Goal: Task Accomplishment & Management: Manage account settings

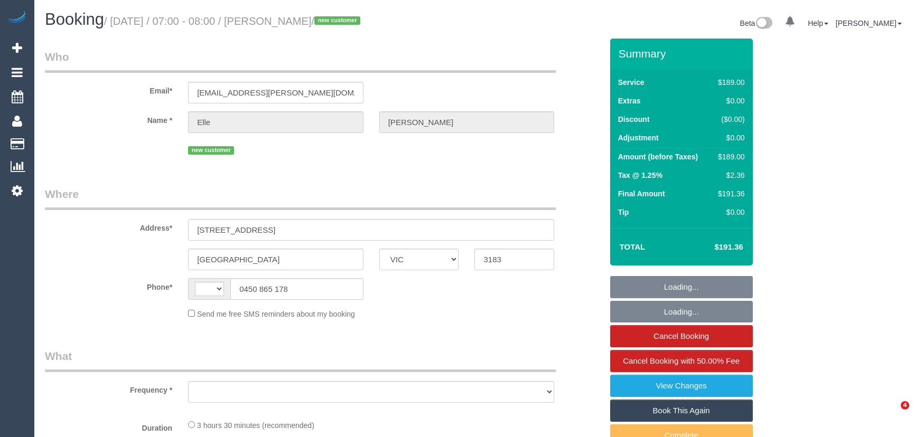
select select "VIC"
select select "string:AU"
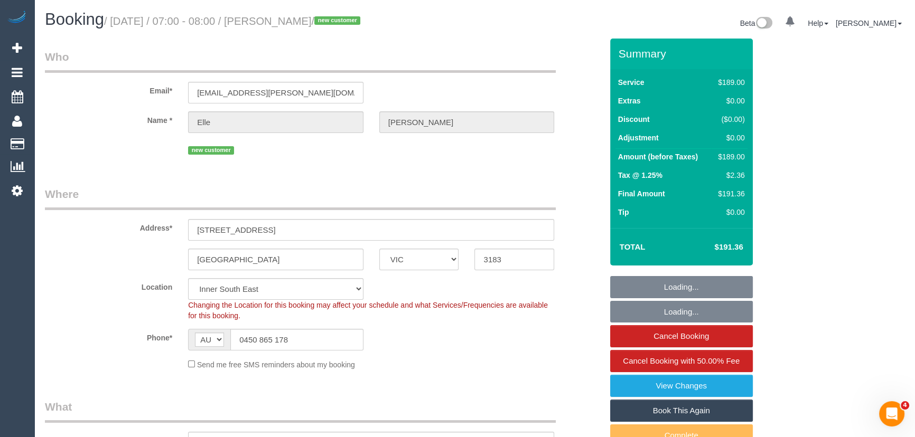
select select "object:691"
select select "string:stripe-pm_1S7lBv2GScqysDRVr12GJ1yz"
select select "number:29"
select select "number:14"
select select "number:19"
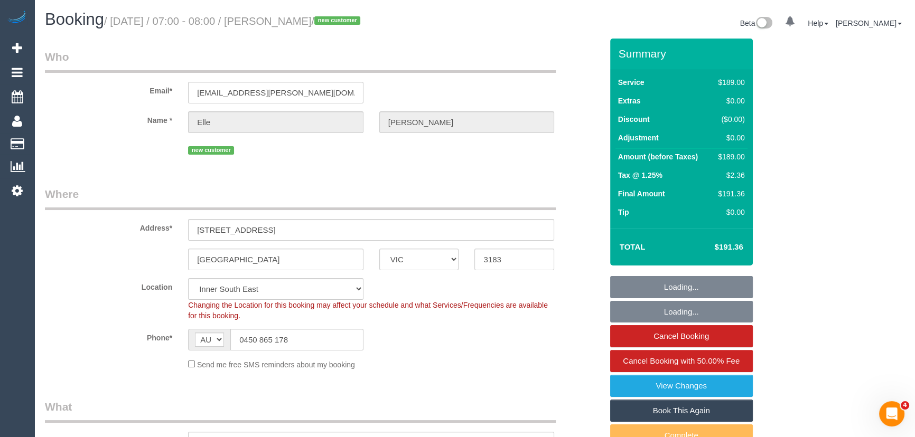
select select "number:22"
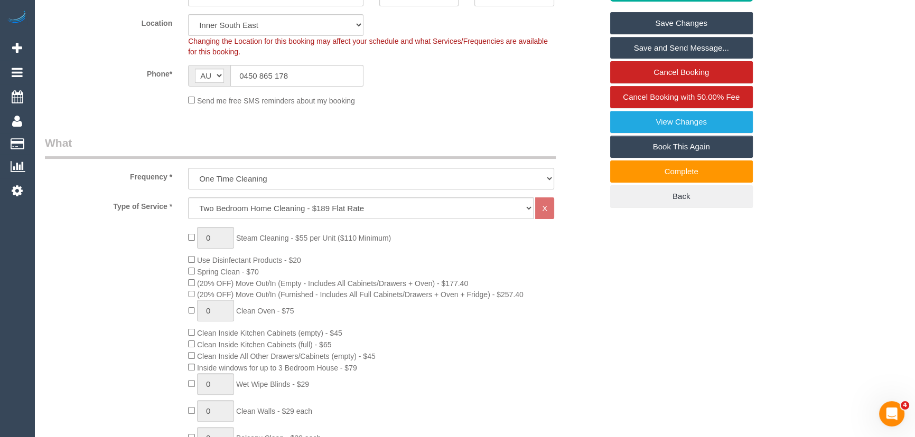
scroll to position [288, 0]
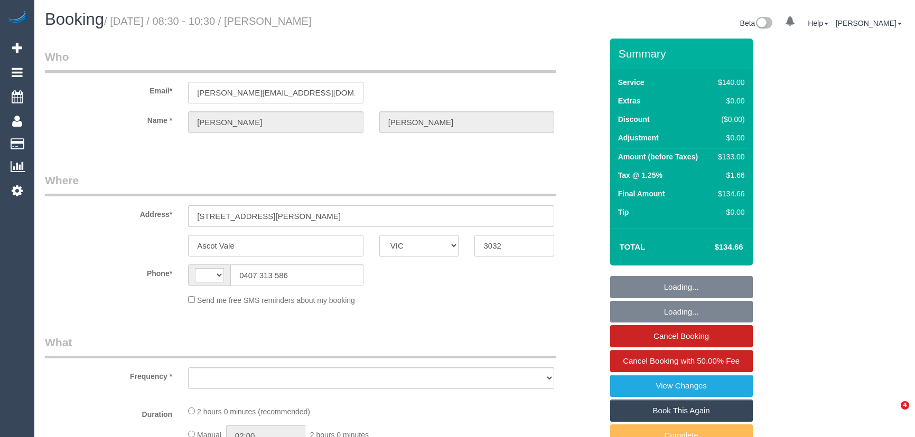
select select "VIC"
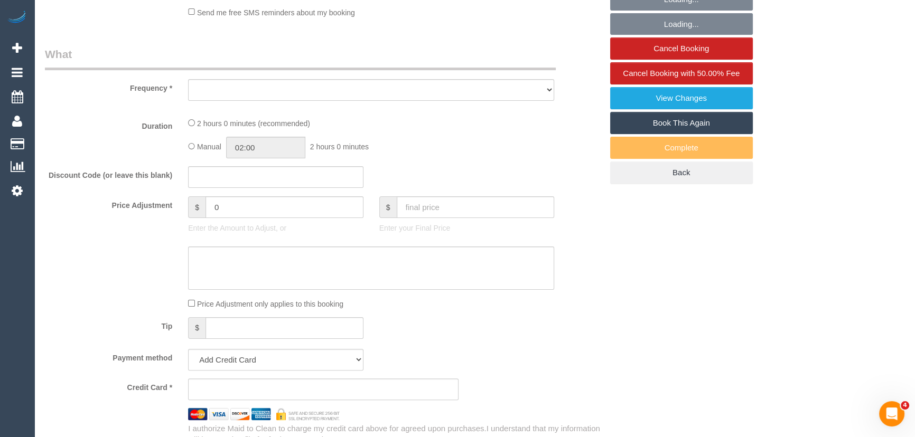
select select "string:AU"
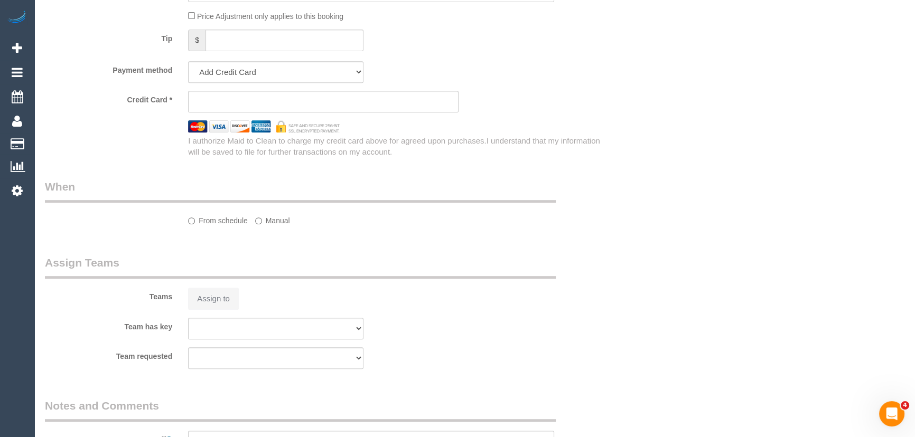
select select "object:568"
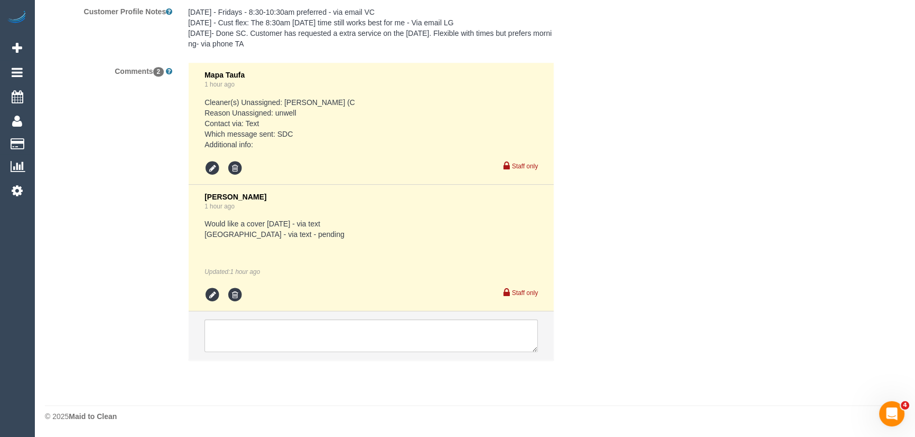
select select "string:stripe-pm_1L6o9E2GScqysDRViN3FjrZA"
select select "number:28"
select select "number:14"
select select "number:19"
select select "number:26"
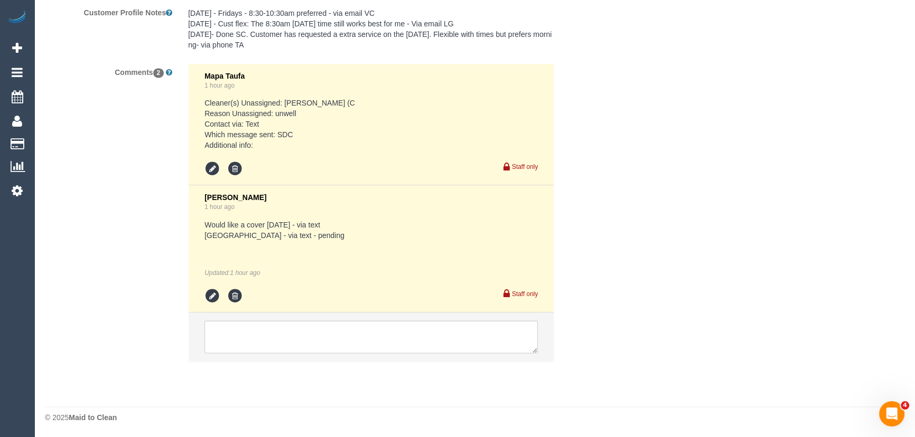
select select "object:1550"
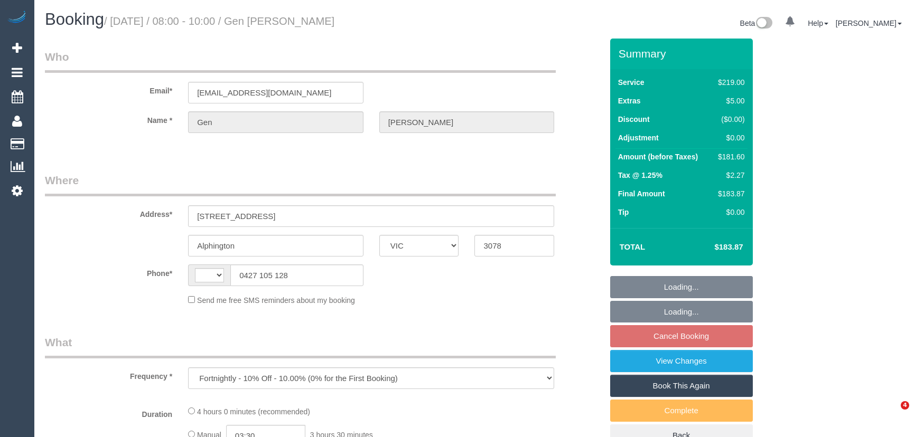
select select "VIC"
select select "string:AU"
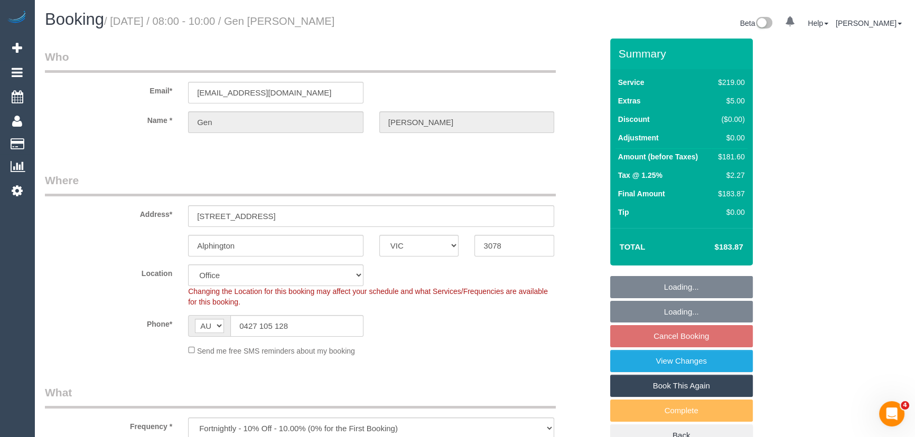
select select "object:536"
select select "string:stripe-pm_1Q2QF22GScqysDRVlOpWqODP"
select select "number:28"
select select "number:14"
select select "number:19"
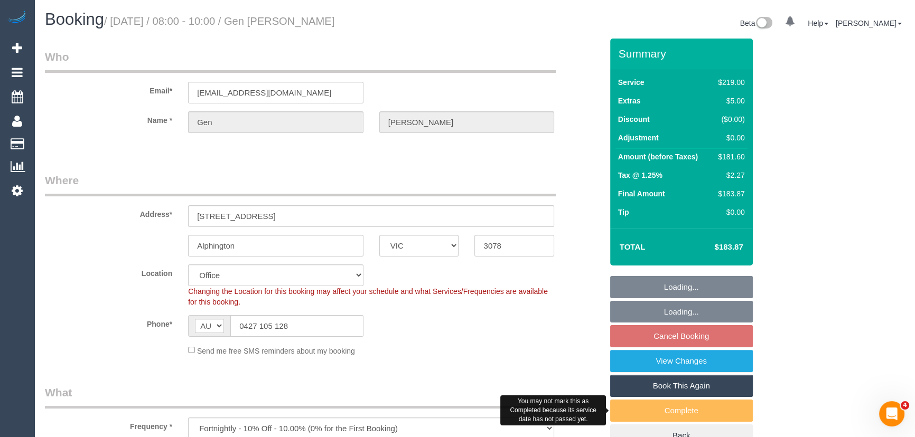
select select "number:22"
select select "number:34"
select select "number:11"
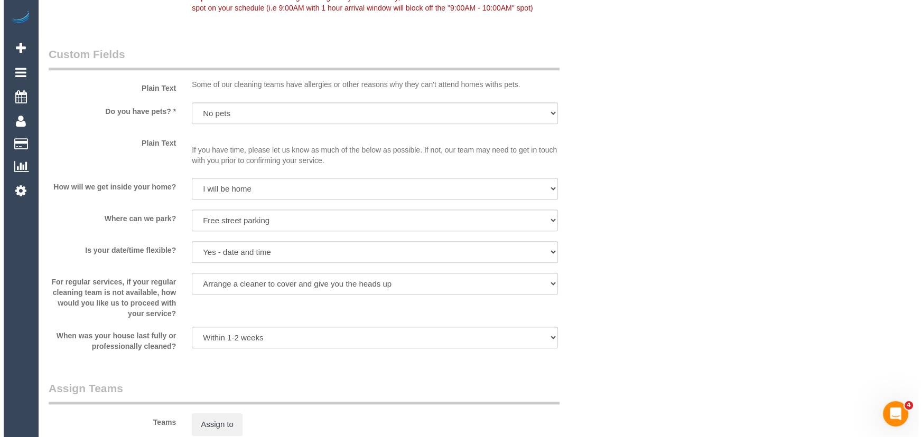
scroll to position [1441, 0]
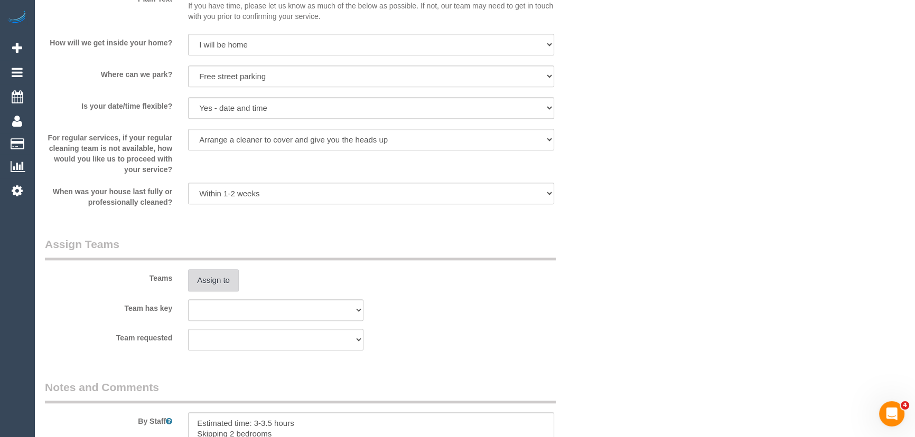
click at [225, 278] on button "Assign to" at bounding box center [213, 280] width 51 height 22
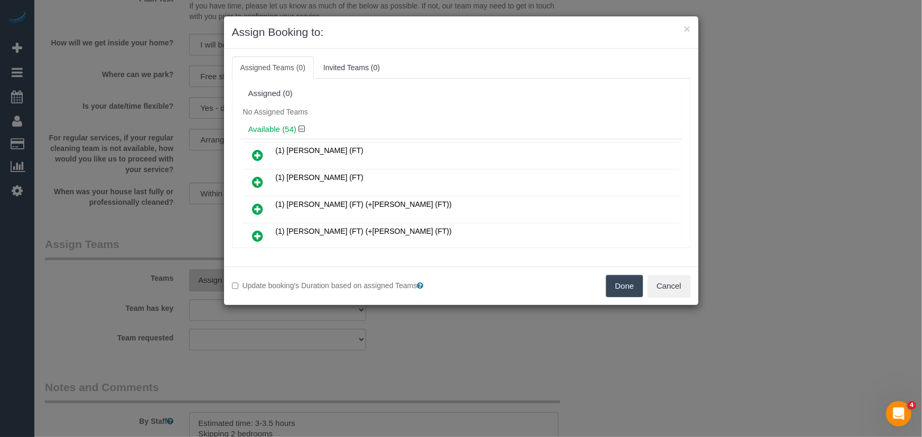
scroll to position [489, 0]
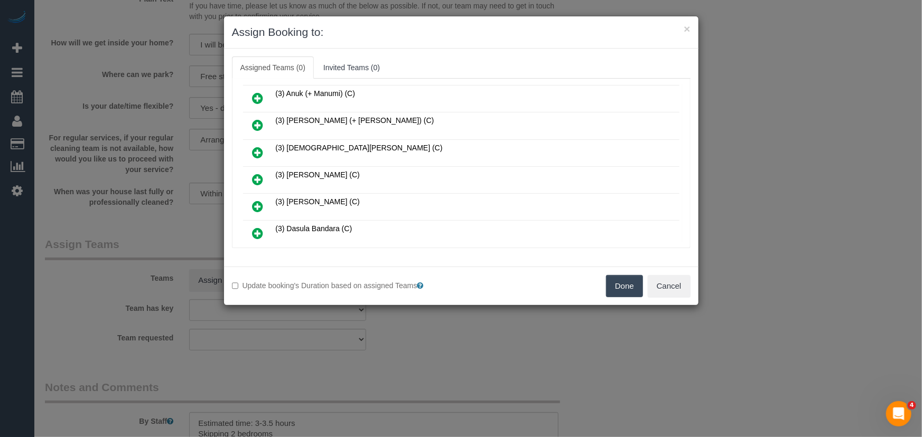
click at [256, 173] on icon at bounding box center [258, 179] width 11 height 13
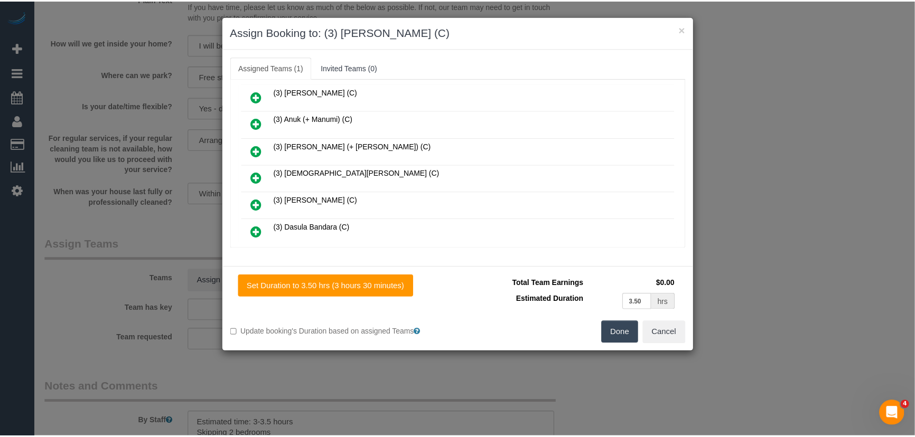
scroll to position [514, 0]
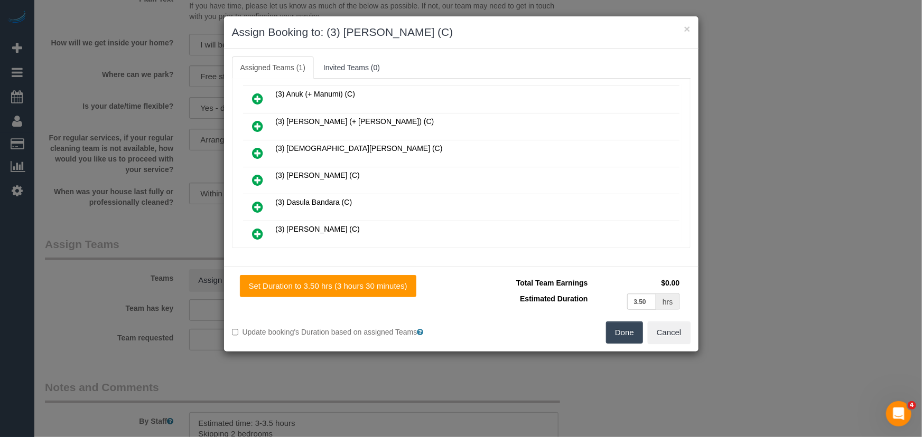
click at [626, 332] on button "Done" at bounding box center [624, 333] width 37 height 22
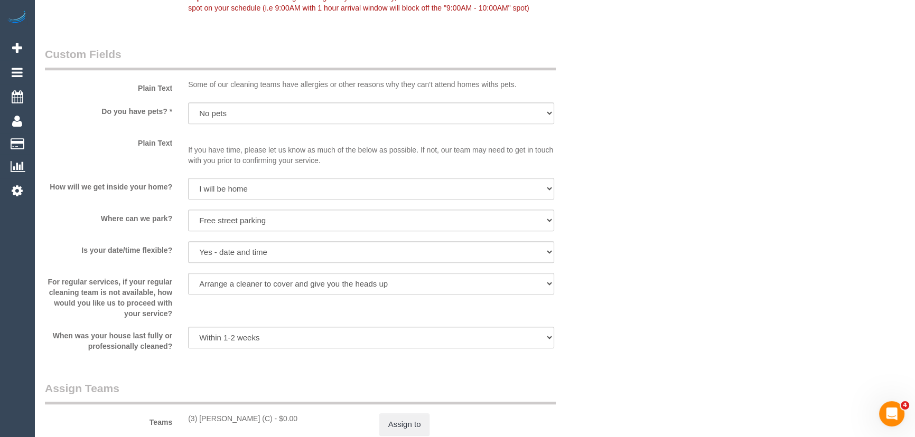
scroll to position [1392, 0]
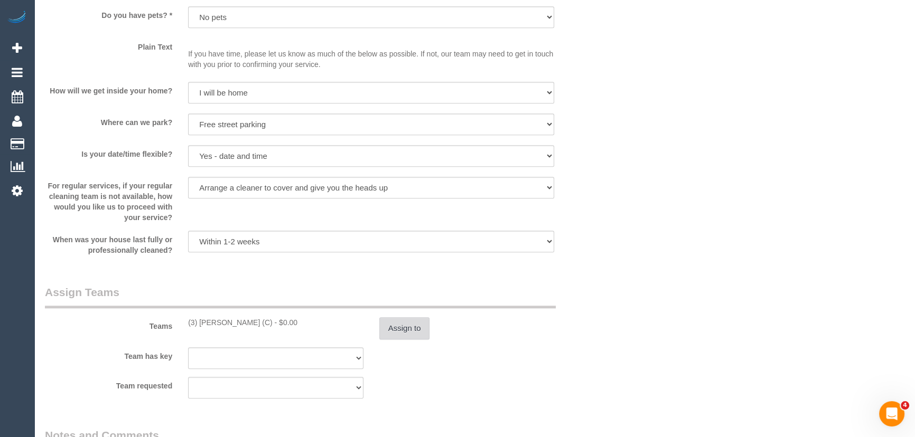
click at [391, 329] on button "Assign to" at bounding box center [404, 328] width 51 height 22
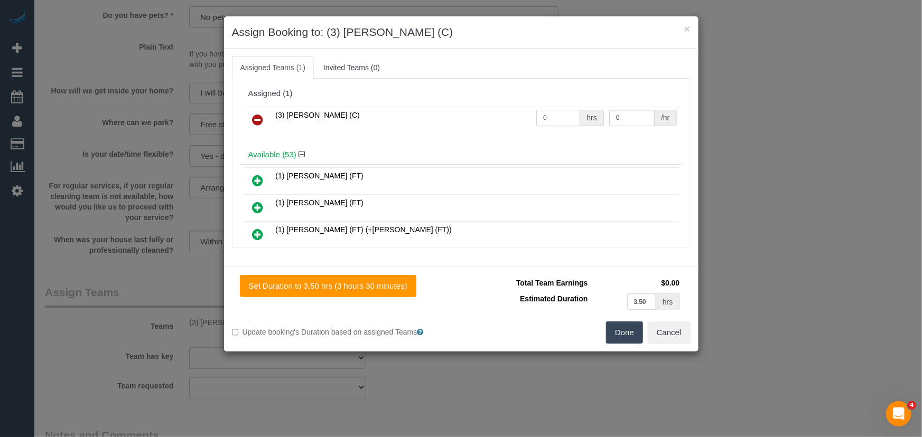
click at [555, 118] on input "0" at bounding box center [558, 118] width 44 height 16
type input "1"
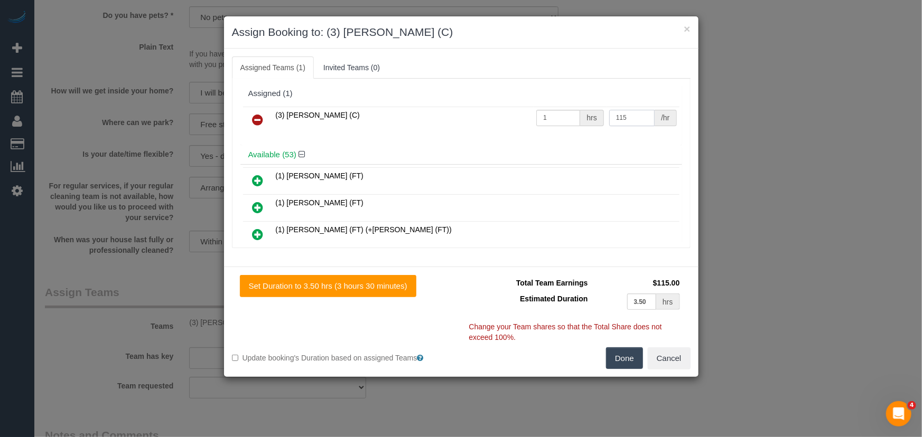
type input "115"
click at [618, 354] on button "Done" at bounding box center [624, 359] width 37 height 22
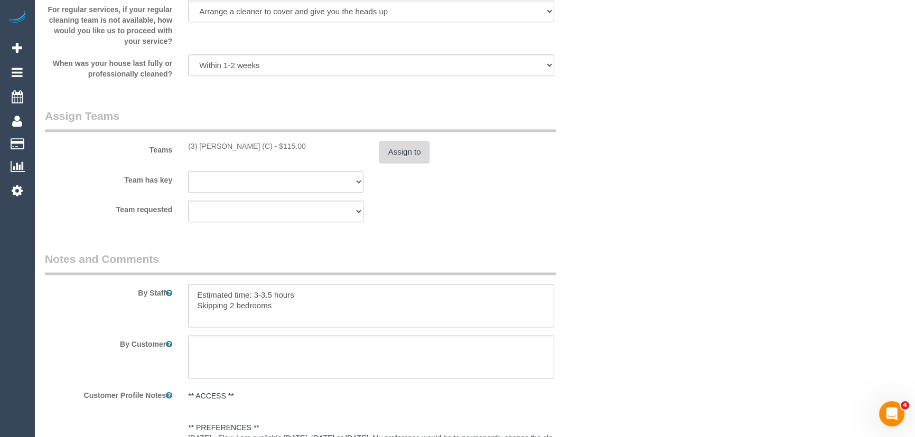
scroll to position [1585, 0]
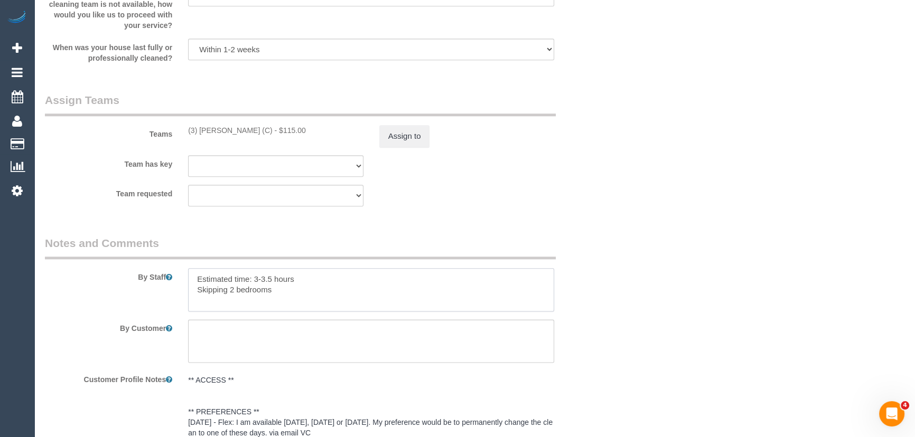
click at [192, 285] on textarea at bounding box center [371, 289] width 366 height 43
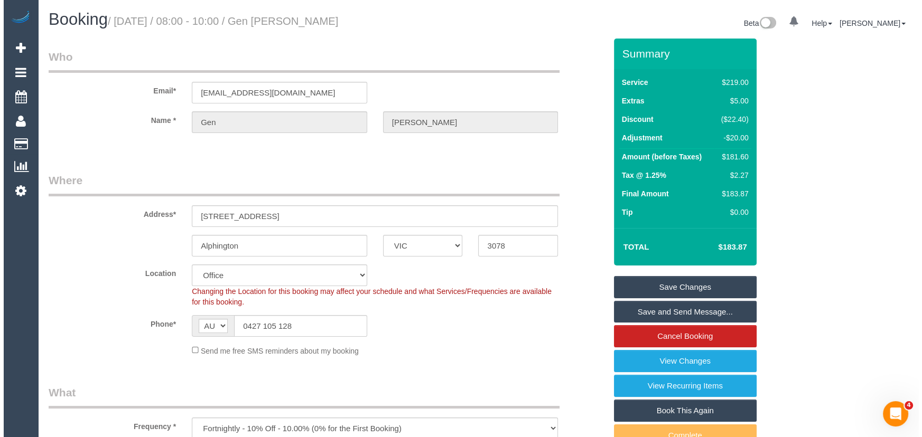
scroll to position [0, 0]
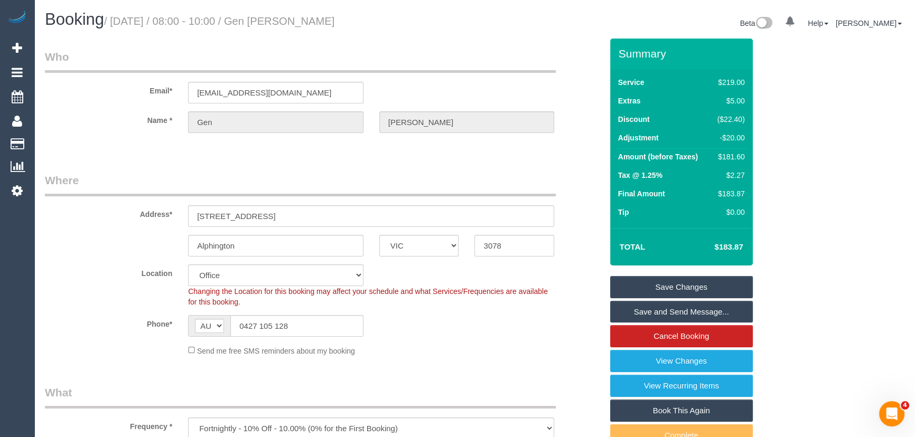
type textarea "*cover* Estimated time: 3-3.5 hours Skipping 2 bedrooms"
click at [301, 23] on small "/ September 23, 2025 / 08:00 - 10:00 / Gen Malcolm" at bounding box center [219, 21] width 230 height 12
copy small "Gen Malcolm"
click at [660, 313] on link "Save and Send Message..." at bounding box center [681, 312] width 143 height 22
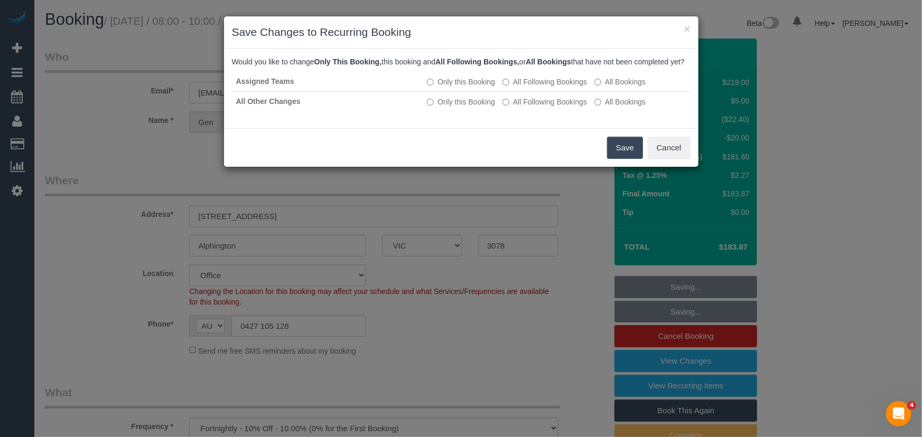
click at [625, 154] on button "Save" at bounding box center [625, 148] width 36 height 22
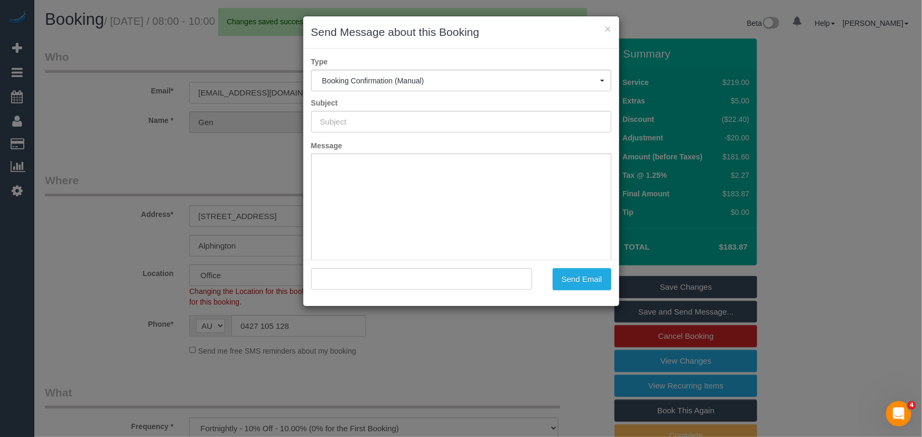
type input "Booking Confirmed"
type input ""Gen Malcolm" <genbailey2@gmail.com>"
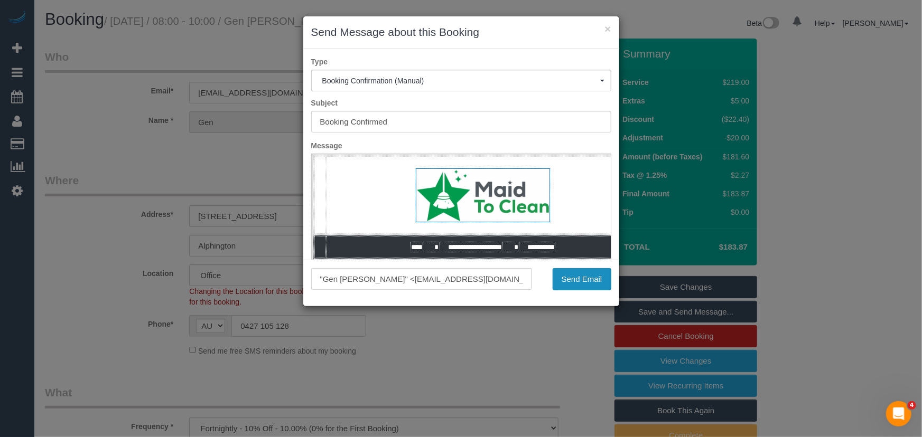
click at [581, 281] on button "Send Email" at bounding box center [582, 279] width 59 height 22
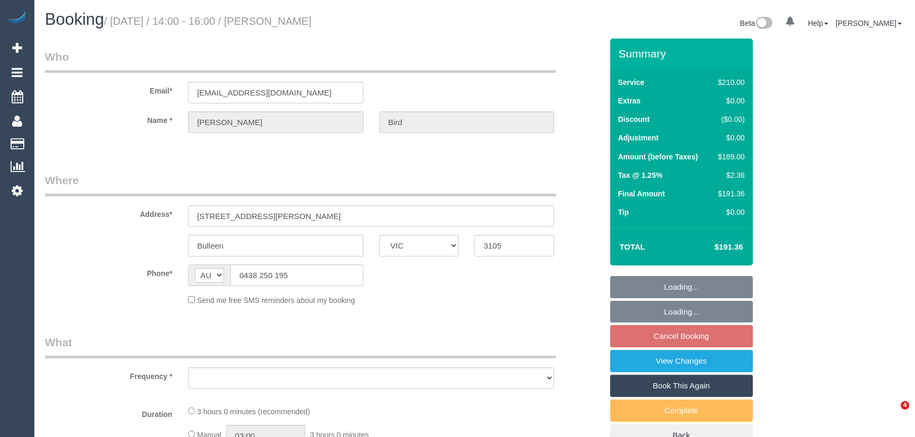
select select "VIC"
select select "object:543"
select select "string:stripe-pm_1Rjrxk2GScqysDRVyrP7zwSh"
select select "180"
select select "number:27"
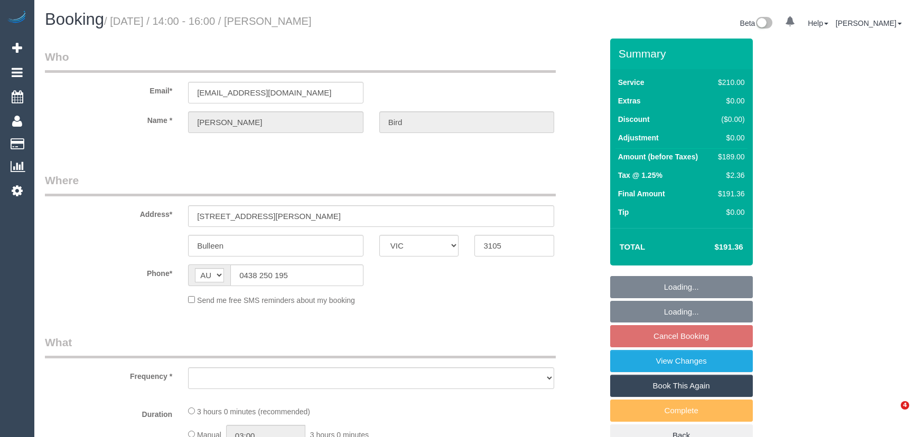
select select "number:14"
select select "number:19"
select select "number:22"
select select "number:35"
select select "number:12"
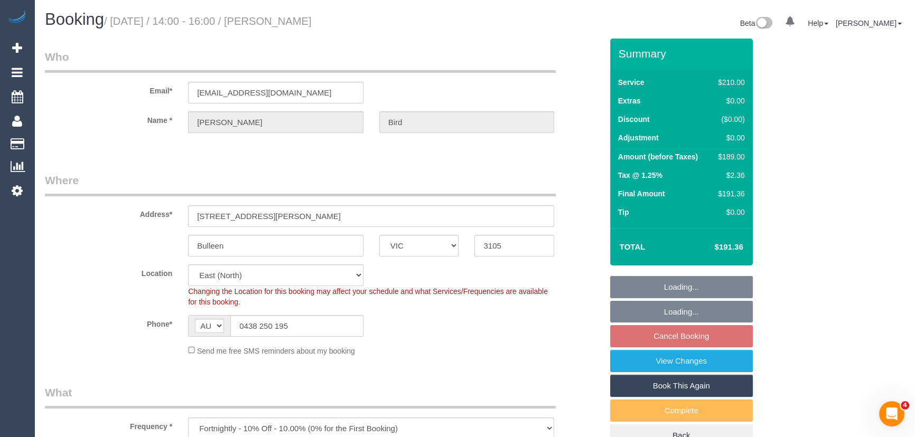
select select "object:1248"
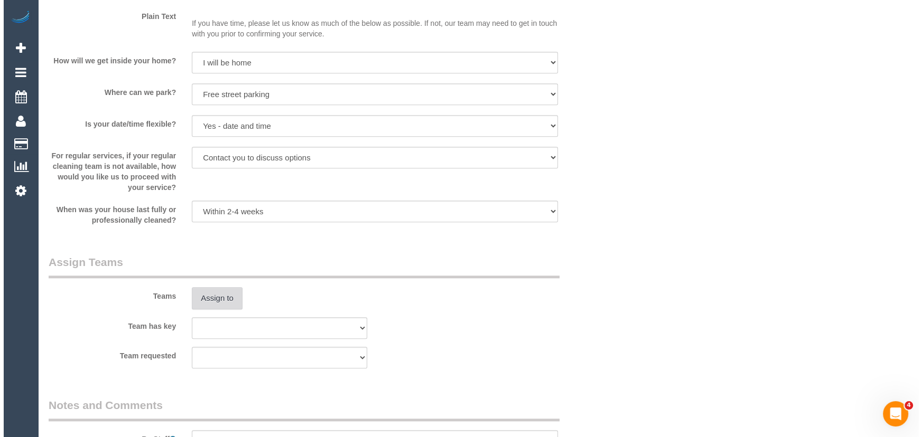
scroll to position [1441, 0]
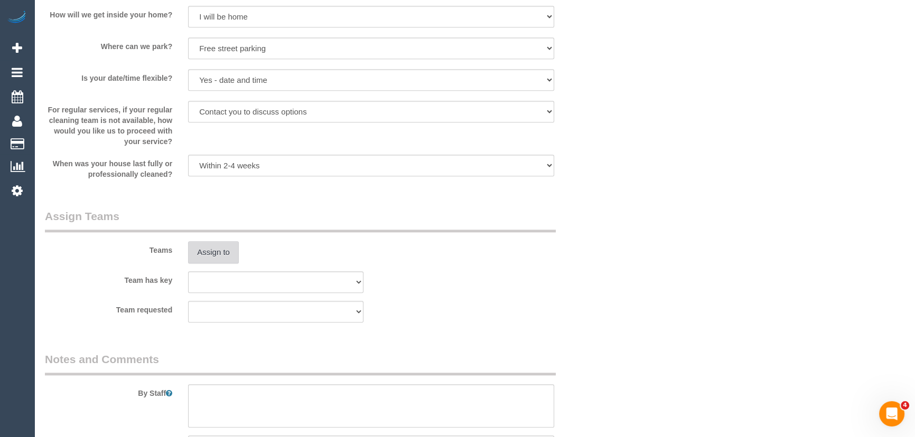
click at [230, 254] on button "Assign to" at bounding box center [213, 252] width 51 height 22
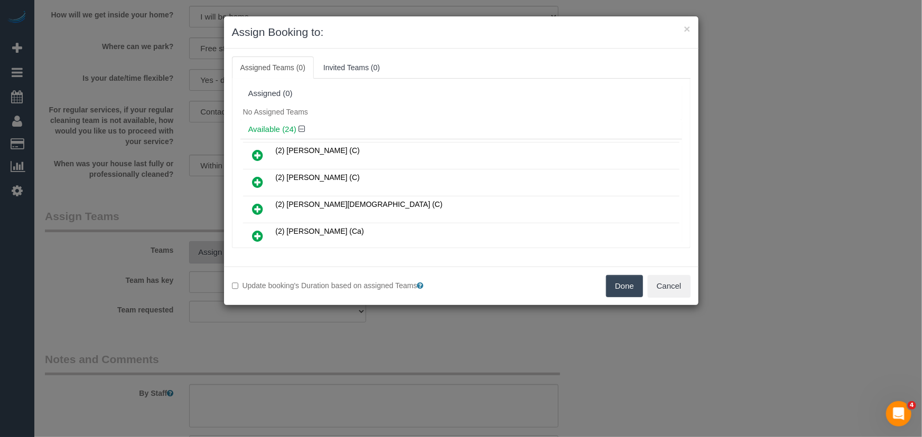
scroll to position [199, 0]
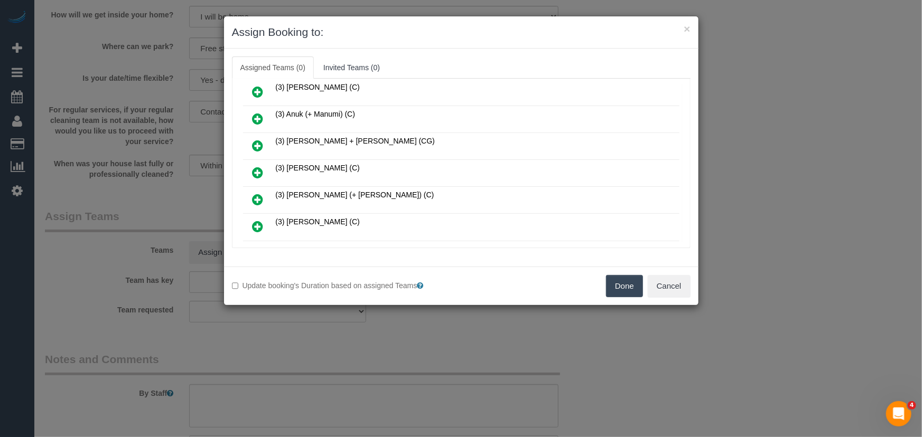
click at [261, 168] on icon at bounding box center [258, 172] width 11 height 13
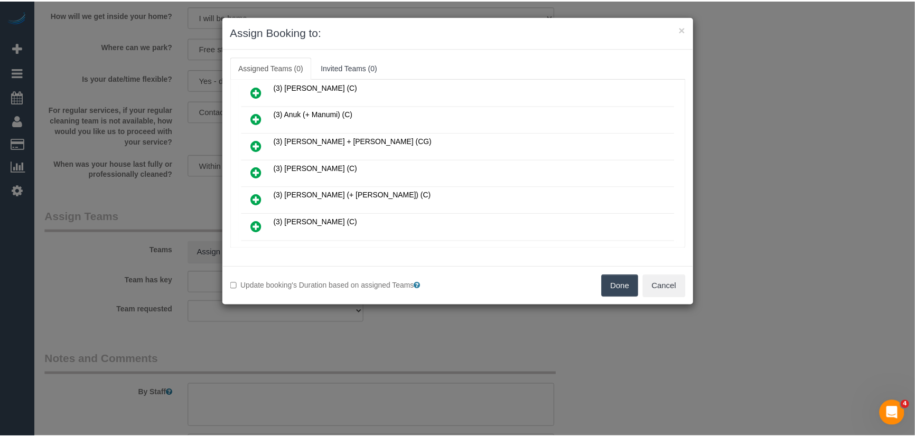
scroll to position [223, 0]
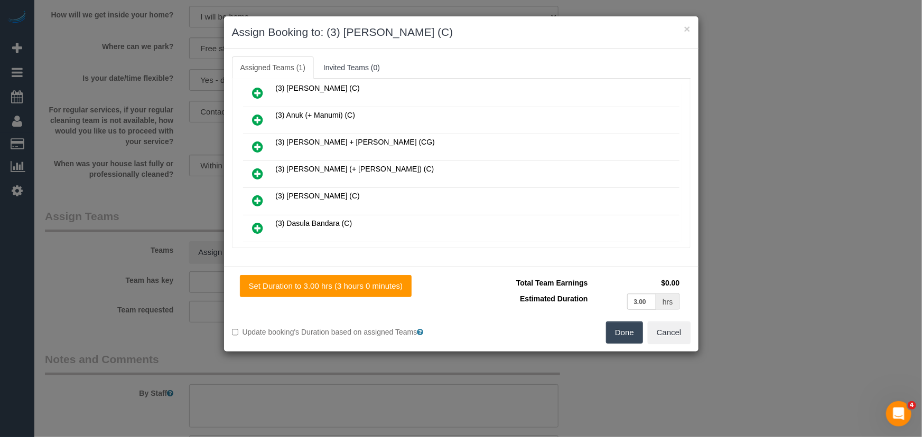
click at [623, 335] on button "Done" at bounding box center [624, 333] width 37 height 22
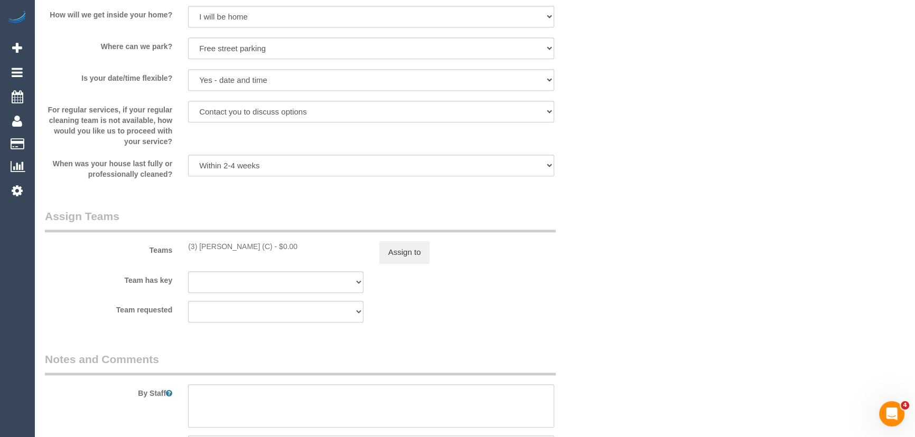
click at [432, 265] on sui-booking-teams "Teams (3) Chamodi Liyanage (C) - $0.00 Assign to Team has key (0) Office (1) He…" at bounding box center [323, 266] width 557 height 114
click at [403, 258] on button "Assign to" at bounding box center [404, 252] width 51 height 22
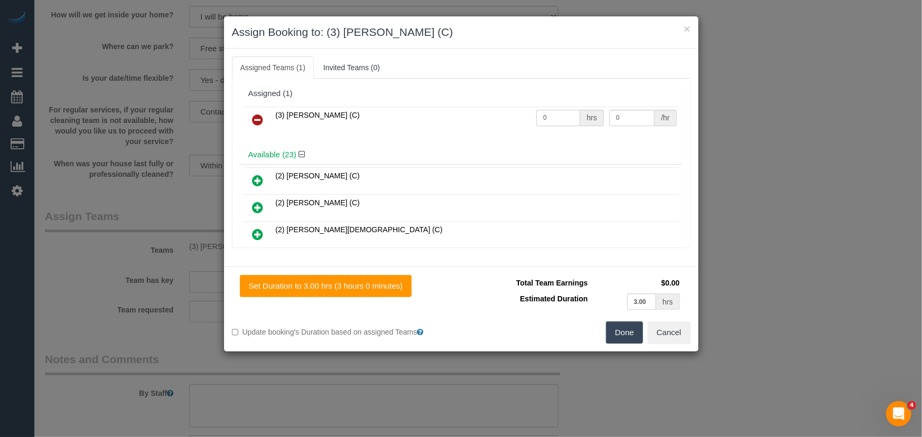
click at [561, 123] on input "0" at bounding box center [558, 118] width 44 height 16
type input "3"
type input "35"
click at [634, 334] on button "Done" at bounding box center [624, 333] width 37 height 22
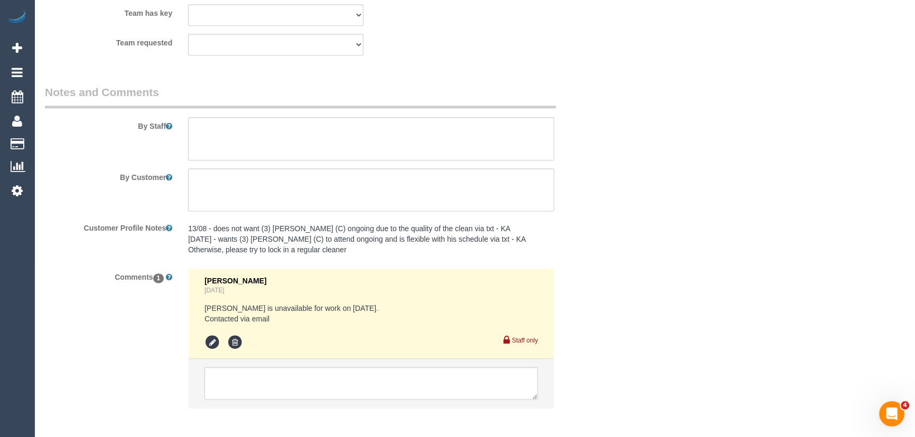
scroll to position [1611, 0]
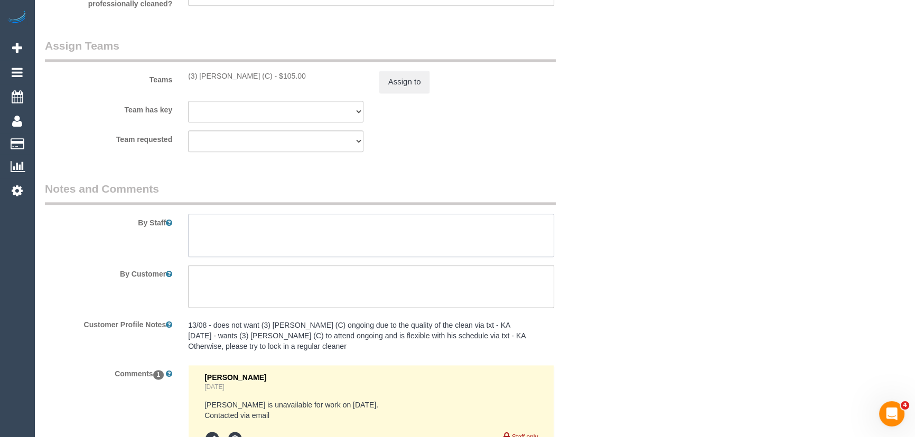
click at [231, 229] on textarea at bounding box center [371, 235] width 366 height 43
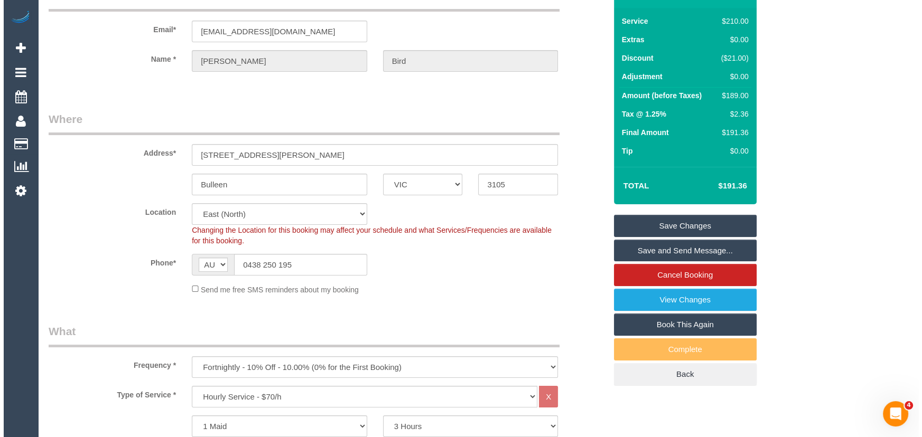
scroll to position [0, 0]
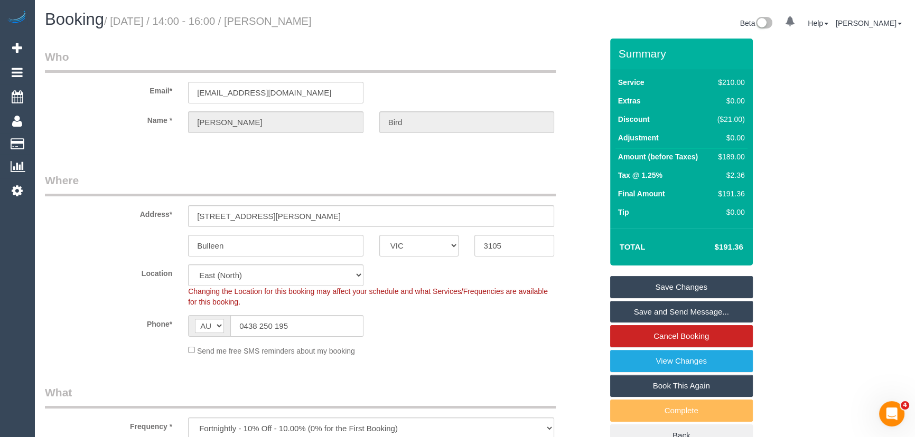
type textarea "*cover*"
click at [297, 21] on small "/ September 23, 2025 / 14:00 - 16:00 / Teresa Bird" at bounding box center [208, 21] width 208 height 12
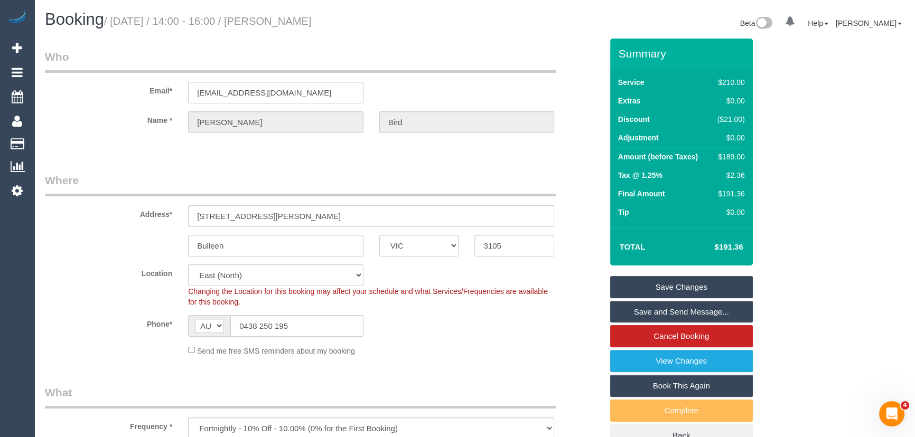
click at [309, 17] on small "/ September 23, 2025 / 14:00 - 16:00 / Teresa Bird" at bounding box center [208, 21] width 208 height 12
copy small "Teresa Bird"
click at [693, 309] on link "Save and Send Message..." at bounding box center [681, 312] width 143 height 22
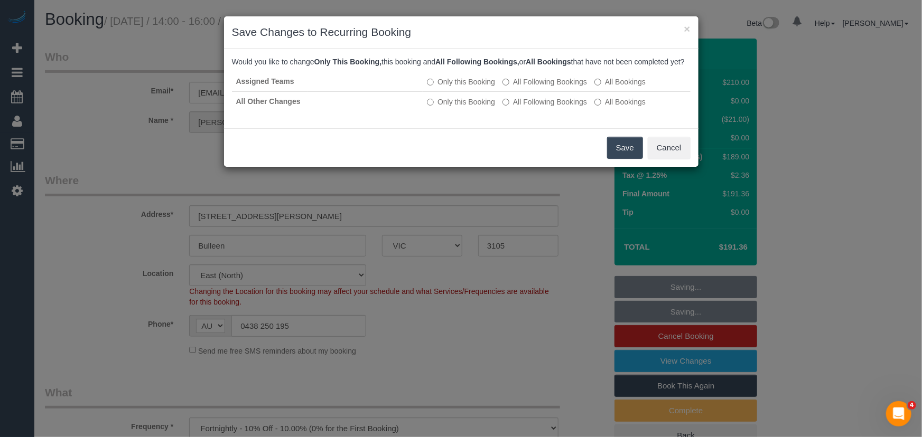
click at [623, 154] on button "Save" at bounding box center [625, 148] width 36 height 22
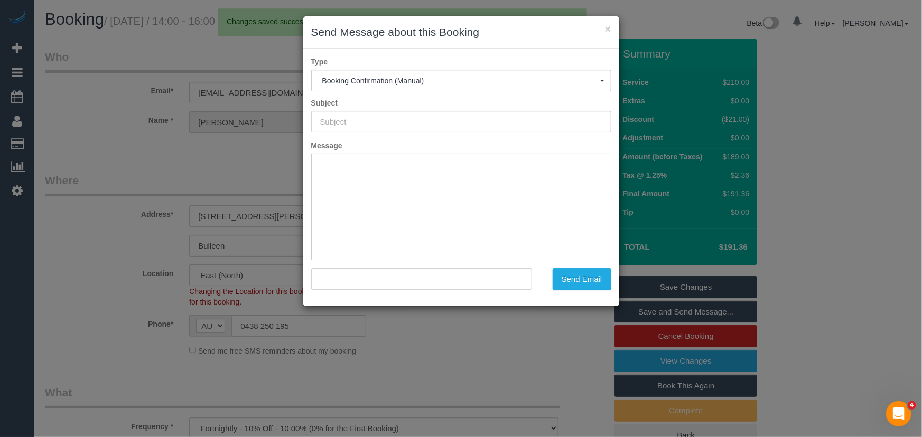
type input "Booking Confirmed"
type input ""Teresa Bird" <candtbird@gmail.com>"
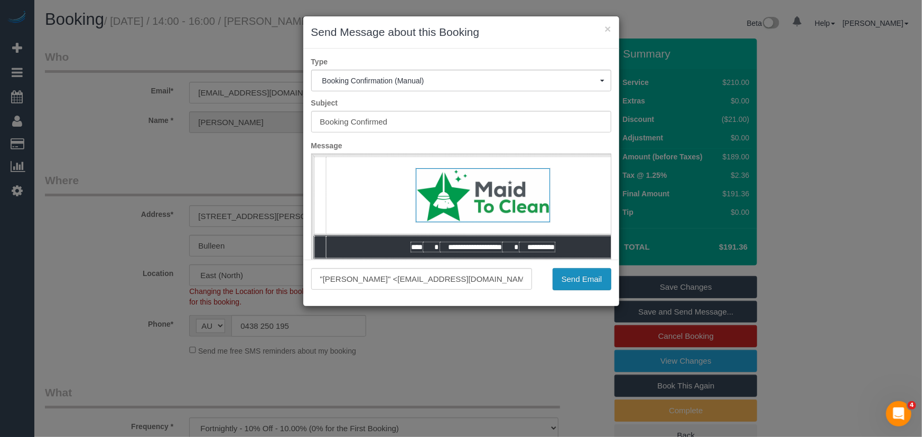
click at [571, 281] on button "Send Email" at bounding box center [582, 279] width 59 height 22
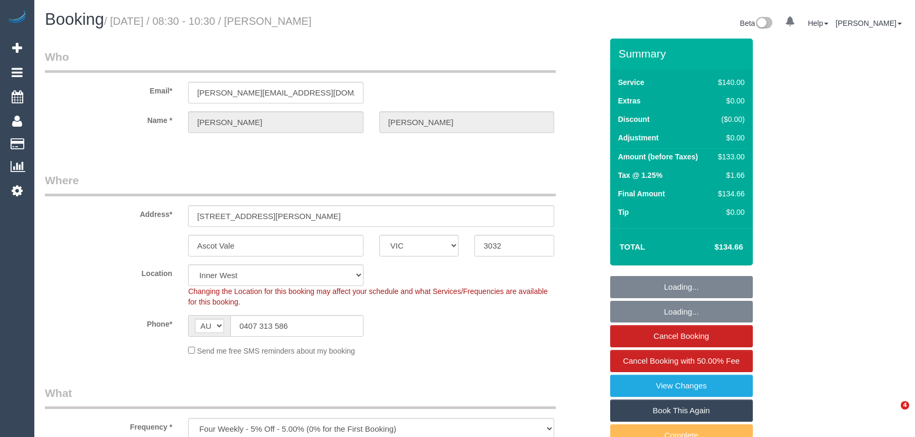
select select "VIC"
select select "number:28"
select select "number:14"
select select "number:19"
select select "number:26"
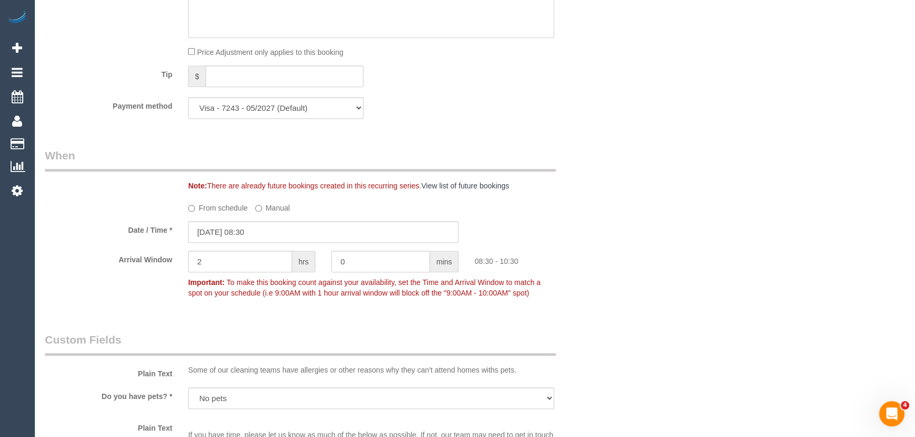
scroll to position [1057, 0]
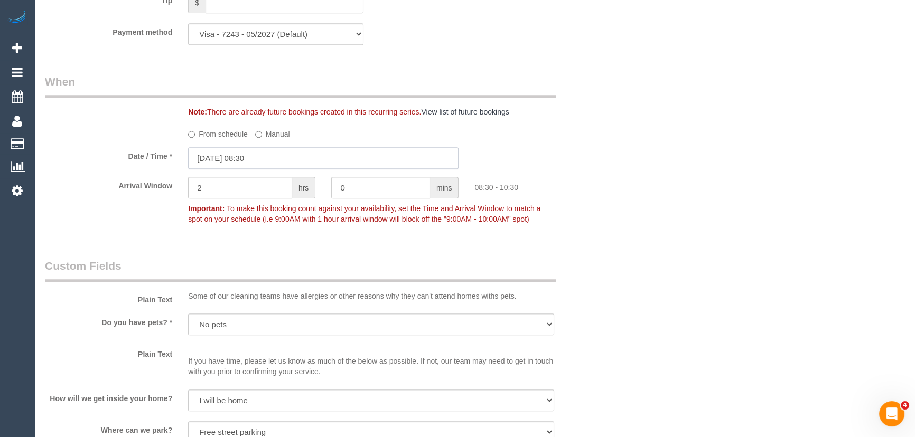
click at [275, 156] on input "[DATE] 08:30" at bounding box center [323, 158] width 270 height 22
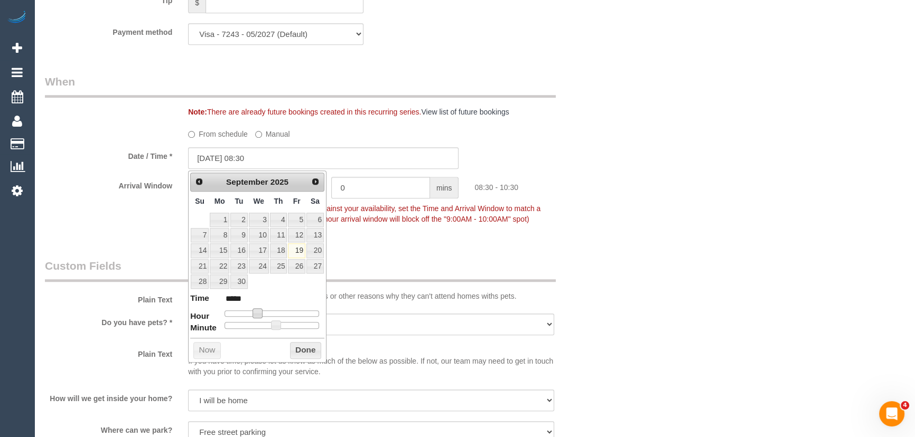
type input "[DATE] 09:30"
type input "*****"
type input "[DATE] 10:30"
type input "*****"
type input "[DATE] 11:30"
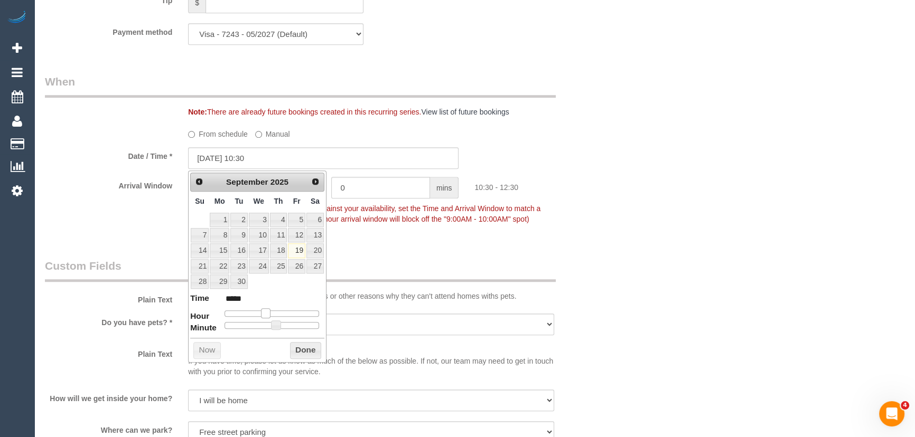
type input "*****"
type input "[DATE] 12:30"
type input "*****"
type input "19/09/2025 13:30"
type input "*****"
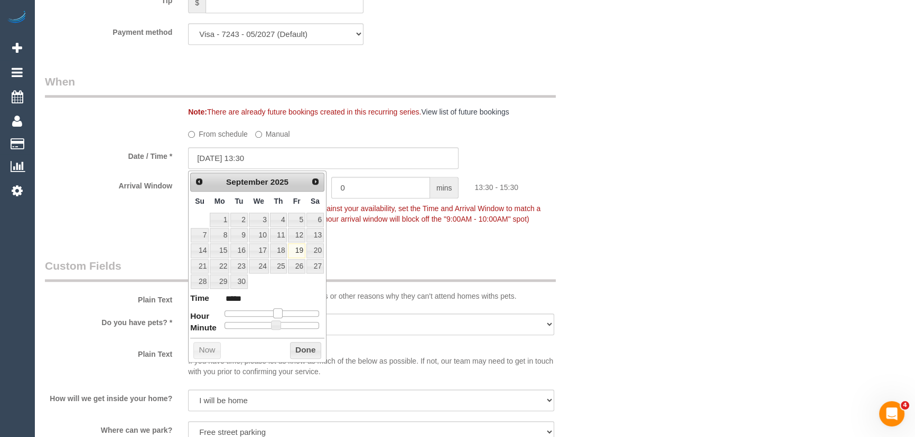
type input "[DATE] 12:30"
type input "*****"
type input "[DATE] 11:30"
type input "*****"
drag, startPoint x: 257, startPoint y: 312, endPoint x: 270, endPoint y: 312, distance: 13.7
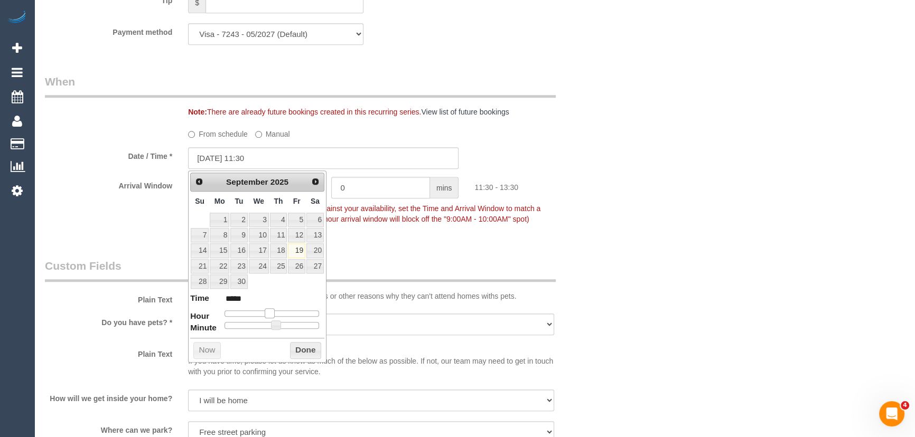
click at [270, 312] on span at bounding box center [270, 314] width 10 height 10
type input "19/09/2025 12:30"
type input "*****"
type input "19/09/2025 13:30"
type input "*****"
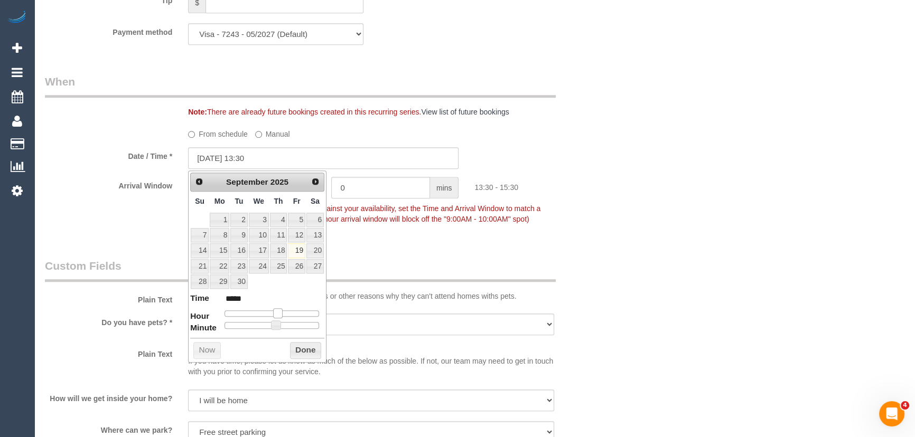
type input "19/09/2025 12:30"
type input "*****"
click at [275, 312] on span at bounding box center [274, 314] width 10 height 10
type input "19/09/2025 12:25"
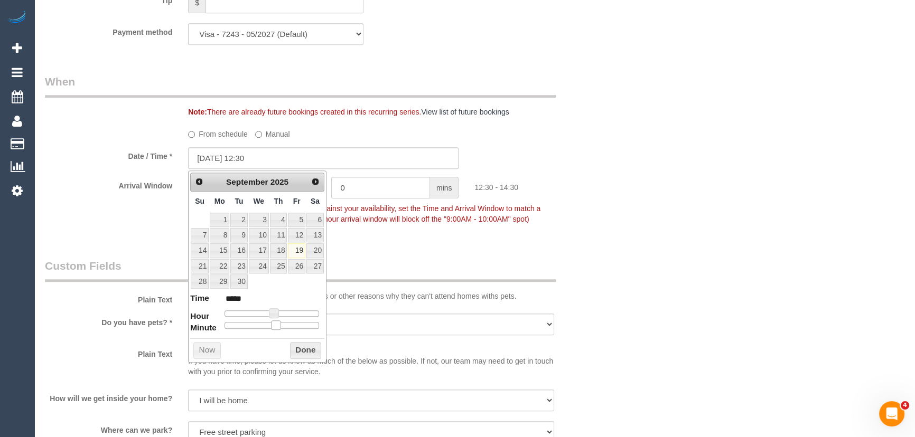
type input "*****"
type input "19/09/2025 12:20"
type input "*****"
type input "19/09/2025 12:15"
type input "*****"
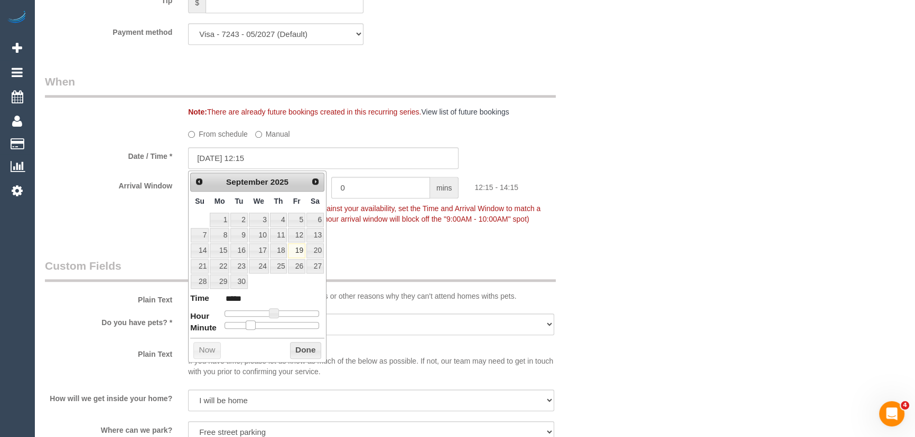
type input "19/09/2025 12:10"
type input "*****"
type input "19/09/2025 12:05"
type input "*****"
type input "19/09/2025 12:00"
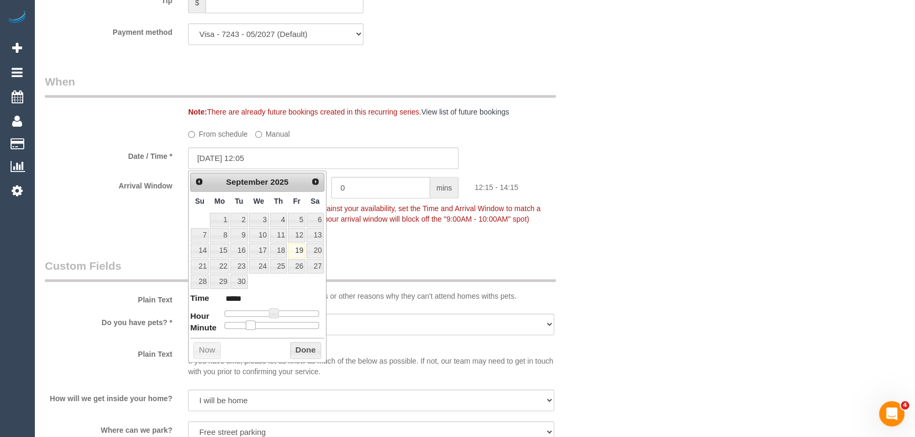
type input "*****"
drag, startPoint x: 276, startPoint y: 325, endPoint x: 219, endPoint y: 325, distance: 57.1
click at [219, 325] on dl "Time ***** Hour Minute Second Millisecond Microsecond Time Zone ***** ***** ***…" at bounding box center [257, 311] width 134 height 36
click at [600, 230] on fieldset "When Note: There are already future bookings created in this recurring series. …" at bounding box center [323, 155] width 557 height 163
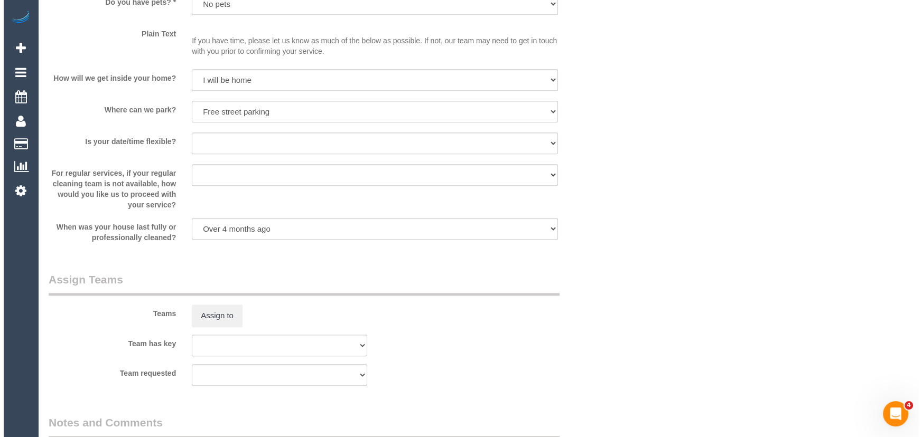
scroll to position [1441, 0]
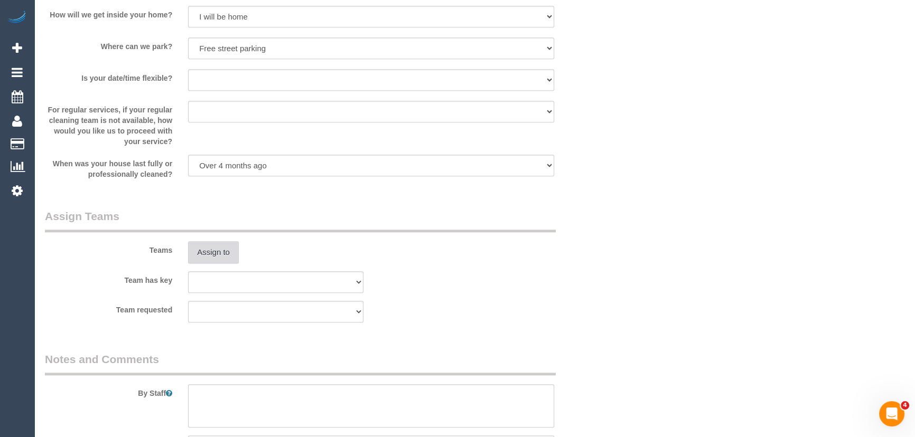
click at [200, 254] on button "Assign to" at bounding box center [213, 252] width 51 height 22
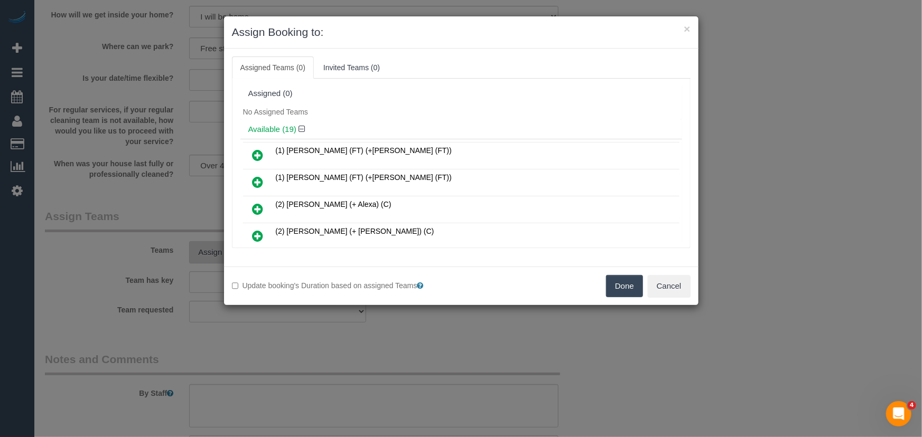
scroll to position [304, 0]
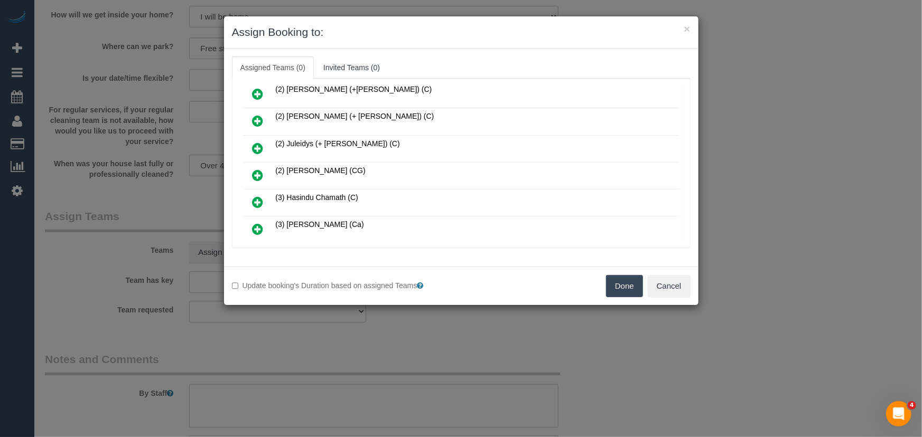
drag, startPoint x: 259, startPoint y: 169, endPoint x: 266, endPoint y: 175, distance: 9.3
click at [259, 169] on icon at bounding box center [258, 175] width 11 height 13
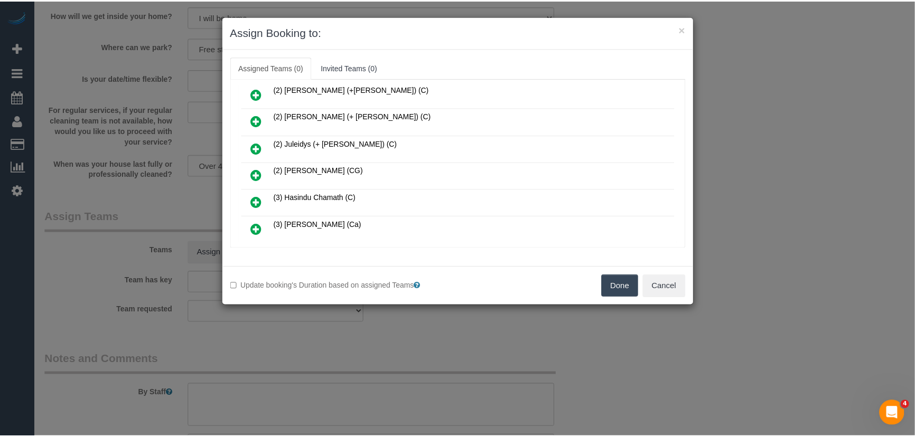
scroll to position [329, 0]
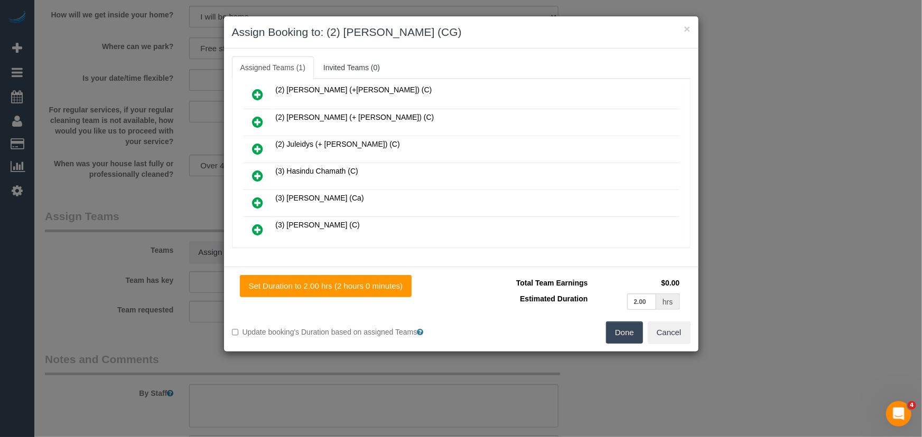
click at [634, 328] on button "Done" at bounding box center [624, 333] width 37 height 22
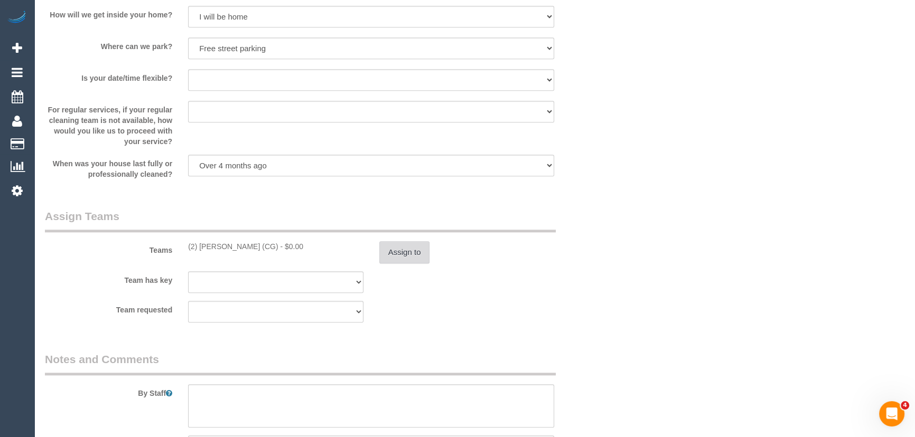
click at [395, 254] on button "Assign to" at bounding box center [404, 252] width 51 height 22
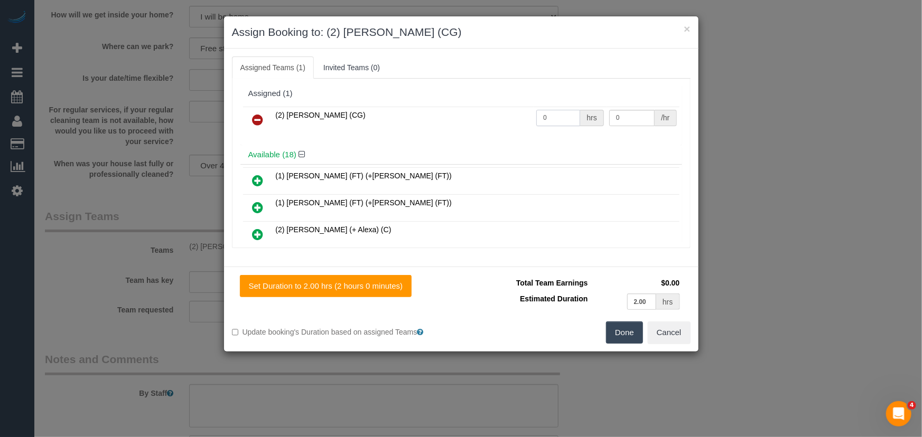
click at [558, 117] on input "0" at bounding box center [558, 118] width 44 height 16
type input "2"
type input "41.25"
click at [627, 334] on button "Done" at bounding box center [624, 333] width 37 height 22
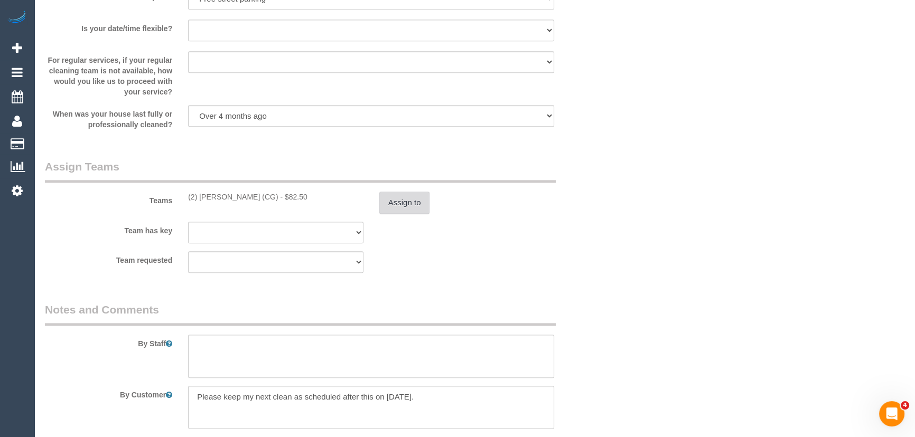
scroll to position [1585, 0]
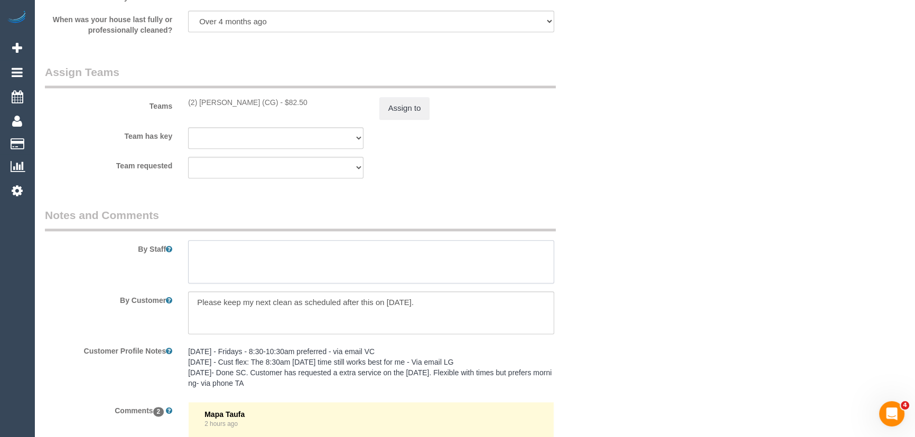
click at [231, 250] on textarea at bounding box center [371, 261] width 366 height 43
type textarea "*cover*"
click at [447, 306] on textarea at bounding box center [371, 313] width 366 height 43
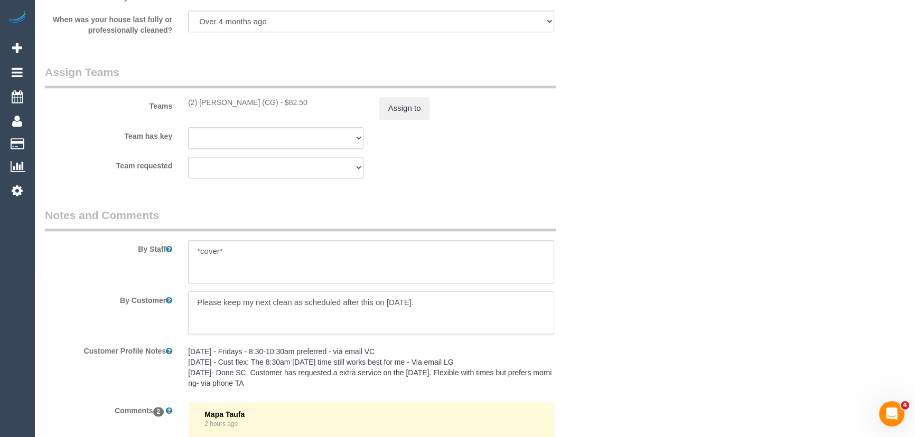
click at [447, 306] on textarea at bounding box center [371, 313] width 366 height 43
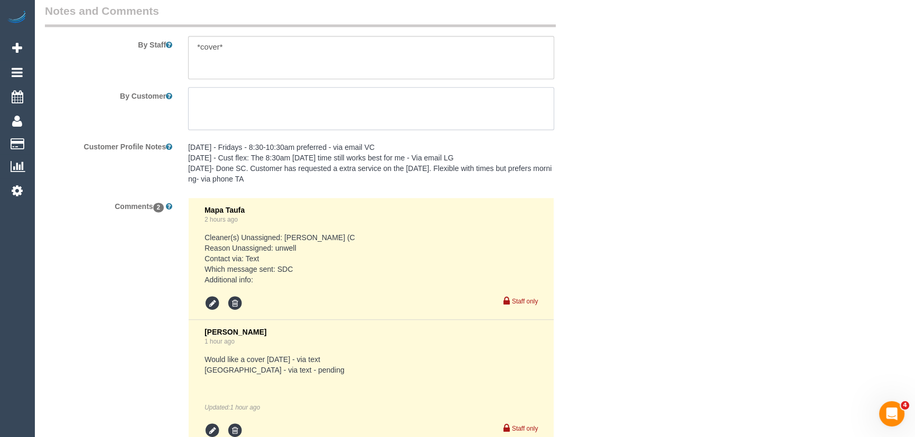
scroll to position [1873, 0]
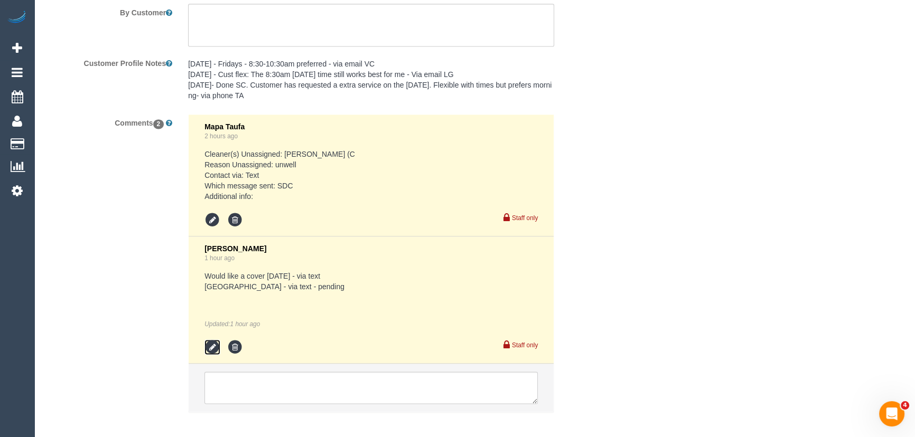
click at [214, 349] on icon at bounding box center [212, 348] width 16 height 16
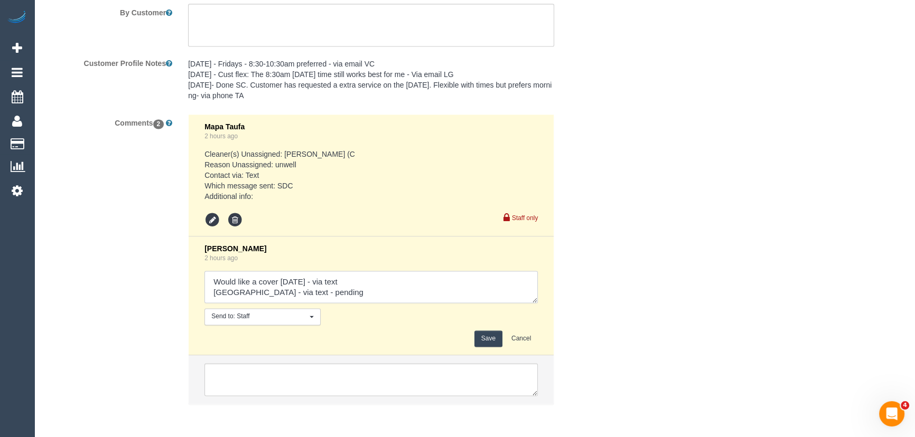
click at [317, 294] on textarea at bounding box center [370, 287] width 333 height 33
type textarea "Would like a cover today - via text Paris - via text - confirmed Customer has b…"
click at [488, 334] on button "Save" at bounding box center [488, 339] width 28 height 16
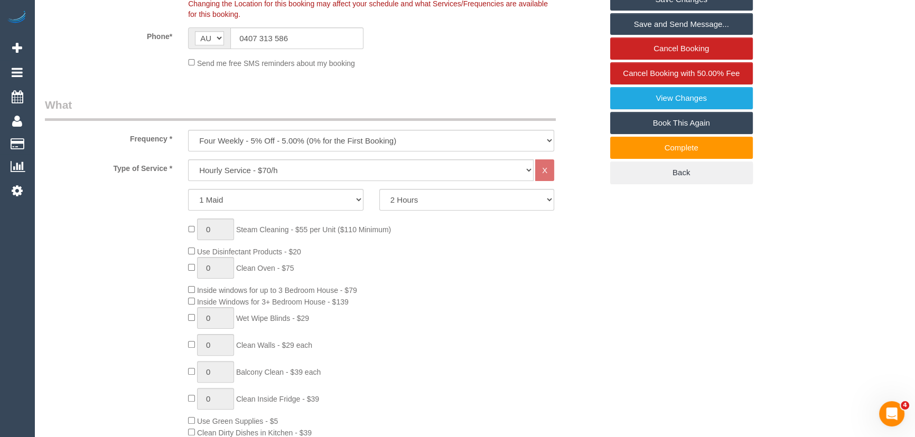
scroll to position [0, 0]
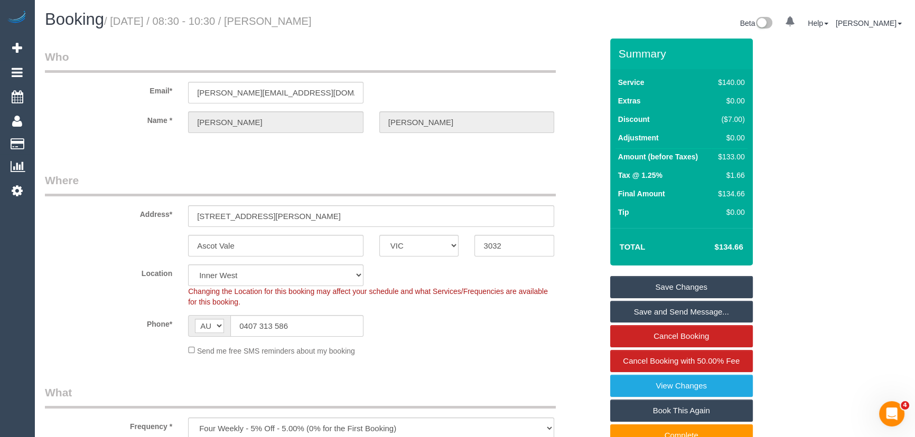
click at [297, 22] on small "/ September 19, 2025 / 08:30 - 10:30 / Jenny Moyle" at bounding box center [208, 21] width 208 height 12
click at [298, 22] on small "/ September 19, 2025 / 08:30 - 10:30 / Jenny Moyle" at bounding box center [208, 21] width 208 height 12
copy small "Jenny"
click at [298, 319] on input "0407 313 586" at bounding box center [296, 326] width 133 height 22
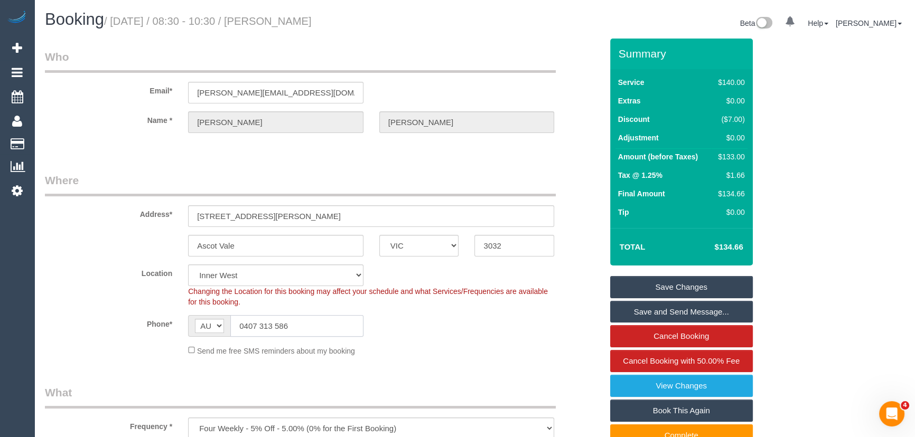
click at [298, 319] on input "0407 313 586" at bounding box center [296, 326] width 133 height 22
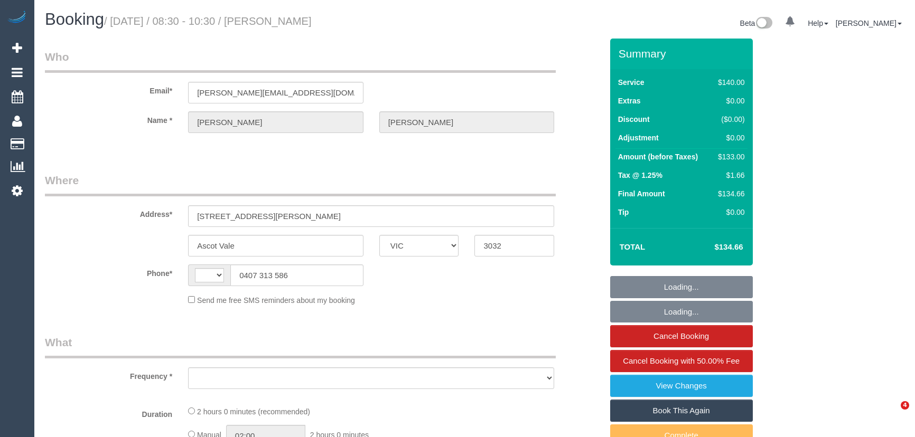
select select "VIC"
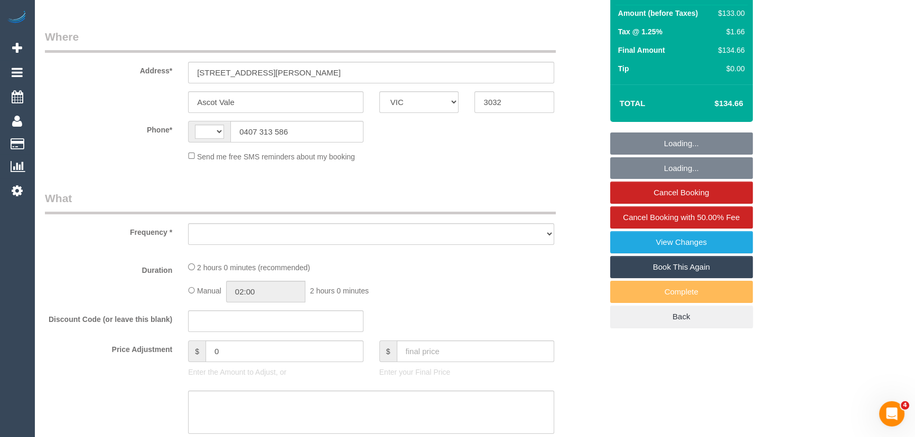
select select "string:AU"
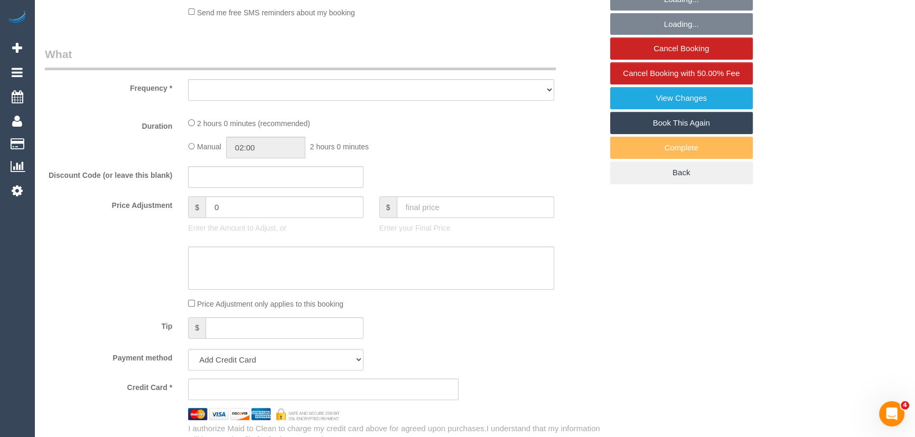
select select "object:570"
select select "string:stripe-pm_1L6o9E2GScqysDRViN3FjrZA"
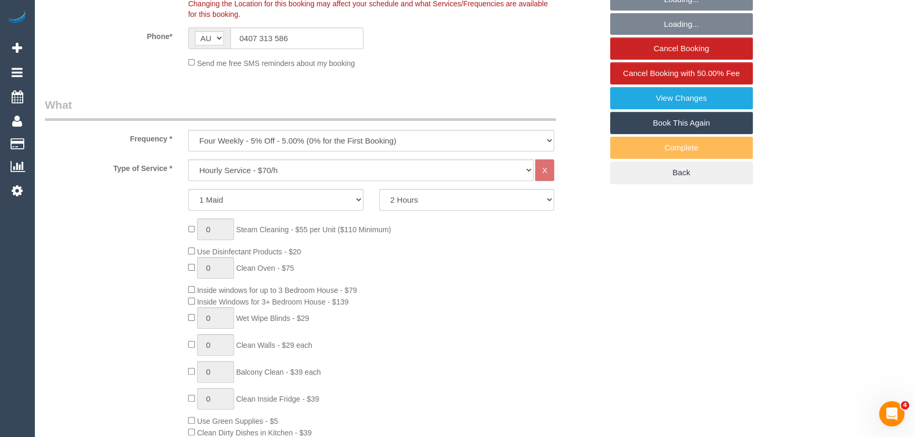
select select "number:28"
select select "number:14"
select select "number:19"
select select "number:26"
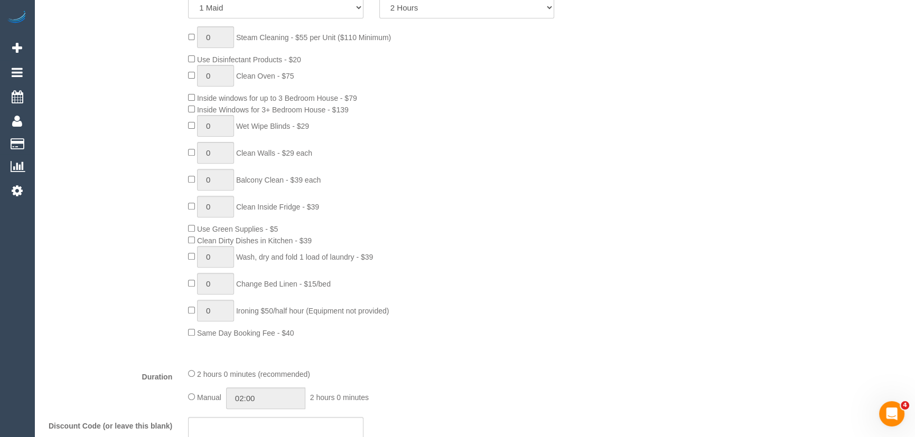
select select "object:902"
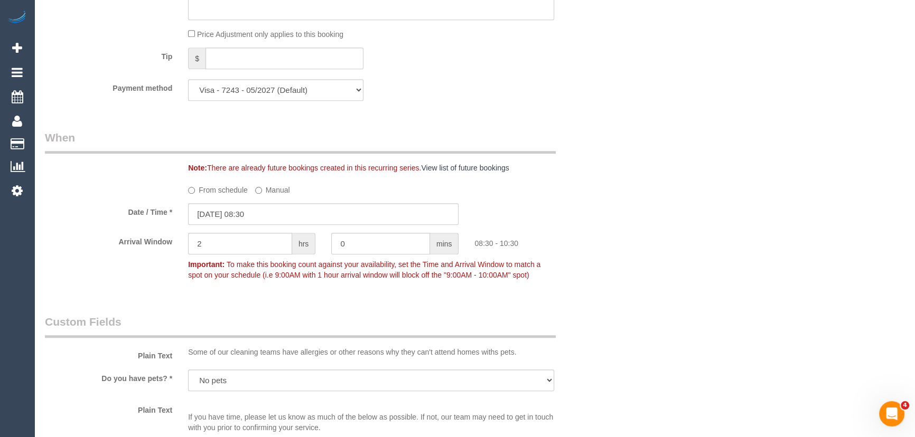
scroll to position [1152, 0]
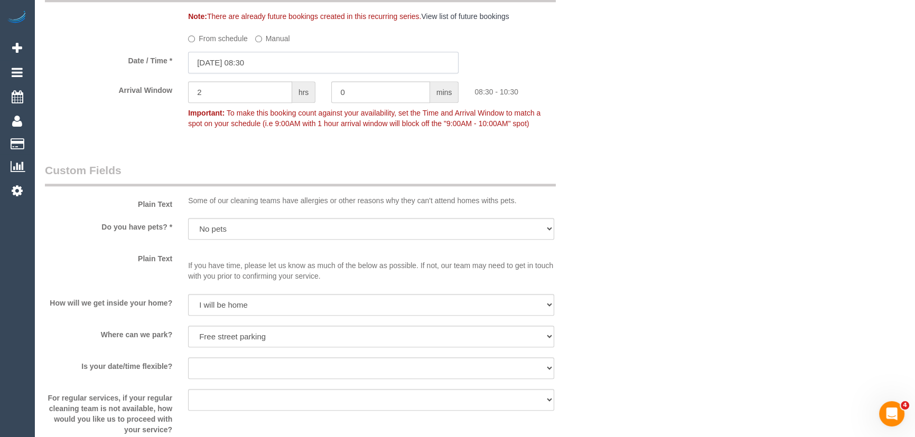
click at [276, 67] on input "[DATE] 08:30" at bounding box center [323, 63] width 270 height 22
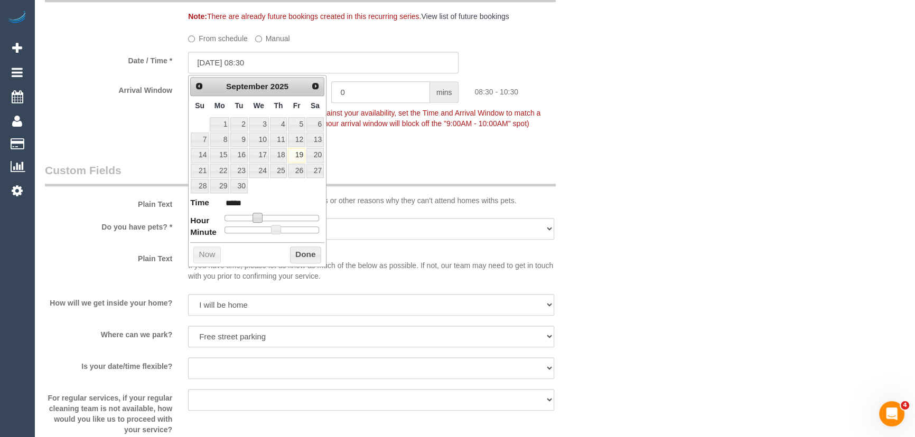
type input "[DATE] 09:30"
type input "*****"
type input "[DATE] 10:30"
type input "*****"
type input "[DATE] 11:30"
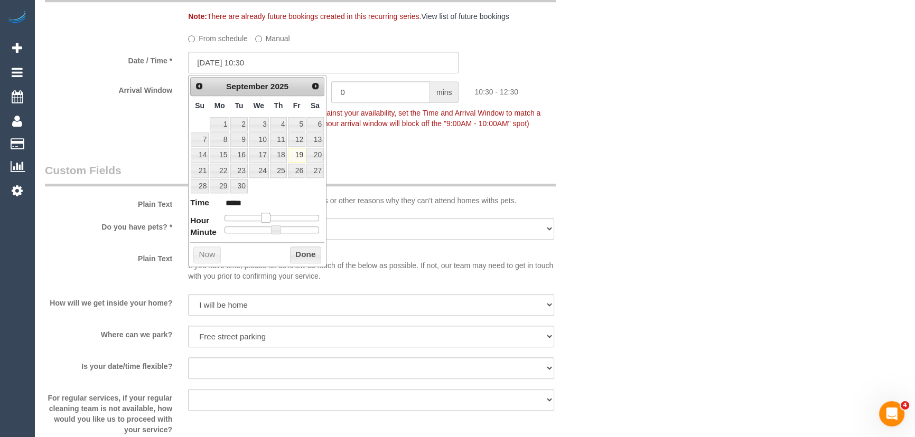
type input "*****"
drag, startPoint x: 258, startPoint y: 217, endPoint x: 275, endPoint y: 216, distance: 16.4
click at [274, 216] on span at bounding box center [270, 218] width 10 height 10
type input "[DATE] 12:30"
type input "*****"
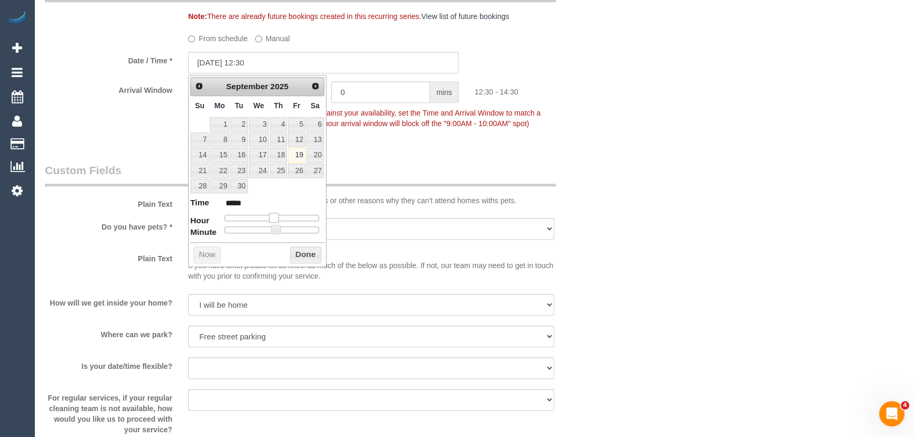
click at [275, 216] on span at bounding box center [274, 218] width 10 height 10
click at [276, 216] on span at bounding box center [274, 218] width 10 height 10
type input "[DATE] 12:25"
type input "*****"
type input "[DATE] 12:20"
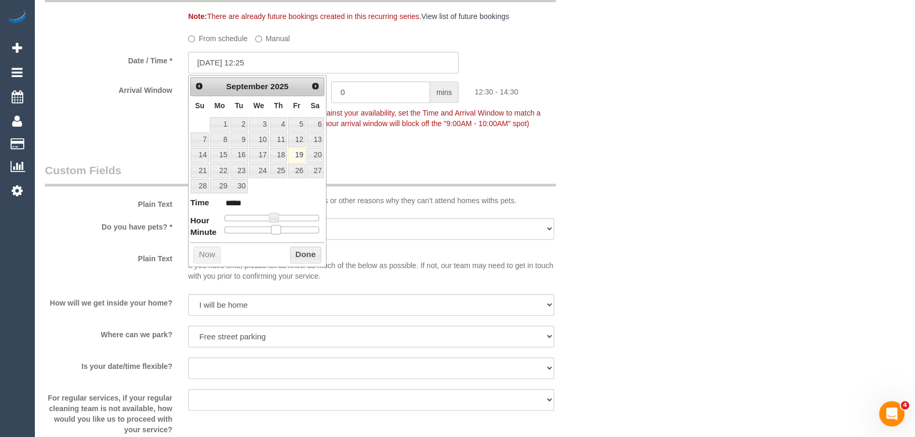
type input "*****"
type input "[DATE] 12:15"
type input "*****"
type input "[DATE] 12:10"
type input "*****"
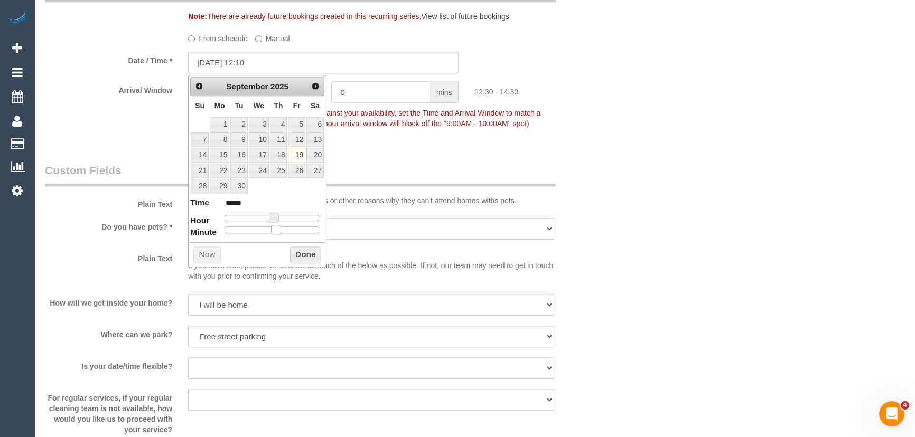
type input "[DATE] 12:05"
type input "*****"
type input "[DATE] 12:00"
type input "*****"
drag, startPoint x: 275, startPoint y: 228, endPoint x: 183, endPoint y: 221, distance: 91.7
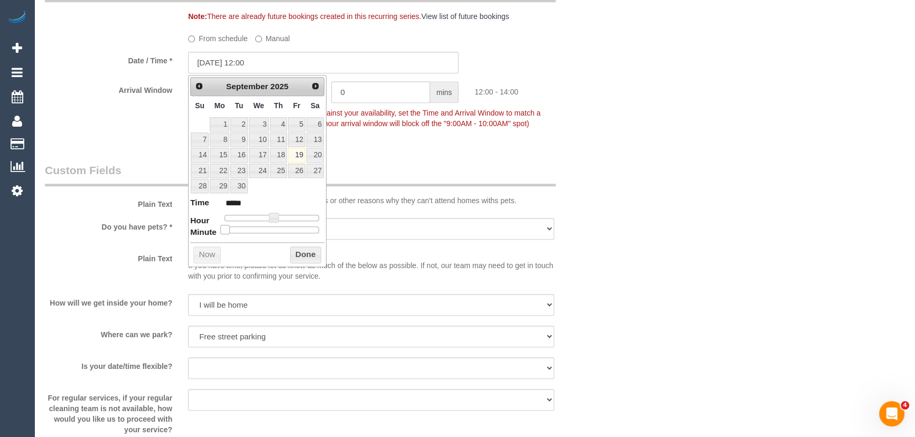
click at [207, 220] on dl "Time ***** Hour Minute Second Millisecond Microsecond Time Zone ***** ***** ***…" at bounding box center [257, 215] width 134 height 36
click at [445, 147] on div "Who Email* [PERSON_NAME][EMAIL_ADDRESS][DOMAIN_NAME] Name * [PERSON_NAME] Where…" at bounding box center [323, 34] width 573 height 2297
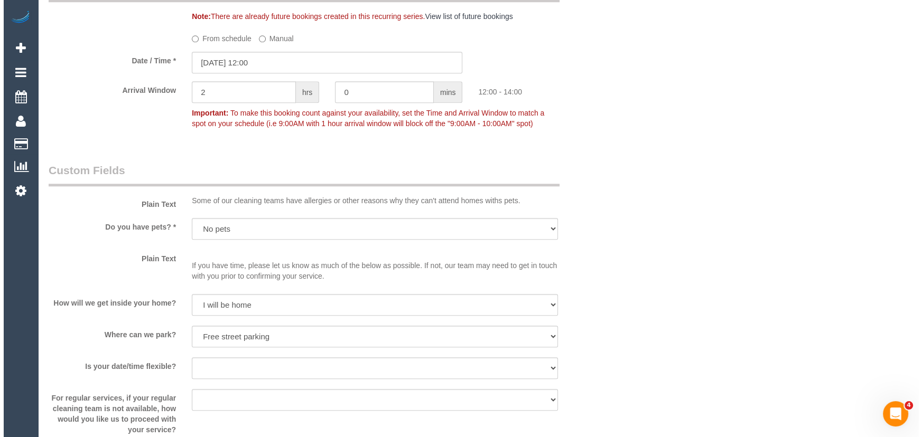
scroll to position [1344, 0]
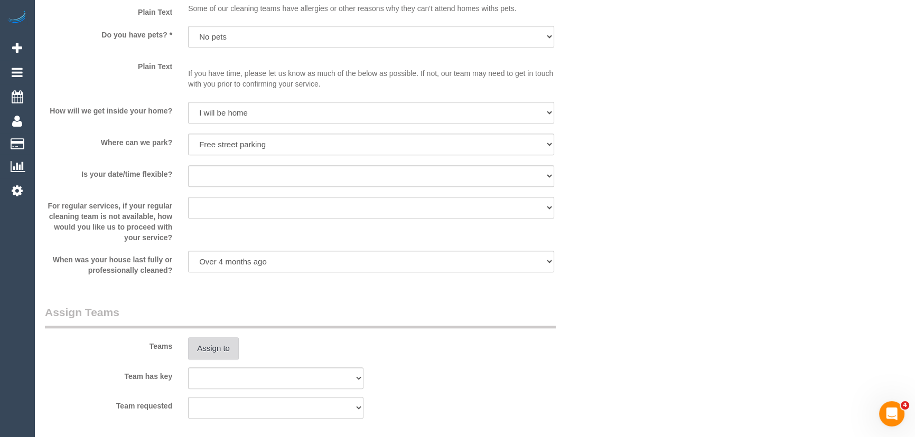
click at [214, 352] on button "Assign to" at bounding box center [213, 349] width 51 height 22
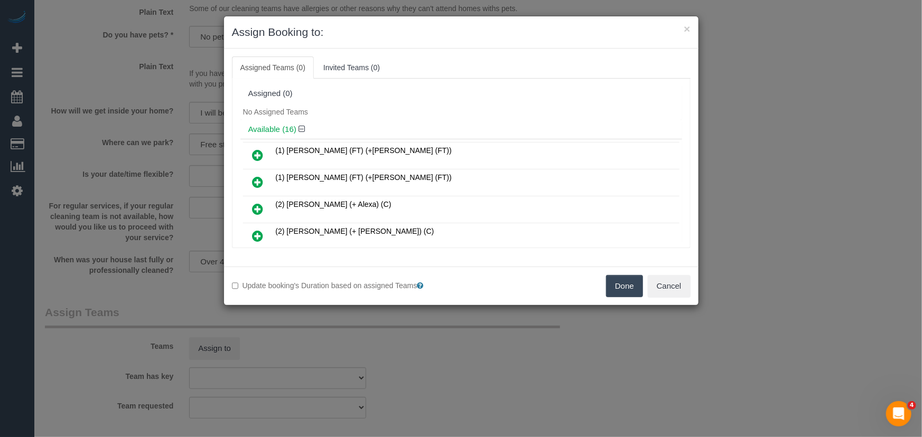
scroll to position [225, 0]
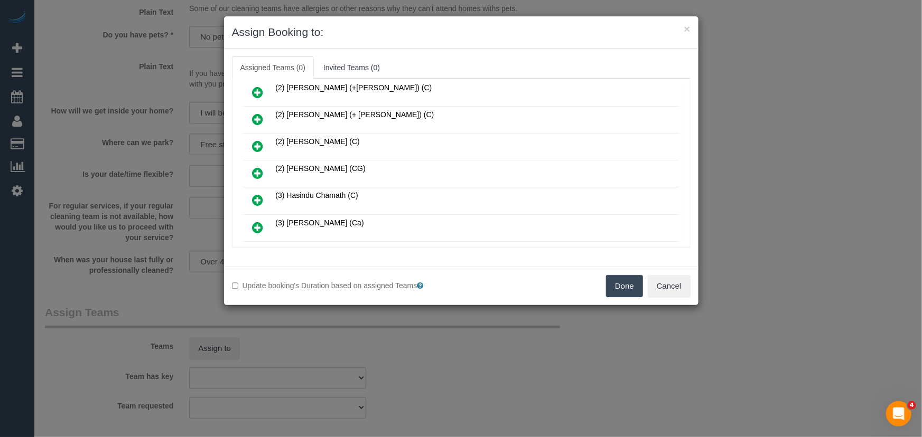
click at [255, 169] on icon at bounding box center [258, 173] width 11 height 13
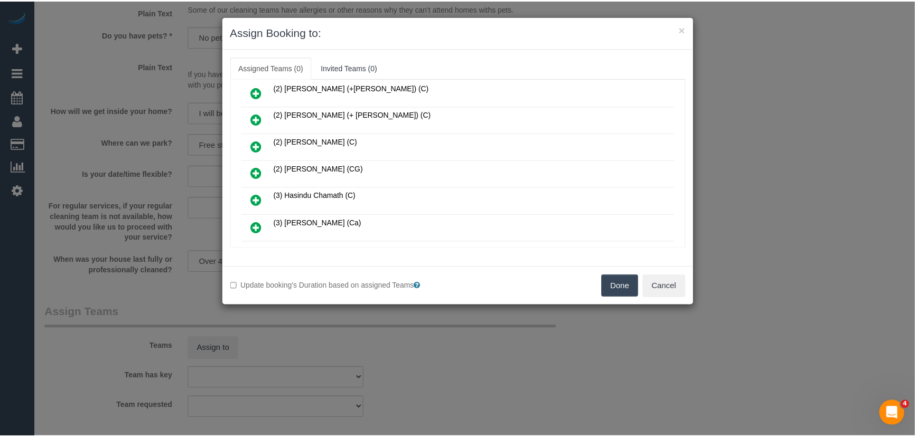
scroll to position [249, 0]
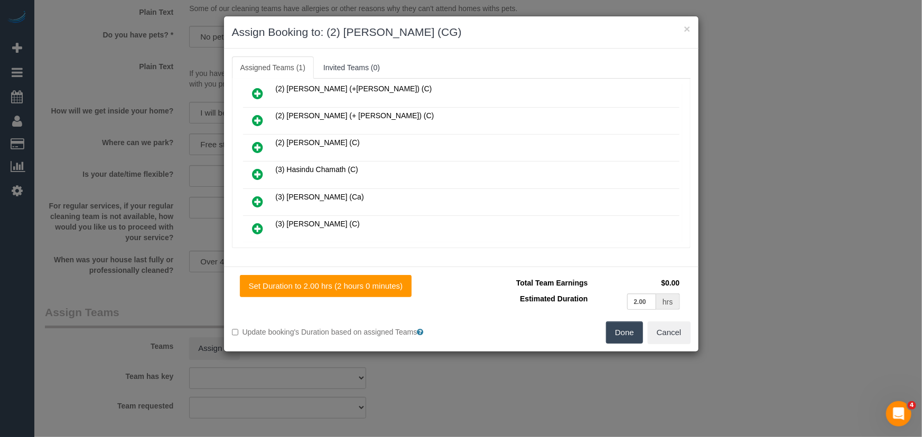
click at [620, 331] on button "Done" at bounding box center [624, 333] width 37 height 22
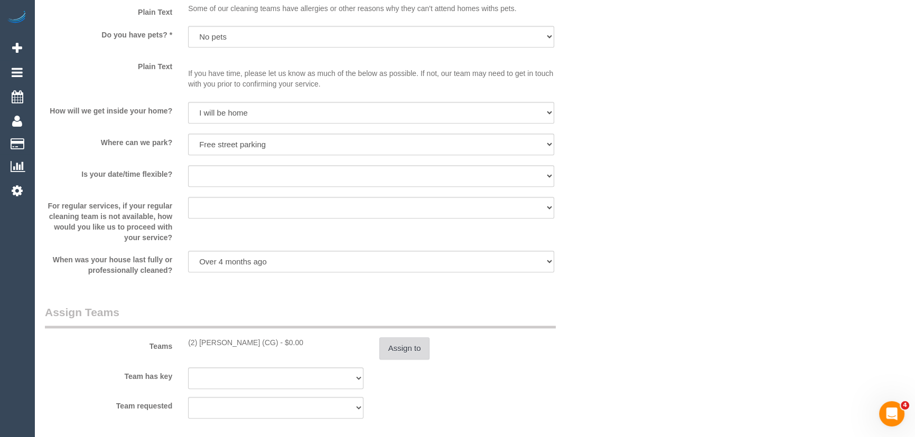
click at [413, 344] on button "Assign to" at bounding box center [404, 349] width 51 height 22
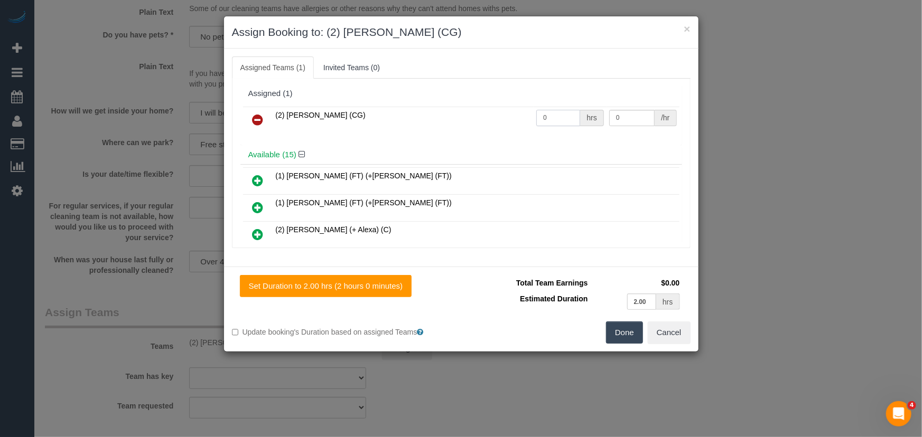
click at [560, 120] on input "0" at bounding box center [558, 118] width 44 height 16
type input "2"
type input "41.25"
click at [625, 323] on button "Done" at bounding box center [624, 333] width 37 height 22
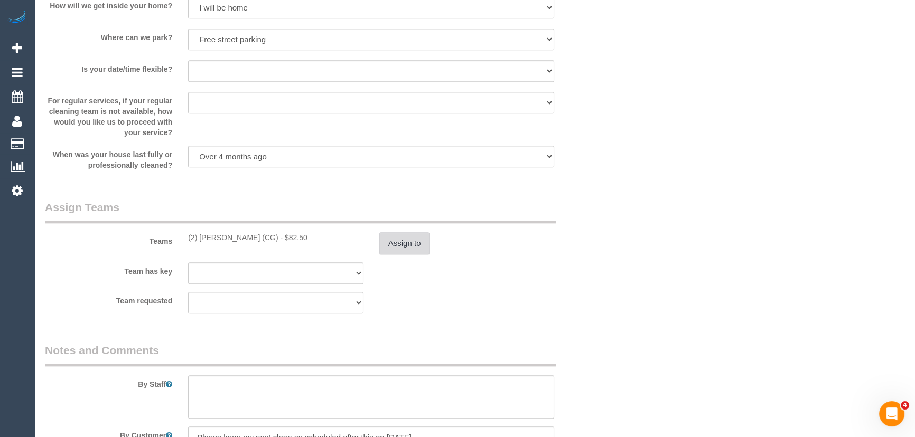
scroll to position [1537, 0]
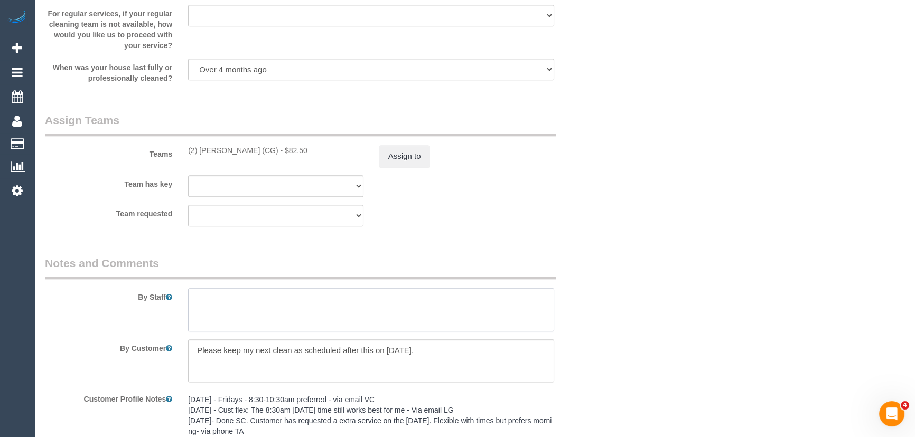
click at [252, 303] on textarea at bounding box center [371, 309] width 366 height 43
type textarea "*cover*"
click at [428, 347] on textarea at bounding box center [371, 361] width 366 height 43
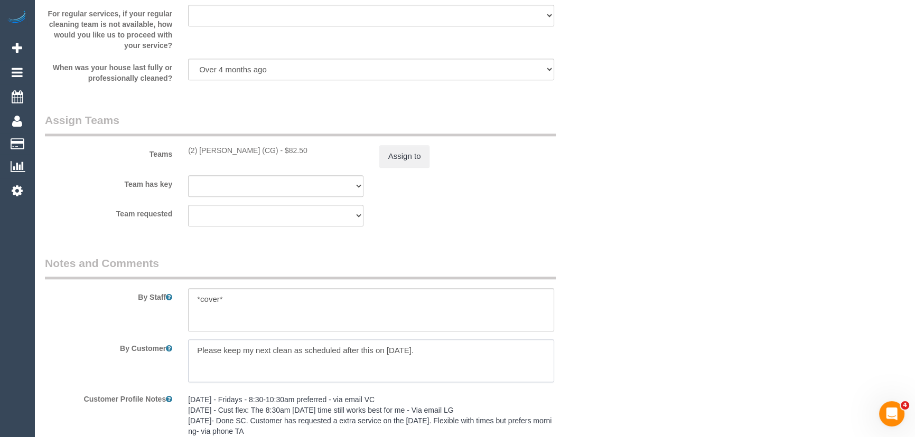
click at [428, 347] on textarea at bounding box center [371, 361] width 366 height 43
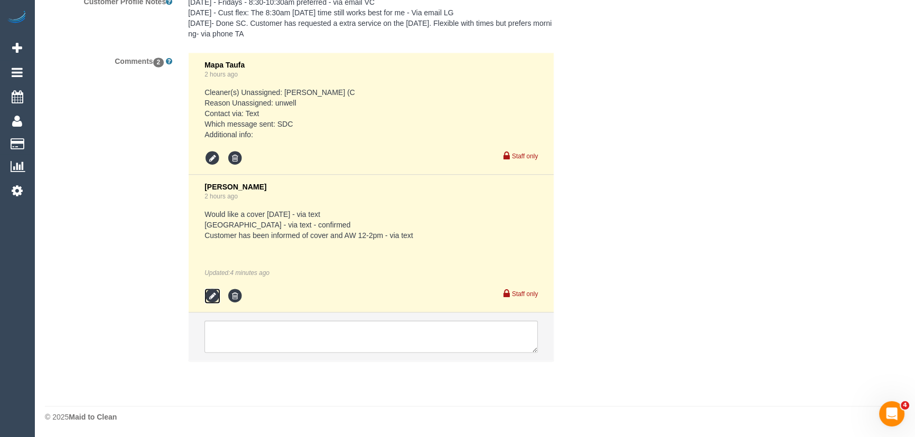
click at [214, 294] on icon at bounding box center [212, 296] width 16 height 16
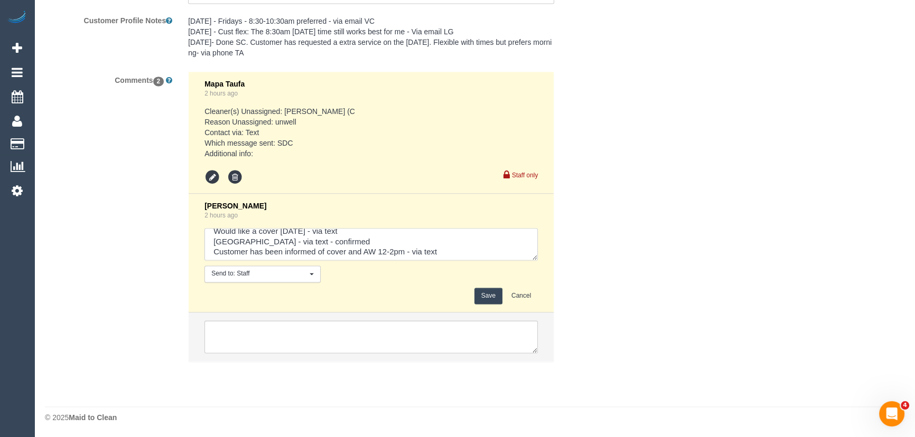
scroll to position [11, 0]
click at [467, 251] on textarea at bounding box center [370, 244] width 333 height 33
type textarea "Would like a cover today - via text Paris - via text - confirmed Customer has b…"
click at [485, 291] on button "Save" at bounding box center [488, 296] width 28 height 16
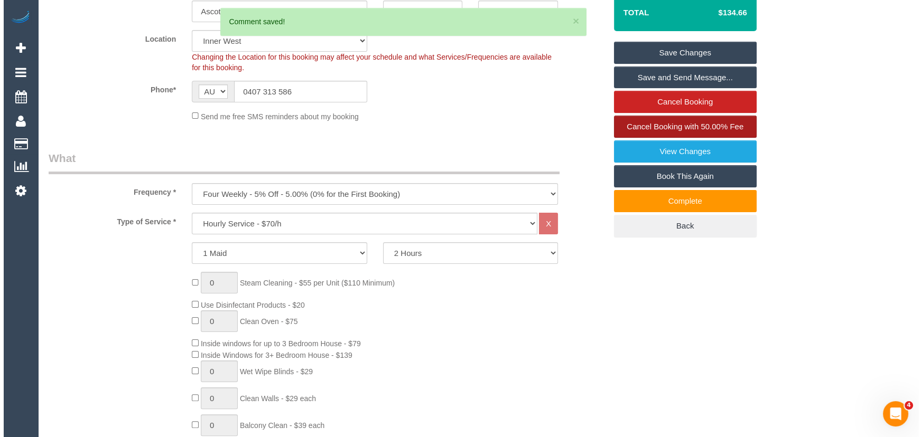
scroll to position [0, 0]
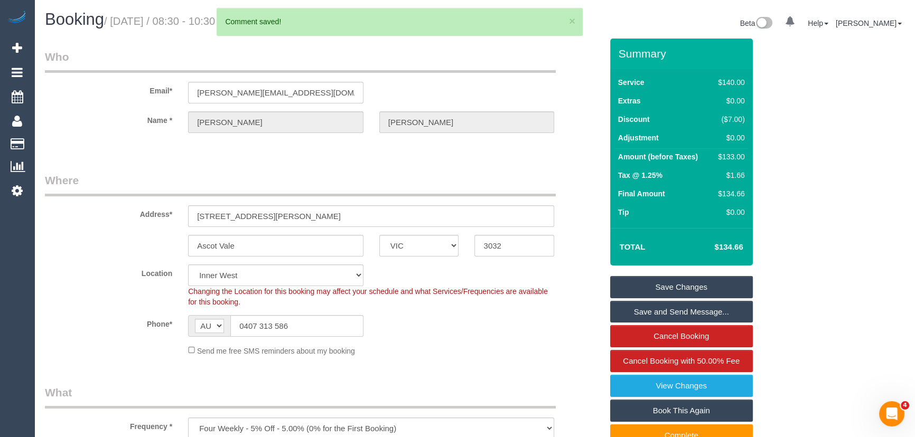
click at [648, 314] on link "Save and Send Message..." at bounding box center [681, 312] width 143 height 22
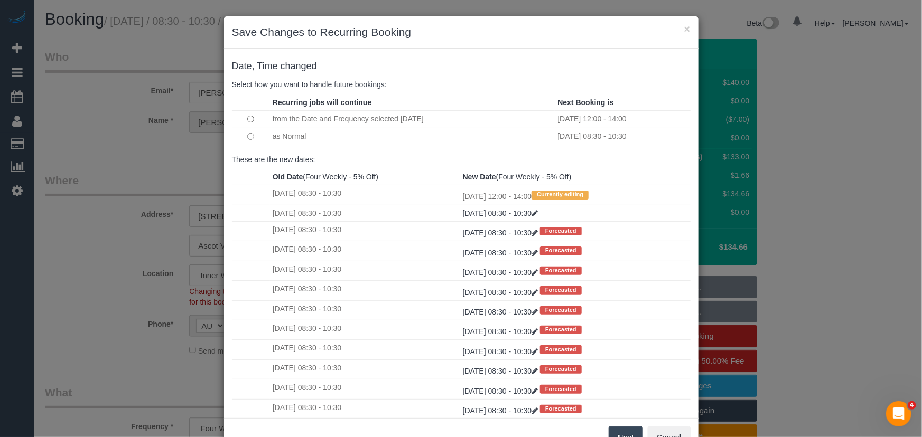
click at [632, 433] on button "Next" at bounding box center [626, 438] width 34 height 22
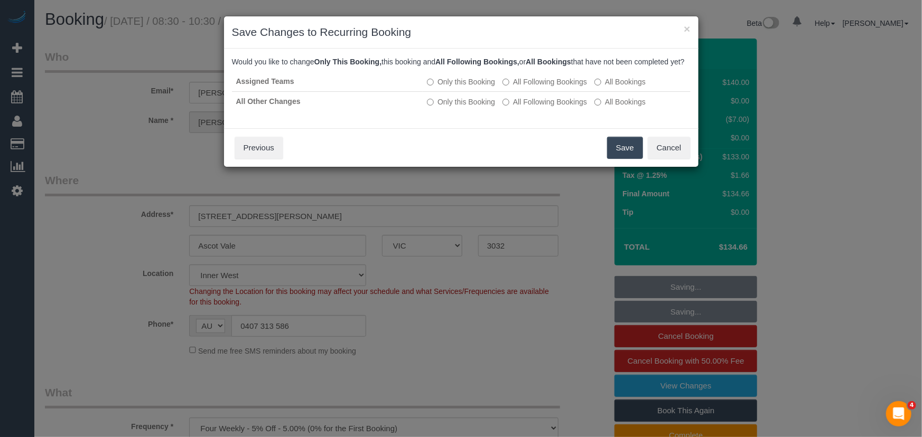
click at [617, 156] on button "Save" at bounding box center [625, 148] width 36 height 22
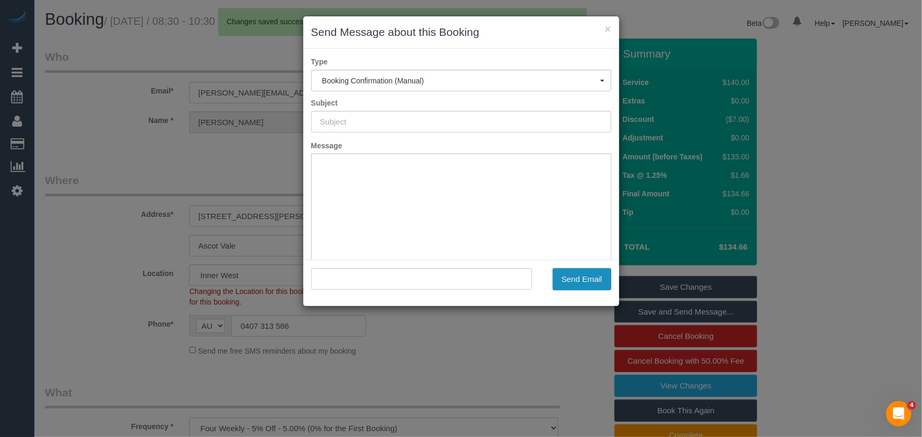
click at [597, 286] on button "Send Email" at bounding box center [582, 279] width 59 height 22
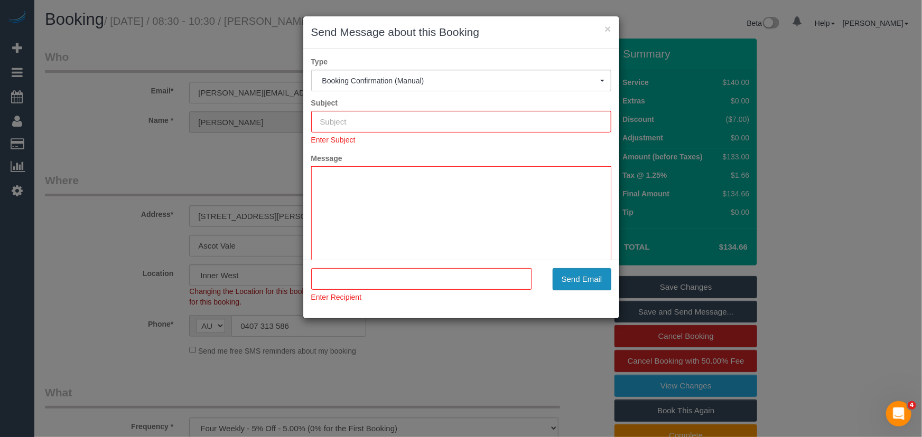
type input "Booking Confirmed"
type input ""Jenny Moyle" <jenny.moyle1@outlook.com>"
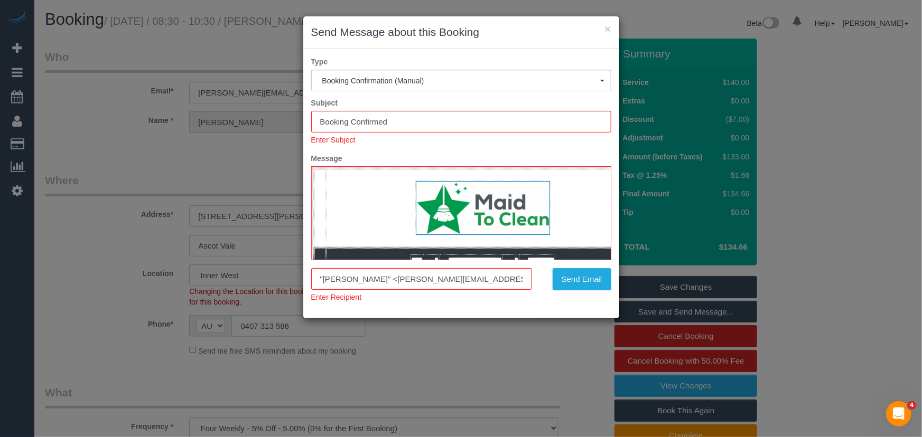
click at [448, 145] on div "Enter Subject" at bounding box center [461, 139] width 300 height 13
click at [585, 284] on button "Send Email" at bounding box center [582, 279] width 59 height 22
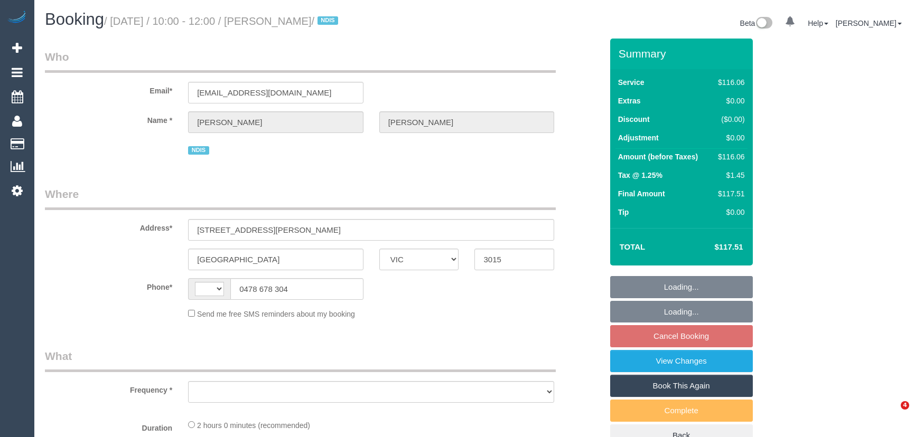
select select "VIC"
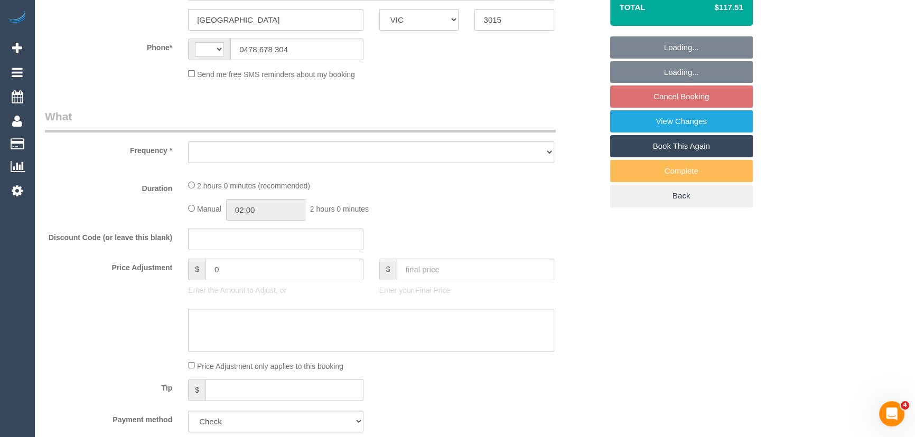
select select "string:AU"
select select "object:538"
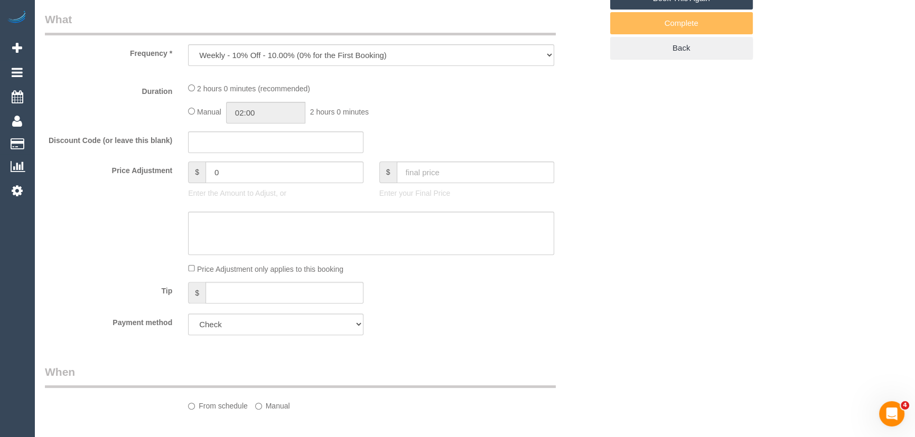
select select "number:28"
select select "number:14"
select select "number:19"
select select "number:23"
select select "number:35"
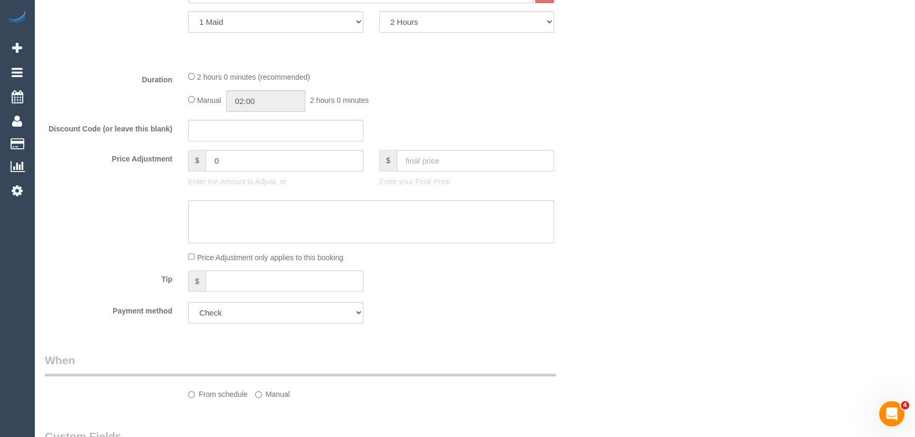
select select "object:748"
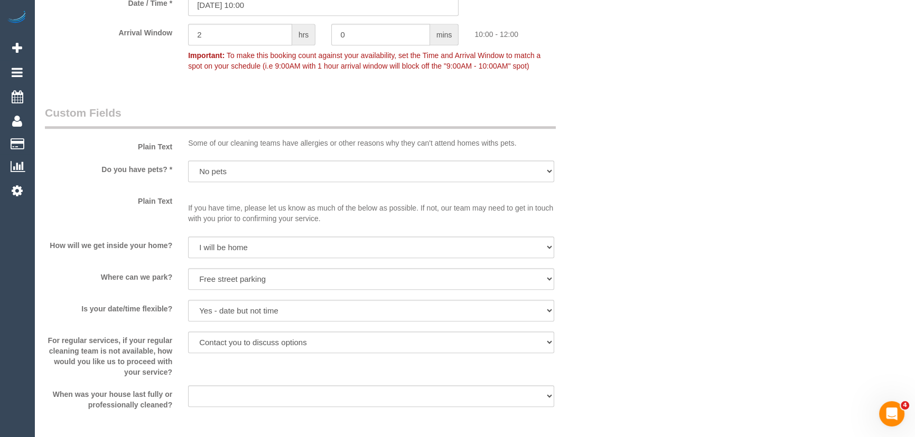
scroll to position [1104, 0]
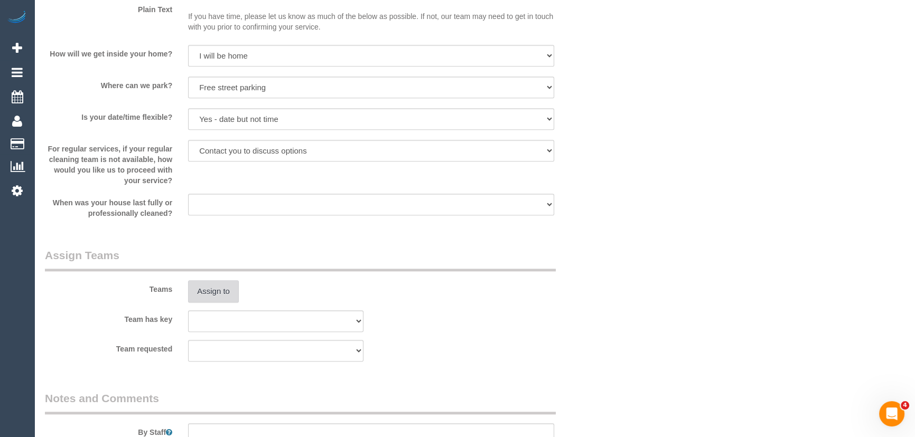
click at [230, 293] on button "Assign to" at bounding box center [213, 292] width 51 height 22
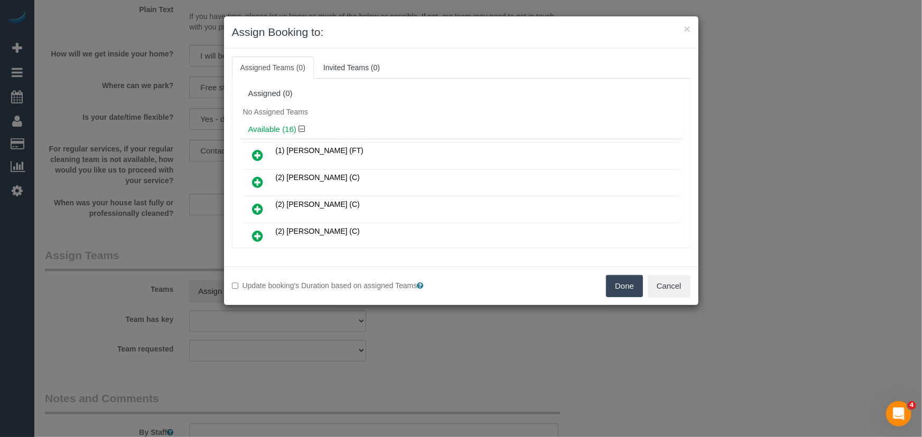
click at [259, 153] on icon at bounding box center [258, 155] width 11 height 13
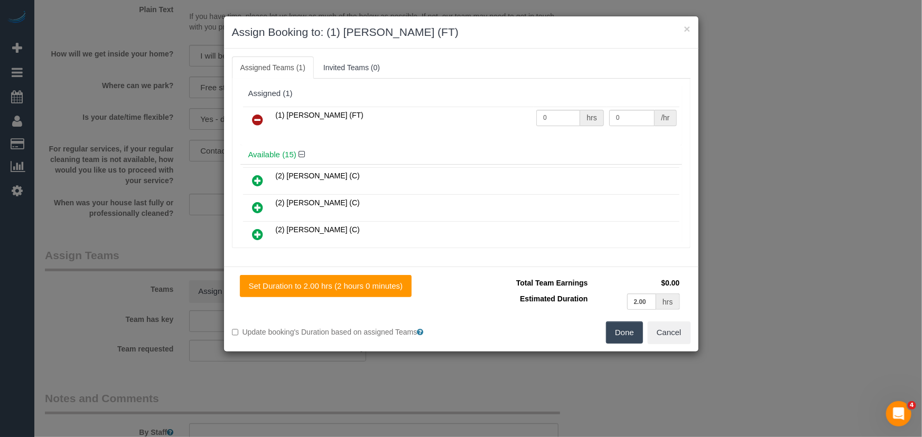
click at [616, 328] on button "Done" at bounding box center [624, 333] width 37 height 22
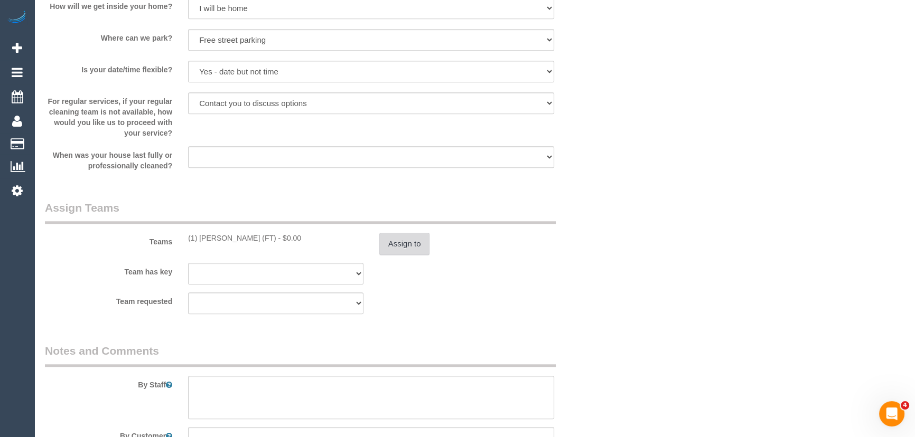
scroll to position [1248, 0]
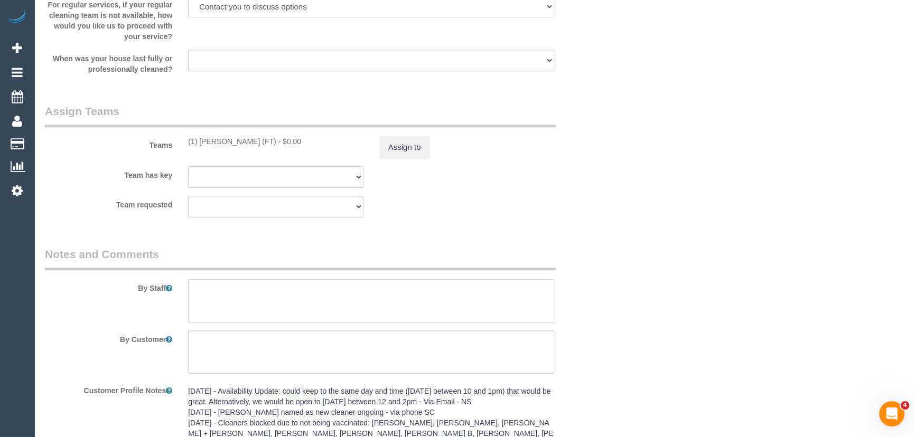
click at [258, 293] on textarea at bounding box center [371, 300] width 366 height 43
click at [221, 291] on textarea at bounding box center [371, 300] width 366 height 43
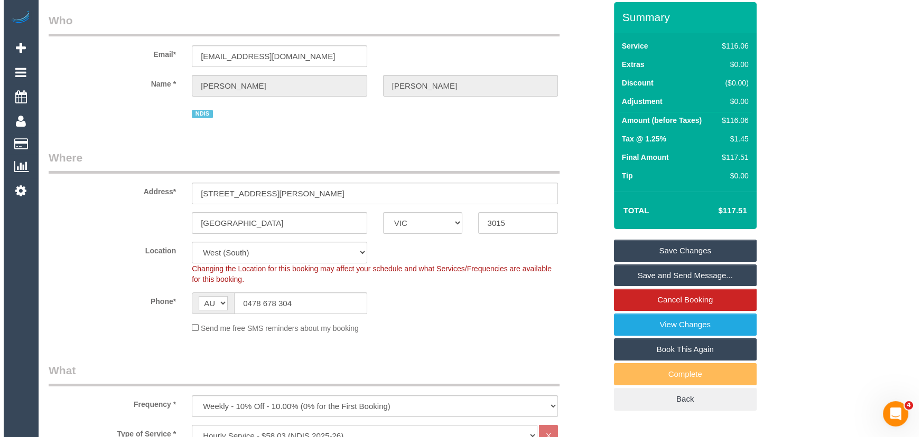
scroll to position [0, 0]
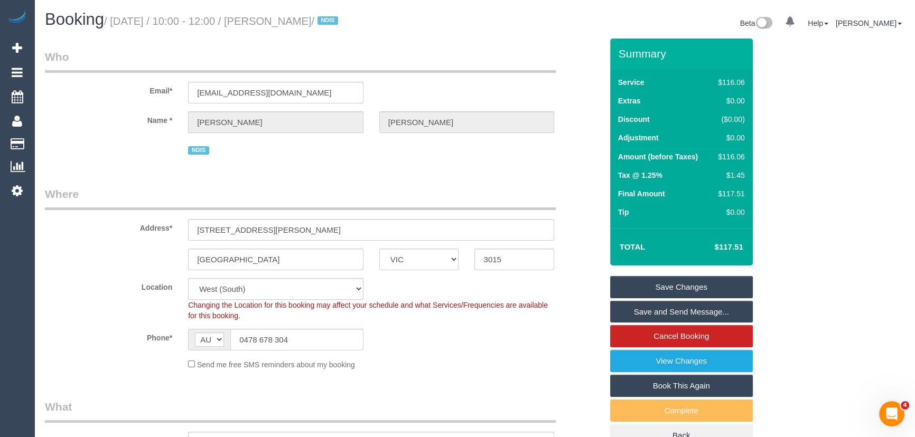
type textarea "*cover*"
click at [303, 19] on small "/ September 26, 2025 / 10:00 - 12:00 / Melodye Sartori / NDIS" at bounding box center [222, 21] width 237 height 12
copy small "Melodye Sartori"
click at [644, 315] on link "Save and Send Message..." at bounding box center [681, 312] width 143 height 22
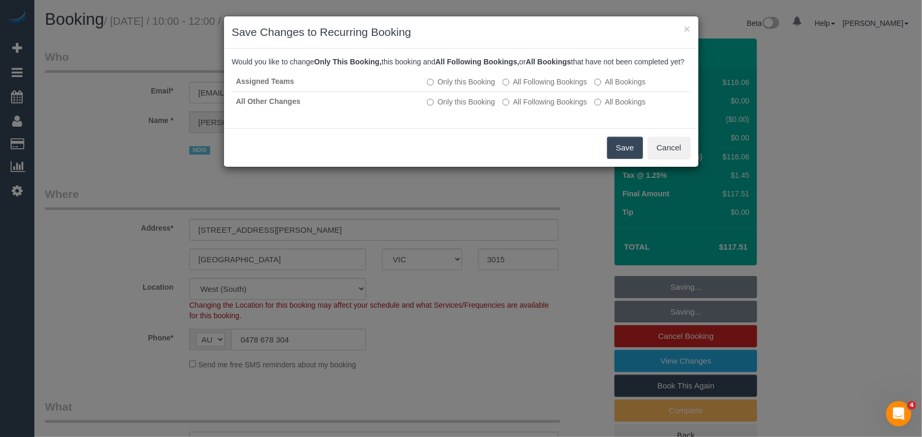
click at [618, 159] on button "Save" at bounding box center [625, 148] width 36 height 22
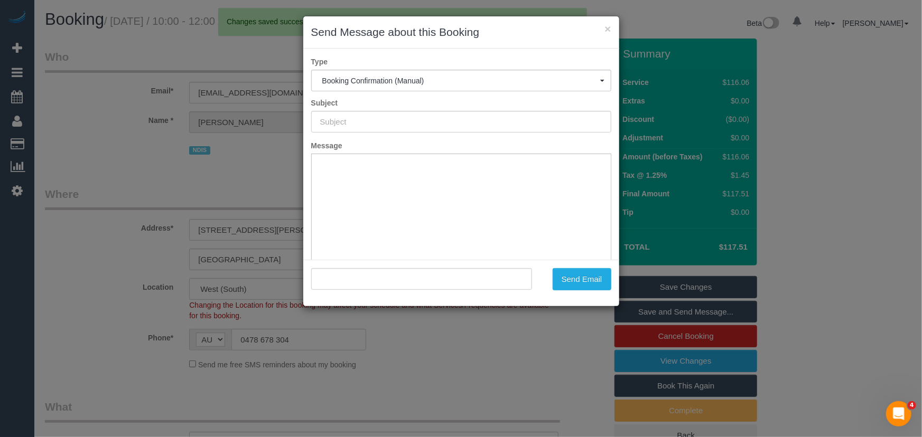
type input "Booking Confirmed"
type input ""Melodye Sartori" <melissartakada@gmail.com>"
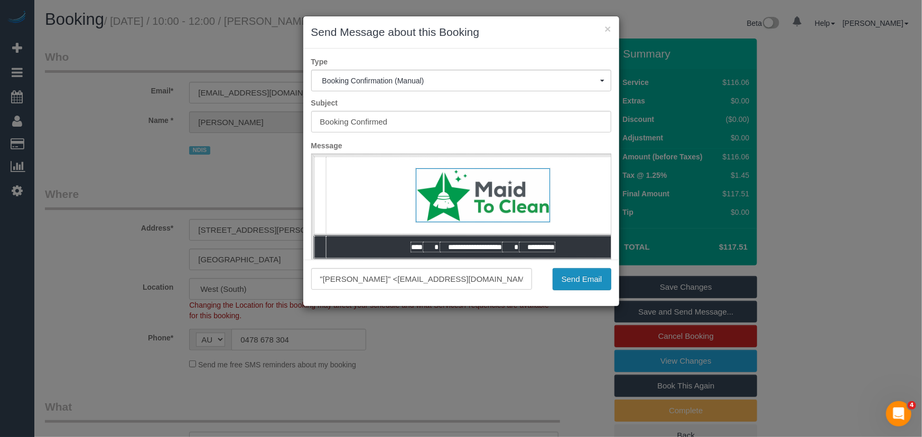
click at [572, 280] on button "Send Email" at bounding box center [582, 279] width 59 height 22
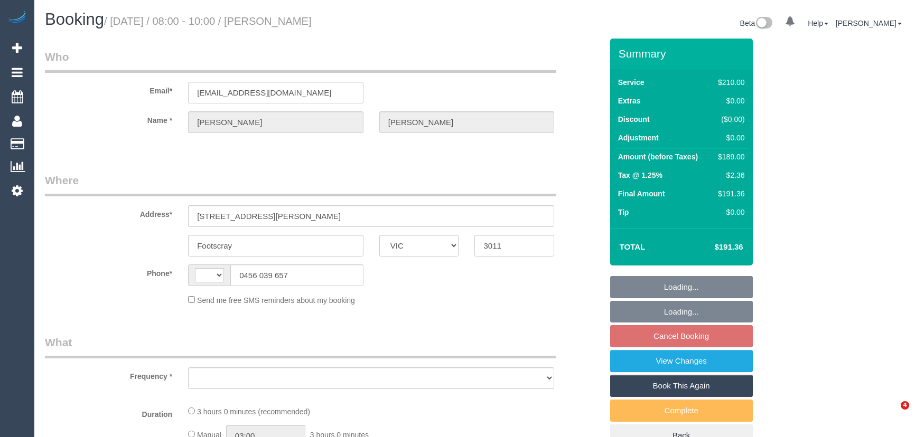
select select "VIC"
select select "string:AU"
select select "object:275"
select select "string:stripe-pm_1Ri5Hc2GScqysDRVZY9X4HZb"
select select "number:29"
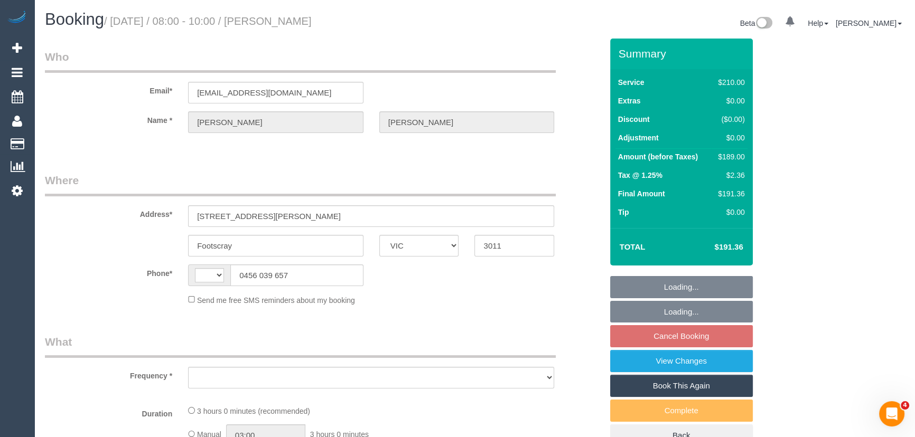
select select "number:14"
select select "number:19"
select select "number:25"
select select "number:34"
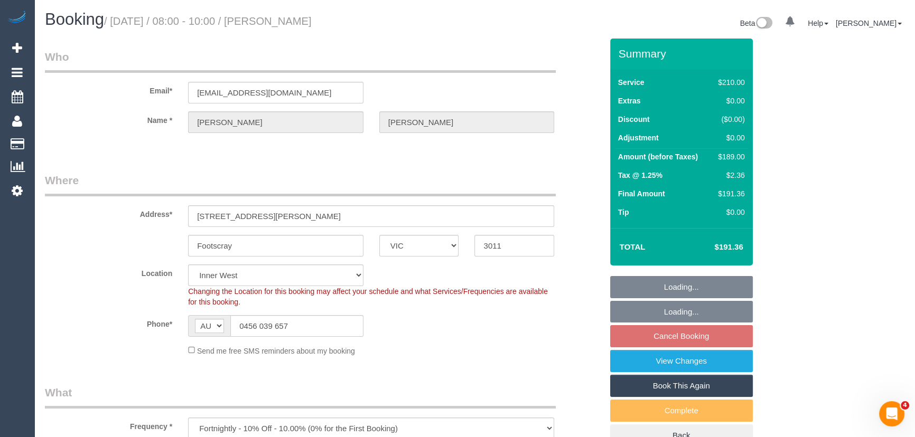
select select "object:1371"
select select "180"
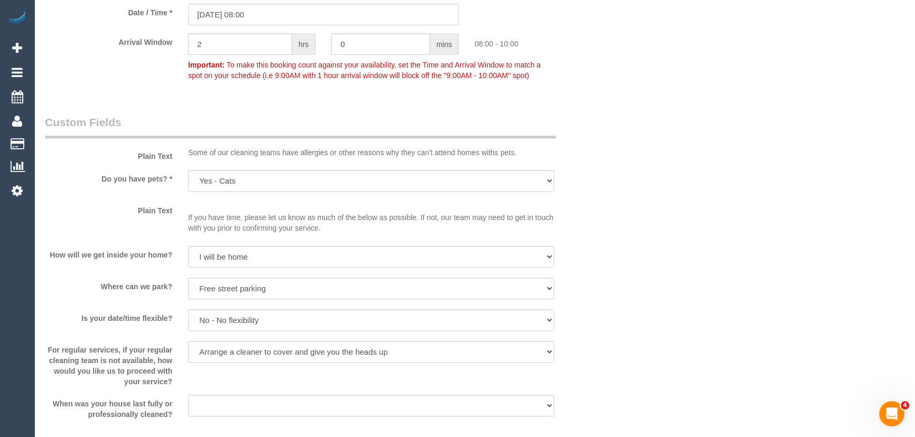
scroll to position [1392, 0]
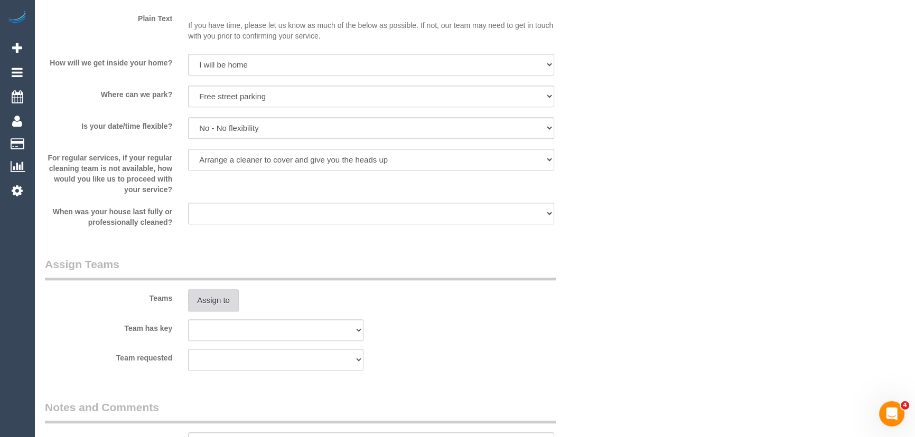
click at [208, 291] on button "Assign to" at bounding box center [213, 300] width 51 height 22
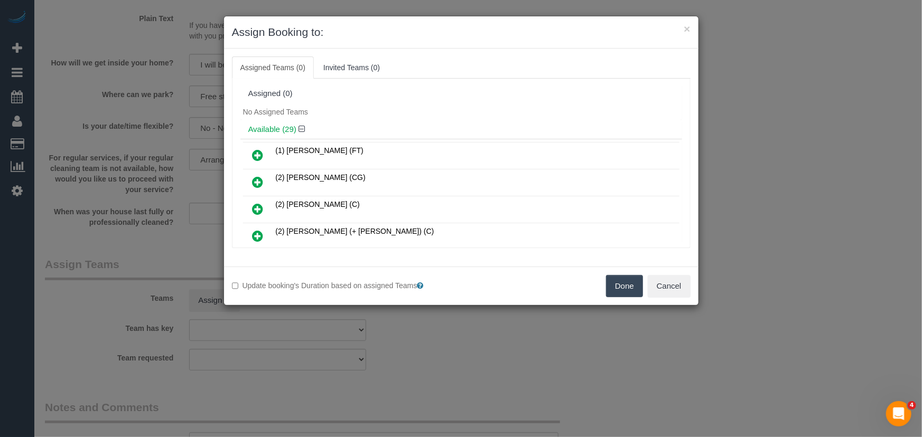
drag, startPoint x: 255, startPoint y: 154, endPoint x: 270, endPoint y: 161, distance: 17.0
click at [255, 154] on icon at bounding box center [258, 155] width 11 height 13
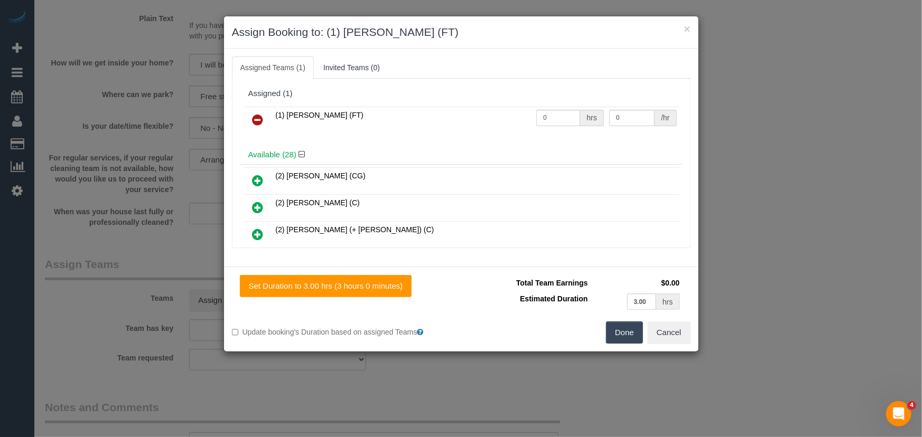
click at [619, 324] on button "Done" at bounding box center [624, 333] width 37 height 22
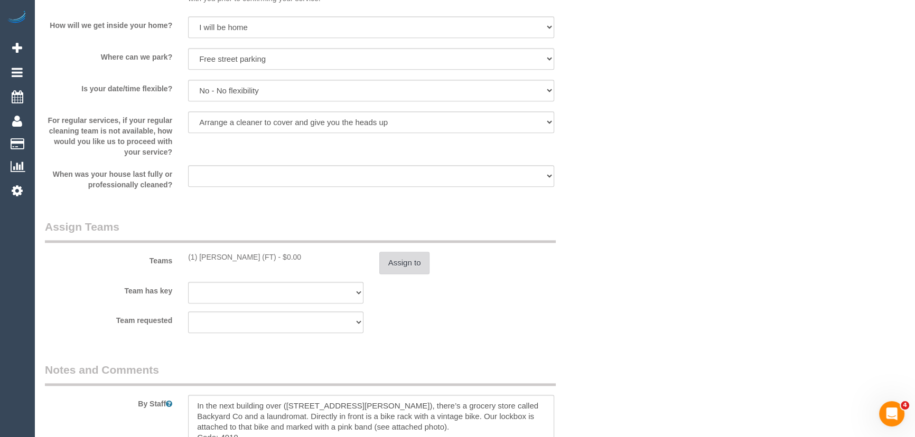
scroll to position [1489, 0]
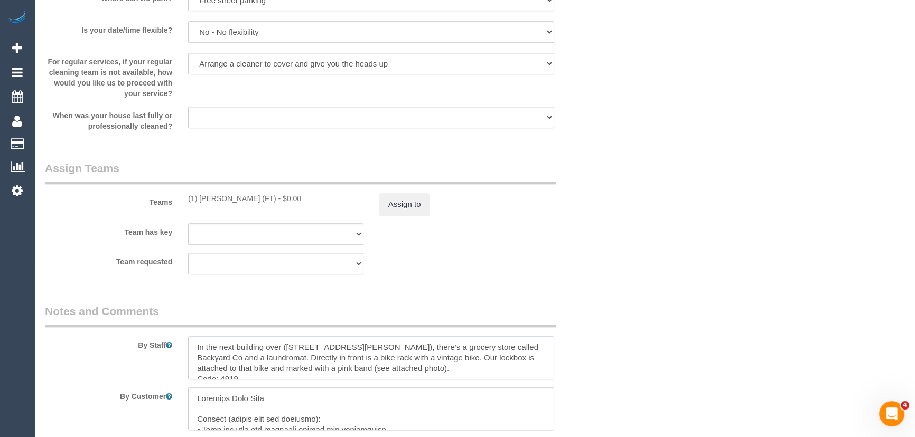
click at [197, 346] on textarea at bounding box center [371, 357] width 366 height 43
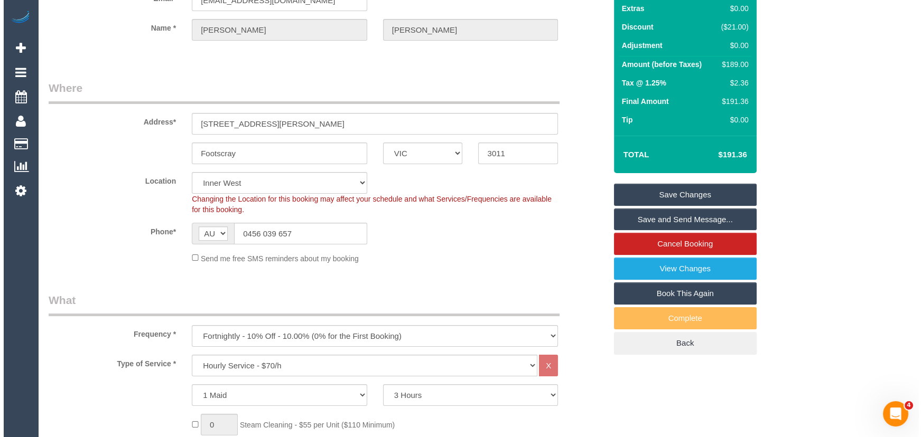
scroll to position [0, 0]
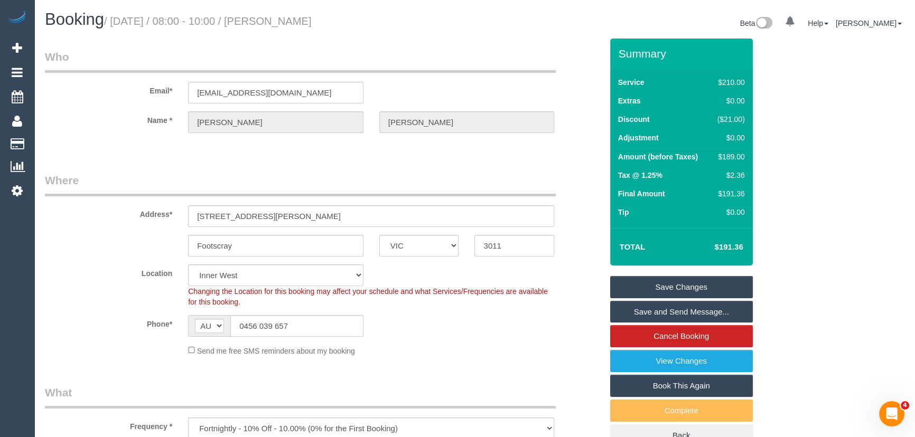
type textarea "*cover* In the next building over (6 Joseph Road), there’s a grocery store call…"
click at [312, 20] on small "/ September 26, 2025 / 08:00 - 10:00 / Charley Robertson" at bounding box center [208, 21] width 208 height 12
click at [312, 21] on small "/ September 26, 2025 / 08:00 - 10:00 / Charley Robertson" at bounding box center [208, 21] width 208 height 12
click at [315, 60] on legend "Who" at bounding box center [300, 61] width 511 height 24
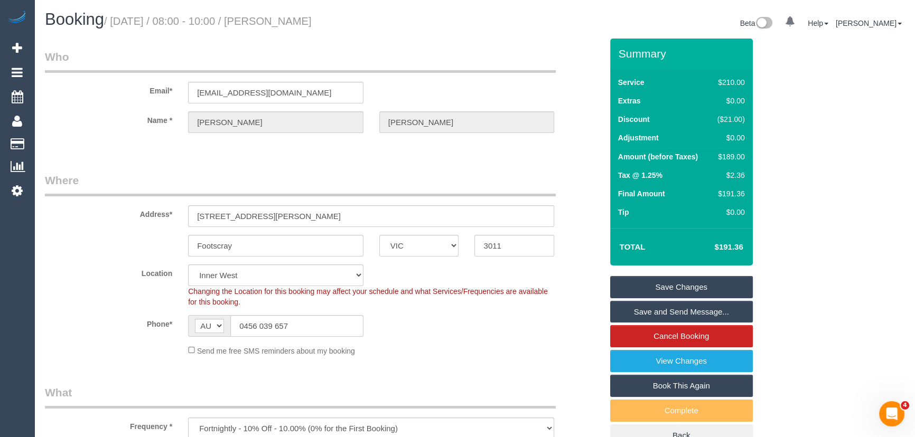
click at [312, 23] on small "/ September 26, 2025 / 08:00 - 10:00 / Charley Robertson" at bounding box center [208, 21] width 208 height 12
copy small "Charley Robertson"
click at [666, 305] on link "Save and Send Message..." at bounding box center [681, 312] width 143 height 22
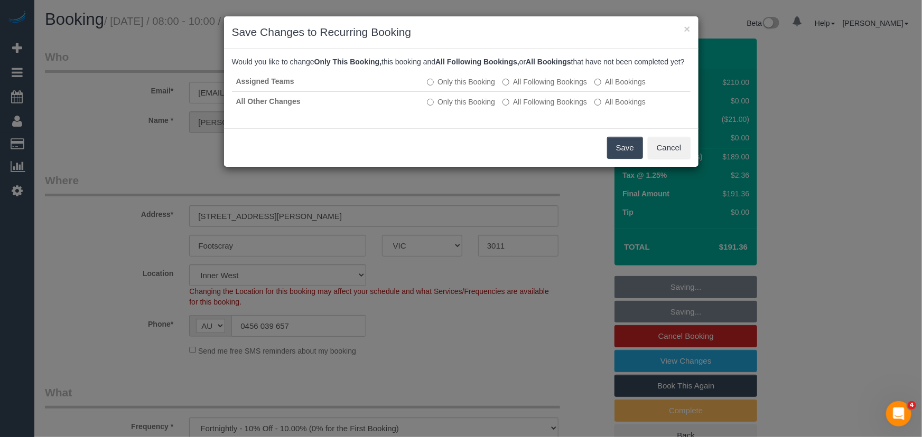
click at [613, 159] on button "Save" at bounding box center [625, 148] width 36 height 22
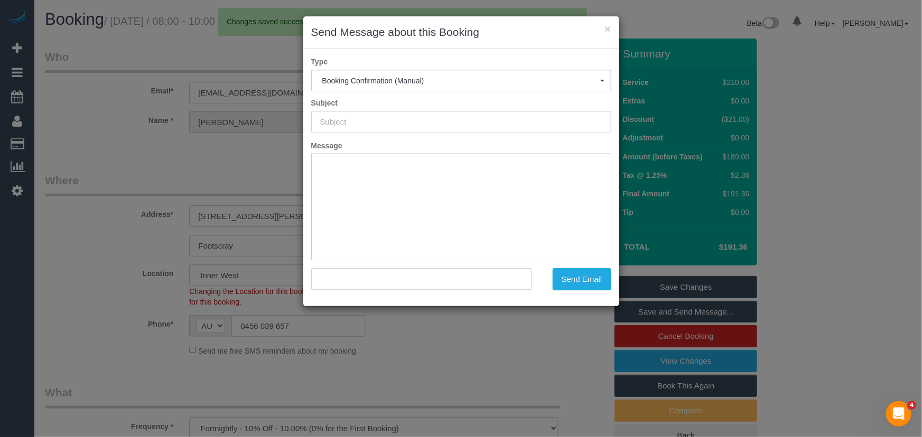
type input "Booking Confirmed"
type input ""Charley Robertson" <charleyrrob@gmail.com>"
click at [576, 285] on button "Send Email" at bounding box center [582, 279] width 59 height 22
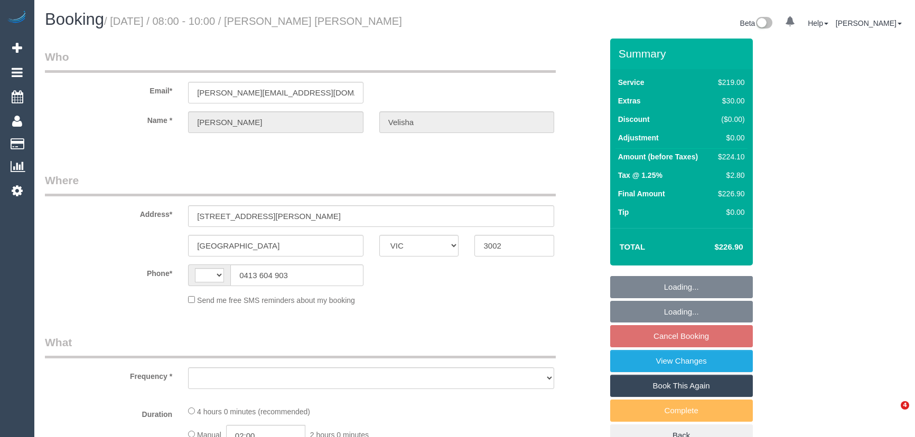
select select "VIC"
select select "string:stripe-pm_1Qcc5X2GScqysDRVJ1eBLbZS"
select select "VIC"
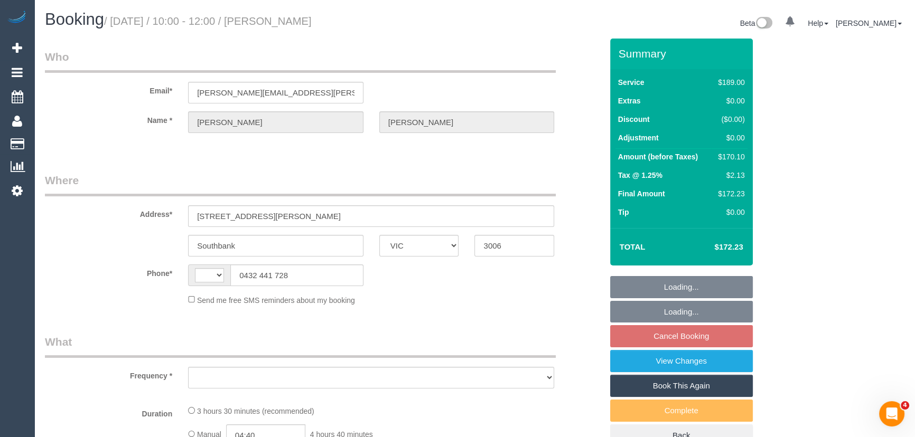
select select "object:275"
select select "string:AU"
select select "string:stripe-pm_1S3SEj2GScqysDRVxhoteGBF"
select select "number:28"
select select "number:14"
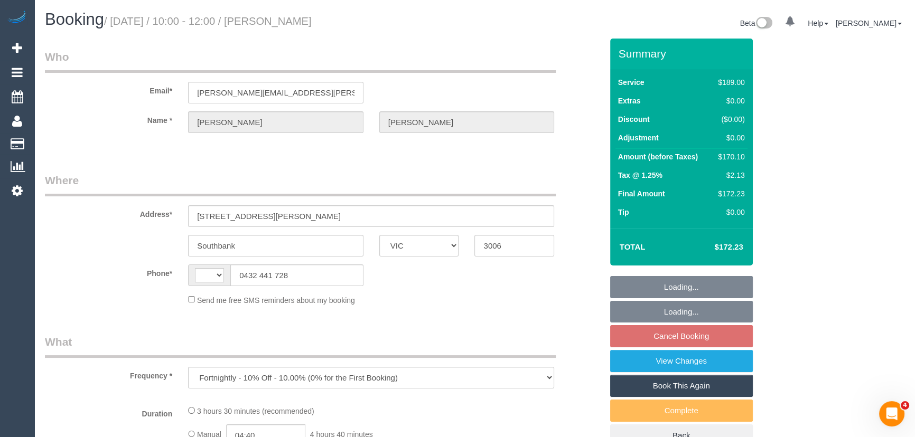
select select "number:19"
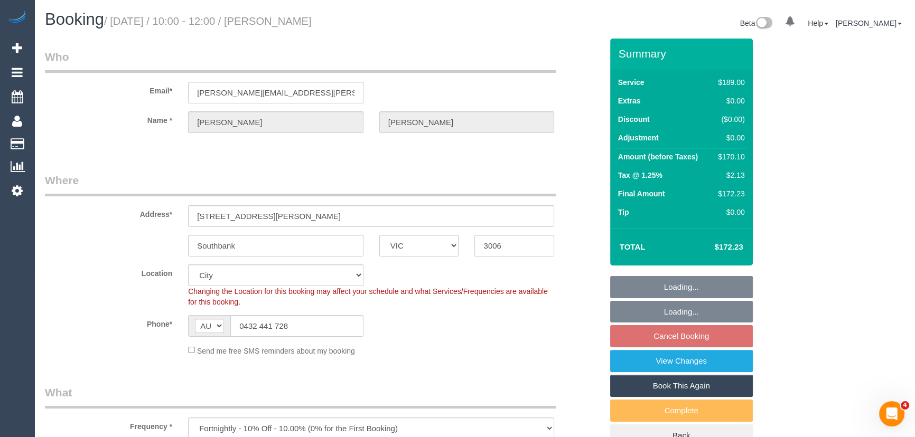
select select "object:1225"
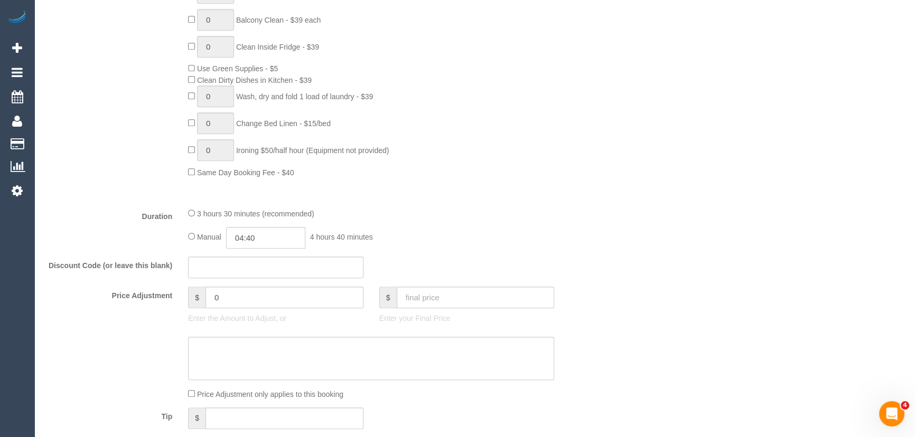
scroll to position [672, 0]
click at [283, 238] on input "04:40" at bounding box center [265, 235] width 79 height 22
click at [258, 279] on li "01:00" at bounding box center [254, 283] width 47 height 14
click at [260, 239] on input "01:00" at bounding box center [265, 235] width 79 height 22
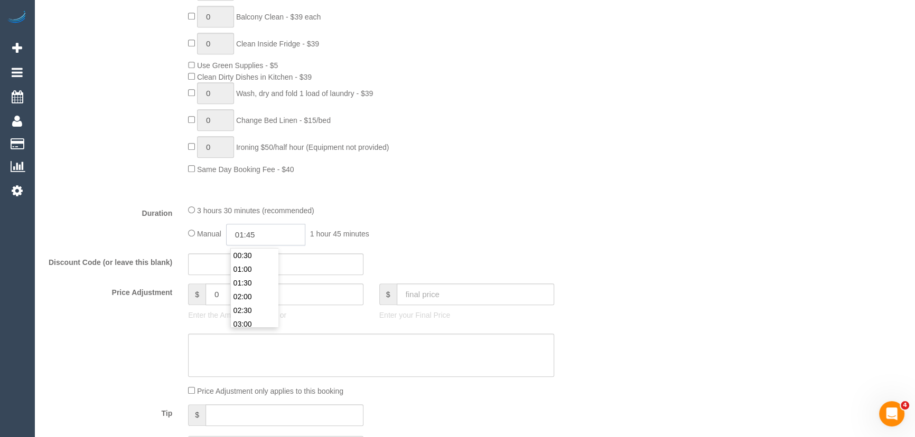
type input "01:45"
click at [461, 222] on div "3 hours 30 minutes (recommended) Manual 01:45 1 hour 45 minutes" at bounding box center [371, 224] width 382 height 41
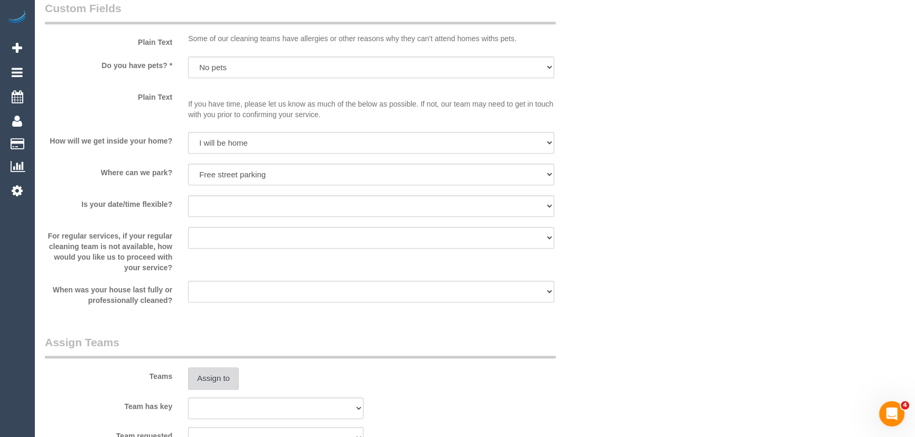
scroll to position [1392, 0]
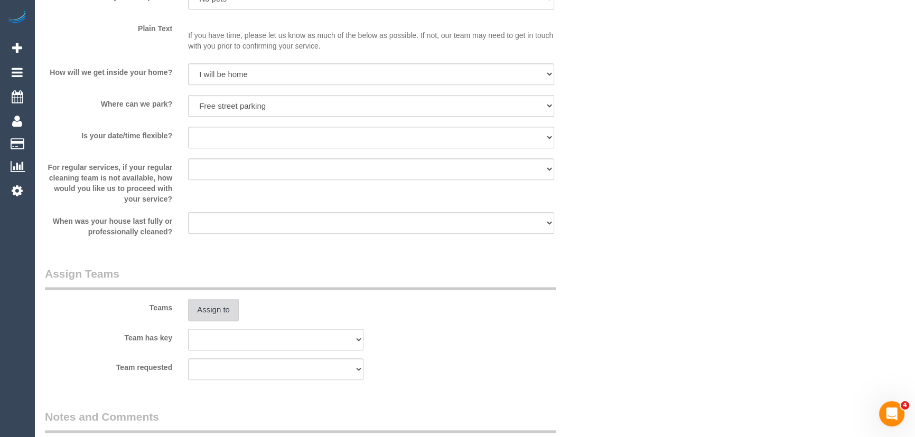
click at [198, 310] on button "Assign to" at bounding box center [213, 310] width 51 height 22
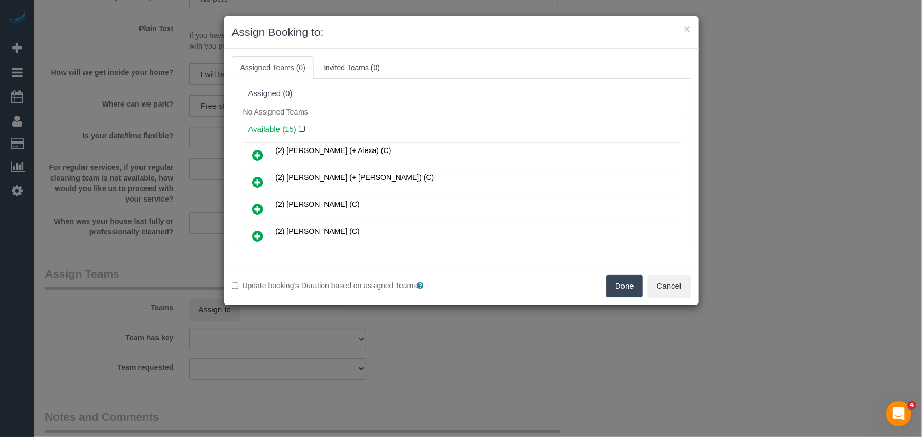
click at [257, 155] on icon at bounding box center [258, 155] width 11 height 13
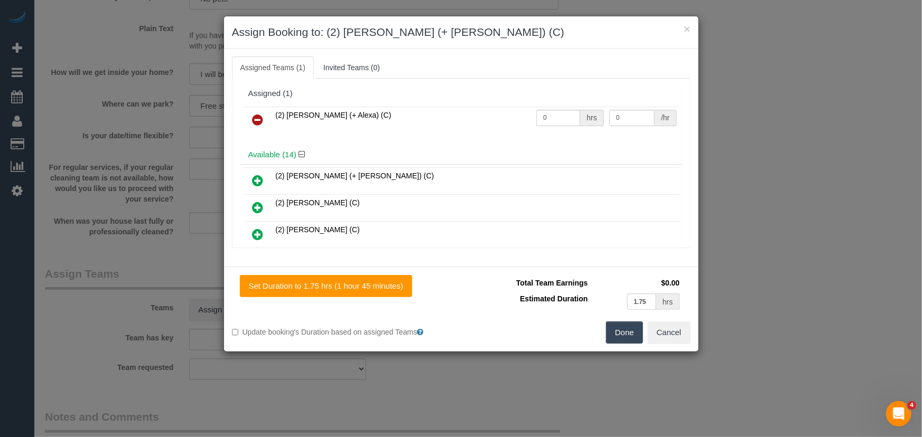
click at [259, 175] on icon at bounding box center [258, 180] width 11 height 13
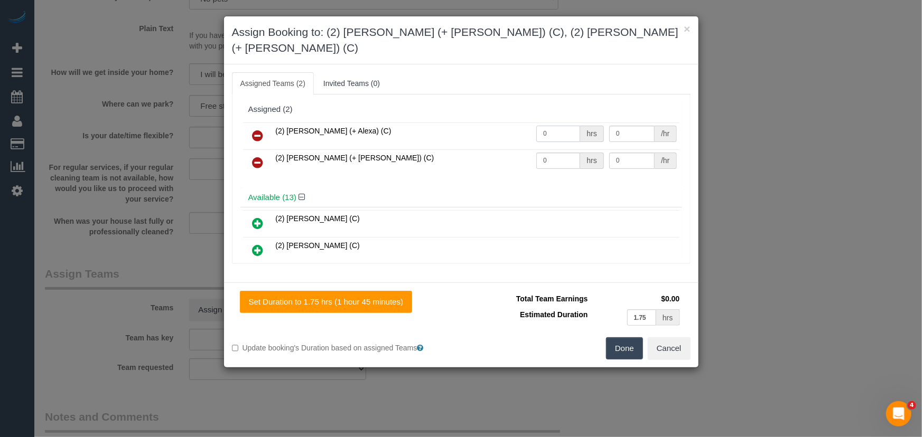
click at [549, 126] on input "0" at bounding box center [558, 134] width 44 height 16
type input "1"
type input "55"
click at [551, 153] on input "0" at bounding box center [558, 161] width 44 height 16
type input "1"
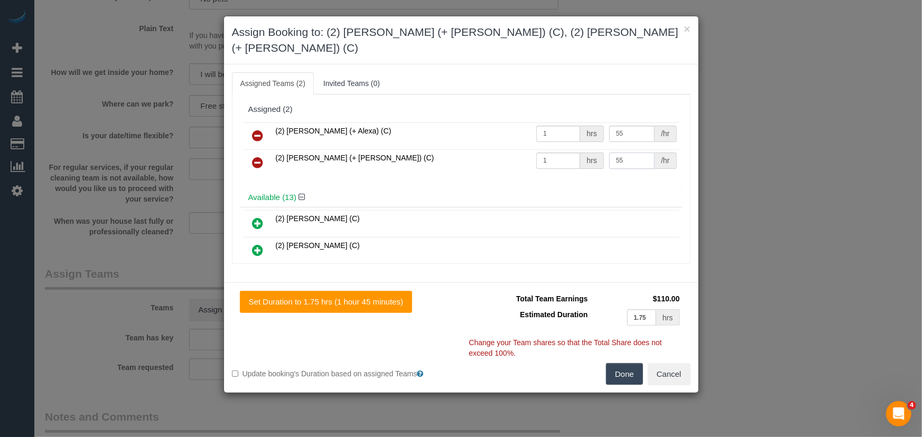
type input "55"
click at [628, 364] on button "Done" at bounding box center [624, 374] width 37 height 22
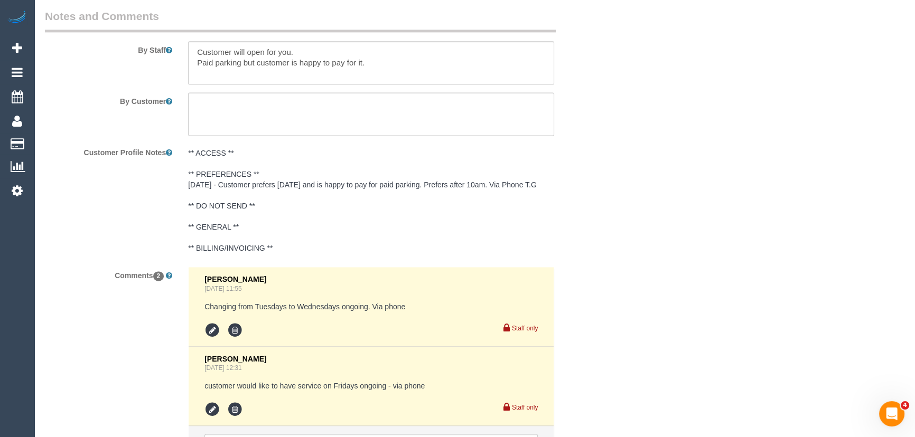
scroll to position [1727, 0]
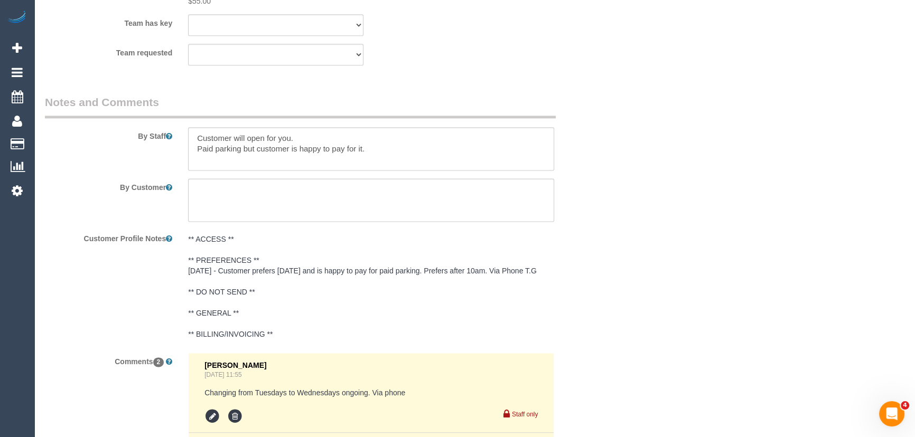
click at [187, 127] on div at bounding box center [371, 148] width 382 height 43
click at [193, 127] on textarea at bounding box center [371, 148] width 366 height 43
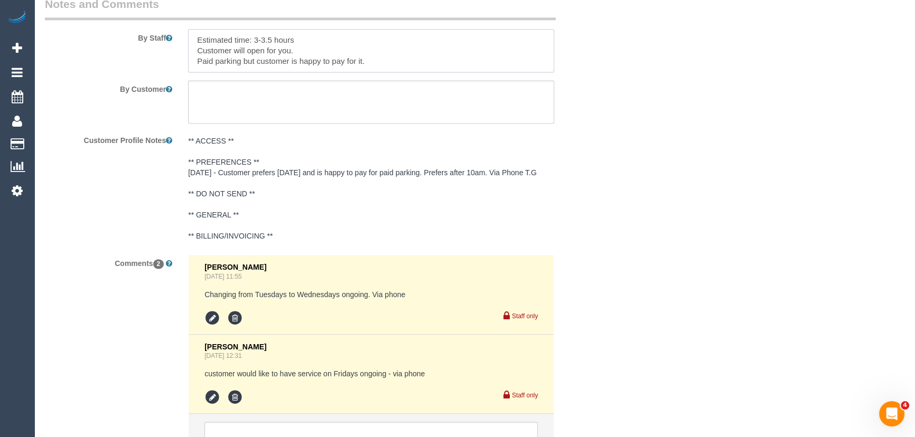
scroll to position [1679, 0]
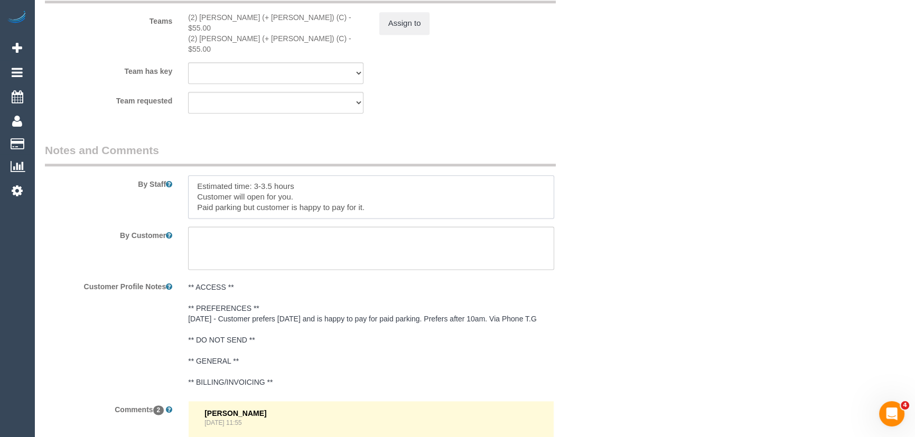
click at [194, 175] on textarea at bounding box center [371, 196] width 366 height 43
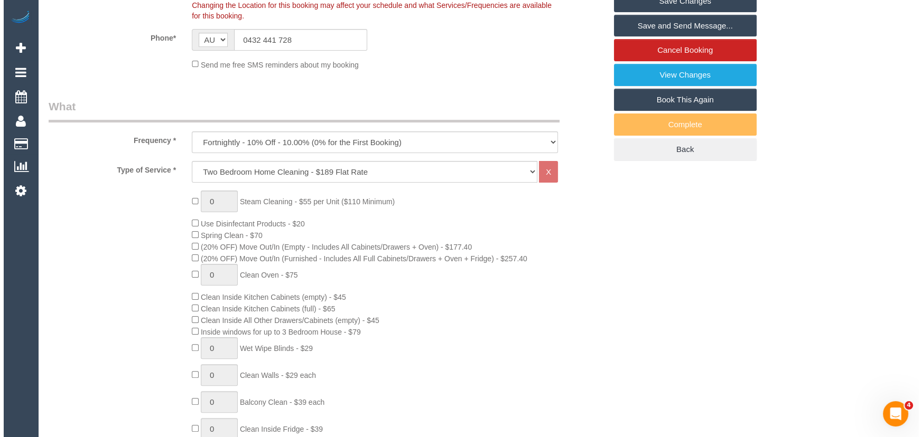
scroll to position [0, 0]
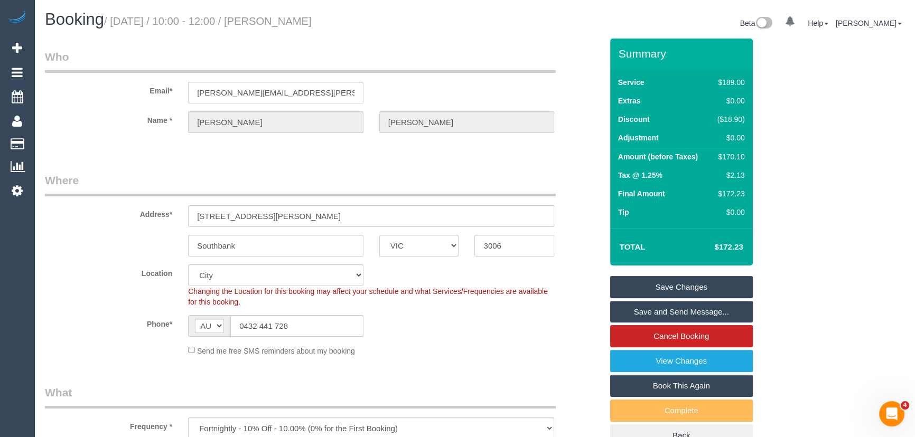
type textarea "*cover* Estimated time: 3-3.5 hours Customer will open for you. Paid parking bu…"
click at [312, 15] on small "/ [DATE] / 10:00 - 12:00 / [PERSON_NAME]" at bounding box center [208, 21] width 208 height 12
copy small "[PERSON_NAME]"
click at [638, 309] on link "Save and Send Message..." at bounding box center [681, 312] width 143 height 22
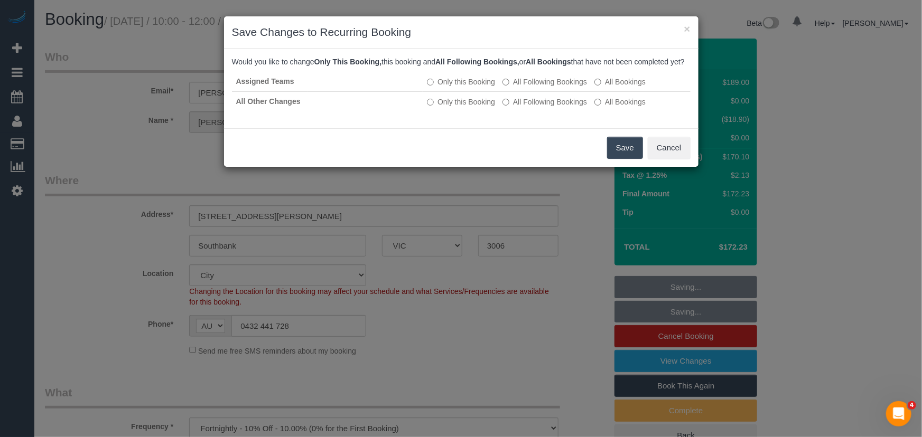
click at [621, 157] on button "Save" at bounding box center [625, 148] width 36 height 22
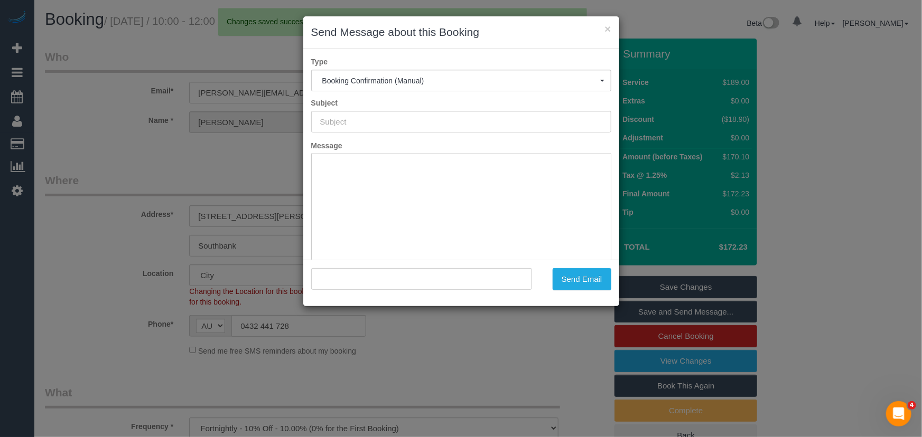
type input "Booking Confirmed"
type input ""[PERSON_NAME]" <[PERSON_NAME][EMAIL_ADDRESS][PERSON_NAME][DOMAIN_NAME]>"
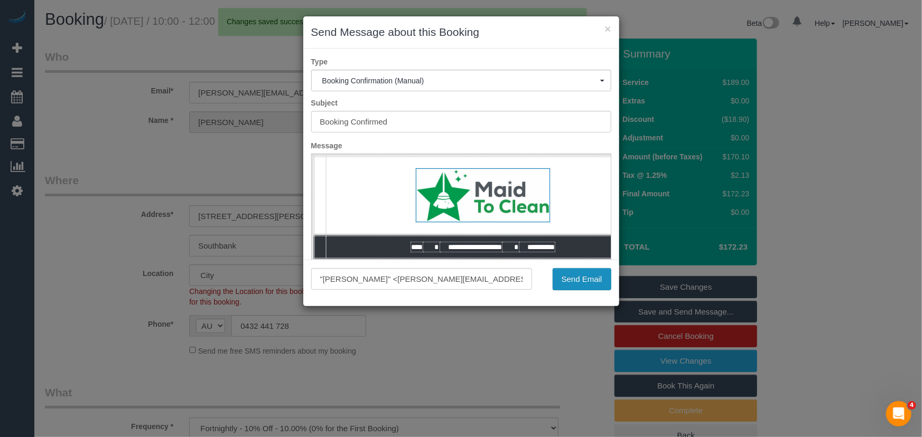
click at [581, 281] on button "Send Email" at bounding box center [582, 279] width 59 height 22
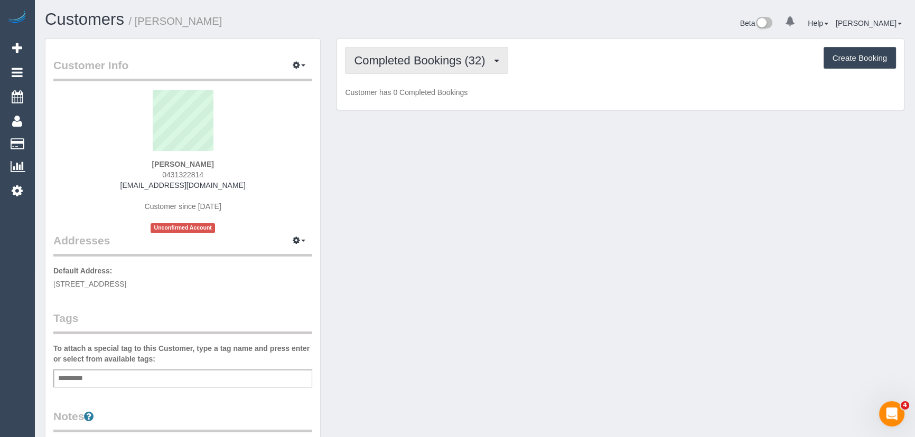
drag, startPoint x: 444, startPoint y: 59, endPoint x: 442, endPoint y: 72, distance: 12.9
click at [444, 59] on span "Completed Bookings (32)" at bounding box center [422, 60] width 136 height 13
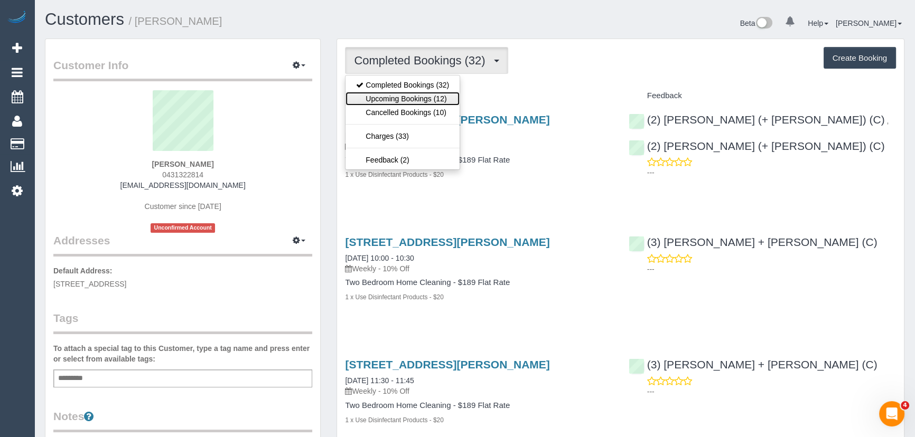
click at [439, 96] on link "Upcoming Bookings (12)" at bounding box center [402, 99] width 114 height 14
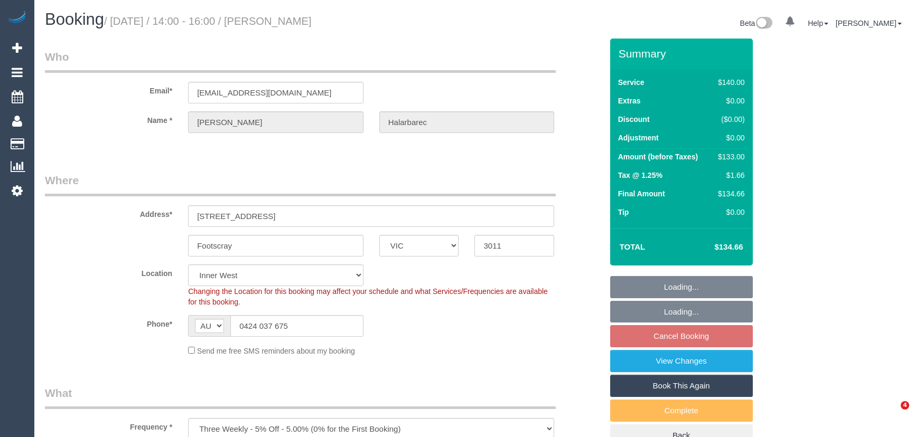
select select "VIC"
select select "number:29"
select select "number:14"
select select "number:19"
select select "number:22"
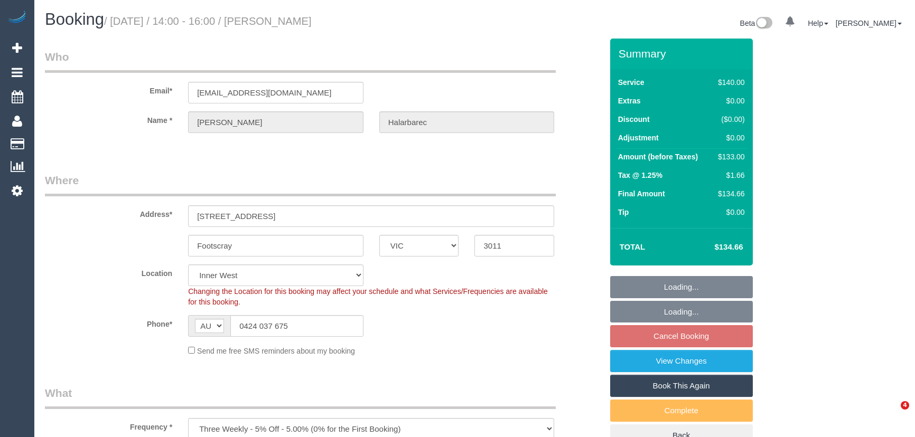
select select "number:34"
select select "number:12"
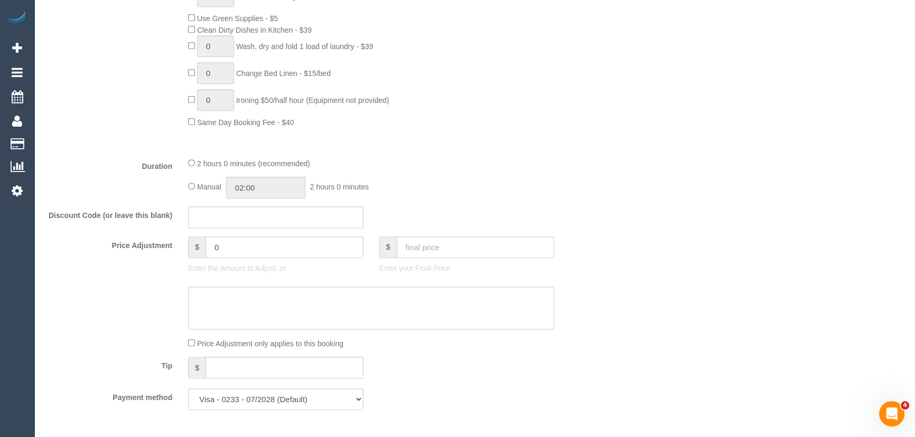
scroll to position [768, 0]
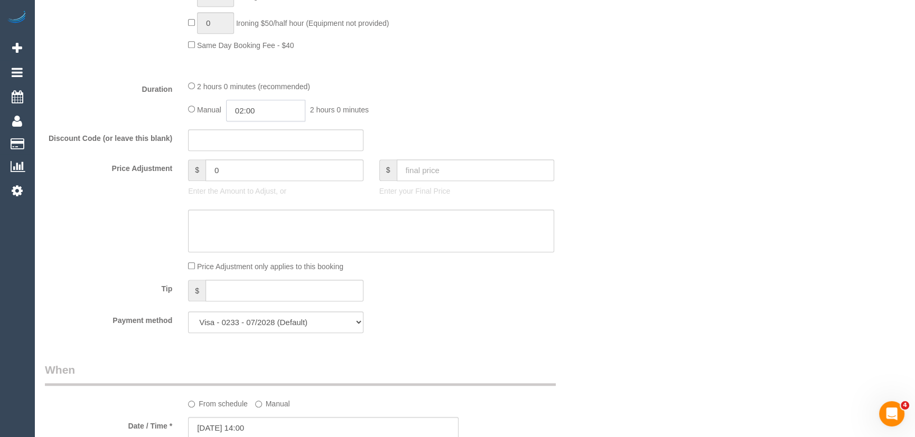
click at [273, 110] on input "02:00" at bounding box center [265, 111] width 79 height 22
type input "01:00"
click at [260, 134] on li "01:00" at bounding box center [254, 136] width 47 height 14
click at [548, 117] on div "Manual 01:00 1 hour 0 minutes" at bounding box center [371, 111] width 366 height 22
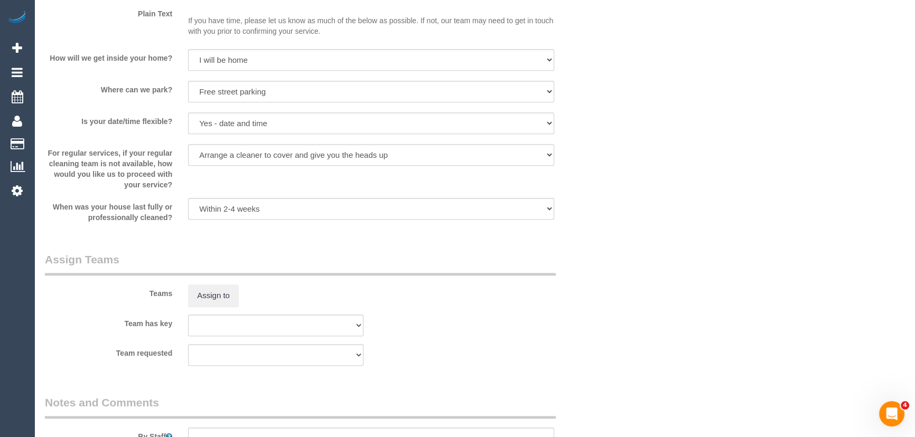
scroll to position [1585, 0]
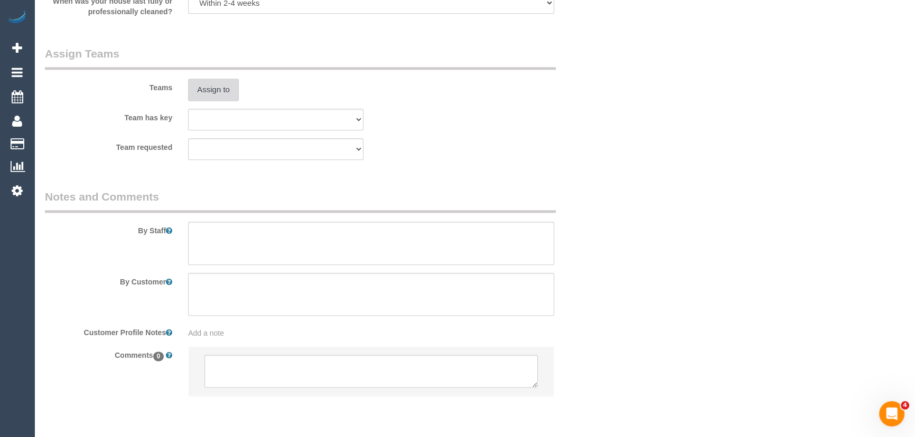
click at [220, 94] on button "Assign to" at bounding box center [213, 90] width 51 height 22
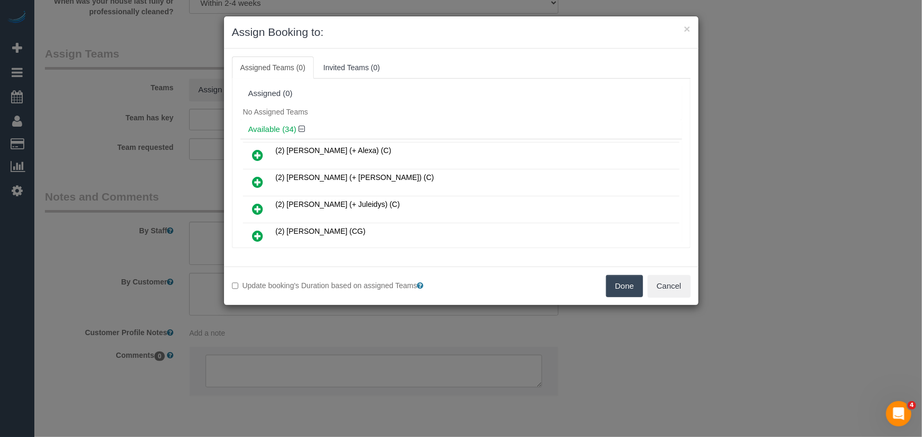
click at [257, 150] on icon at bounding box center [258, 155] width 11 height 13
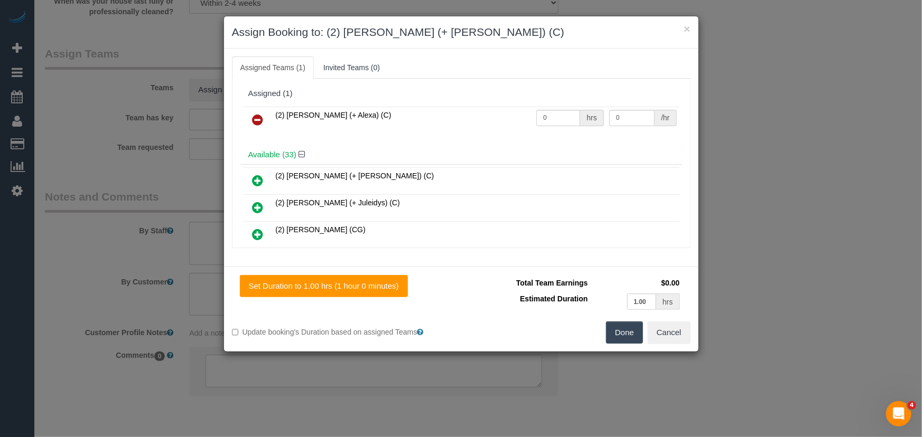
click at [258, 177] on icon at bounding box center [258, 180] width 11 height 13
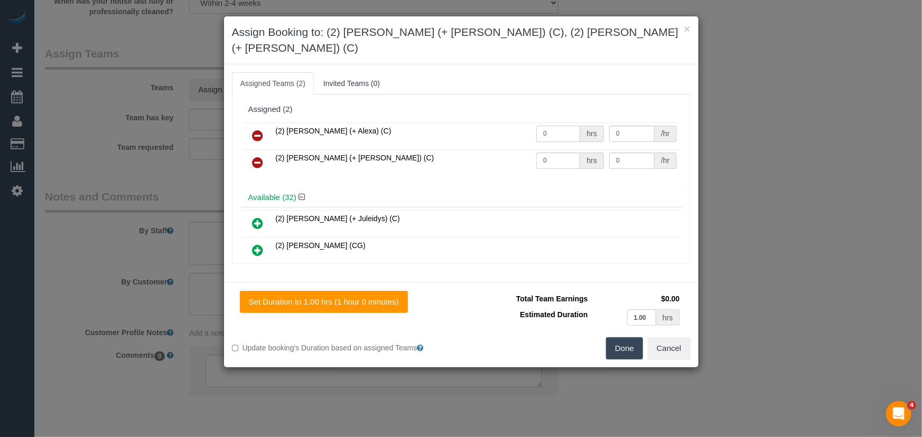
click at [563, 126] on input "0" at bounding box center [558, 134] width 44 height 16
type input "1"
type input "37.5"
click at [549, 153] on input "0" at bounding box center [558, 161] width 44 height 16
type input "1"
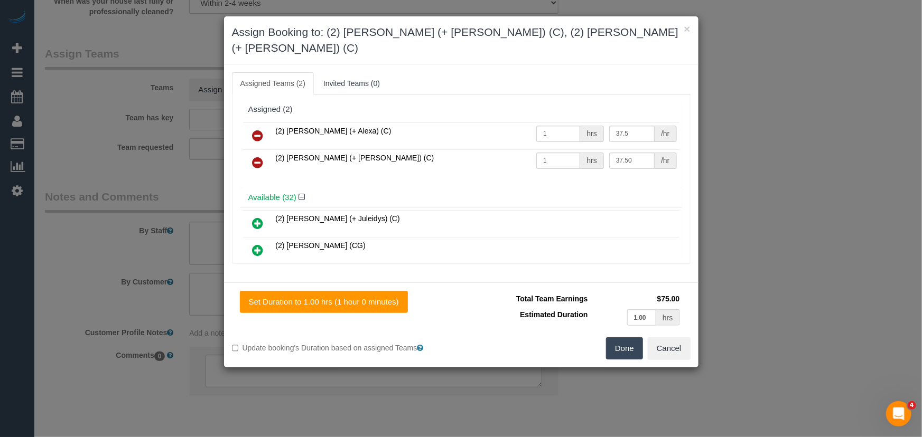
type input "37.5"
click at [627, 338] on button "Done" at bounding box center [624, 349] width 37 height 22
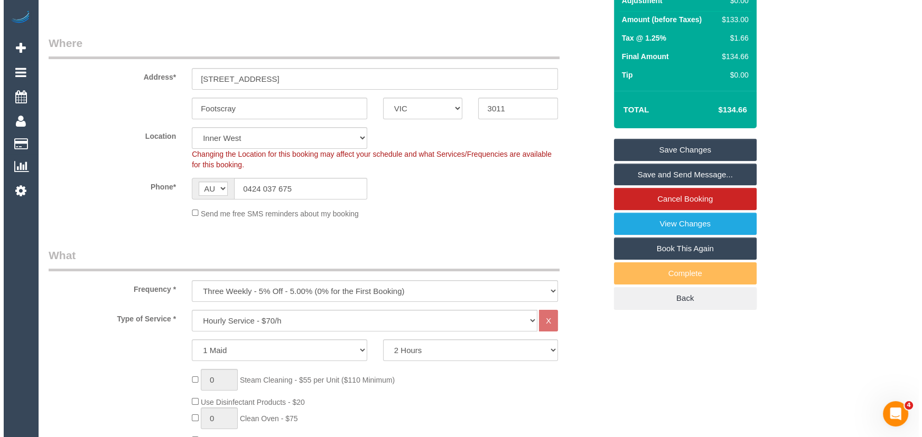
scroll to position [0, 0]
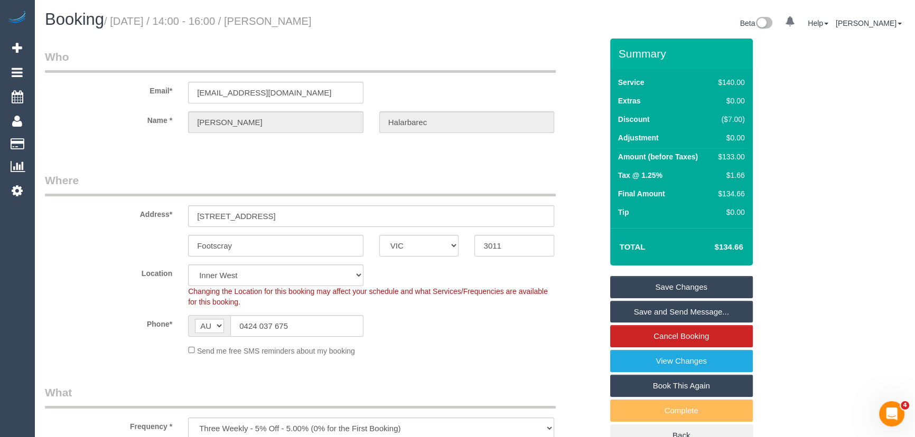
click at [305, 24] on small "/ September 26, 2025 / 14:00 - 16:00 / Zoe Halarbarec" at bounding box center [208, 21] width 208 height 12
copy small "Zoe Halarbarec"
click at [662, 306] on link "Save and Send Message..." at bounding box center [681, 312] width 143 height 22
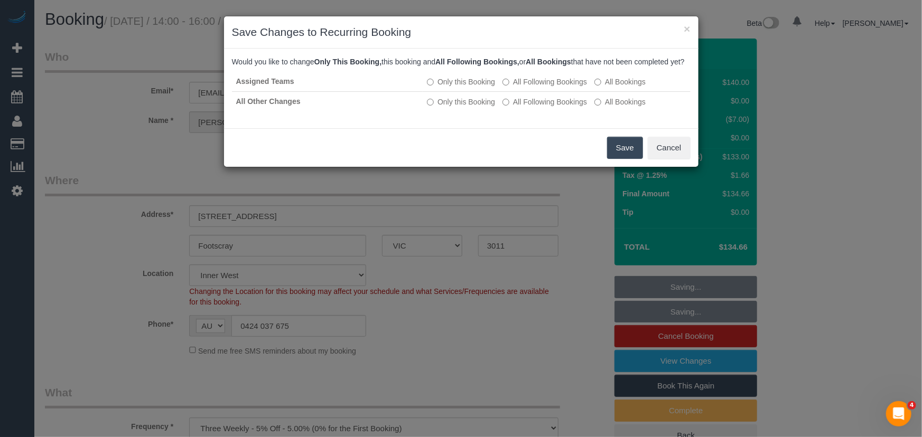
drag, startPoint x: 619, startPoint y: 160, endPoint x: 613, endPoint y: 160, distance: 5.8
click at [619, 159] on button "Save" at bounding box center [625, 148] width 36 height 22
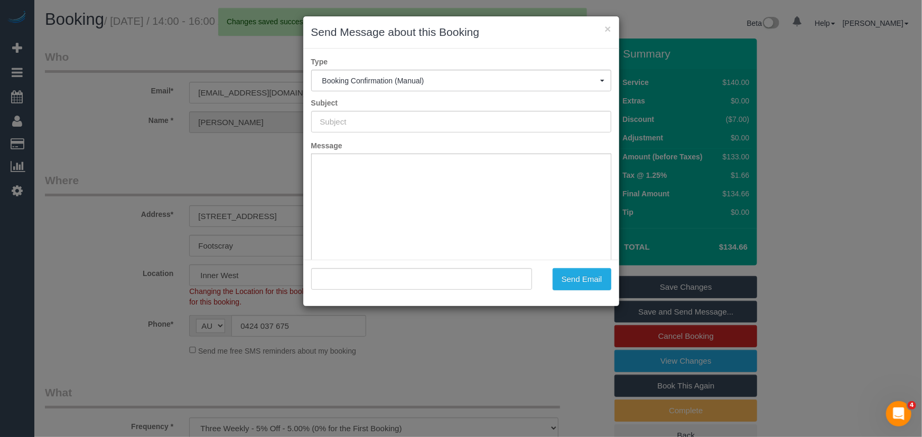
type input "Booking Confirmed"
type input ""Zoe Halarbarec" <zoehalabarec@gmail.com>"
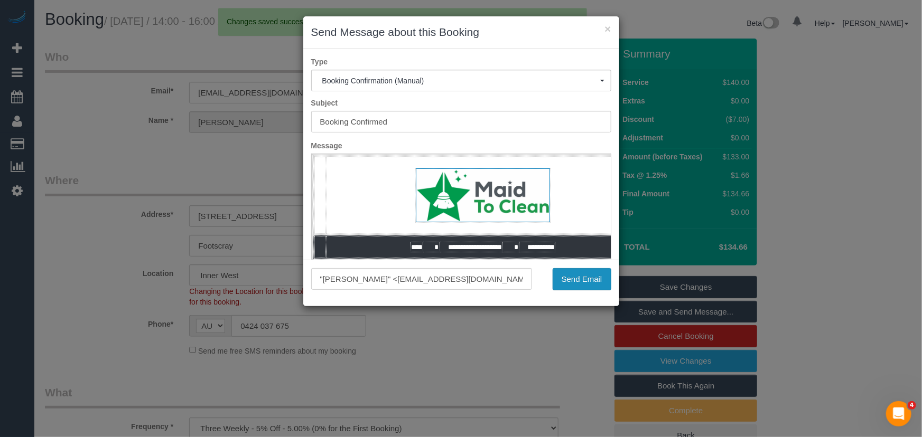
click at [576, 281] on button "Send Email" at bounding box center [582, 279] width 59 height 22
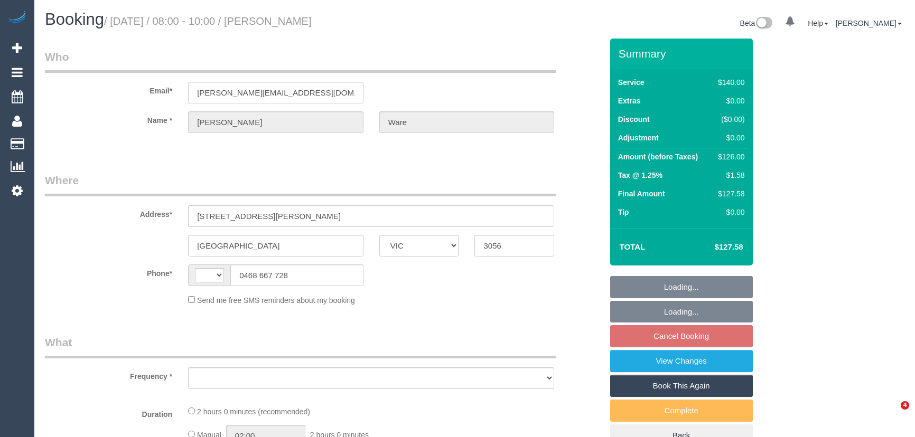
select select "VIC"
select select "string:AU"
select select "object:543"
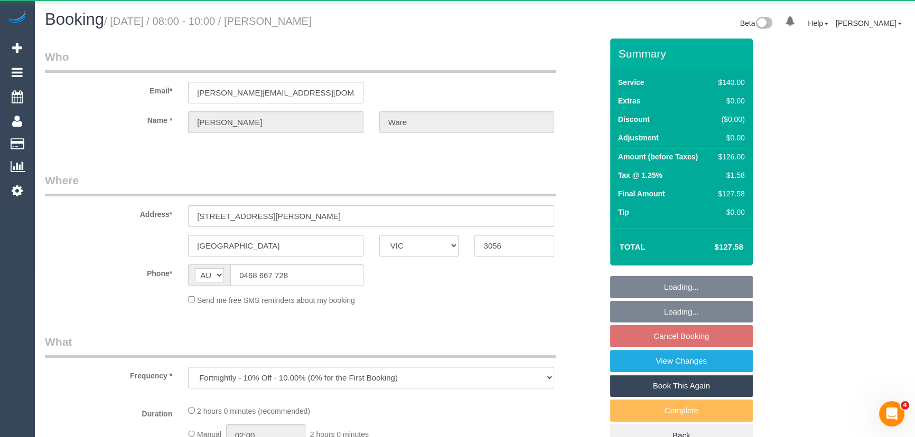
select select "string:stripe-pm_1Qulbt2GScqysDRV5BY7pq50"
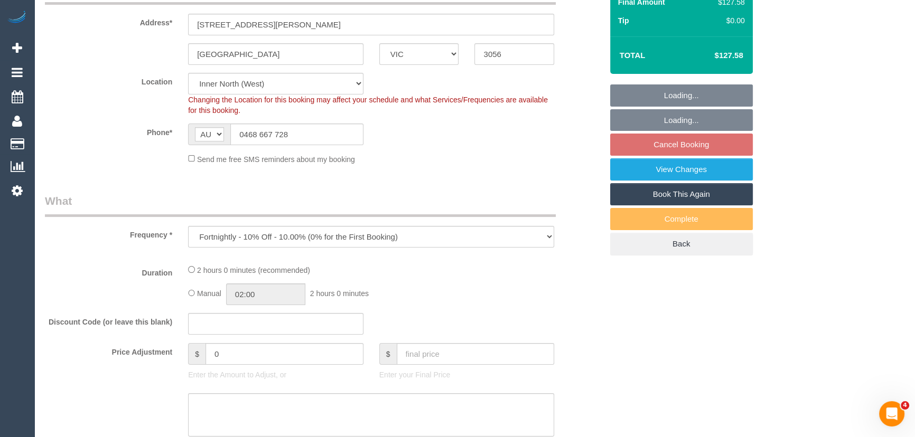
select select "number:30"
select select "number:14"
select select "number:19"
select select "number:25"
select select "number:33"
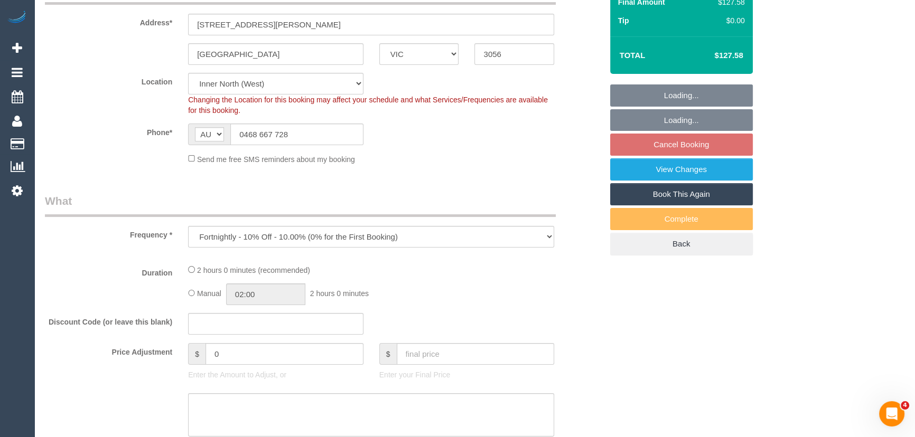
select select "object:700"
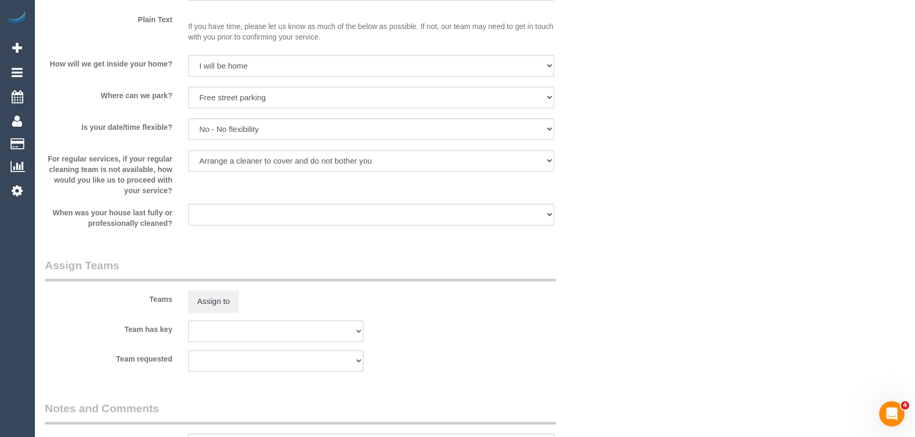
scroll to position [1392, 0]
click at [208, 302] on button "Assign to" at bounding box center [213, 300] width 51 height 22
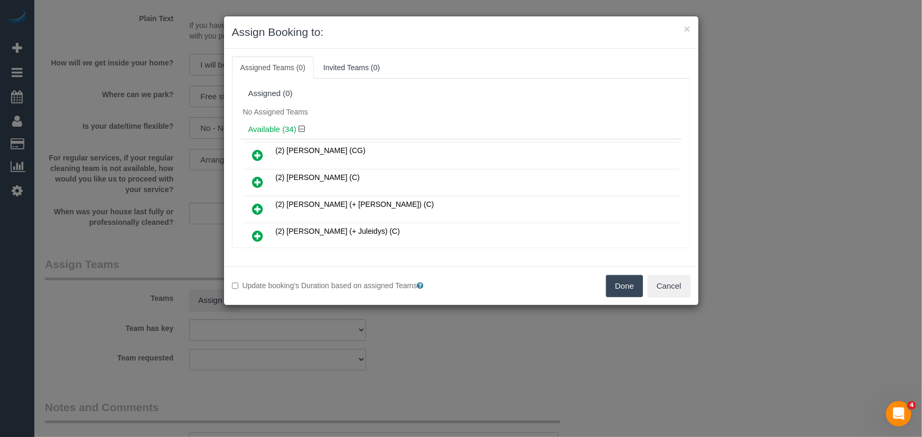
click at [257, 157] on icon at bounding box center [258, 155] width 11 height 13
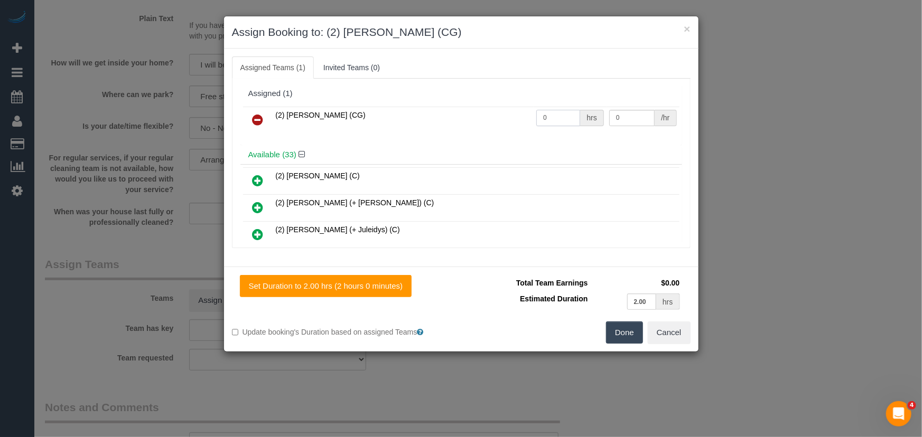
click at [556, 123] on input "0" at bounding box center [558, 118] width 44 height 16
type input "2"
type input "41.25"
click at [634, 333] on button "Done" at bounding box center [624, 333] width 37 height 22
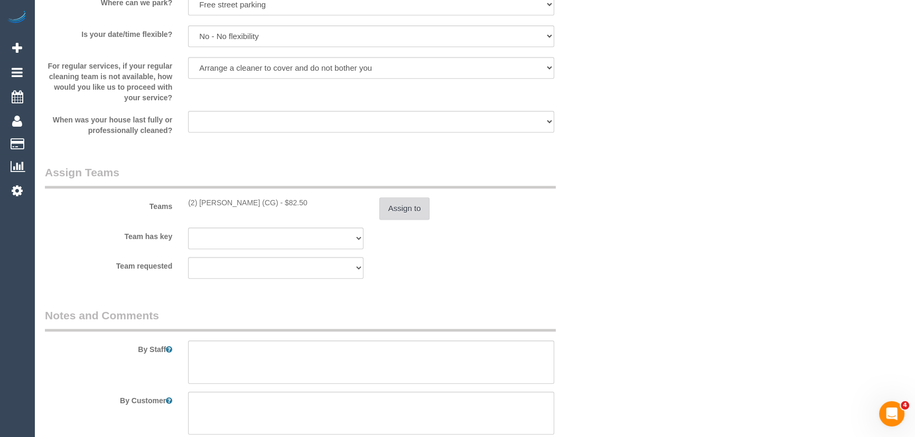
scroll to position [1489, 0]
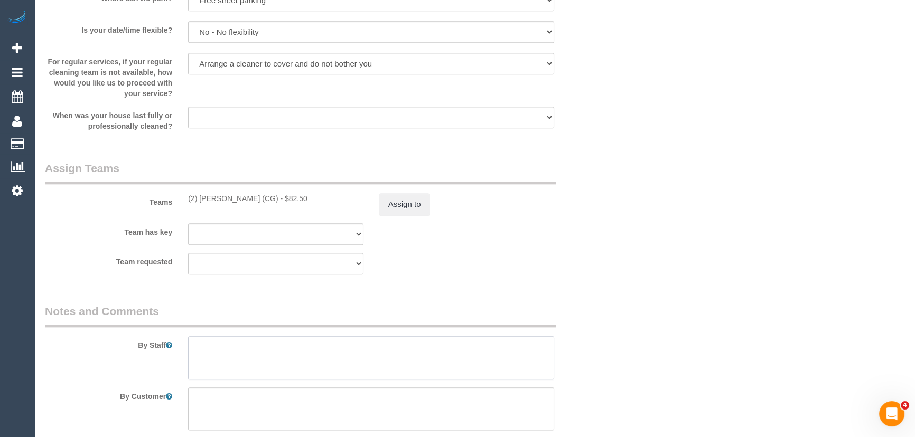
click at [227, 342] on textarea at bounding box center [371, 357] width 366 height 43
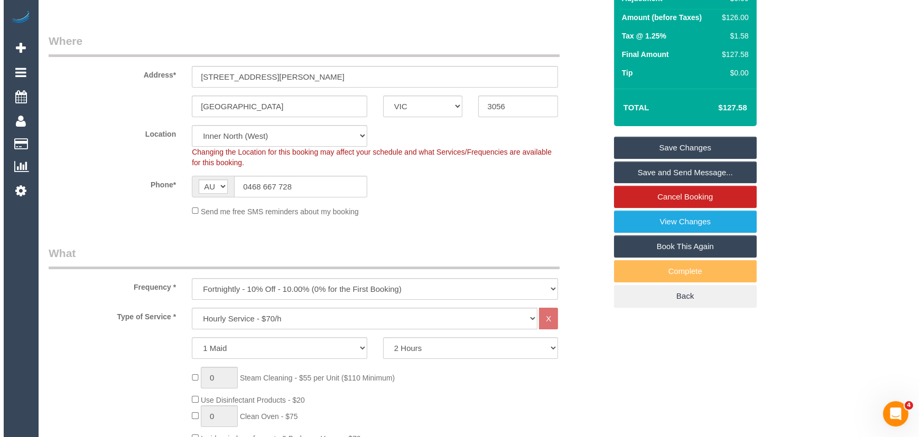
scroll to position [0, 0]
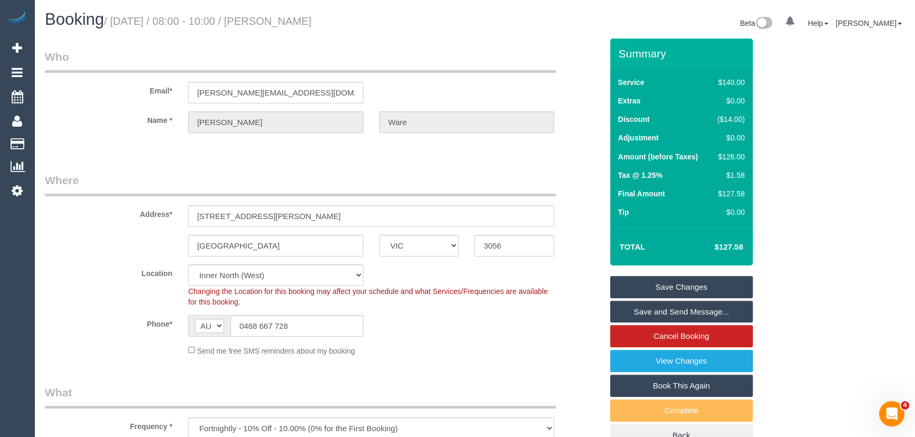
type textarea "*cover*"
click at [306, 23] on small "/ September 26, 2025 / 08:00 - 10:00 / David Ware" at bounding box center [208, 21] width 208 height 12
copy small "David Ware"
click at [647, 311] on link "Save and Send Message..." at bounding box center [681, 312] width 143 height 22
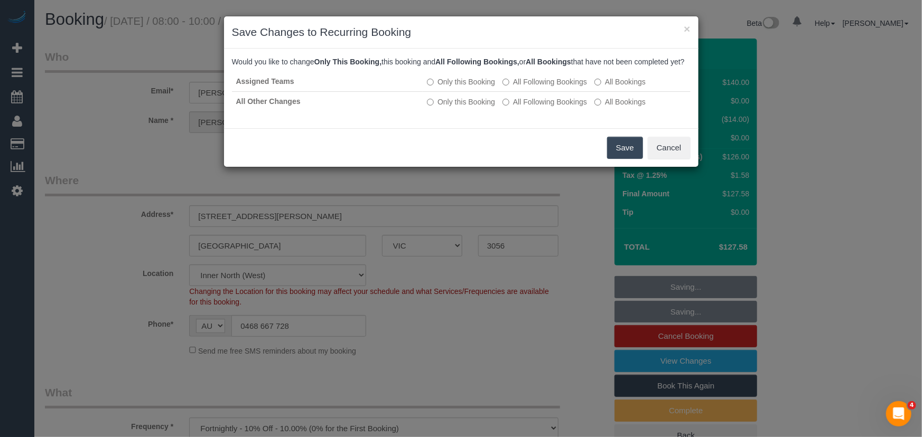
click at [610, 159] on button "Save" at bounding box center [625, 148] width 36 height 22
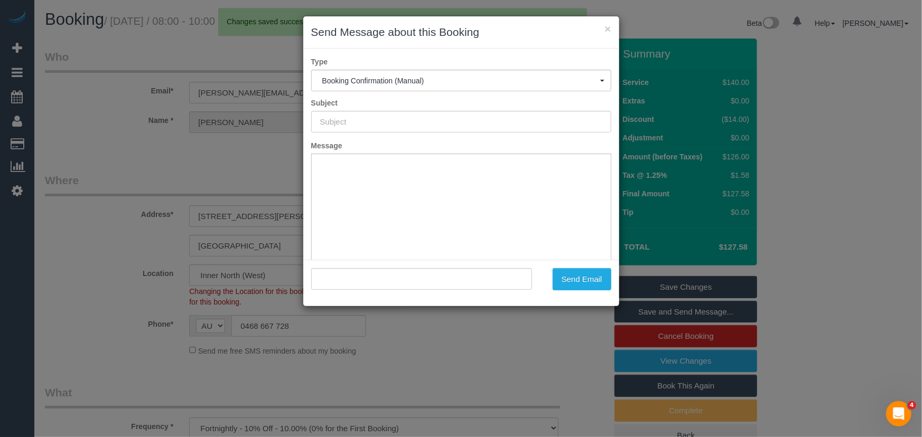
type input "Booking Confirmed"
type input ""David Ware" <david.ware3000@gmail.com>"
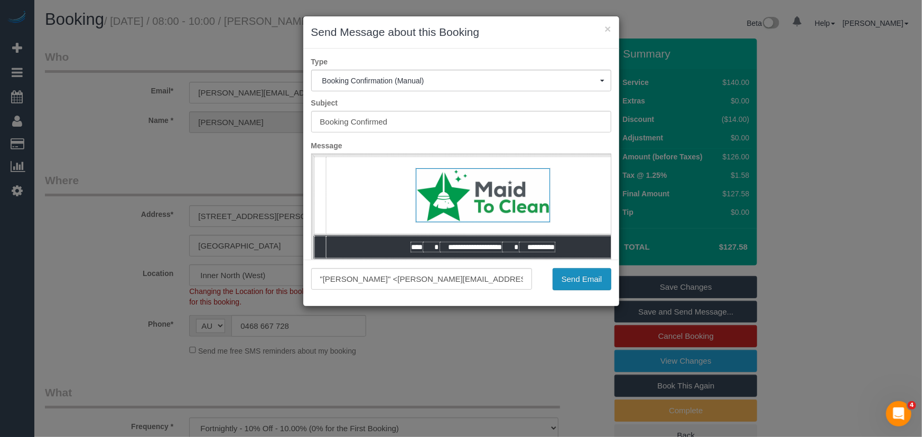
click at [572, 287] on button "Send Email" at bounding box center [582, 279] width 59 height 22
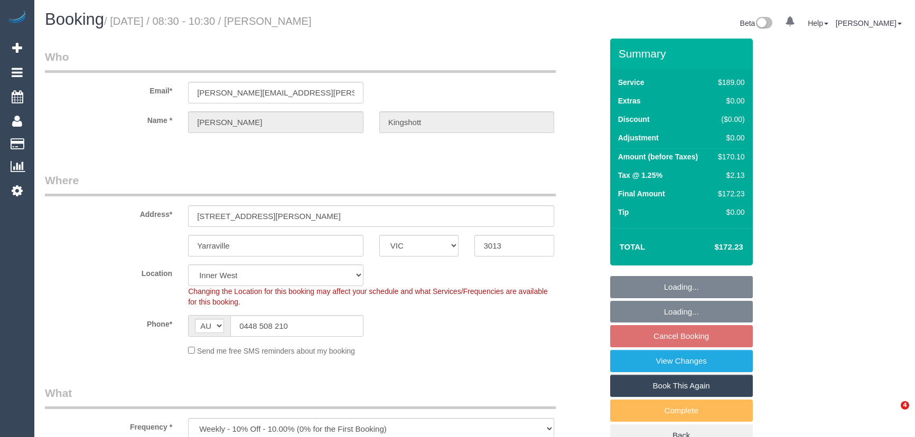
select select "VIC"
select select "number:27"
select select "number:14"
select select "number:19"
select select "number:36"
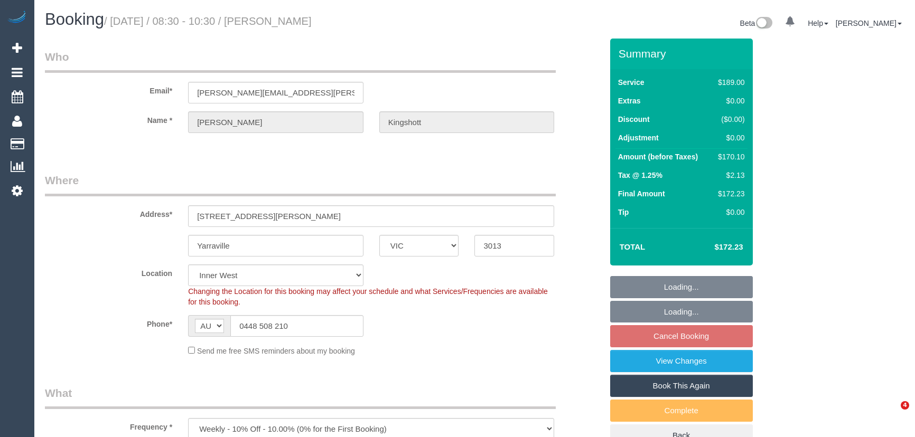
select select "number:34"
select select "number:11"
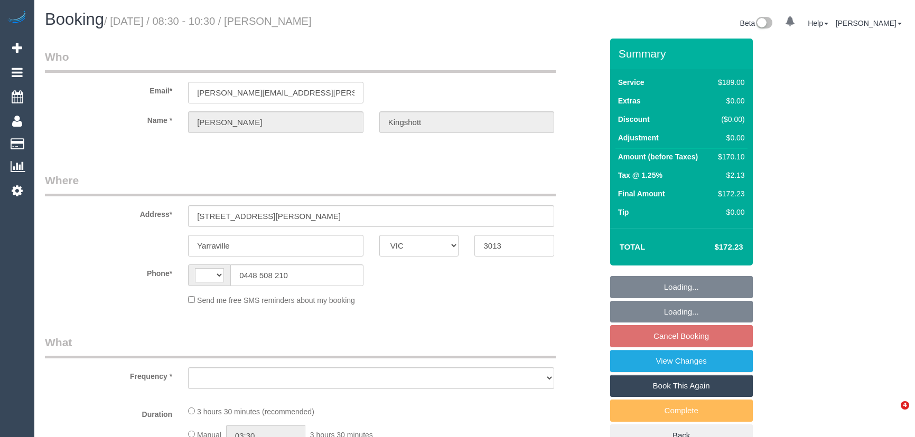
select select "VIC"
select select "string:AU"
select select "object:543"
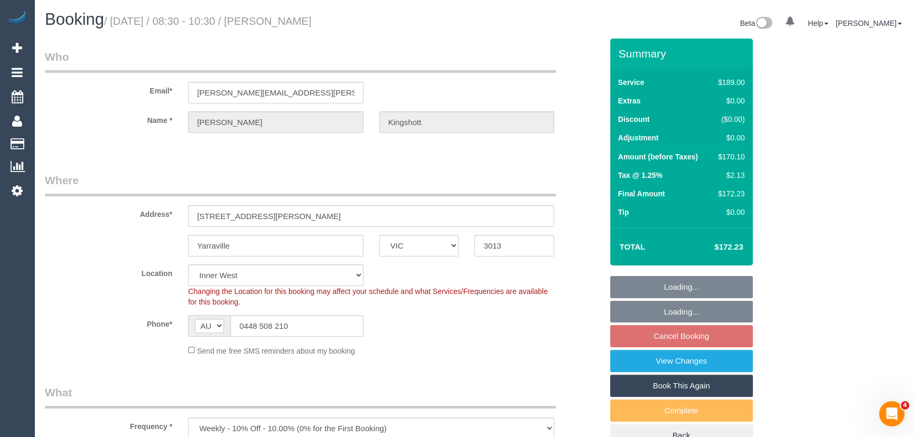
select select "string:stripe-pm_1RBOiR2GScqysDRVwOgLJOSd"
select select "number:27"
select select "number:14"
select select "number:19"
select select "number:36"
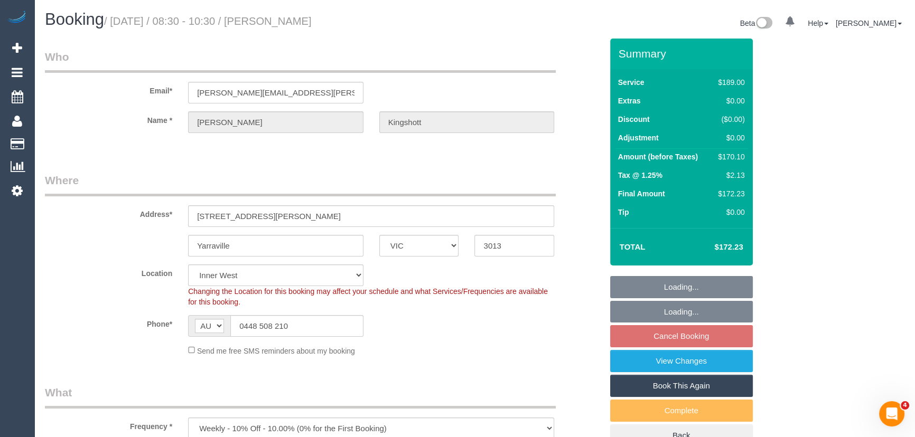
select select "number:34"
select select "number:11"
select select "object:796"
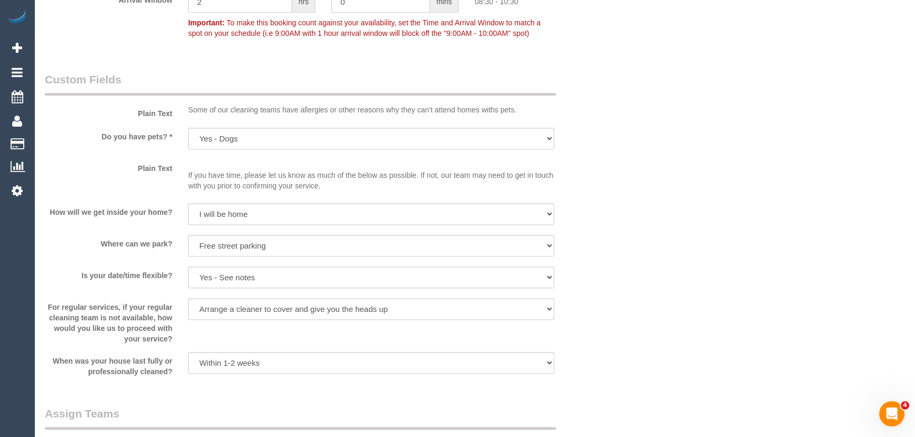
scroll to position [1344, 0]
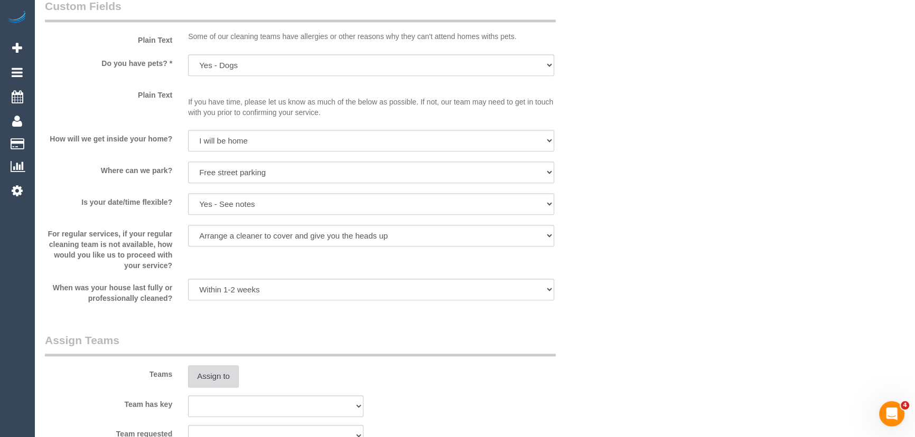
click at [214, 376] on button "Assign to" at bounding box center [213, 377] width 51 height 22
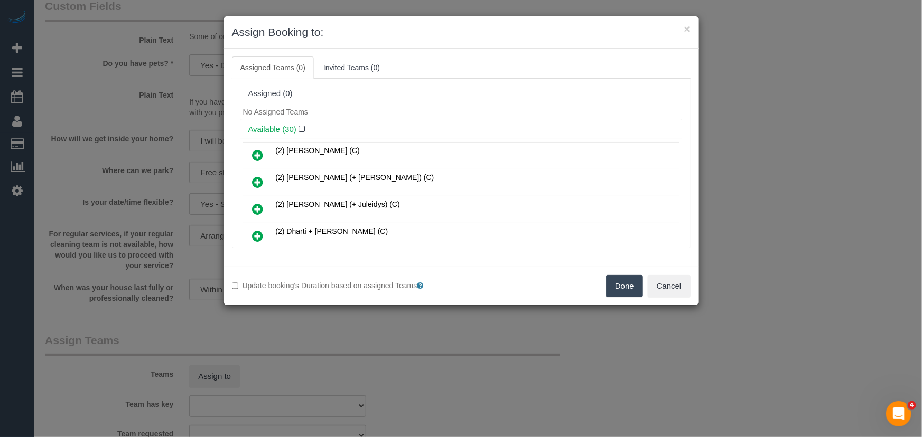
drag, startPoint x: 257, startPoint y: 153, endPoint x: 297, endPoint y: 154, distance: 40.2
click at [257, 153] on icon at bounding box center [258, 155] width 11 height 13
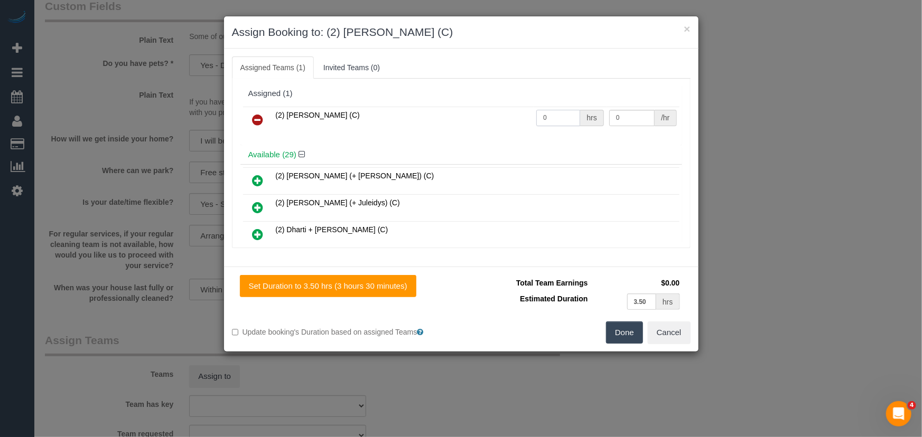
click at [548, 116] on input "0" at bounding box center [558, 118] width 44 height 16
type input "1"
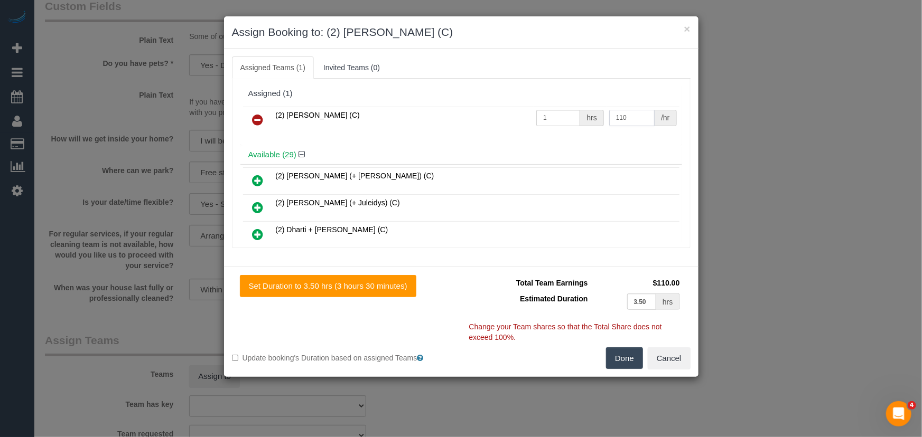
type input "110"
click at [639, 353] on button "Done" at bounding box center [624, 359] width 37 height 22
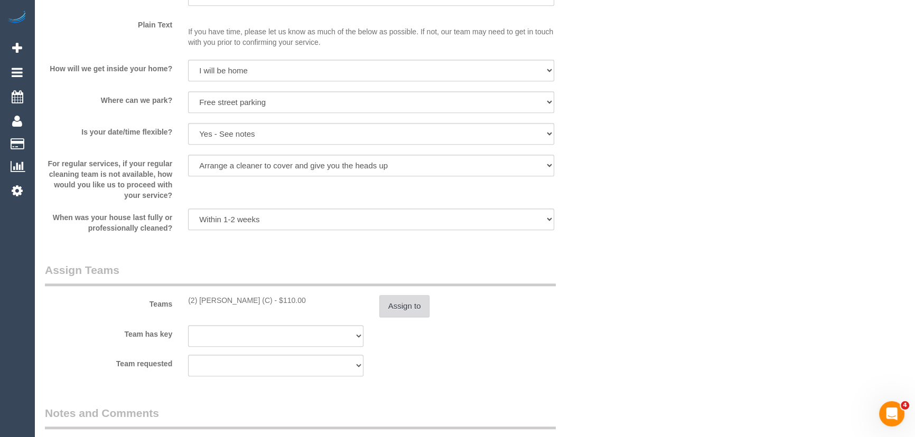
scroll to position [1489, 0]
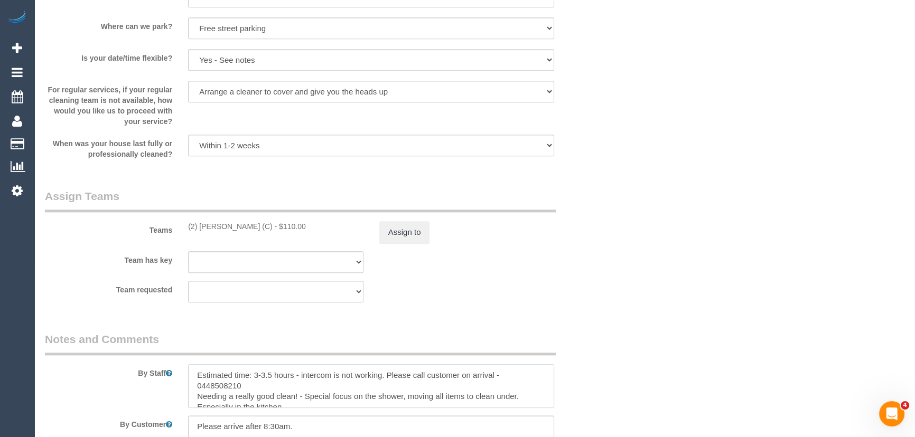
click at [195, 370] on textarea at bounding box center [371, 385] width 366 height 43
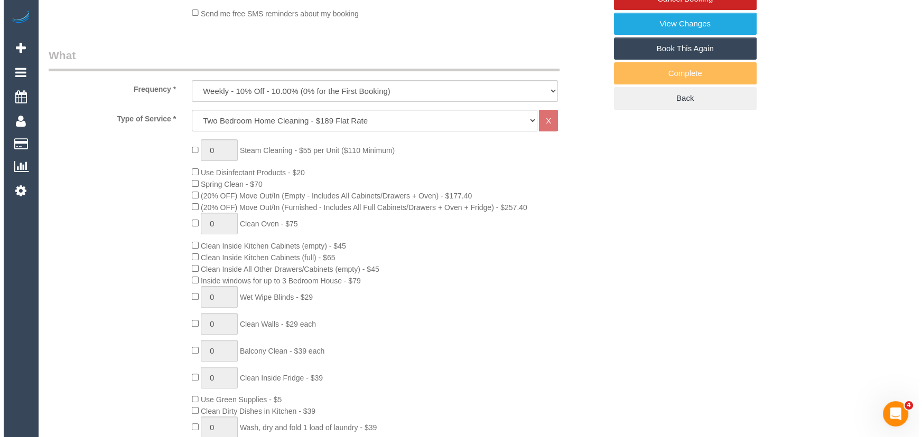
scroll to position [0, 0]
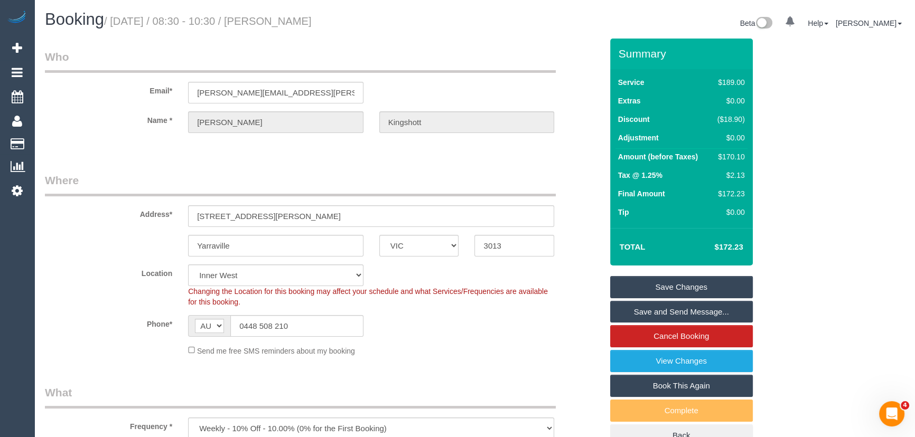
type textarea "*cover* Estimated time: 3-3.5 hours - intercom is not working. Please call cust…"
click at [297, 20] on small "/ September 26, 2025 / 08:30 - 10:30 / Isabelle Kingshott" at bounding box center [208, 21] width 208 height 12
click at [295, 21] on small "/ September 26, 2025 / 08:30 - 10:30 / Isabelle Kingshott" at bounding box center [208, 21] width 208 height 12
click at [302, 21] on small "/ September 26, 2025 / 08:30 - 10:30 / Isabelle Kingshott" at bounding box center [208, 21] width 208 height 12
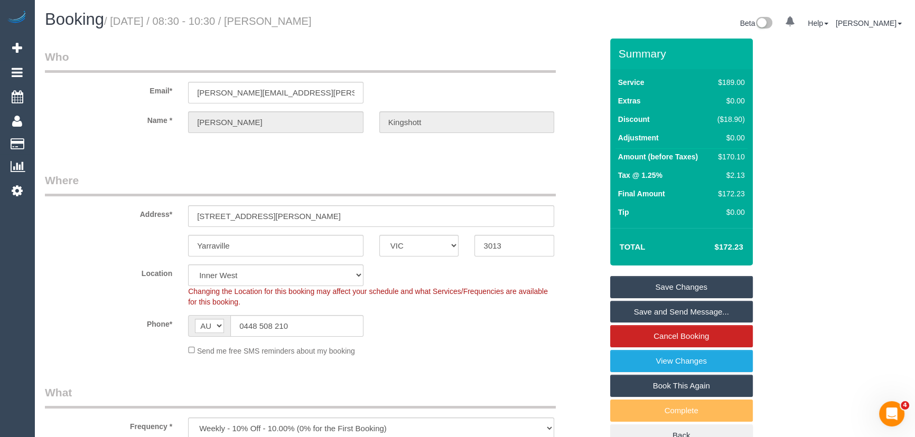
copy small "Isabelle Kingshott"
click at [660, 309] on link "Save and Send Message..." at bounding box center [681, 312] width 143 height 22
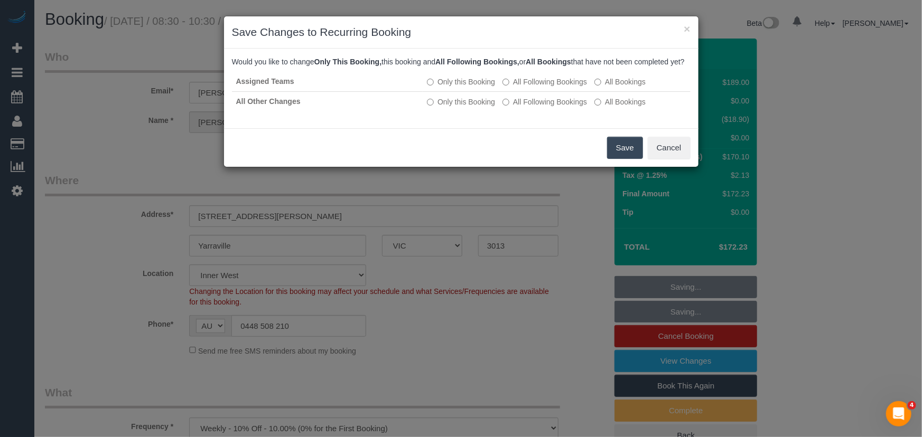
click at [627, 156] on button "Save" at bounding box center [625, 148] width 36 height 22
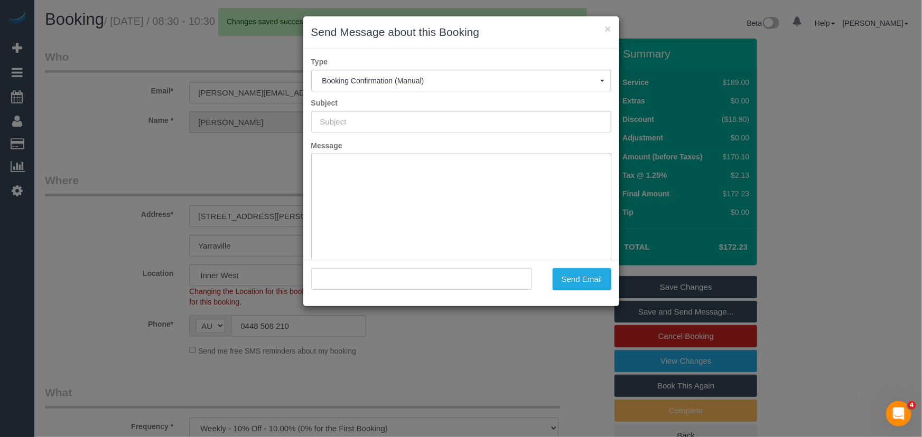
type input "Booking Confirmed"
type input ""Isabelle Kingshott" <isabelle.kingshott@gmail.com>"
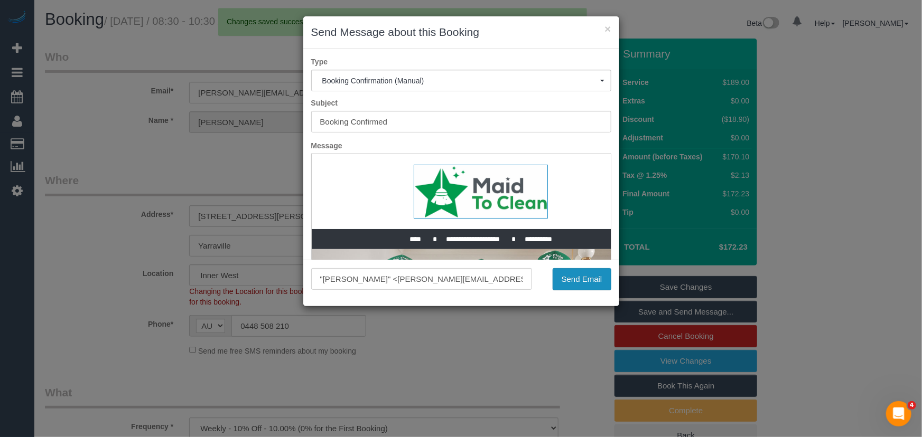
drag, startPoint x: 579, startPoint y: 285, endPoint x: 571, endPoint y: 284, distance: 8.0
click at [579, 285] on button "Send Email" at bounding box center [582, 279] width 59 height 22
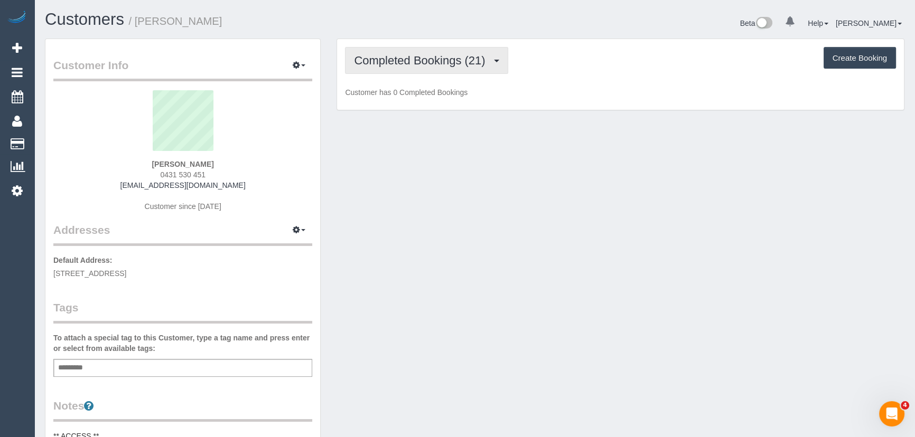
click at [429, 63] on span "Completed Bookings (21)" at bounding box center [422, 60] width 136 height 13
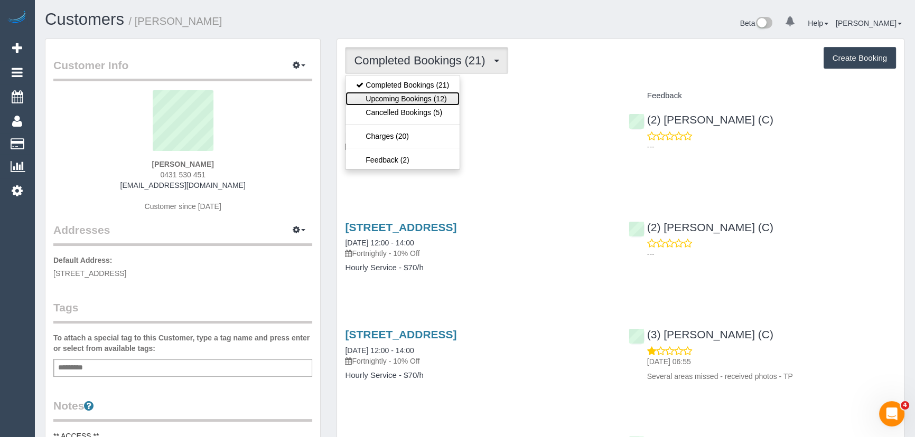
click at [428, 98] on link "Upcoming Bookings (12)" at bounding box center [402, 99] width 114 height 14
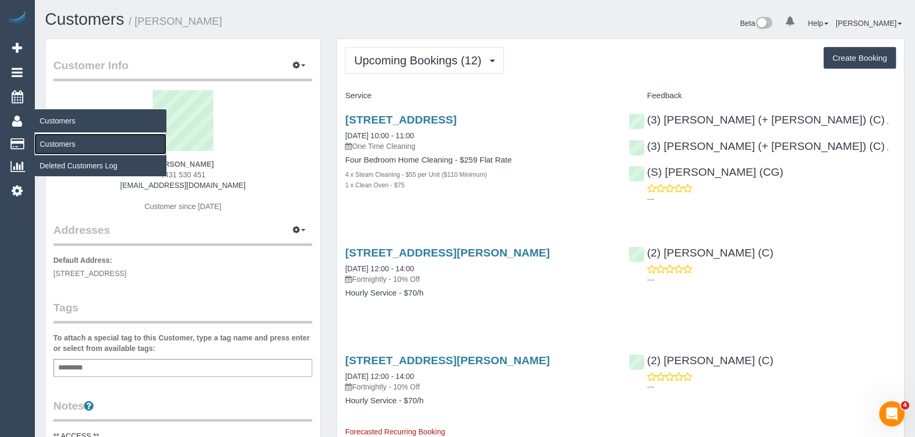
click at [53, 144] on link "Customers" at bounding box center [100, 144] width 132 height 21
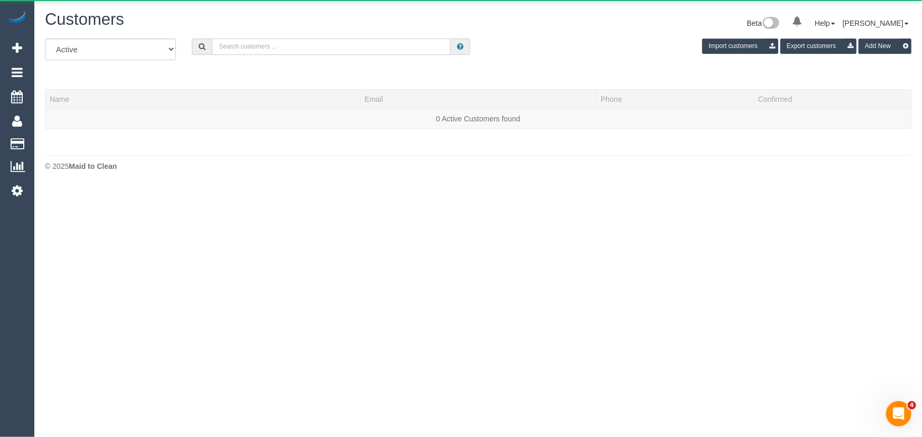
click at [308, 45] on input "text" at bounding box center [331, 47] width 239 height 16
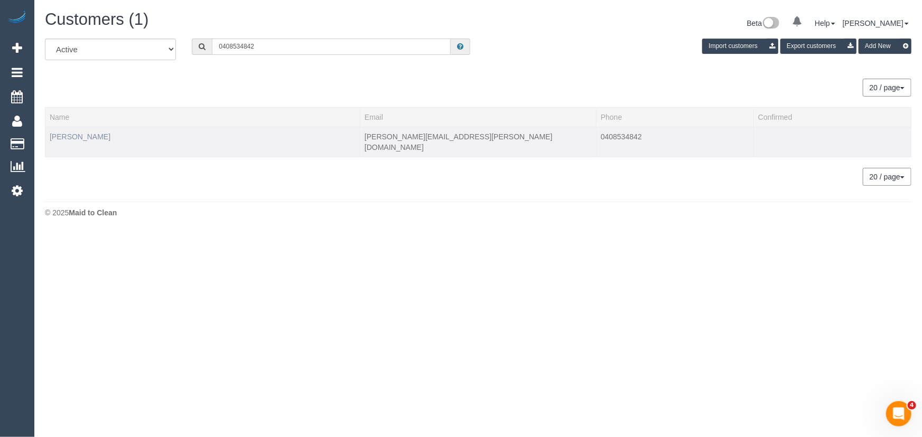
type input "0408534842"
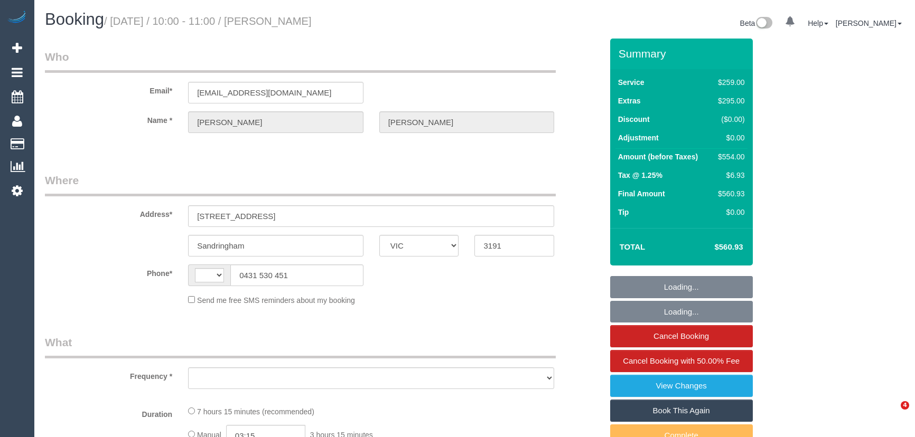
select select "VIC"
select select "string:stripe-pm_1QuiJU2GScqysDRVA8fU0KcC"
select select "string:AU"
select select "number:28"
select select "number:14"
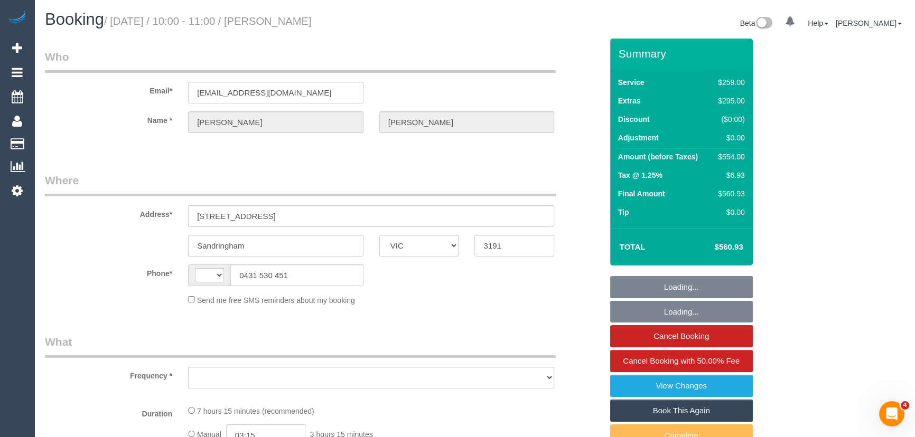
select select "number:19"
select select "number:36"
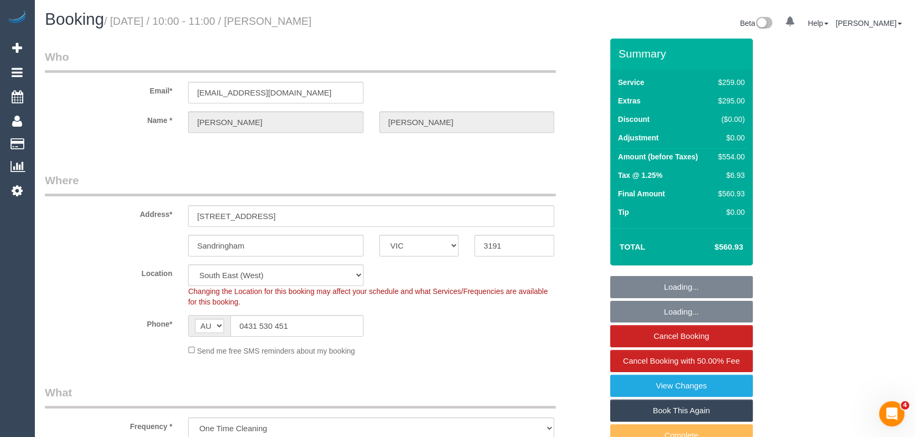
select select "object:1380"
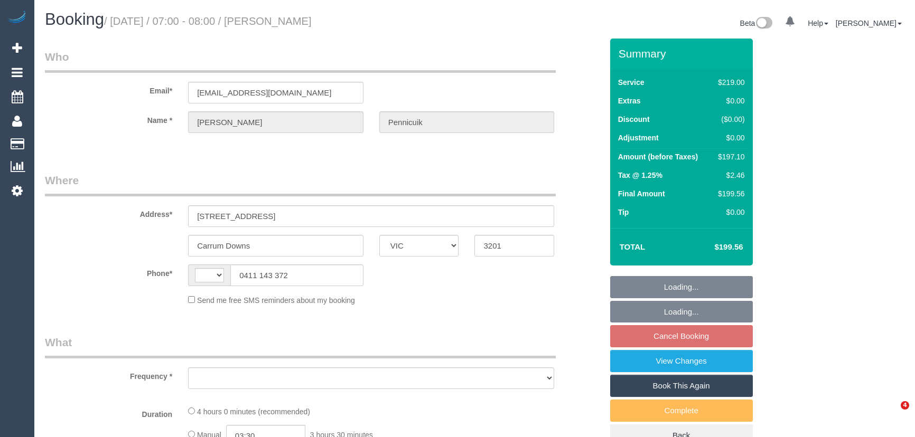
select select "VIC"
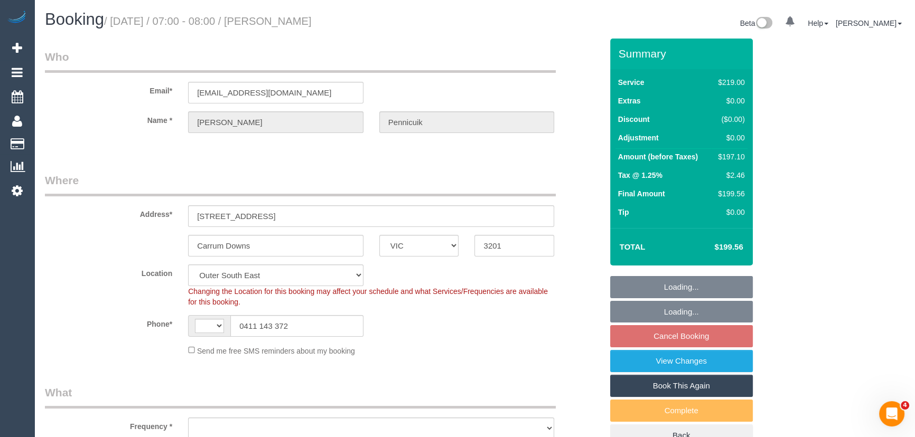
select select "string:AU"
select select "string:stripe-pm_1QF29s2GScqysDRVRRJrsfZg"
select select "number:28"
select select "number:15"
select select "number:19"
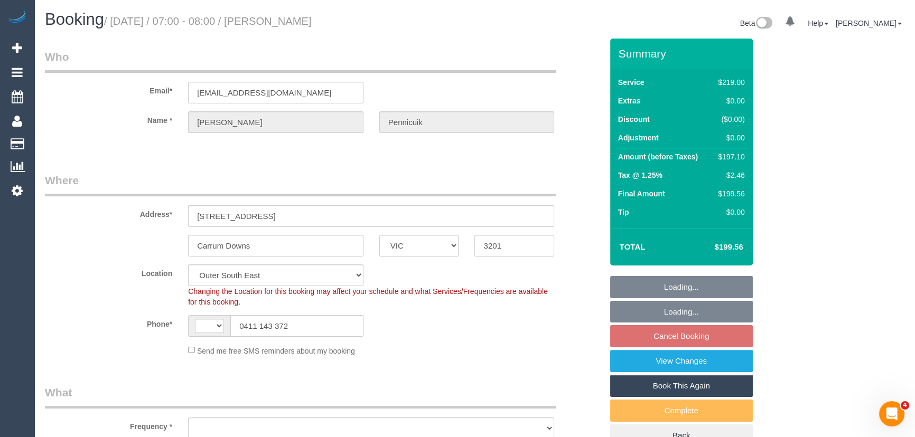
select select "number:22"
select select "number:35"
select select "number:26"
select select "object:1088"
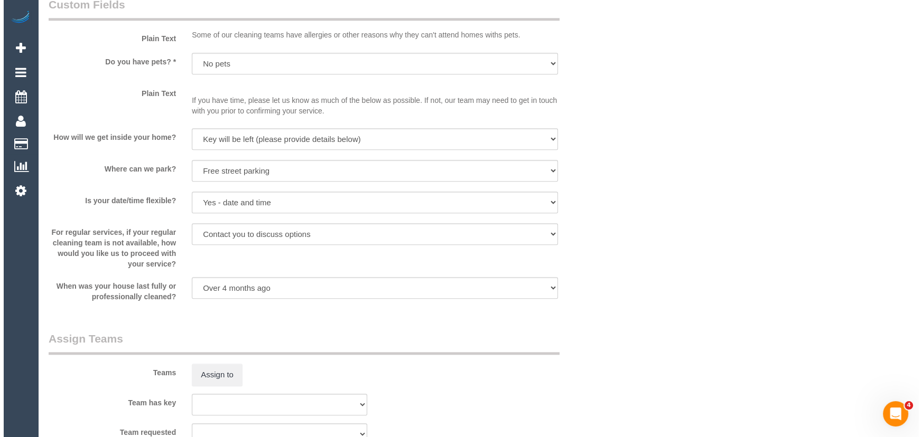
scroll to position [1441, 0]
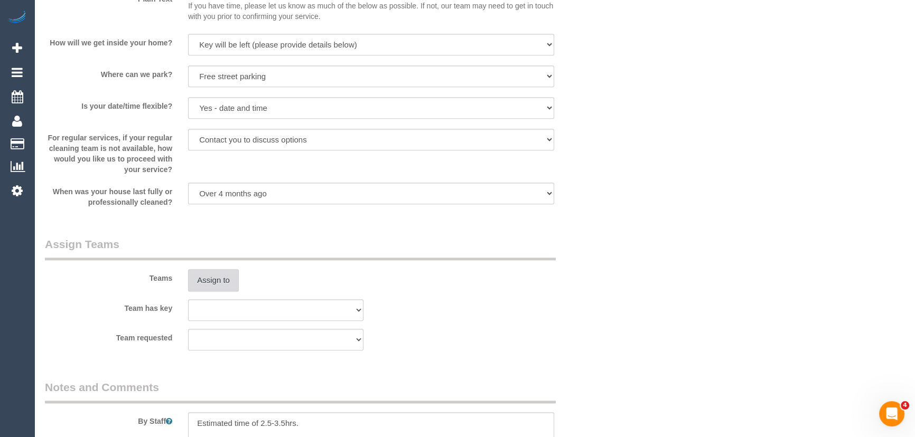
click at [222, 285] on button "Assign to" at bounding box center [213, 280] width 51 height 22
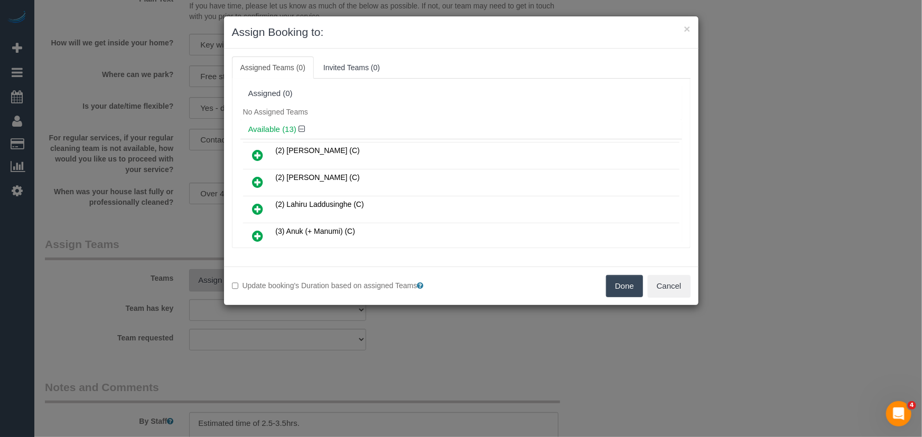
scroll to position [513, 0]
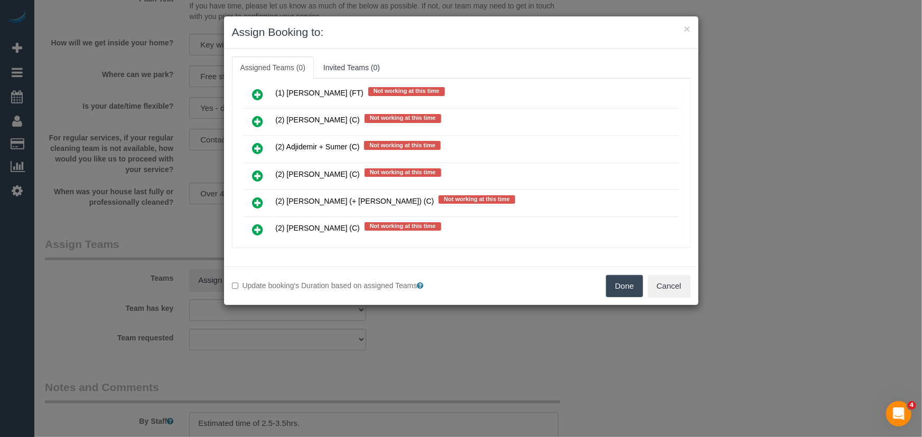
click at [253, 170] on icon at bounding box center [258, 176] width 11 height 13
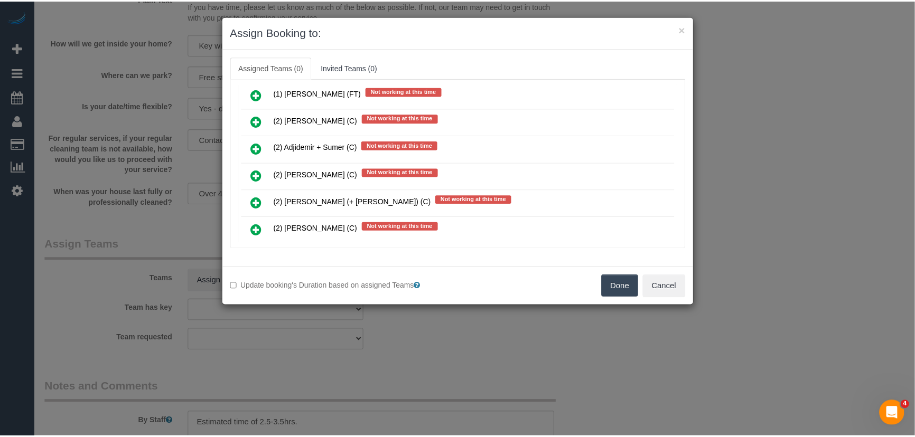
scroll to position [538, 0]
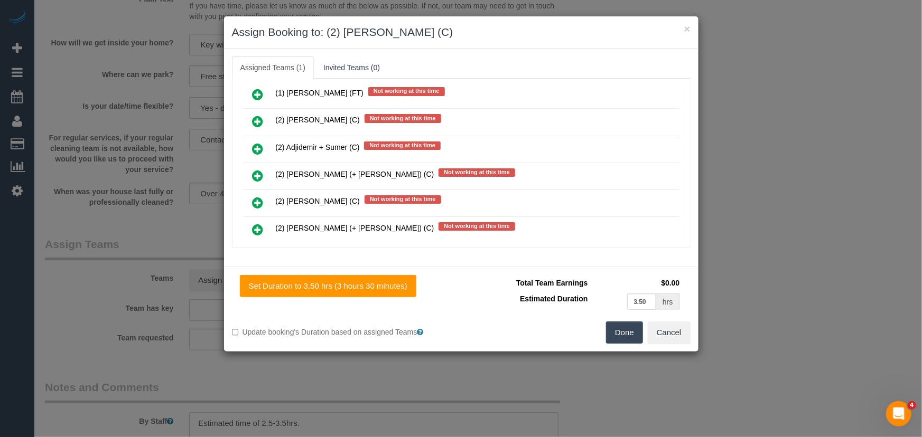
click at [620, 331] on button "Done" at bounding box center [624, 333] width 37 height 22
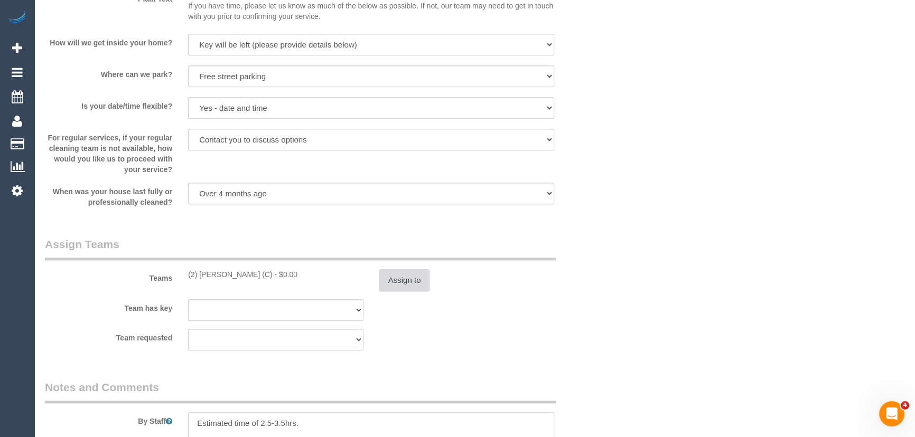
click at [412, 282] on button "Assign to" at bounding box center [404, 280] width 51 height 22
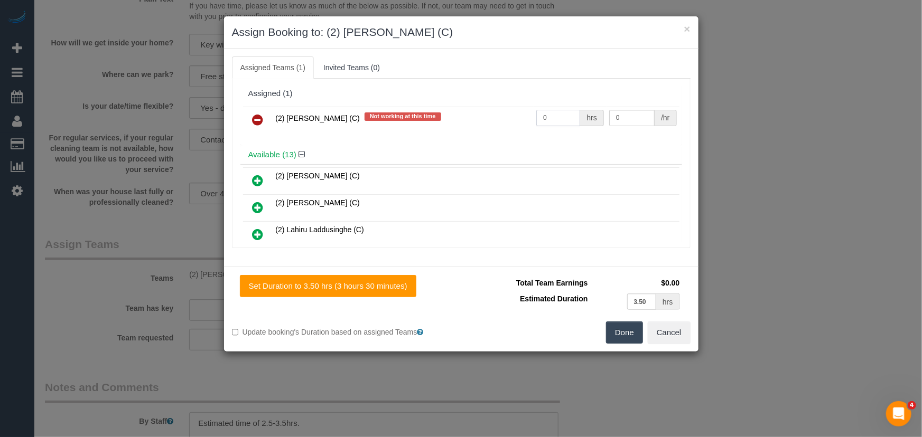
click at [567, 114] on input "0" at bounding box center [558, 118] width 44 height 16
type input "1"
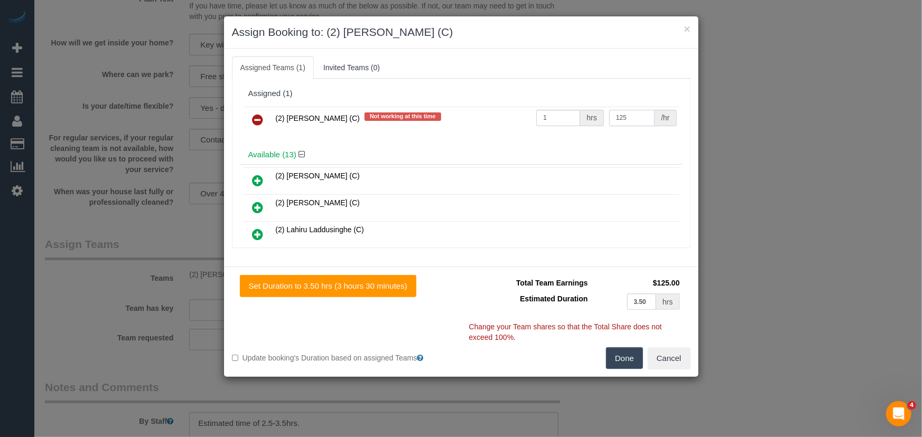
type input "125"
click at [622, 359] on button "Done" at bounding box center [624, 359] width 37 height 22
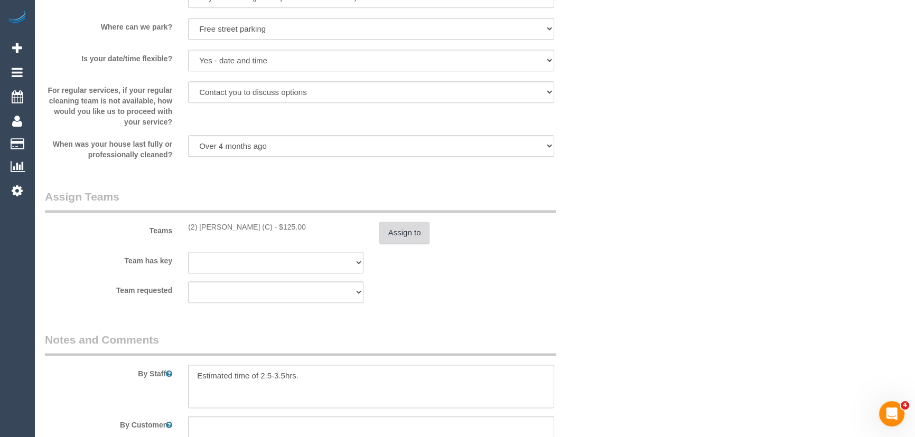
scroll to position [1585, 0]
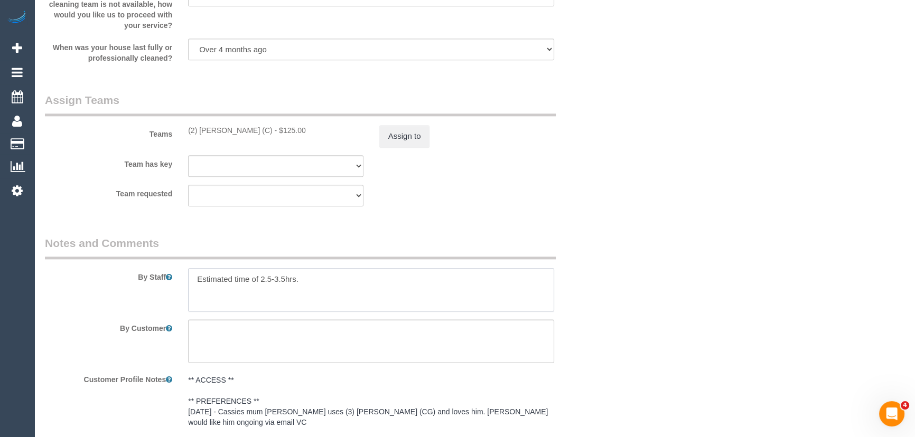
click at [190, 280] on textarea at bounding box center [371, 289] width 366 height 43
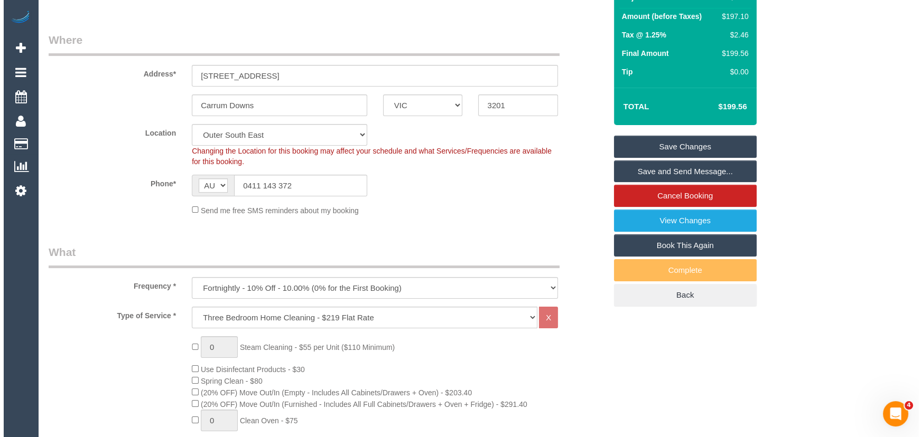
scroll to position [0, 0]
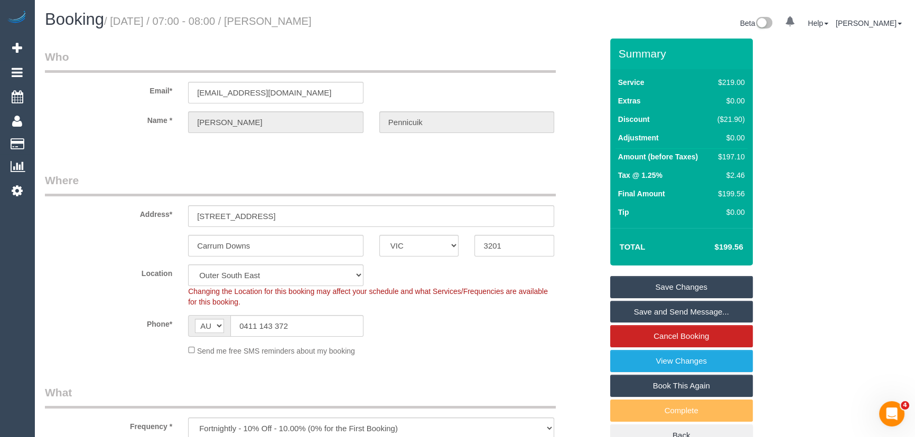
type textarea "*cover* Estimated time of 2.5-3.5hrs."
click at [308, 18] on small "/ September 26, 2025 / 07:00 - 08:00 / Wendy Pennicuik" at bounding box center [208, 21] width 208 height 12
copy small "Wendy Pennicuik"
click at [675, 306] on link "Save and Send Message..." at bounding box center [681, 312] width 143 height 22
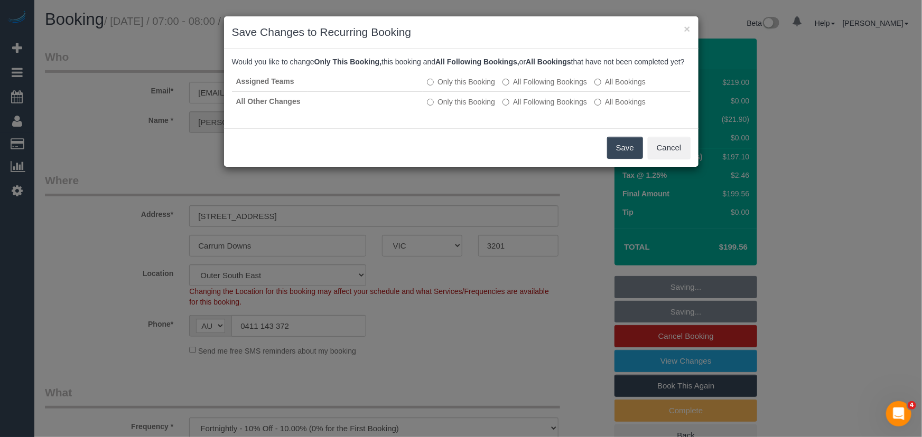
click at [613, 159] on button "Save" at bounding box center [625, 148] width 36 height 22
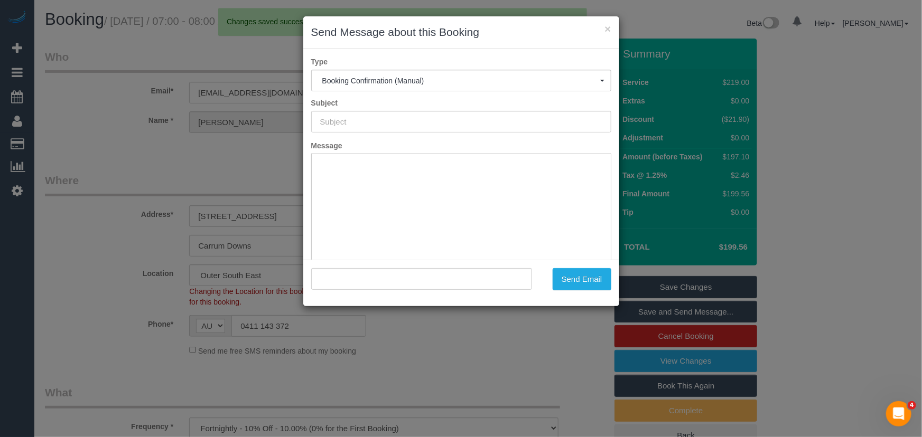
type input "Booking Confirmed"
type input ""Wendy Pennicuik" <wenpen1005@gmail.com>"
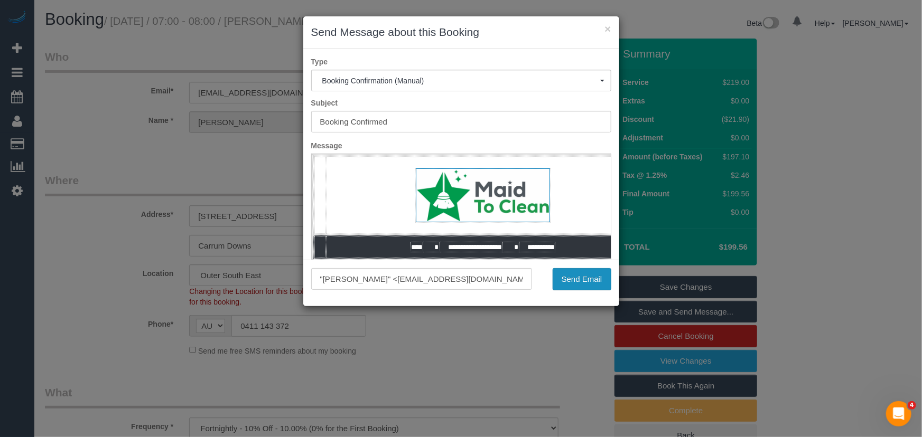
click at [580, 281] on button "Send Email" at bounding box center [582, 279] width 59 height 22
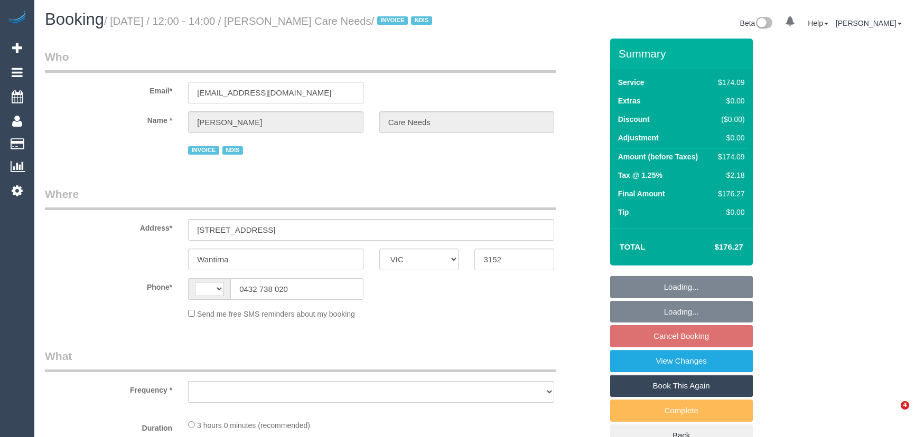
select select "VIC"
select select "string:AU"
select select "object:540"
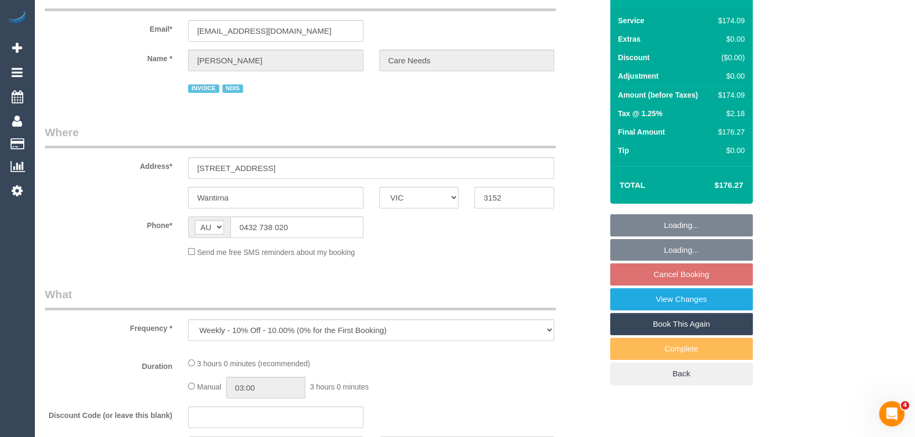
select select "180"
select select "number:29"
select select "number:14"
select select "number:19"
select select "number:25"
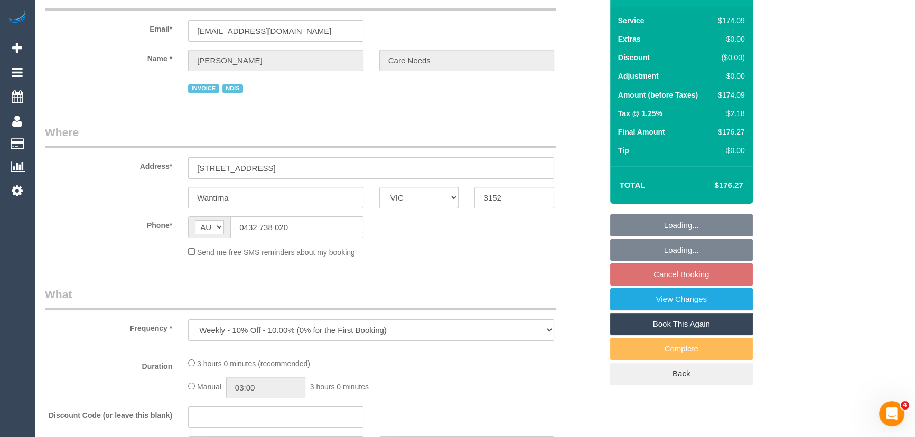
select select "number:35"
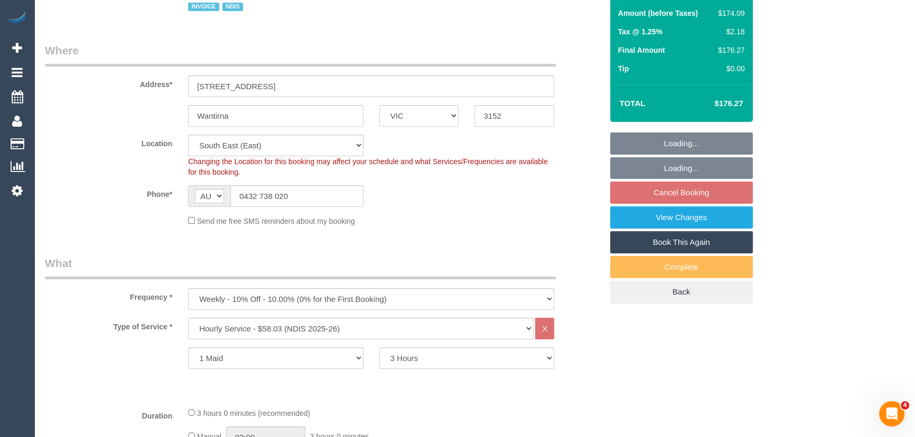
select select "object:1270"
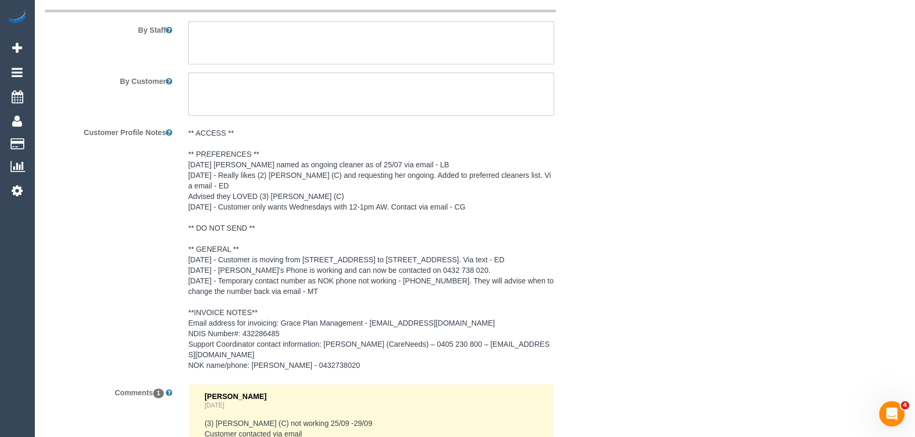
scroll to position [1537, 0]
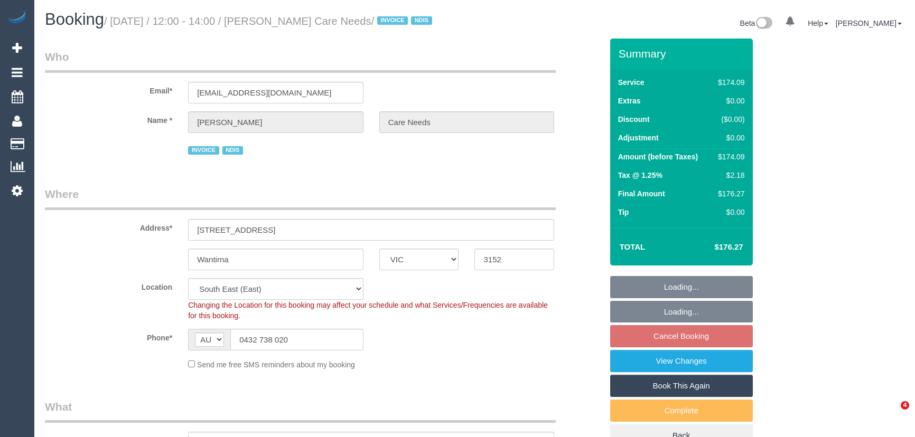
select select "VIC"
select select "180"
select select "number:29"
select select "number:14"
select select "number:19"
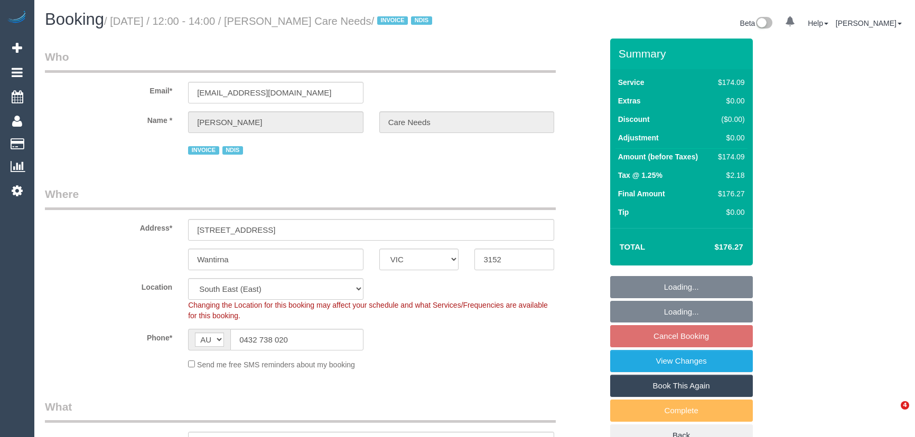
select select "number:25"
select select "number:35"
select select "object:1270"
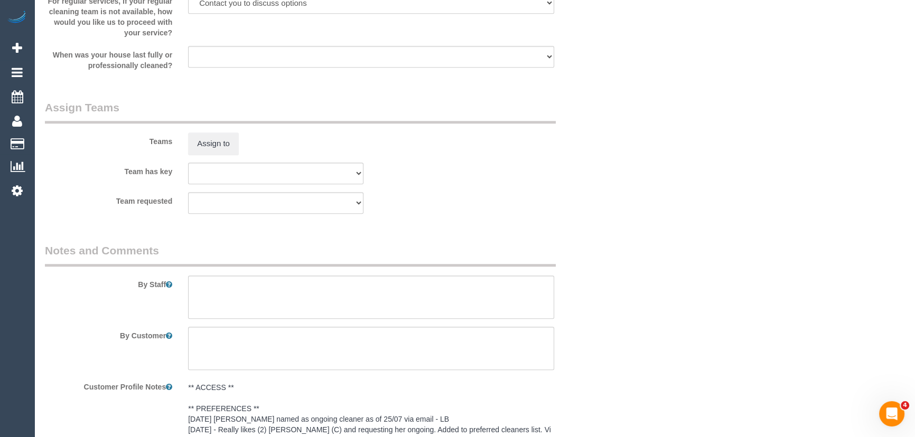
scroll to position [1248, 0]
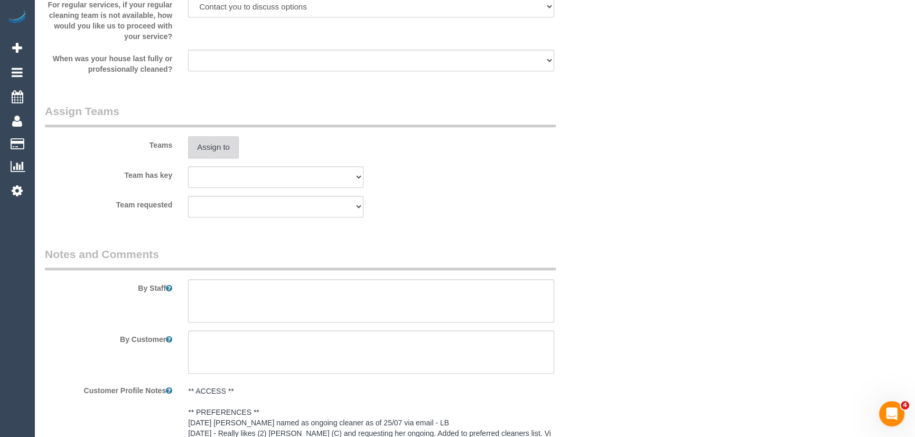
click at [224, 158] on button "Assign to" at bounding box center [213, 147] width 51 height 22
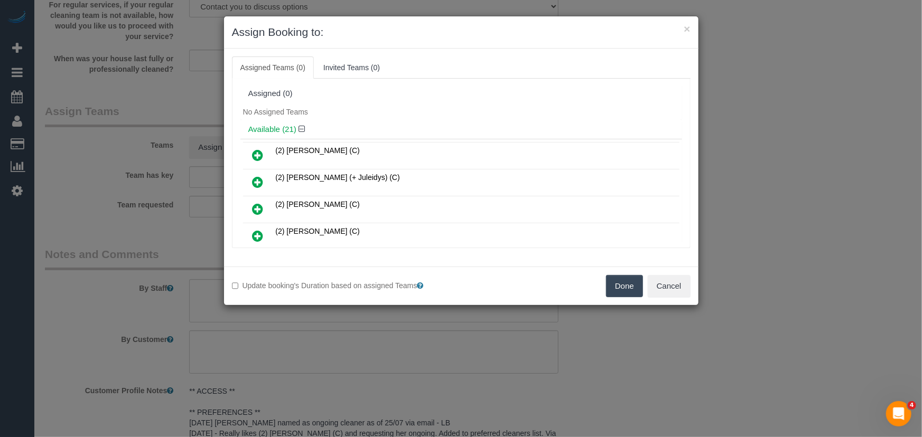
click at [255, 210] on icon at bounding box center [258, 209] width 11 height 13
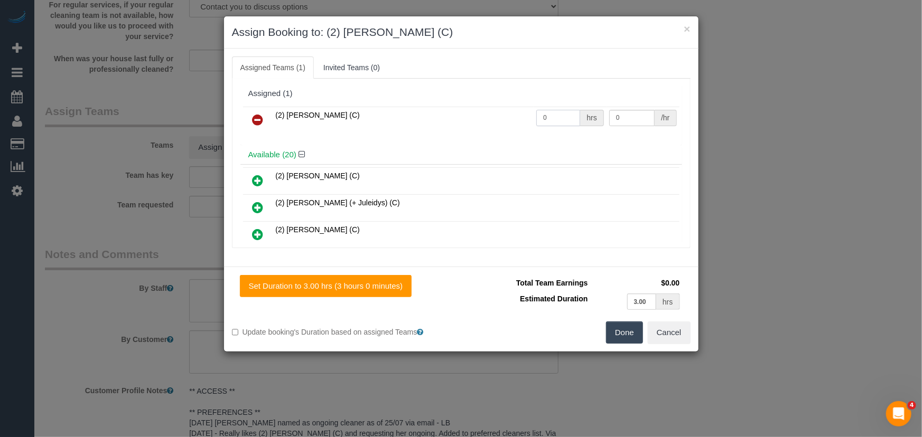
click at [546, 118] on input "0" at bounding box center [558, 118] width 44 height 16
type input "3"
type input "37.5"
click at [629, 333] on button "Done" at bounding box center [624, 333] width 37 height 22
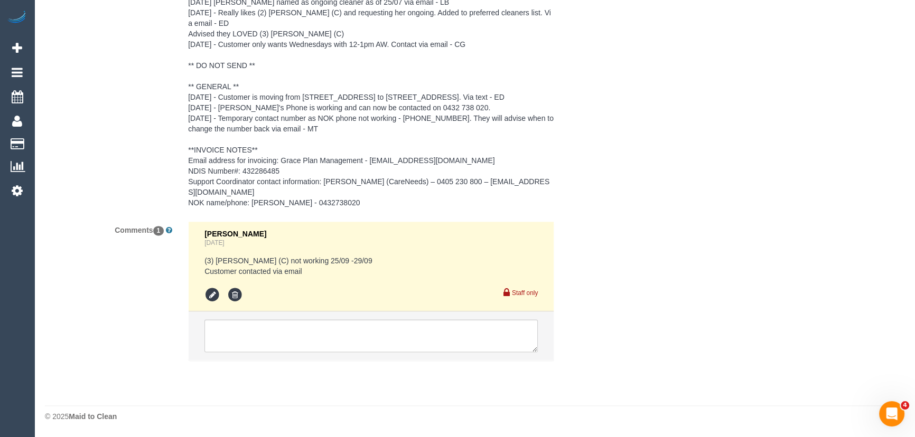
scroll to position [1690, 0]
click at [341, 337] on textarea at bounding box center [370, 336] width 333 height 33
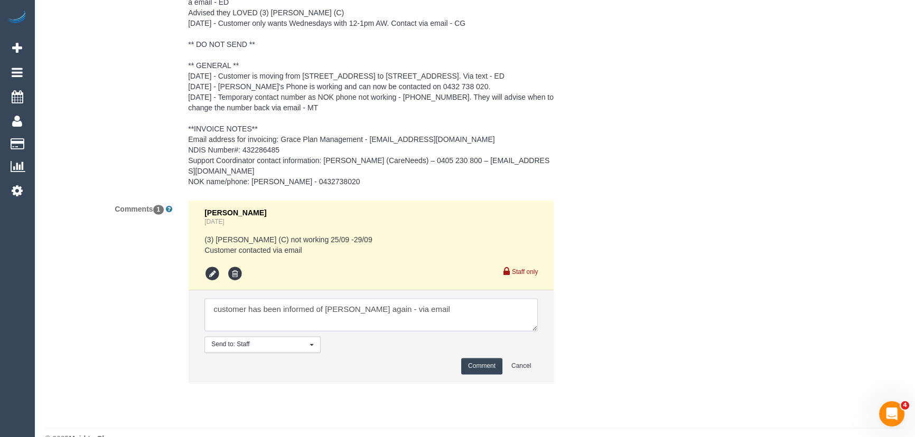
type textarea "customer has been informed of Danielle again - via email"
click at [470, 375] on button "Comment" at bounding box center [481, 366] width 41 height 16
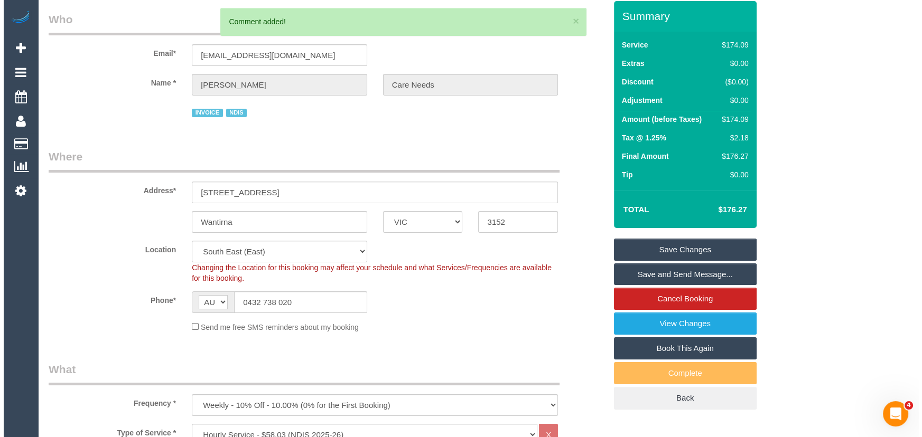
scroll to position [0, 0]
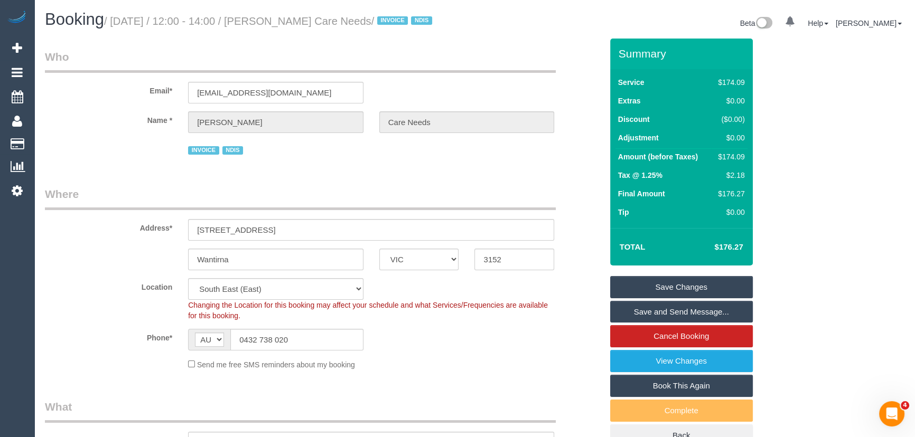
click at [302, 24] on small "/ September 26, 2025 / 12:00 - 14:00 / Gordon De Haas Care Needs / INVOICE NDIS" at bounding box center [269, 21] width 331 height 12
copy small "Gordon De Haas Care Needs"
click at [639, 322] on link "Save and Send Message..." at bounding box center [681, 312] width 143 height 22
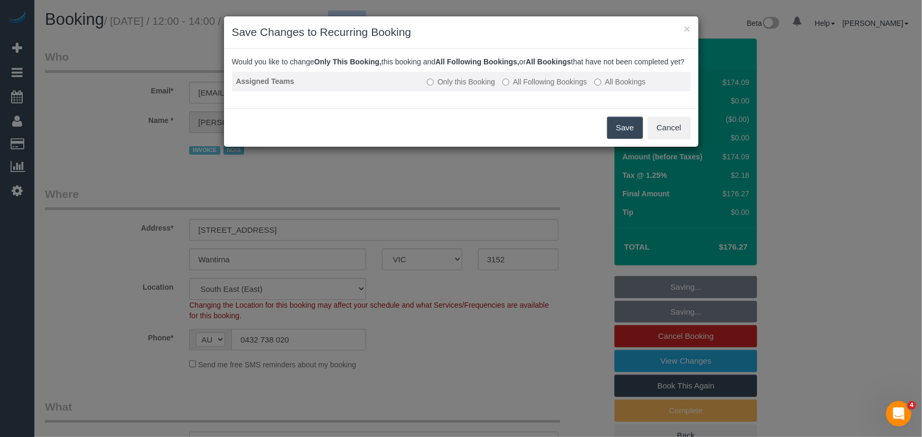
click at [548, 87] on label "All Following Bookings" at bounding box center [544, 82] width 85 height 11
click at [597, 144] on div "Save Cancel" at bounding box center [461, 127] width 474 height 39
click at [629, 137] on button "Save" at bounding box center [625, 128] width 36 height 22
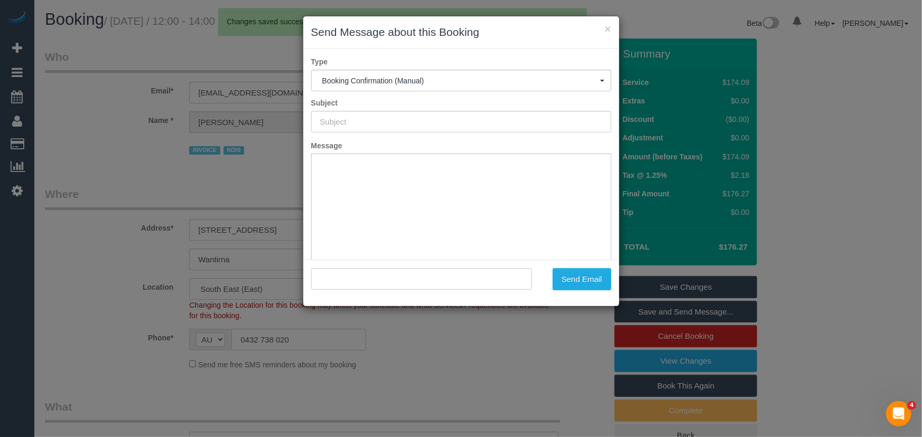
type input "Booking Confirmed"
type input ""Gordon De Haas Care Needs" <gpdehaas@hotmail.com>"
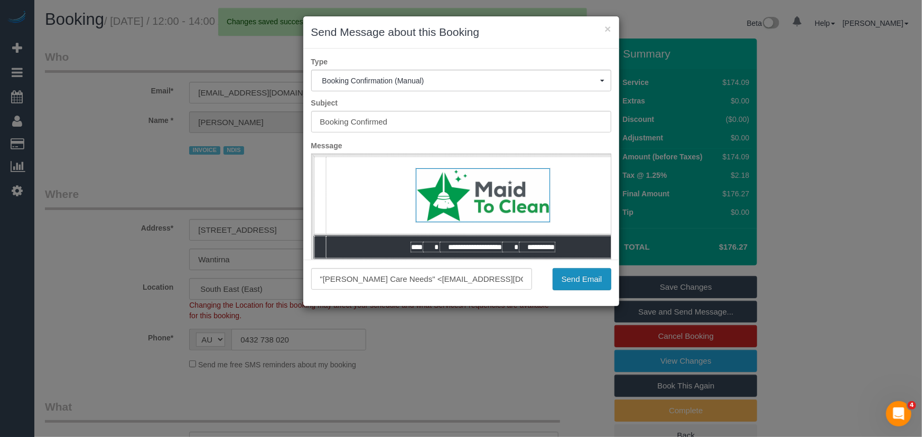
click at [582, 279] on button "Send Email" at bounding box center [582, 279] width 59 height 22
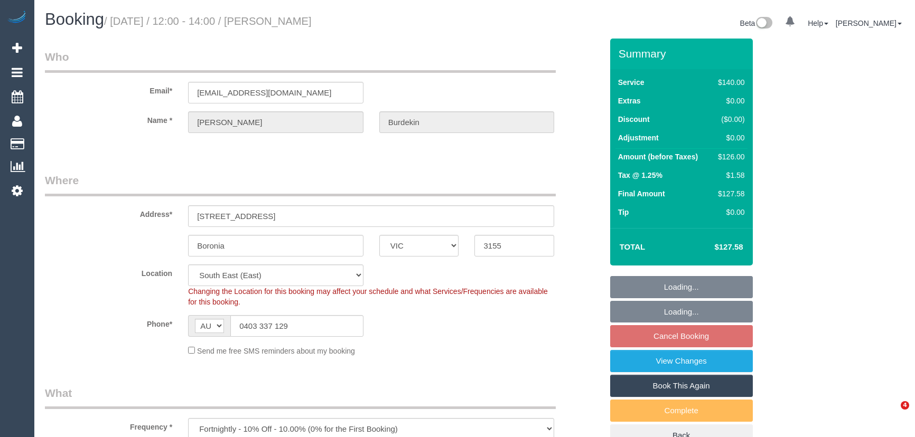
select select "VIC"
select select "number:29"
select select "number:14"
select select "number:19"
select select "number:22"
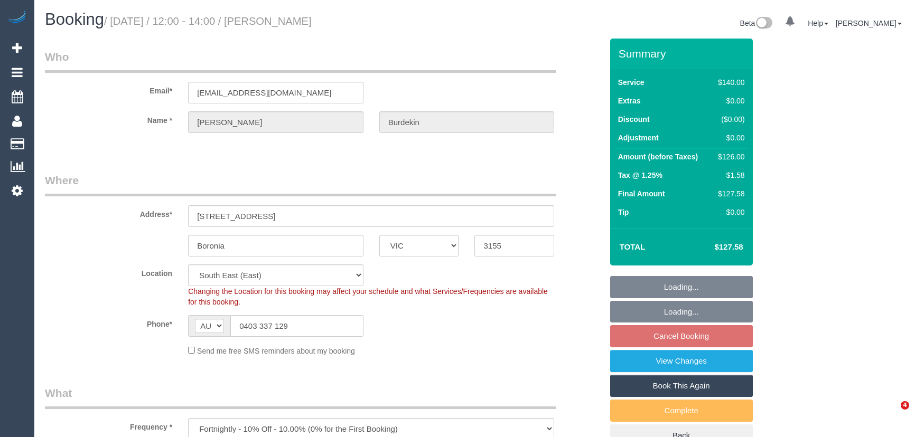
select select "number:34"
select select "number:26"
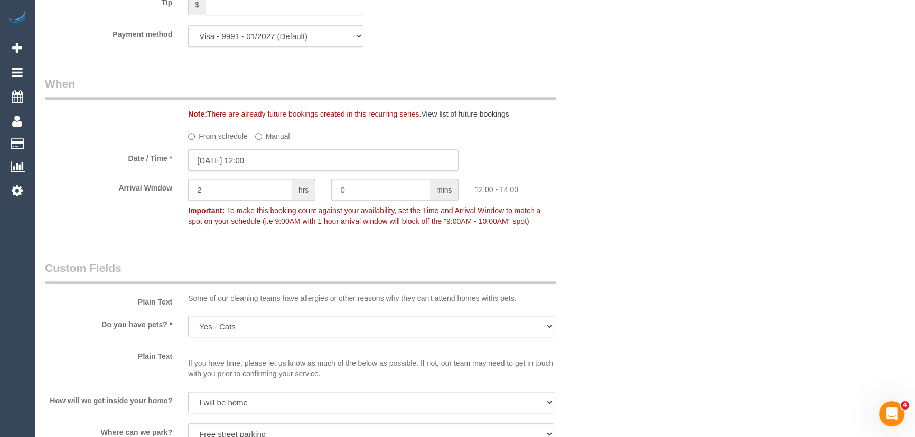
scroll to position [1057, 0]
click at [282, 162] on input "[DATE] 12:00" at bounding box center [323, 158] width 270 height 22
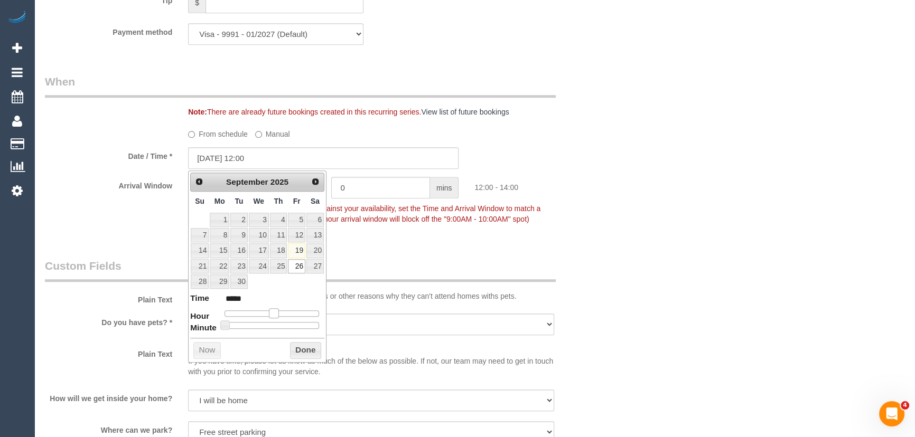
type input "26/09/2025 11:00"
type input "*****"
type input "26/09/2025 10:00"
type input "*****"
drag, startPoint x: 273, startPoint y: 315, endPoint x: 266, endPoint y: 314, distance: 6.4
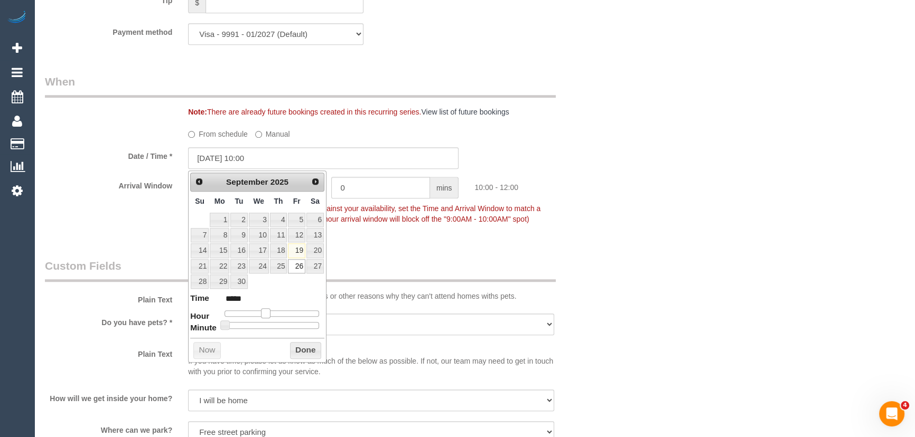
click at [266, 314] on span at bounding box center [266, 314] width 10 height 10
click at [420, 244] on div "Who Email* sldooley@bigpond.net.au Name * Ruth Burdekin Where Address* 12 Narci…" at bounding box center [323, 27] width 573 height 2091
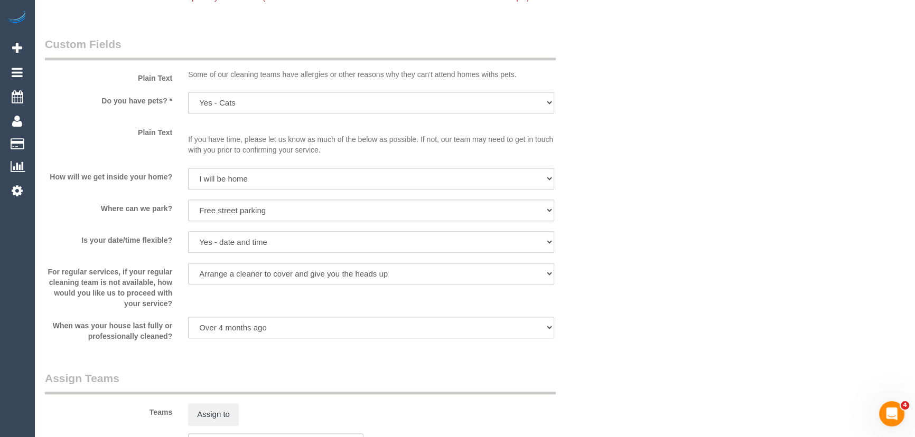
scroll to position [1344, 0]
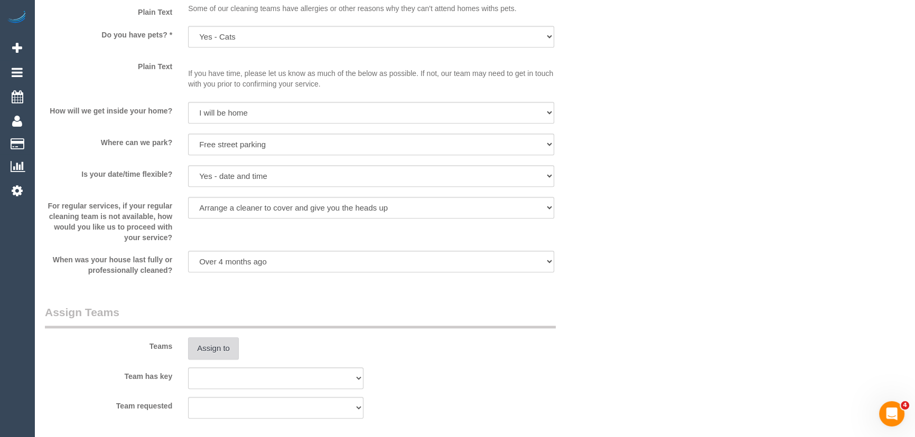
click at [228, 342] on button "Assign to" at bounding box center [213, 349] width 51 height 22
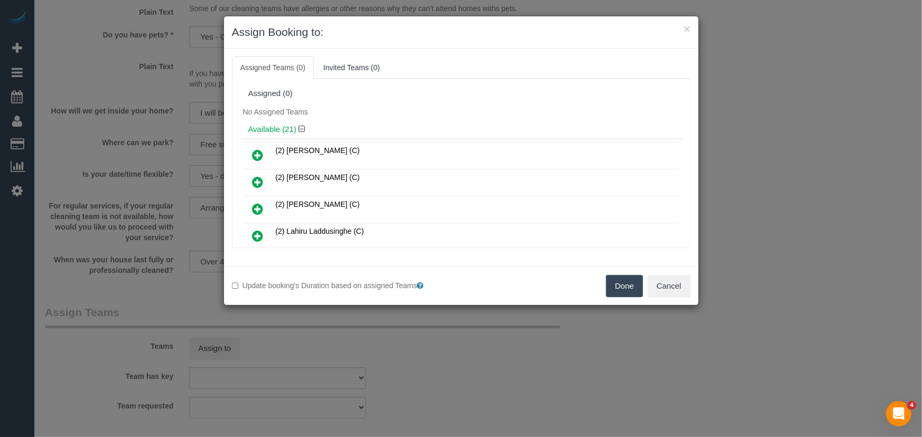
click at [261, 153] on icon at bounding box center [258, 155] width 11 height 13
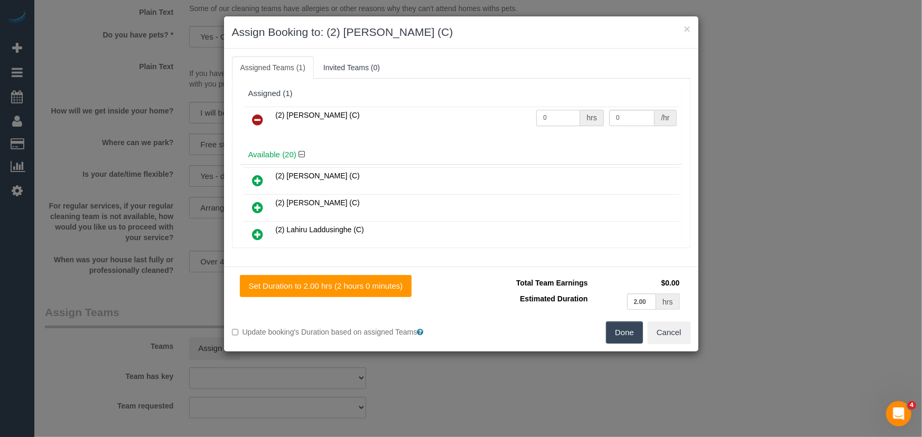
click at [549, 117] on input "0" at bounding box center [558, 118] width 44 height 16
type input "2"
type input "37.5"
click at [627, 329] on button "Done" at bounding box center [624, 333] width 37 height 22
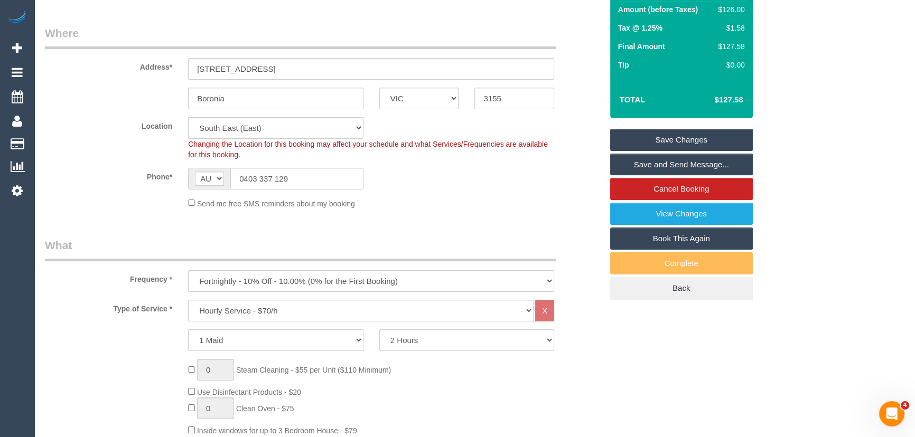
scroll to position [48, 0]
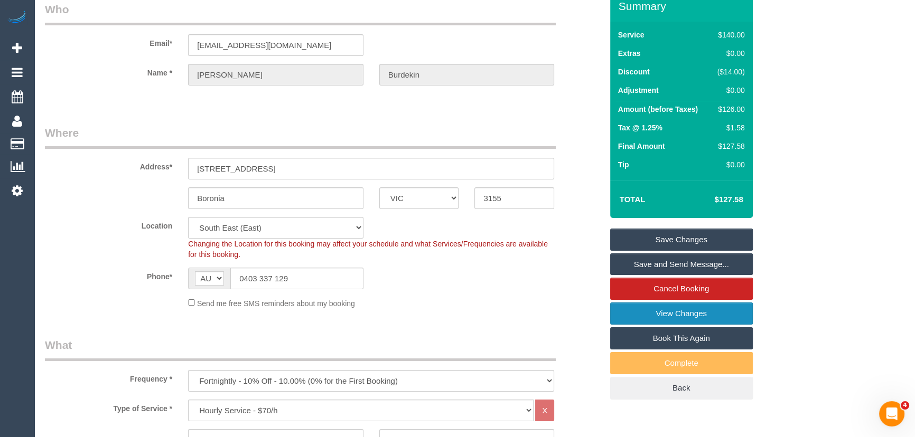
click at [634, 317] on link "View Changes" at bounding box center [681, 314] width 143 height 22
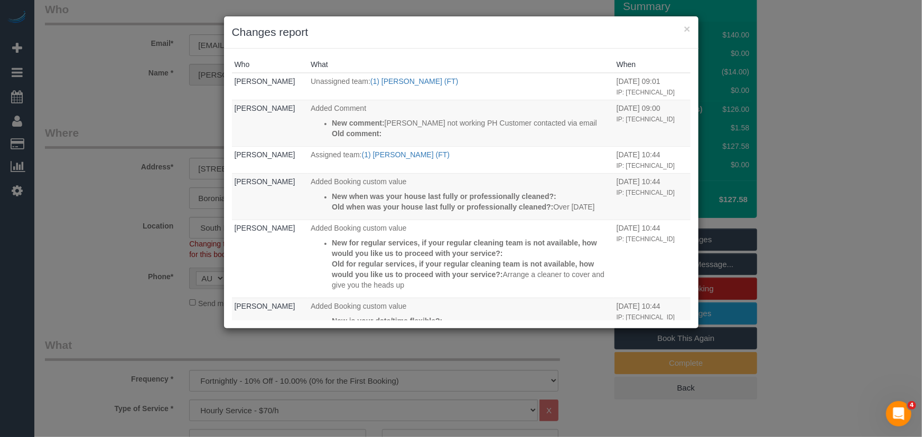
click at [116, 269] on div "× Changes report Who What When Vanessa Christou Unassigned team: (1) Jeremy Law…" at bounding box center [461, 218] width 922 height 437
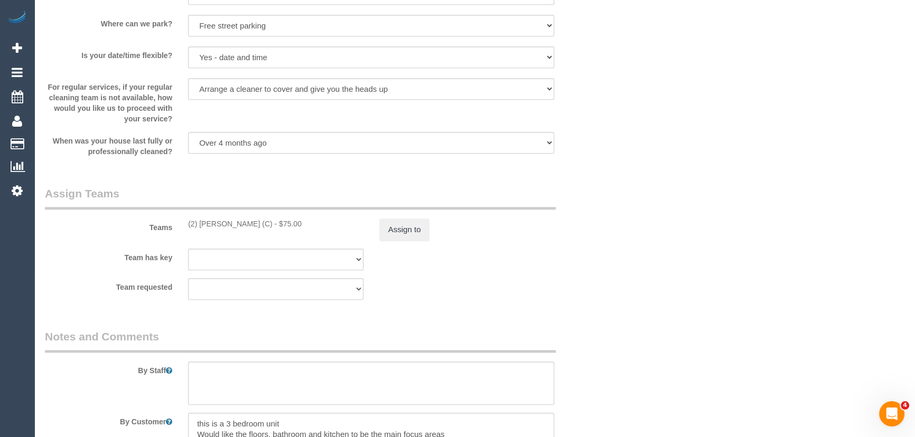
scroll to position [1537, 0]
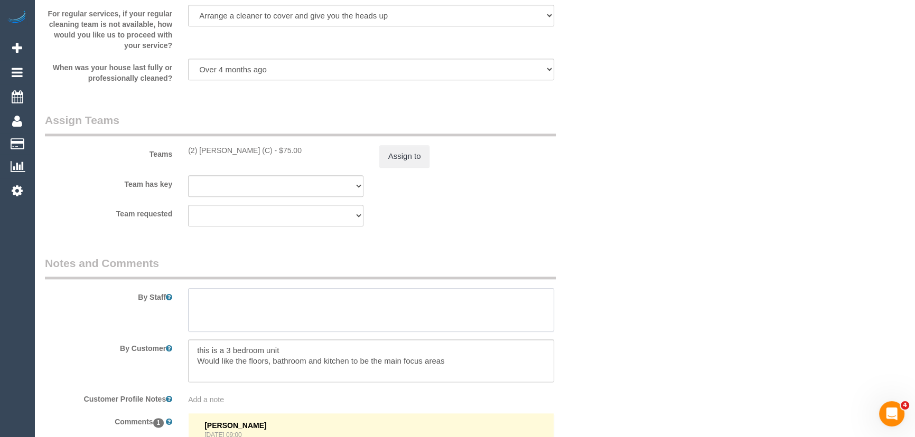
click at [226, 312] on textarea at bounding box center [371, 309] width 366 height 43
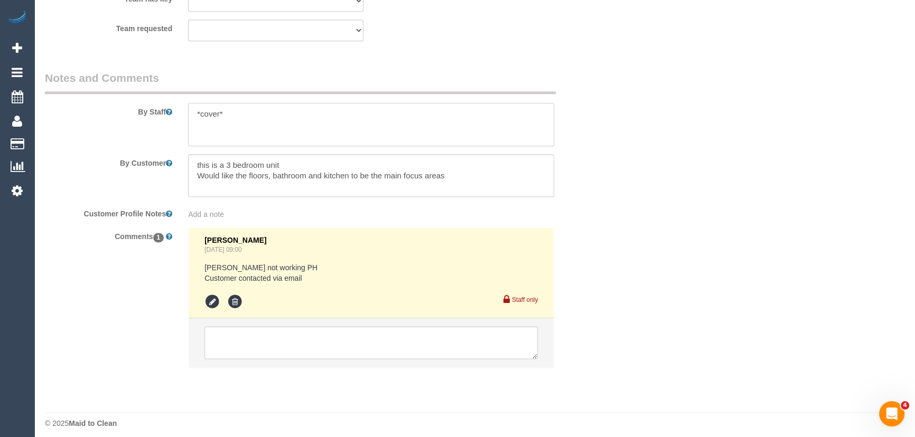
scroll to position [1728, 0]
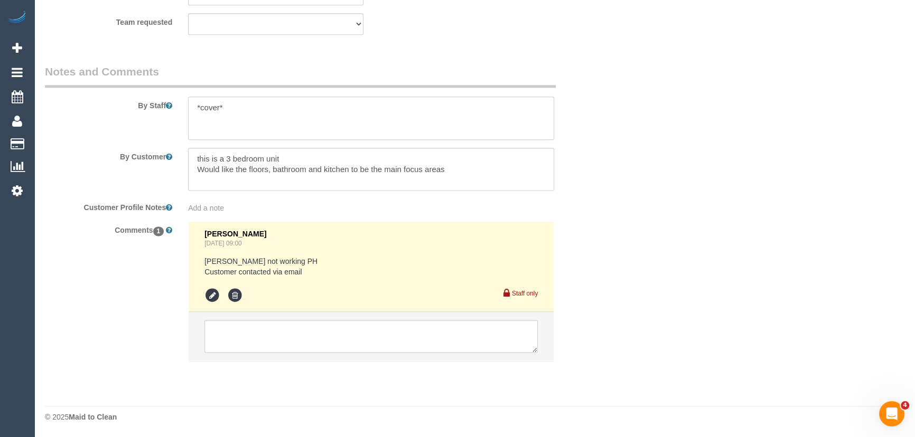
type textarea "*cover*"
click at [297, 329] on textarea at bounding box center [370, 336] width 333 height 33
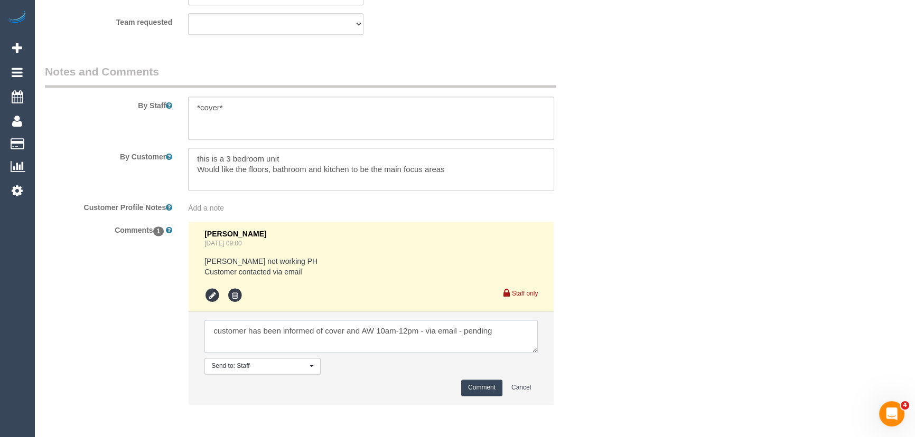
type textarea "customer has been informed of cover and AW 10am-12pm - via email - pending"
click at [485, 384] on button "Comment" at bounding box center [481, 388] width 41 height 16
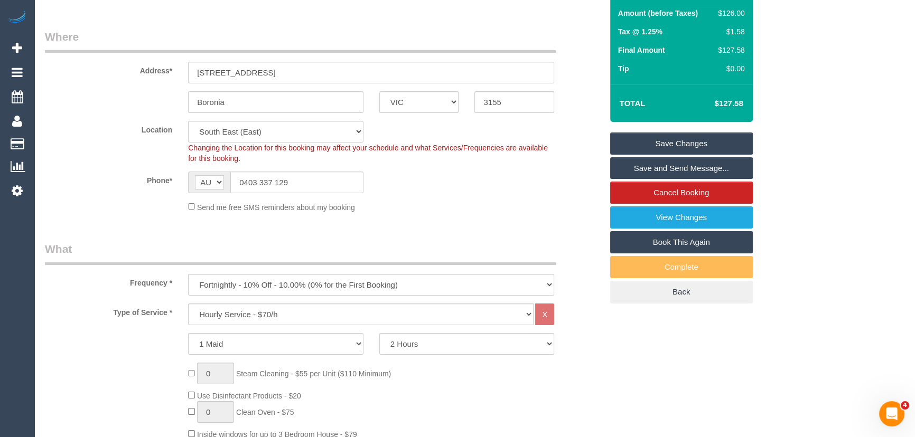
scroll to position [0, 0]
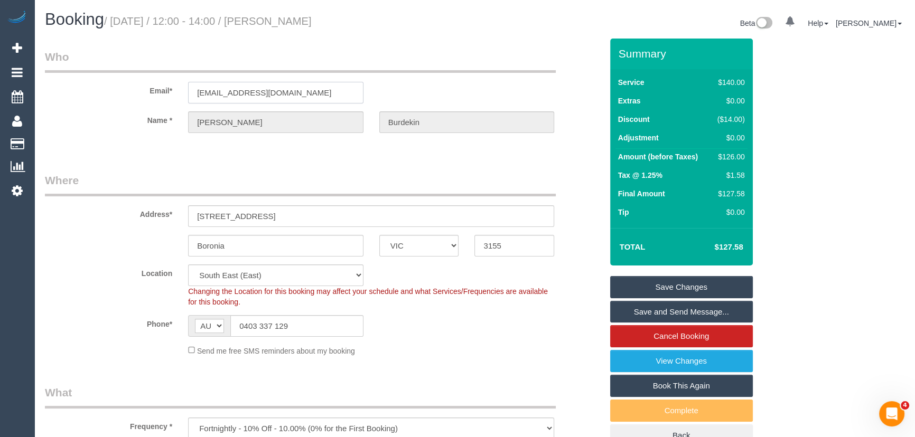
click at [314, 86] on input "sldooley@bigpond.net.au" at bounding box center [275, 93] width 175 height 22
click at [302, 15] on small "/ September 26, 2025 / 12:00 - 14:00 / Ruth Burdekin" at bounding box center [208, 21] width 208 height 12
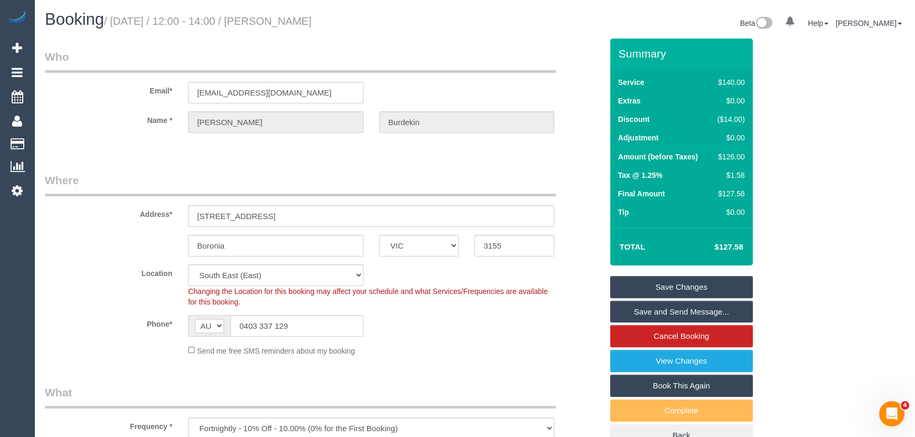
copy small "Ruth Burdekin"
click at [678, 291] on link "Save Changes" at bounding box center [681, 287] width 143 height 22
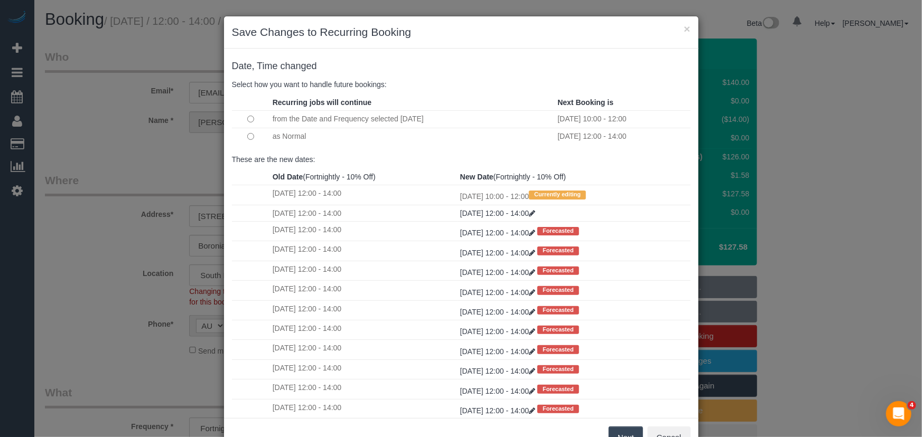
click at [622, 432] on button "Next" at bounding box center [626, 438] width 34 height 22
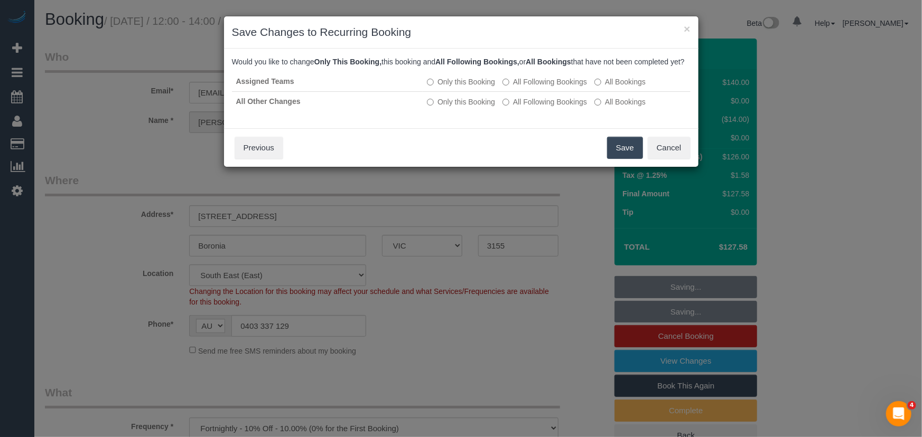
click at [624, 158] on button "Save" at bounding box center [625, 148] width 36 height 22
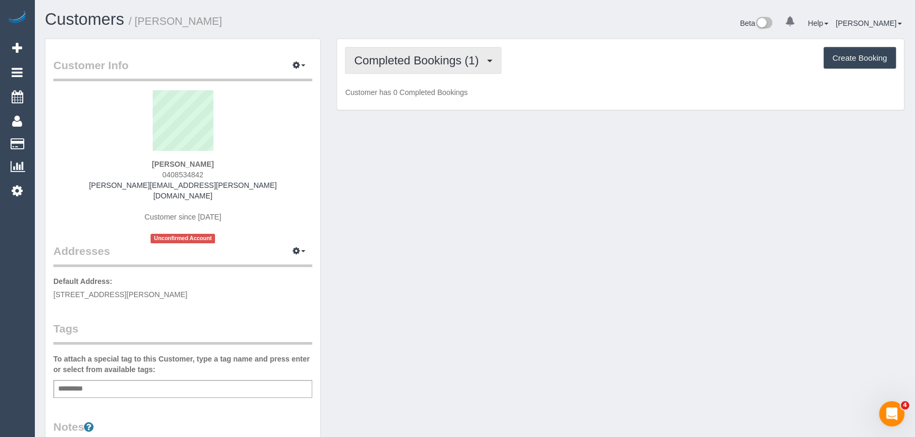
click at [450, 64] on span "Completed Bookings (1)" at bounding box center [419, 60] width 130 height 13
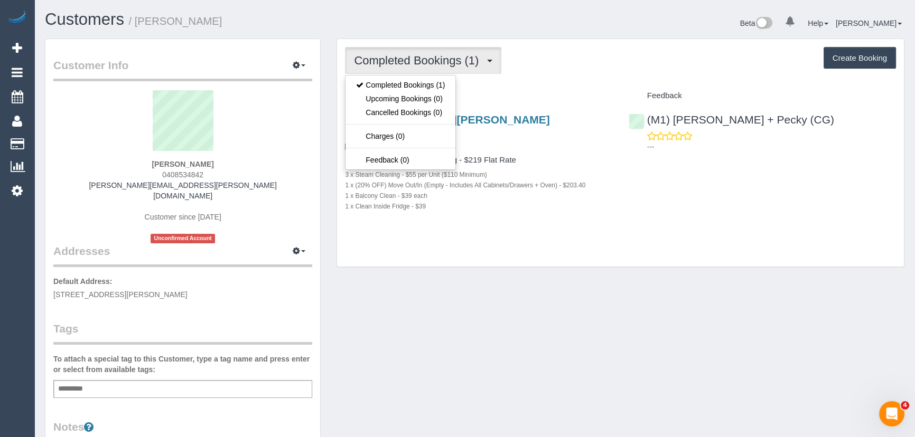
click at [508, 81] on div "Completed Bookings (1) Completed Bookings (1) Upcoming Bookings (0) Cancelled B…" at bounding box center [620, 153] width 567 height 228
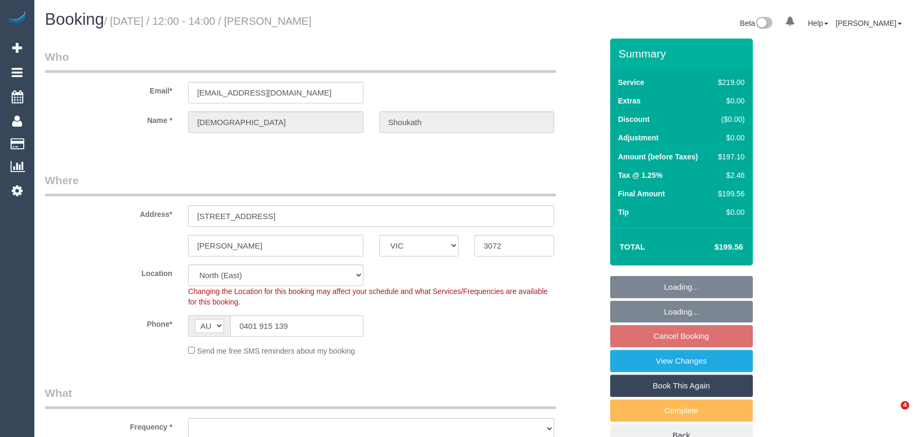
select select "VIC"
select select "object:1193"
select select "number:28"
select select "number:17"
select select "number:19"
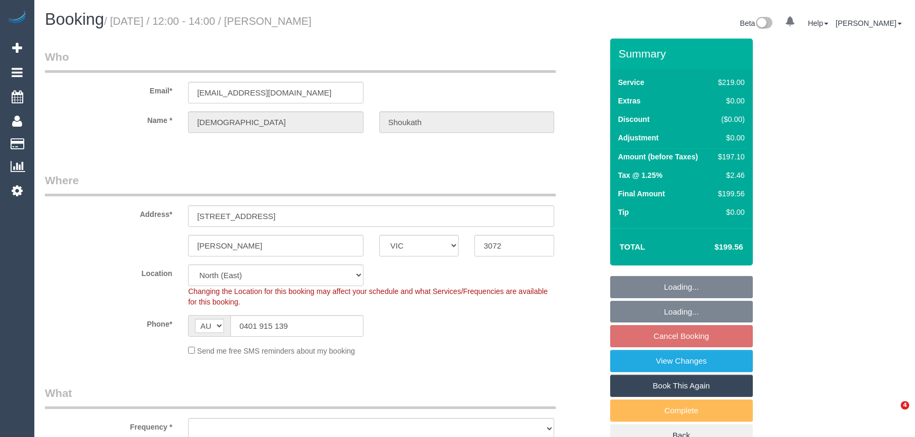
select select "number:22"
select select "number:34"
select select "number:12"
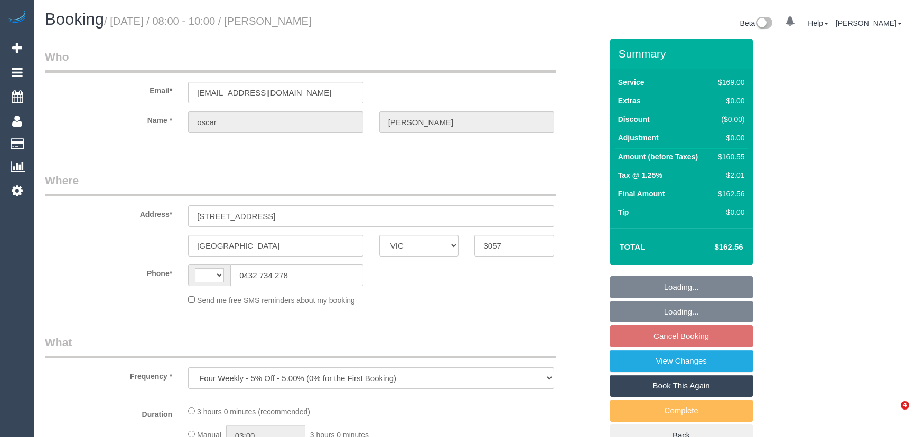
select select "VIC"
select select "string:stripe-pm_1NwgCk2GScqysDRVmKLmTTVQ"
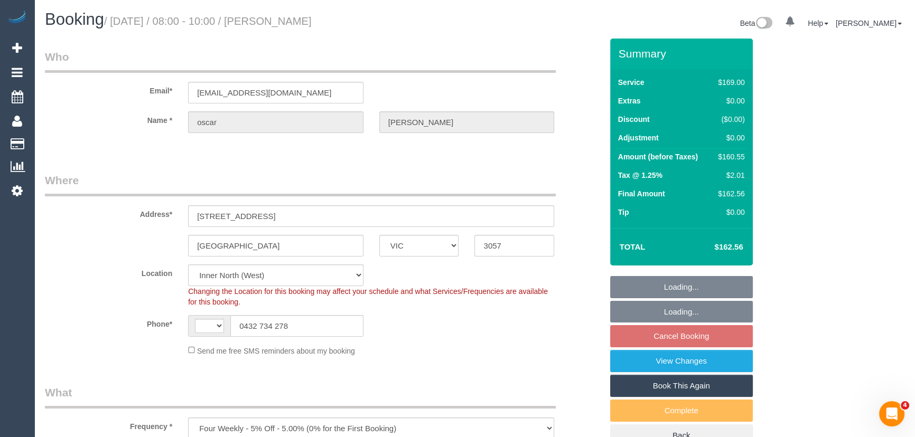
select select "object:378"
select select "string:AU"
select select "number:27"
select select "number:14"
select select "number:18"
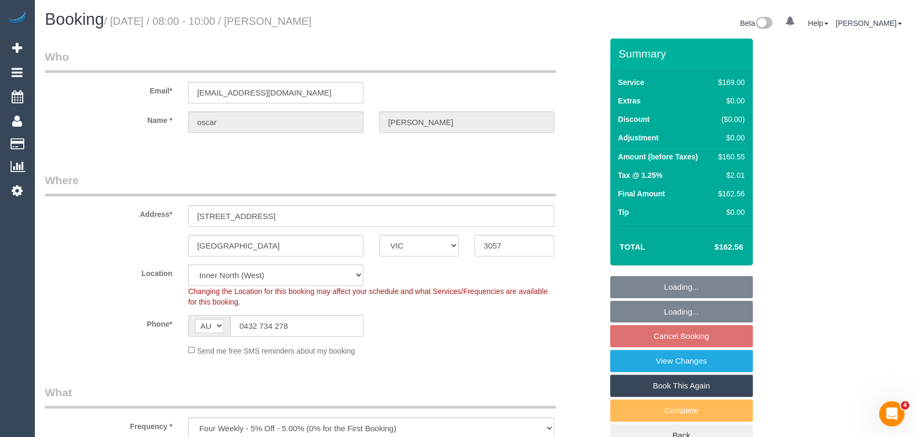
select select "number:36"
select select "number:34"
select select "number:12"
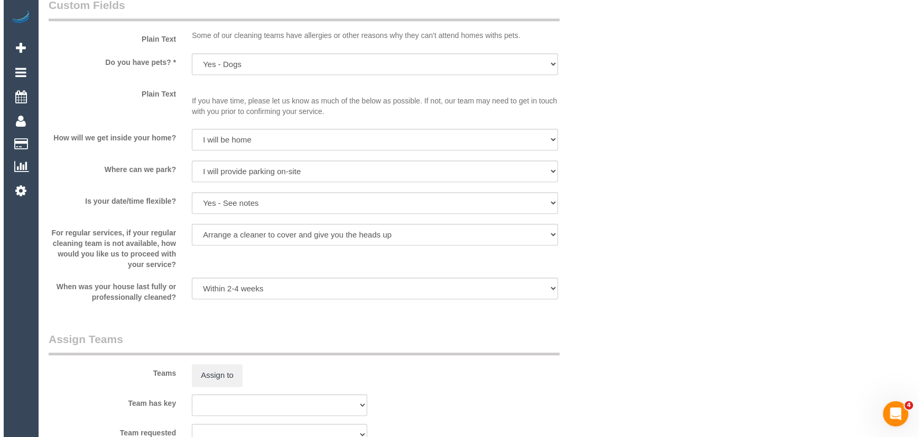
scroll to position [1392, 0]
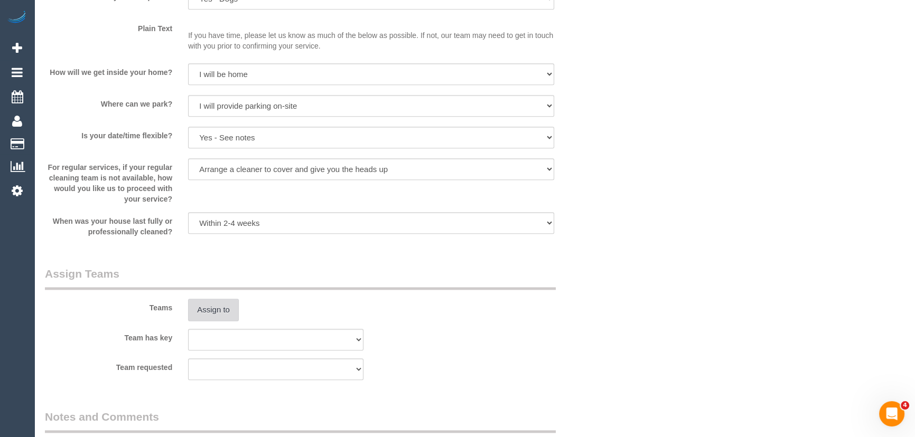
click at [217, 309] on button "Assign to" at bounding box center [213, 310] width 51 height 22
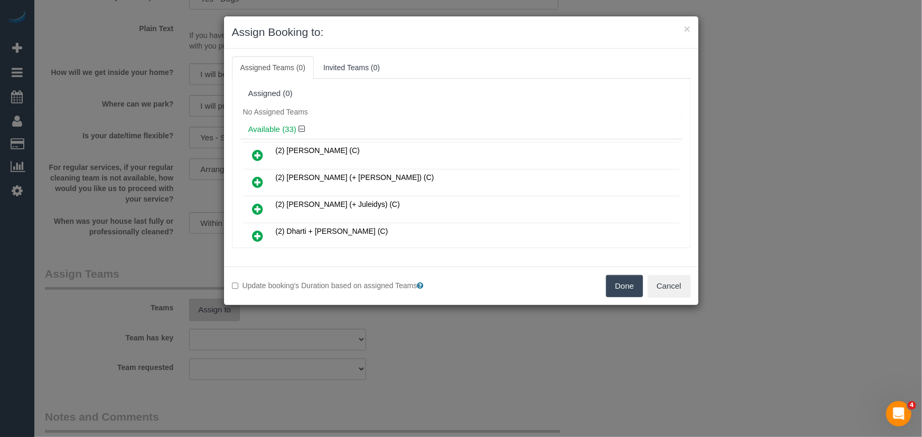
scroll to position [145, 0]
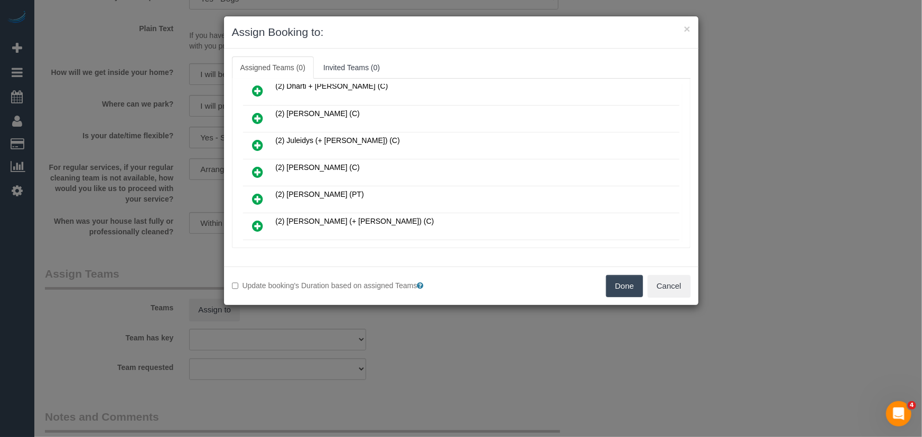
drag, startPoint x: 255, startPoint y: 168, endPoint x: 264, endPoint y: 167, distance: 9.0
click at [255, 168] on icon at bounding box center [258, 172] width 11 height 13
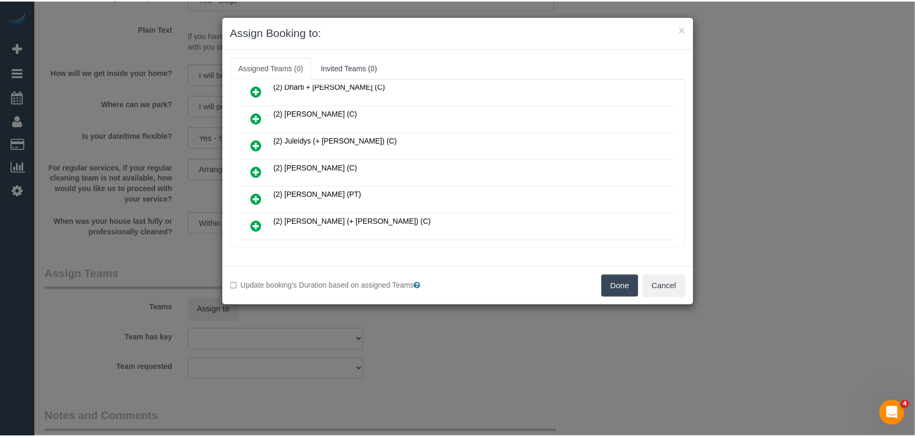
scroll to position [170, 0]
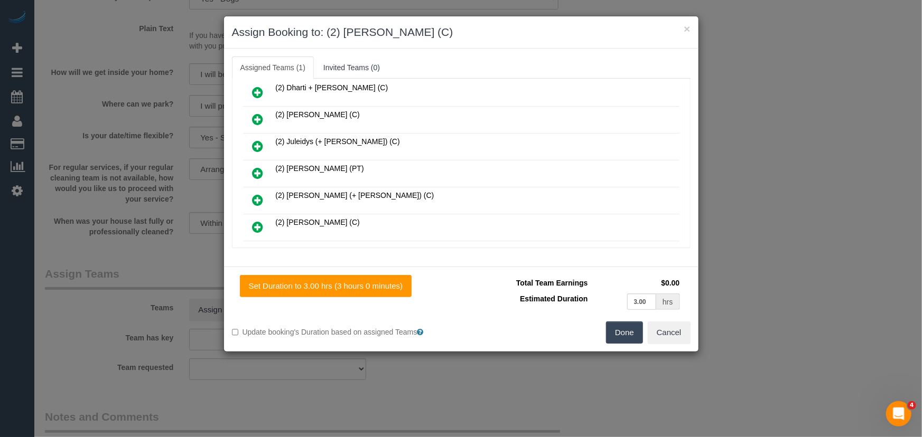
click at [628, 336] on button "Done" at bounding box center [624, 333] width 37 height 22
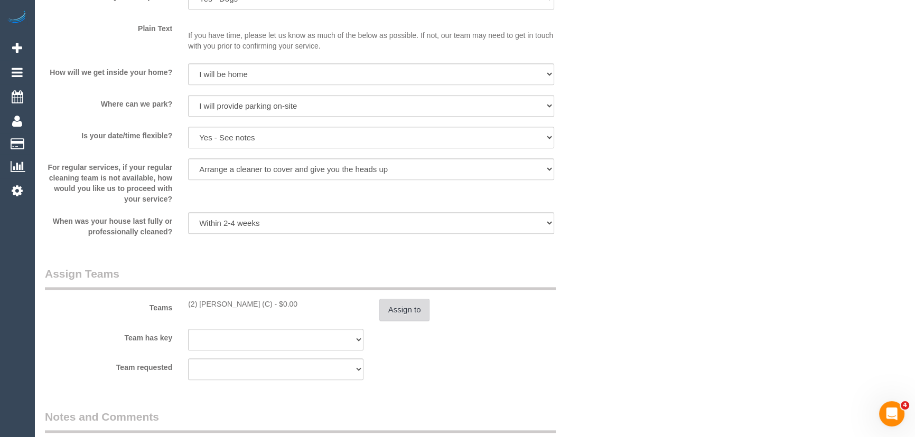
click at [409, 313] on button "Assign to" at bounding box center [404, 310] width 51 height 22
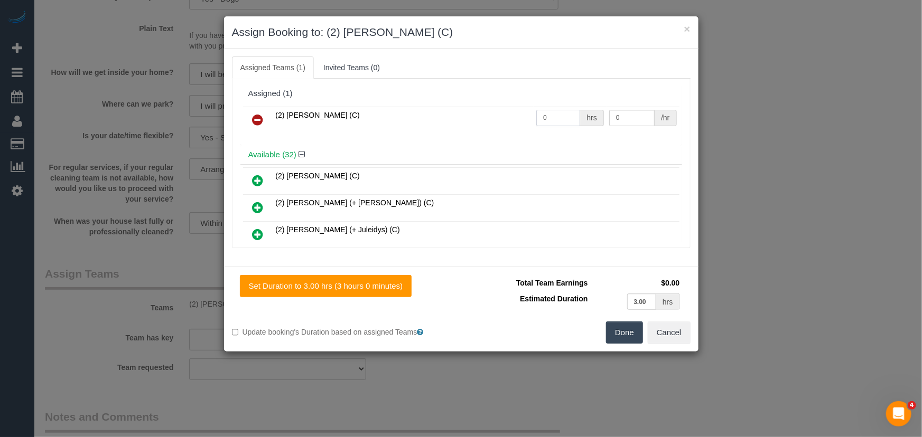
click at [554, 110] on input "0" at bounding box center [558, 118] width 44 height 16
type input "1"
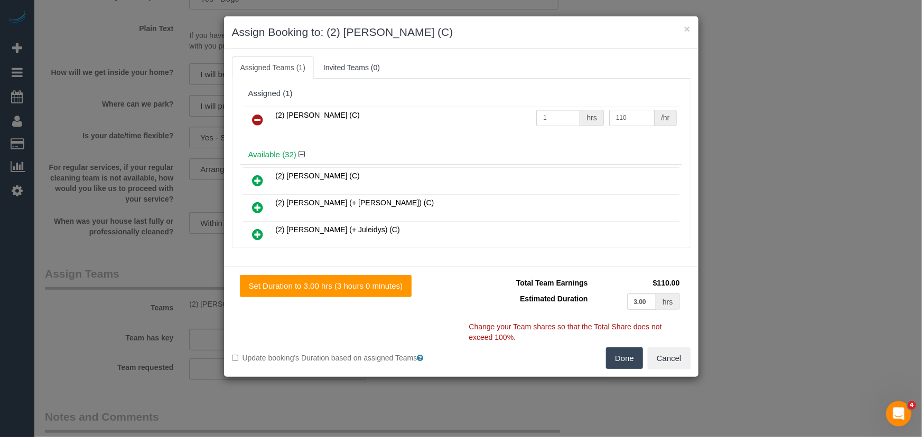
type input "110"
click at [634, 354] on button "Done" at bounding box center [624, 359] width 37 height 22
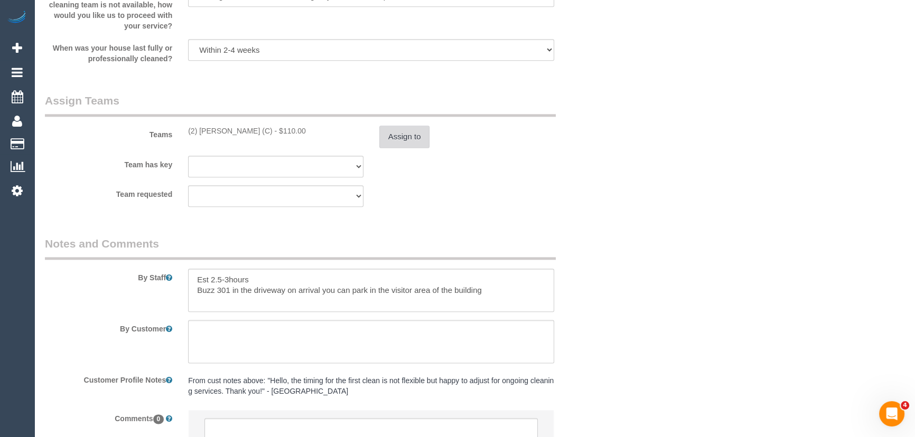
scroll to position [1474, 0]
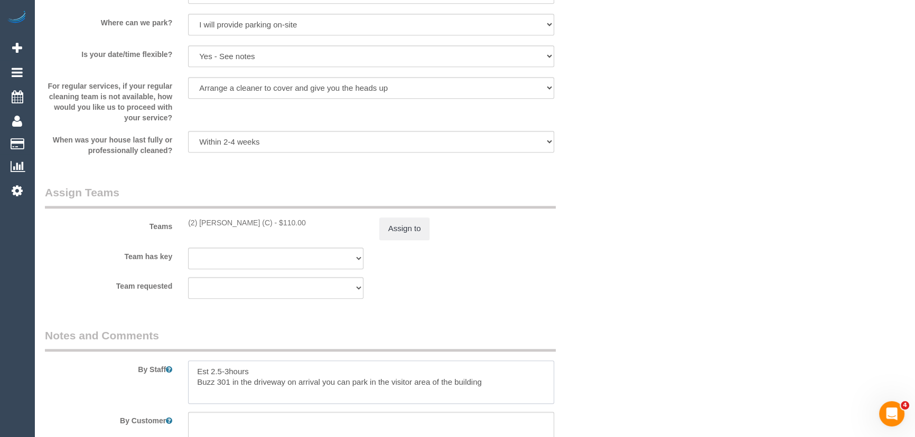
click at [194, 367] on textarea at bounding box center [371, 382] width 366 height 43
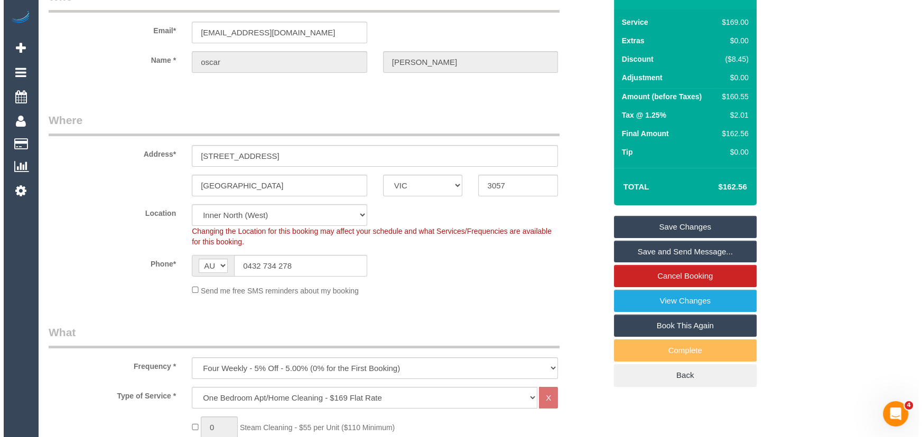
scroll to position [0, 0]
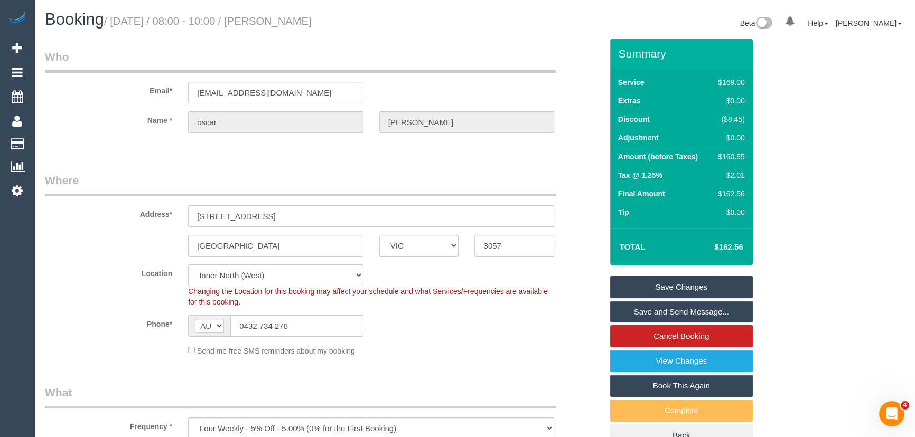
type textarea "*cover* Est 2.5-3hours Buzz 301 in the driveway on arrival you can park in the …"
click at [304, 21] on small "/ [DATE] / 08:00 - 10:00 / [PERSON_NAME]" at bounding box center [208, 21] width 208 height 12
copy small "[PERSON_NAME]"
drag, startPoint x: 665, startPoint y: 313, endPoint x: 662, endPoint y: 308, distance: 5.9
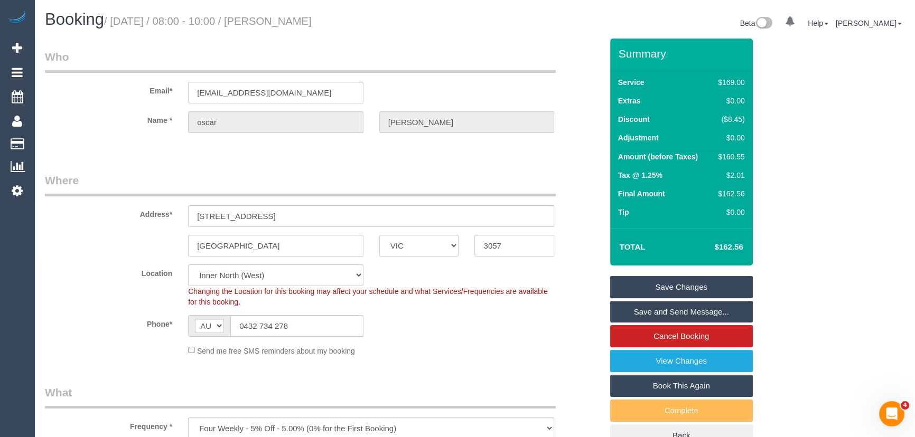
click at [665, 313] on link "Save and Send Message..." at bounding box center [681, 312] width 143 height 22
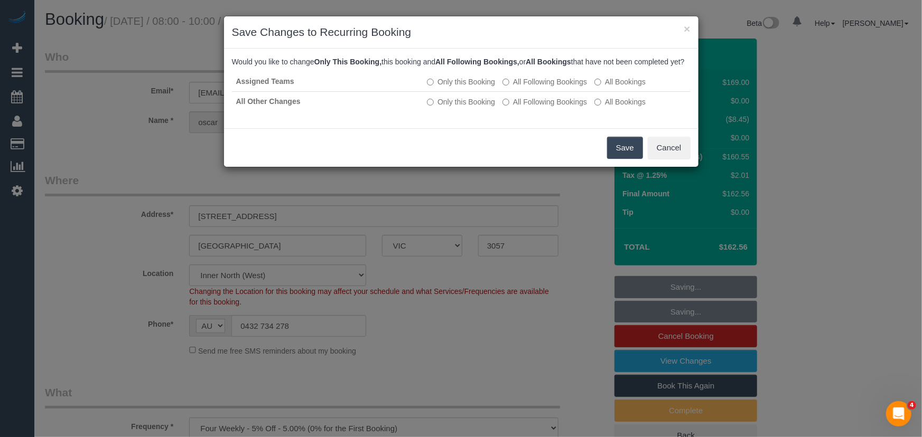
click at [632, 157] on button "Save" at bounding box center [625, 148] width 36 height 22
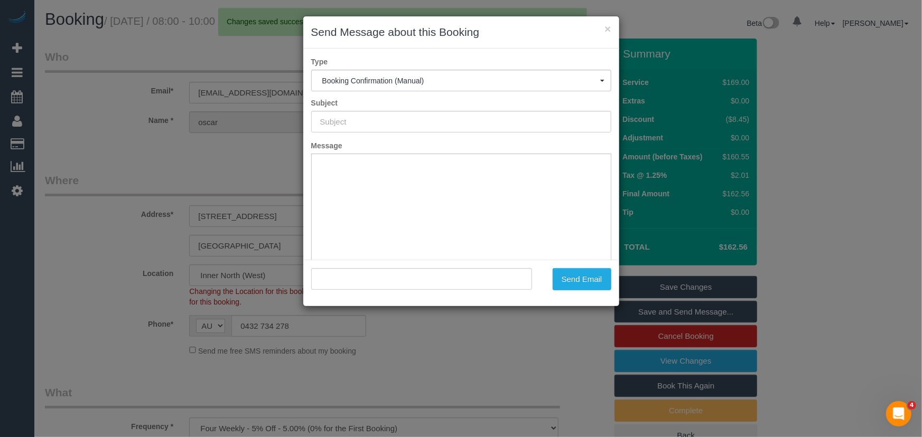
type input "Booking Confirmed"
type input ""[PERSON_NAME]" <[EMAIL_ADDRESS][DOMAIN_NAME]>"
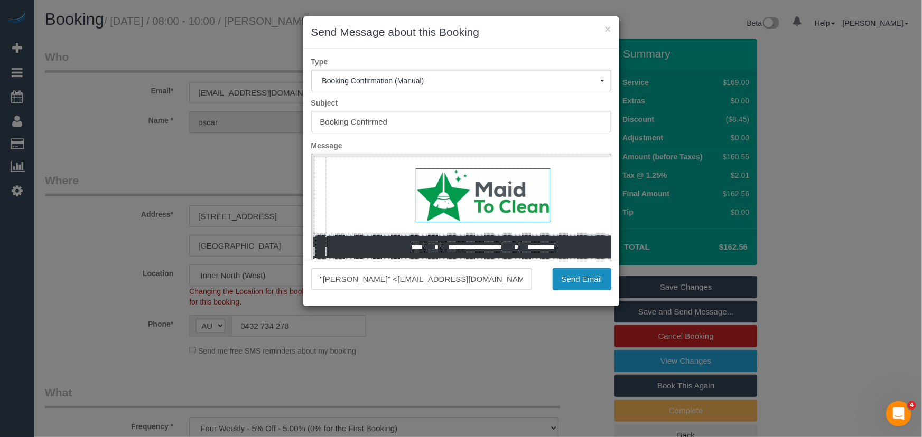
click at [576, 284] on button "Send Email" at bounding box center [582, 279] width 59 height 22
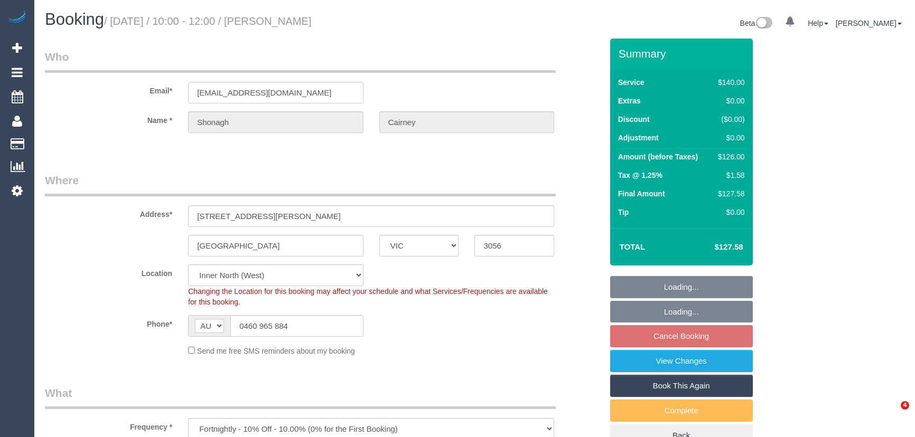
select select "VIC"
select select "number:28"
select select "number:14"
select select "number:18"
select select "number:22"
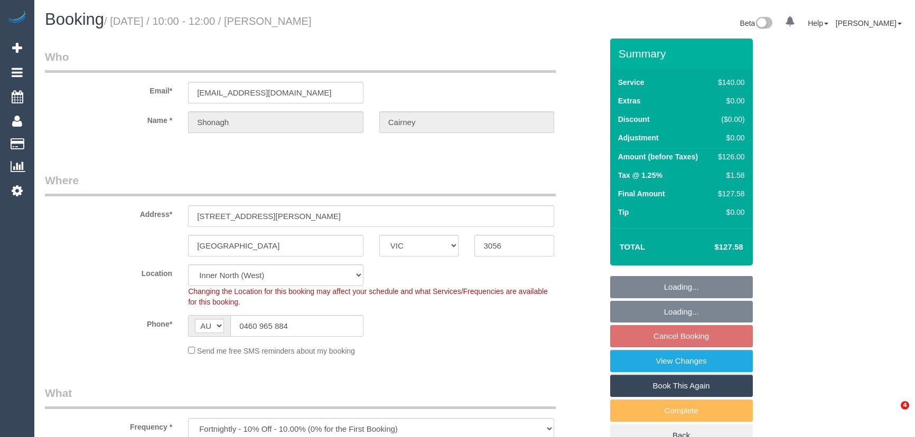
select select "number:34"
select select "number:13"
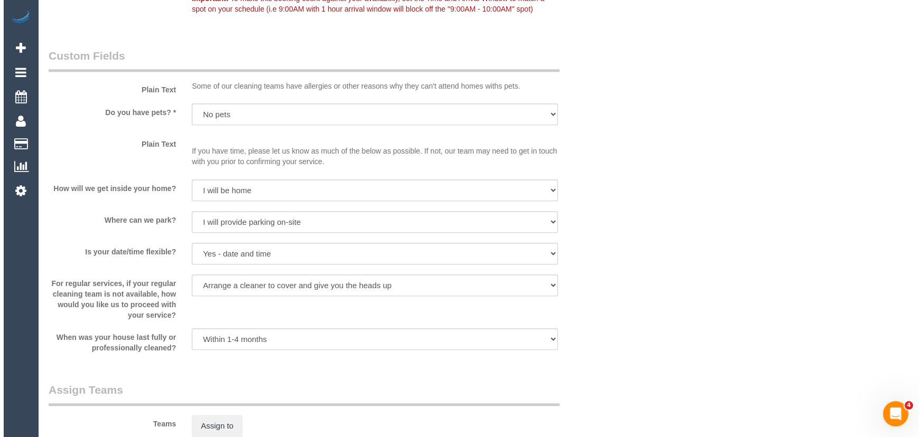
scroll to position [1441, 0]
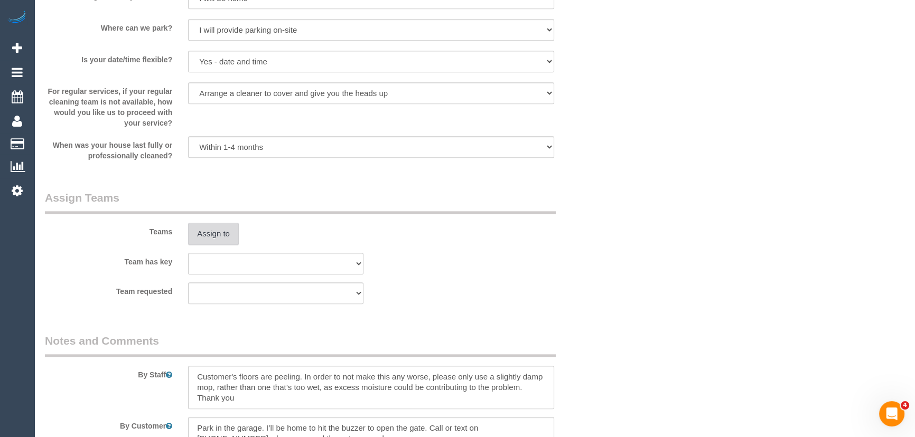
click at [223, 229] on button "Assign to" at bounding box center [213, 234] width 51 height 22
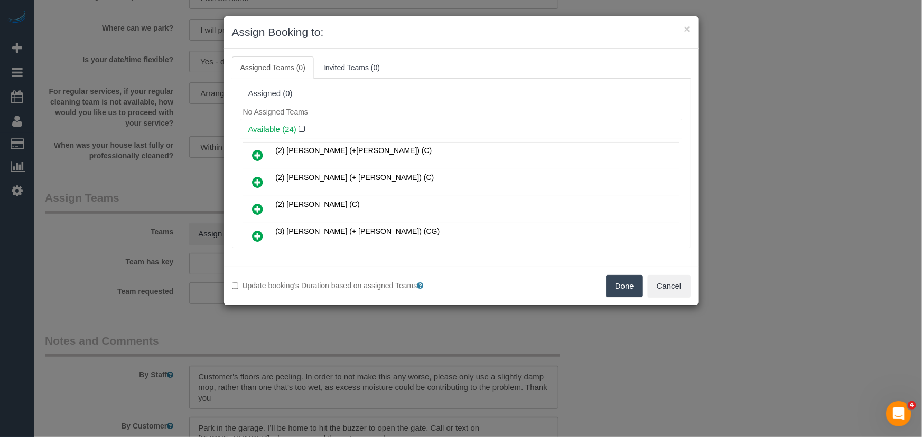
scroll to position [4020, 0]
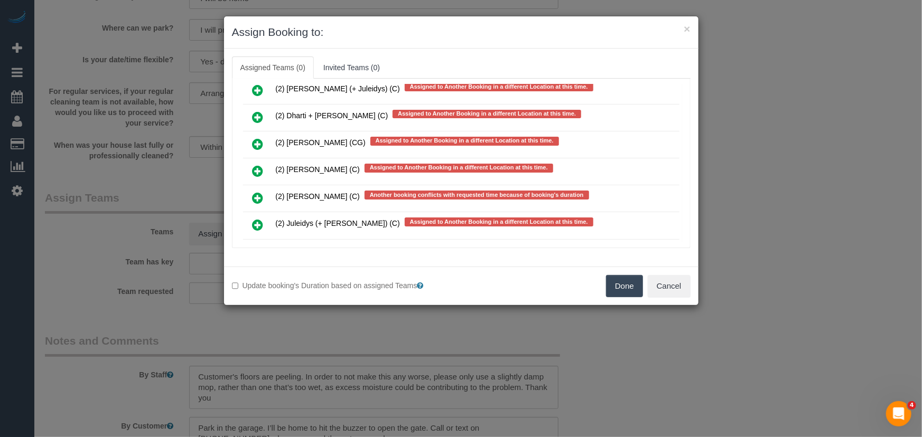
click at [258, 246] on icon at bounding box center [258, 252] width 11 height 13
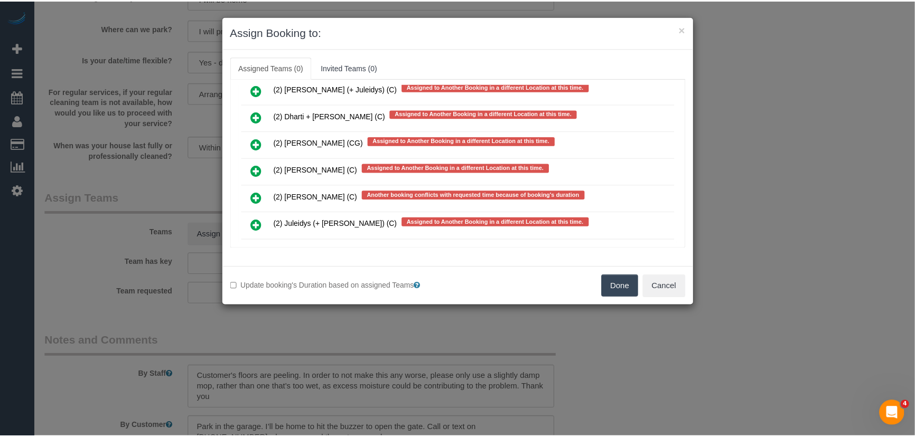
scroll to position [4049, 0]
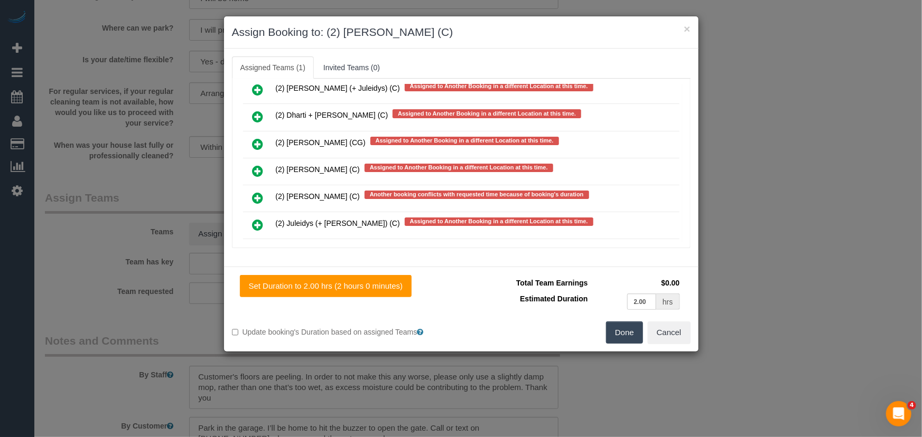
click at [619, 333] on button "Done" at bounding box center [624, 333] width 37 height 22
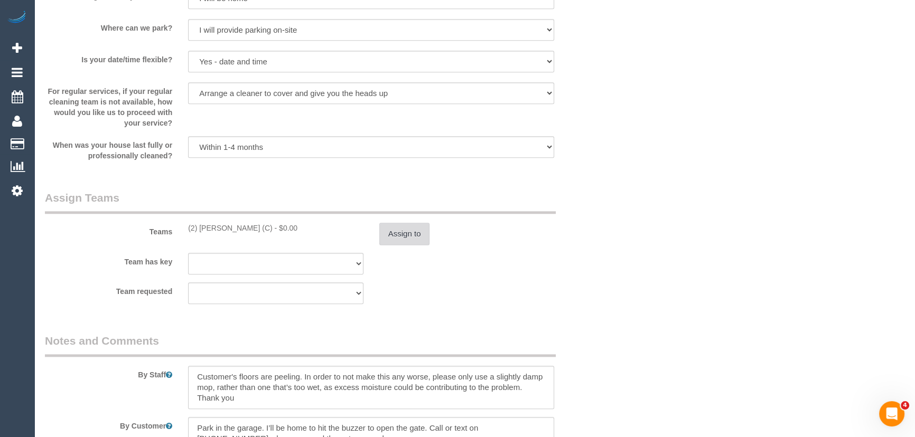
click at [414, 237] on button "Assign to" at bounding box center [404, 234] width 51 height 22
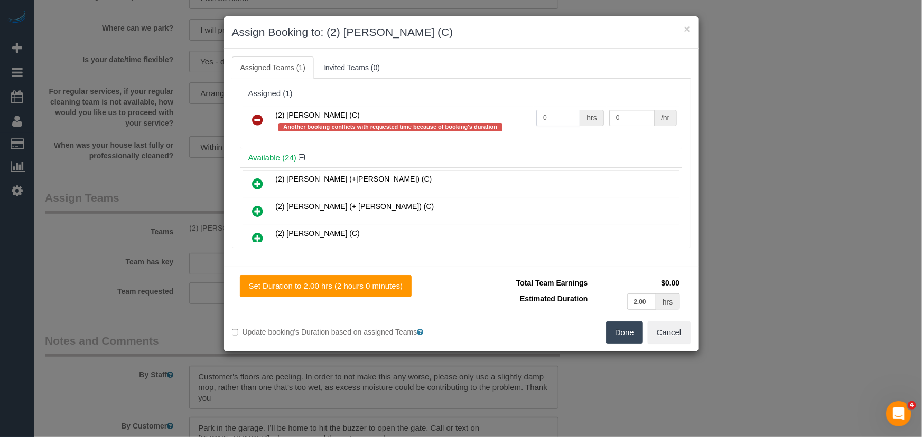
click at [560, 123] on input "0" at bounding box center [558, 118] width 44 height 16
type input "2"
type input "40"
click at [636, 327] on button "Done" at bounding box center [624, 333] width 37 height 22
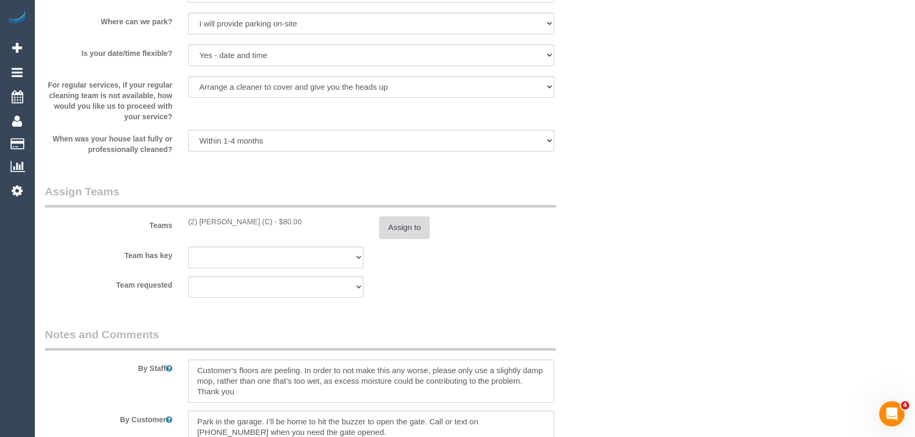
scroll to position [1537, 0]
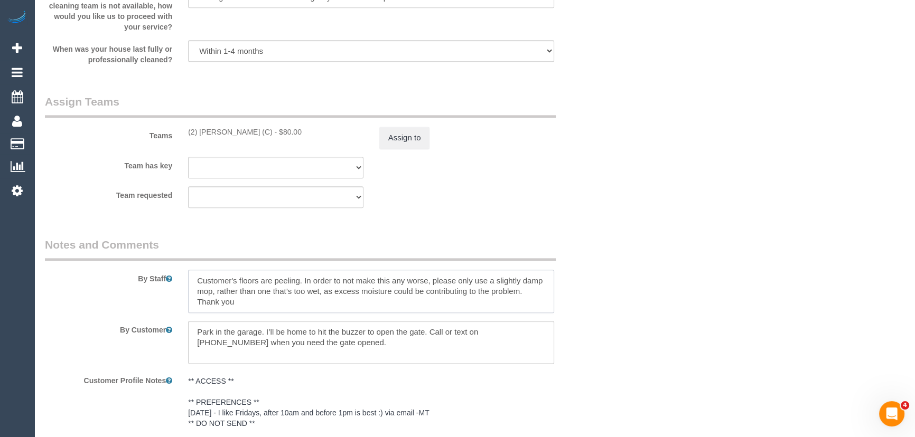
click at [192, 282] on textarea at bounding box center [371, 291] width 366 height 43
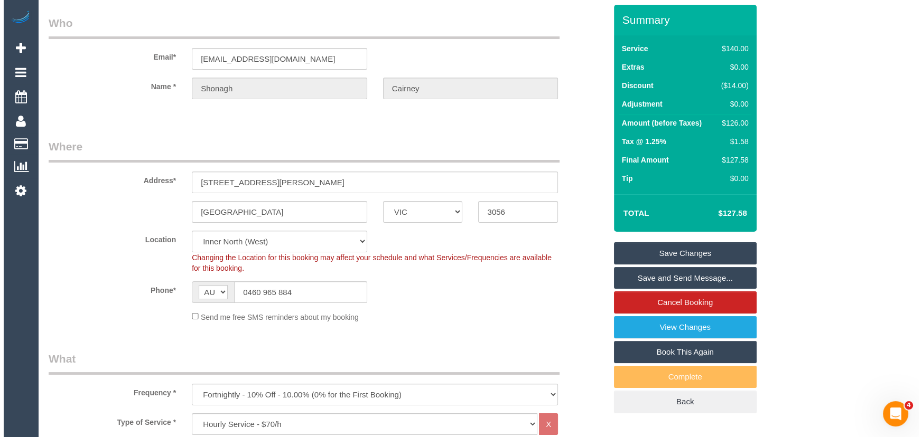
scroll to position [0, 0]
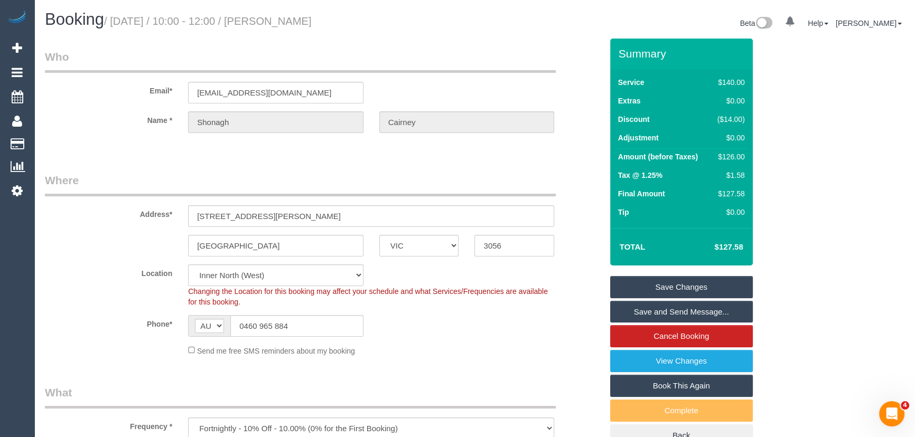
type textarea "*cover* Customer's floors are peeling. In order to not make this any worse, ple…"
click at [305, 22] on small "/ September 26, 2025 / 10:00 - 12:00 / Shonagh Cairney" at bounding box center [208, 21] width 208 height 12
copy small "Shonagh Cairney"
click at [646, 314] on link "Save and Send Message..." at bounding box center [681, 312] width 143 height 22
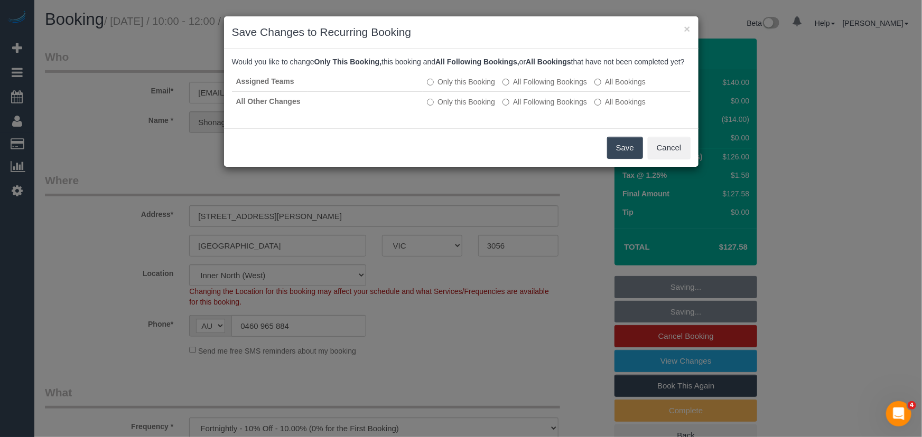
click at [623, 157] on button "Save" at bounding box center [625, 148] width 36 height 22
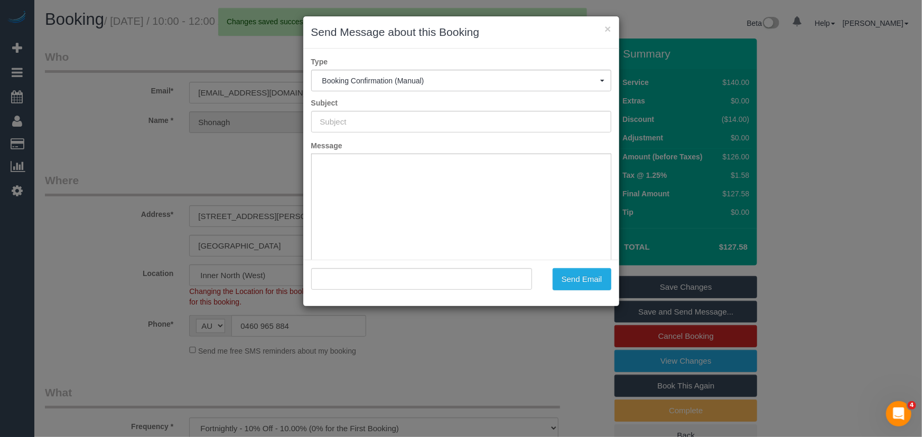
type input "Booking Confirmed"
type input ""Shonagh Cairney" <shonagh.cairney@gmail.com>"
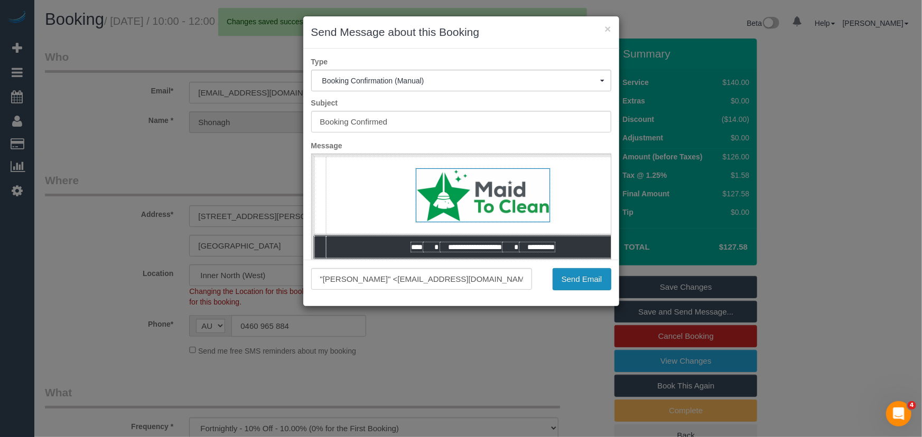
click at [584, 280] on button "Send Email" at bounding box center [582, 279] width 59 height 22
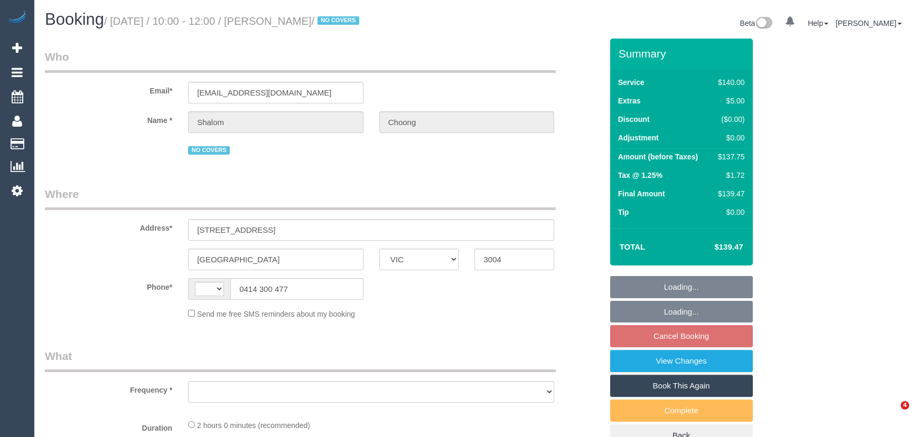
select select "VIC"
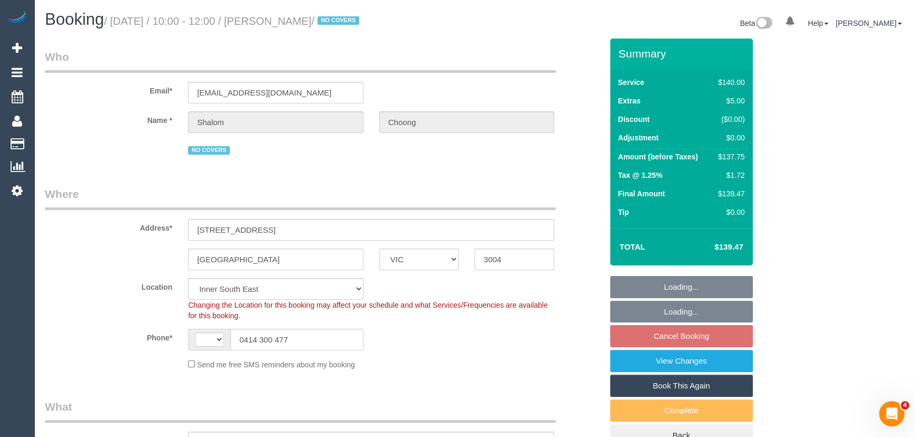
select select "string:AU"
select select "object:286"
select select "string:stripe-pm_1R4rjn2GScqysDRVNwdUyR6s"
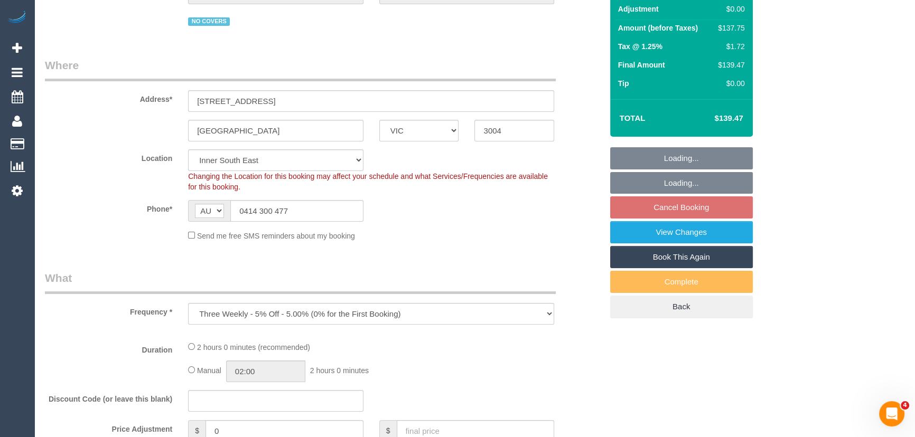
select select "object:704"
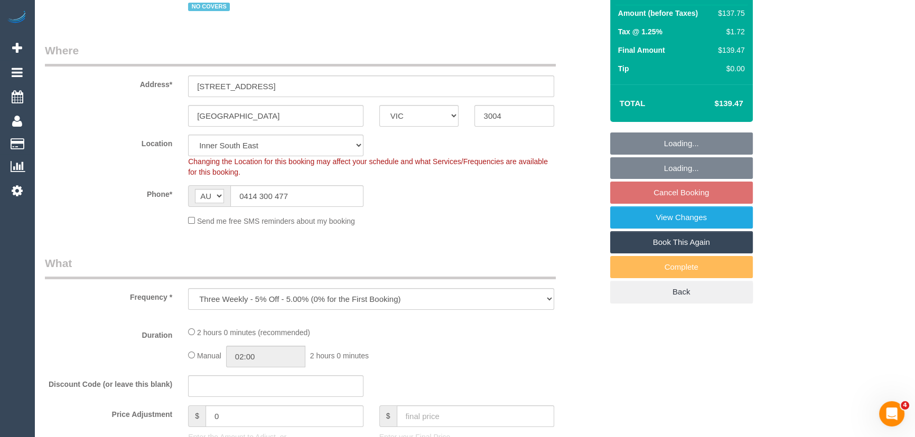
select select "number:28"
select select "number:14"
select select "number:18"
select select "number:36"
select select "number:35"
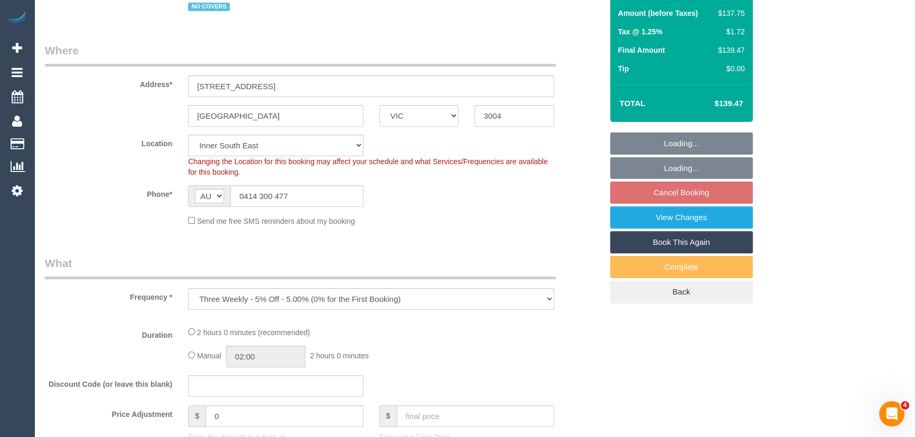
select select "number:11"
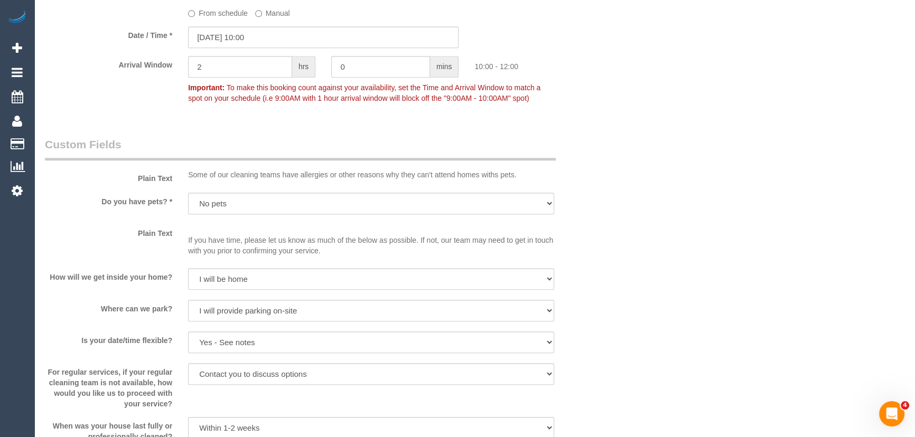
scroll to position [1057, 0]
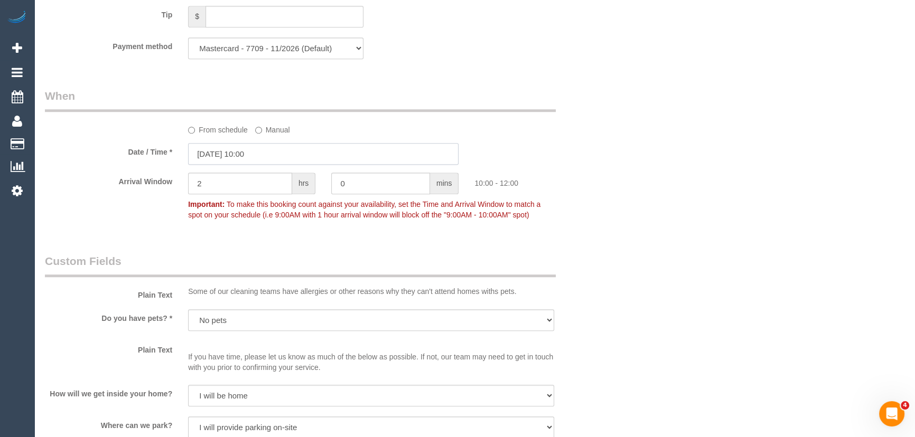
click at [281, 160] on input "26/09/2025 10:00" at bounding box center [323, 154] width 270 height 22
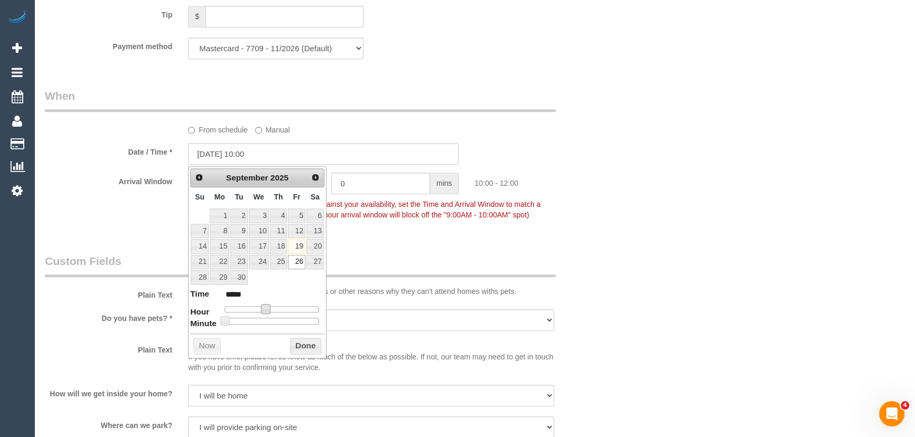
type input "26/09/2025 11:00"
type input "*****"
type input "[DATE] 12:00"
type input "*****"
drag, startPoint x: 265, startPoint y: 307, endPoint x: 273, endPoint y: 306, distance: 8.0
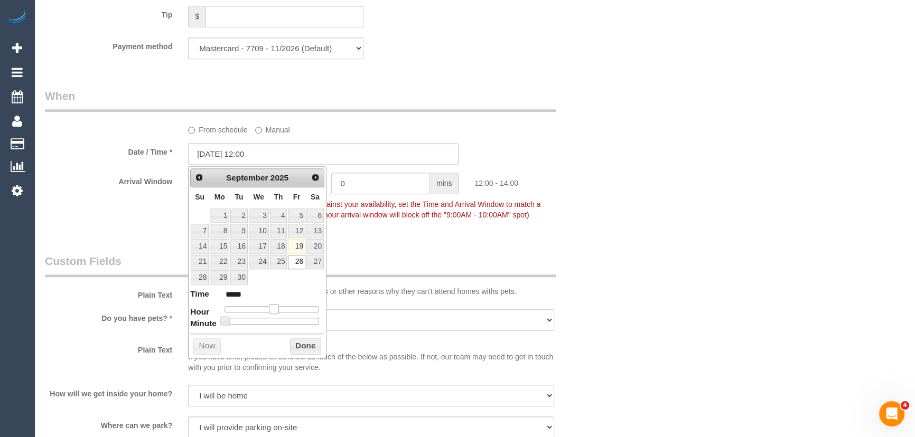
click at [273, 306] on span at bounding box center [274, 309] width 10 height 10
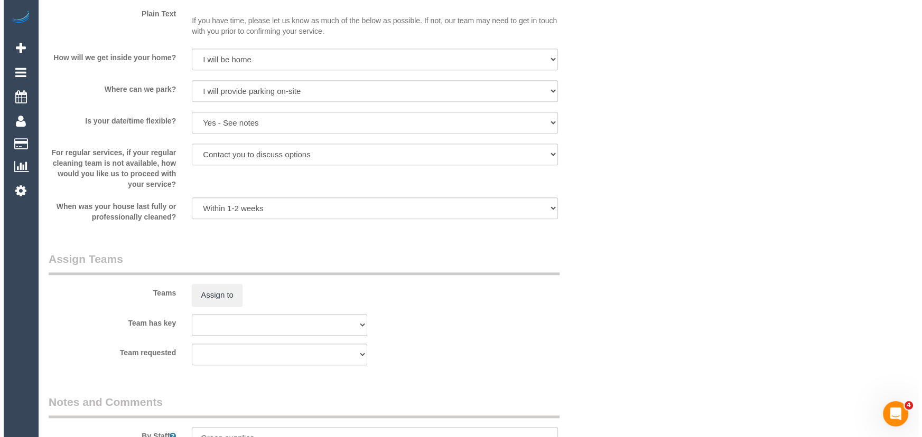
scroll to position [1489, 0]
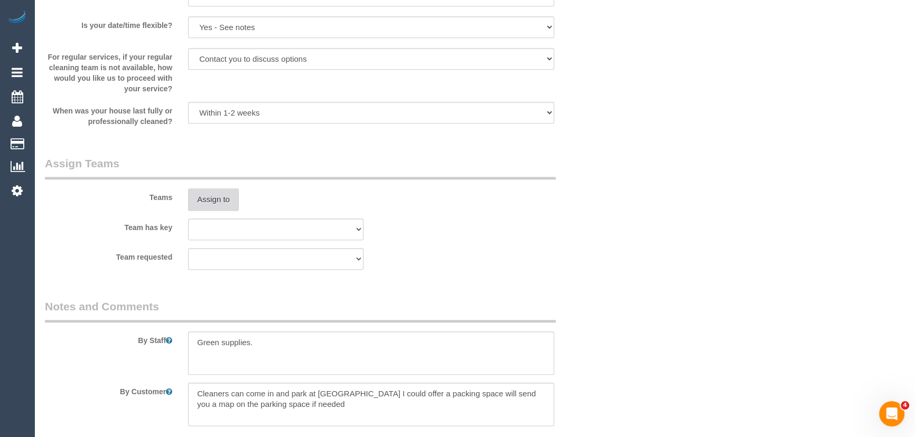
click at [216, 193] on button "Assign to" at bounding box center [213, 200] width 51 height 22
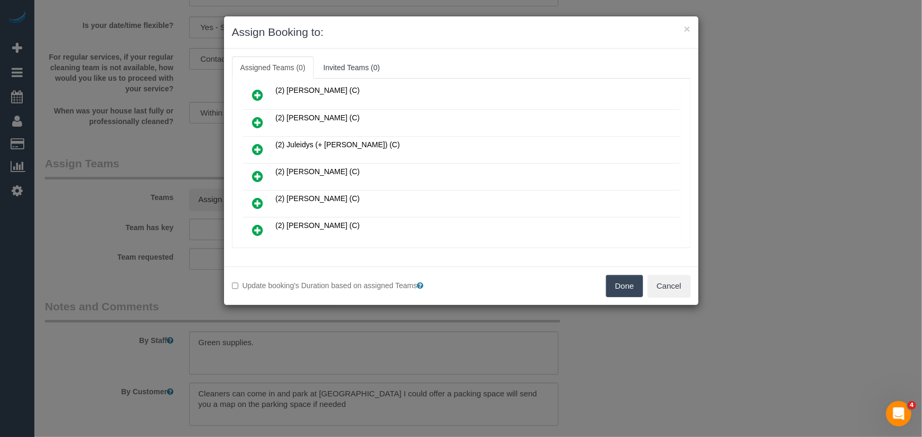
scroll to position [144, 0]
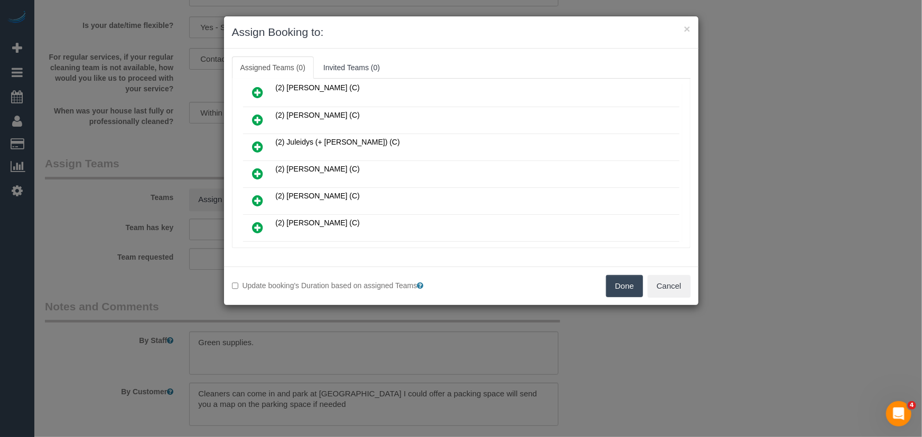
click at [258, 194] on icon at bounding box center [258, 200] width 11 height 13
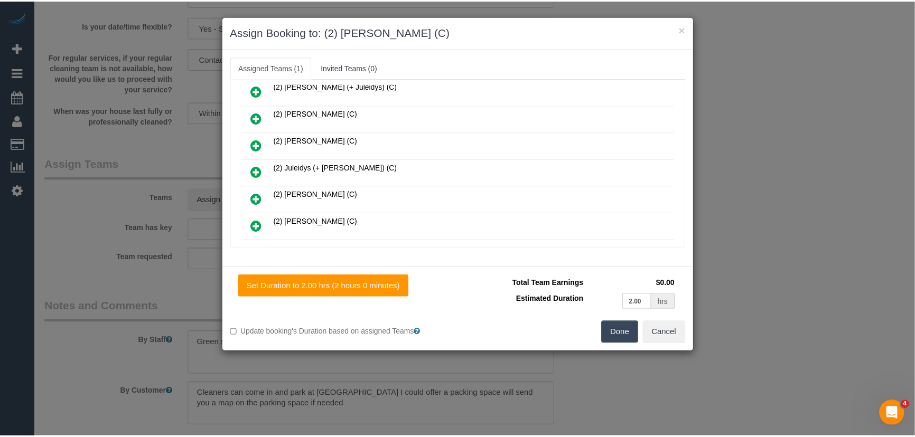
scroll to position [169, 0]
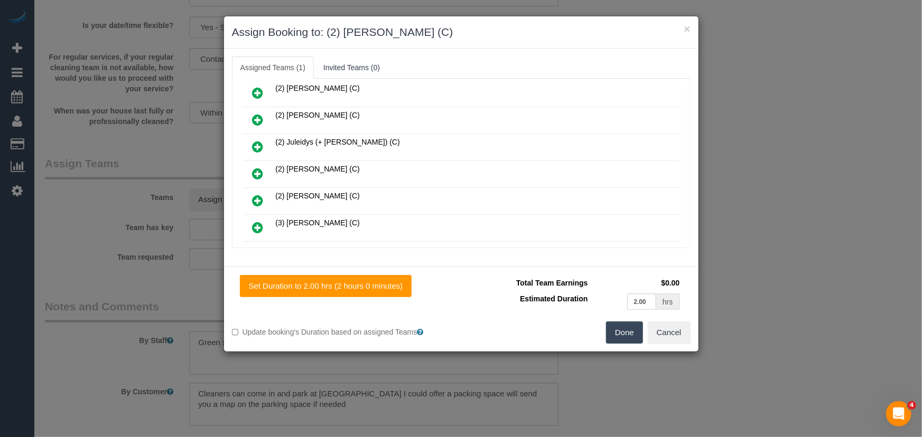
click at [625, 331] on button "Done" at bounding box center [624, 333] width 37 height 22
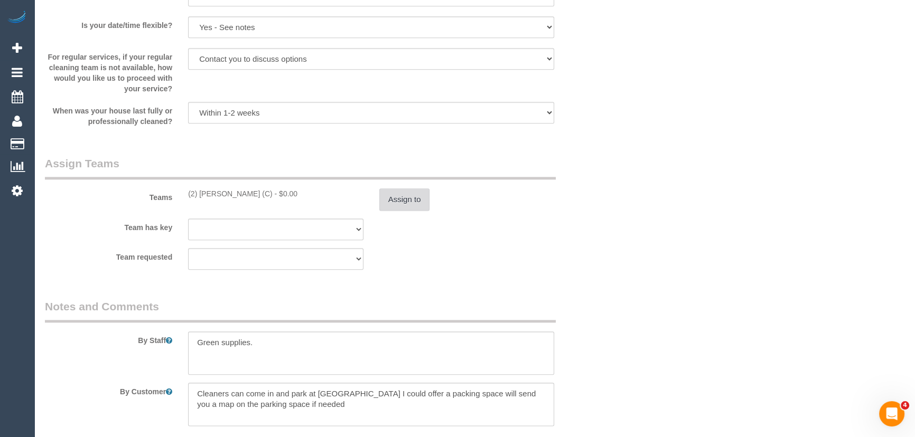
click at [402, 210] on button "Assign to" at bounding box center [404, 200] width 51 height 22
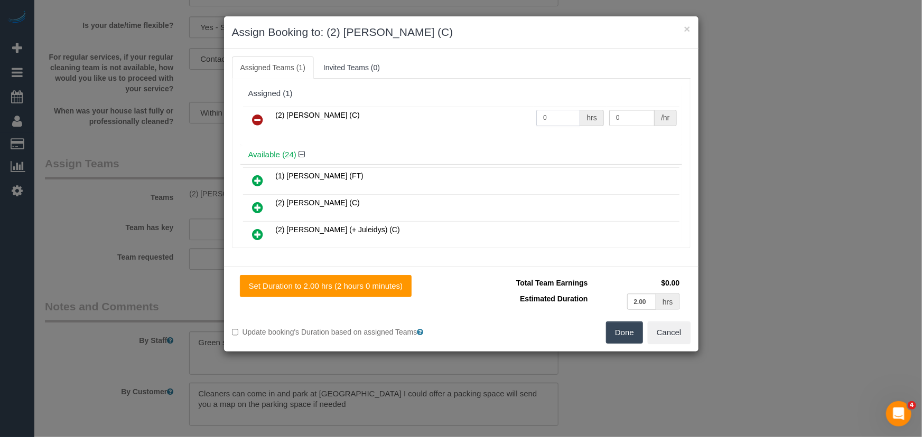
click at [556, 116] on input "0" at bounding box center [558, 118] width 44 height 16
type input "2"
click at [623, 334] on button "Done" at bounding box center [624, 333] width 37 height 22
type input "38.5"
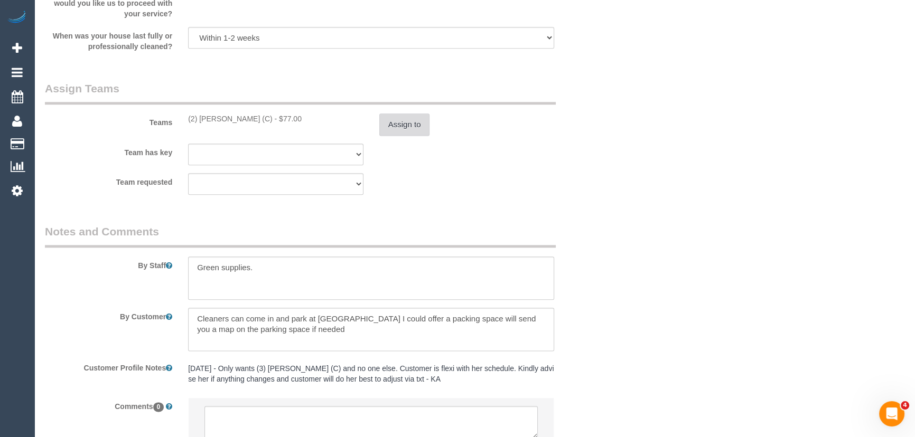
scroll to position [1650, 0]
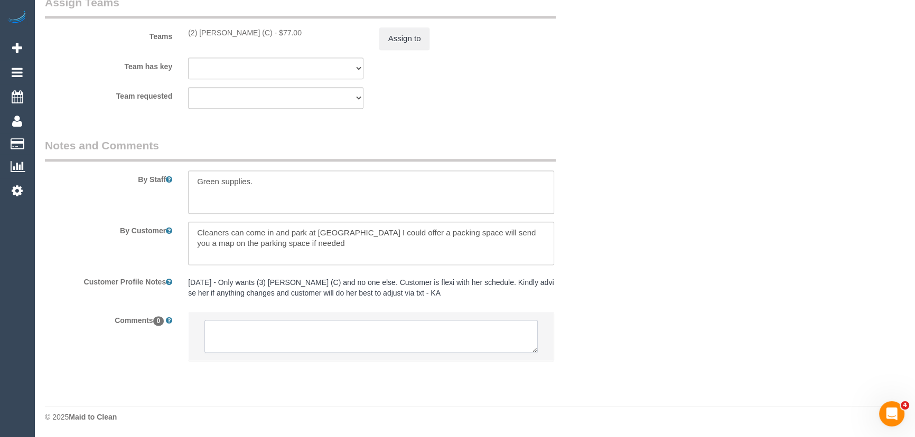
click at [275, 333] on textarea at bounding box center [370, 336] width 333 height 33
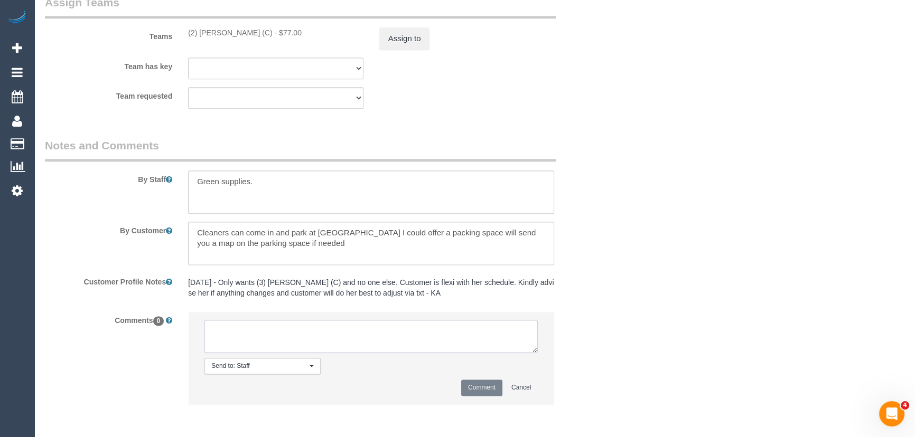
type textarea "u"
type textarea "c"
click at [255, 329] on textarea at bounding box center [370, 336] width 333 height 33
click at [410, 335] on textarea at bounding box center [370, 336] width 333 height 33
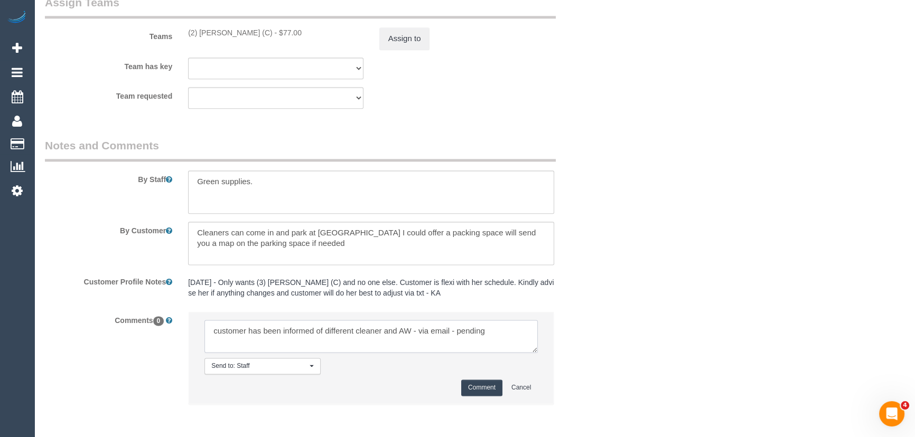
type textarea "customer has been informed of different cleaner and AW - via email - pending"
click at [482, 386] on button "Comment" at bounding box center [481, 388] width 41 height 16
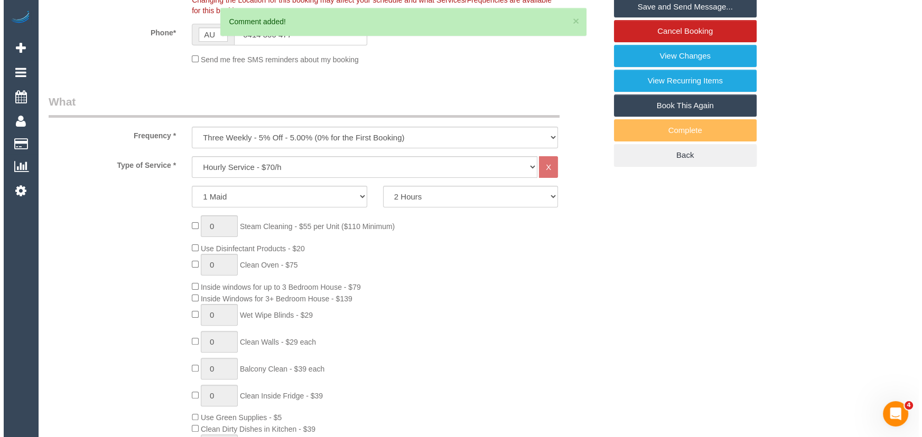
scroll to position [0, 0]
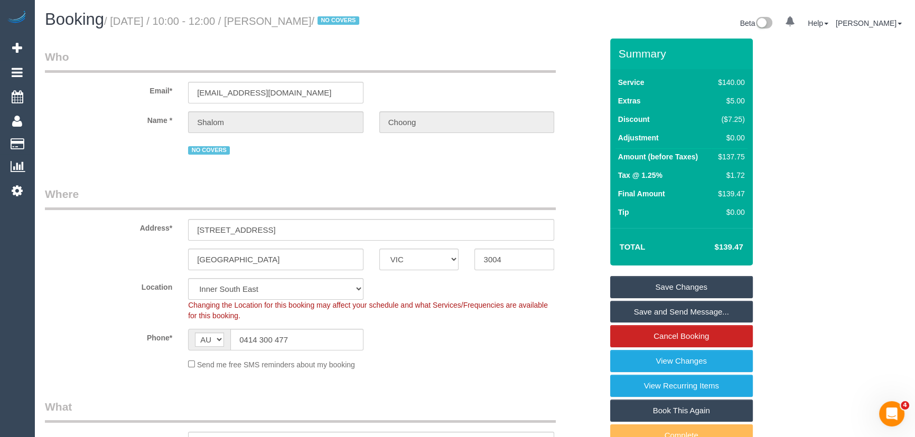
click at [300, 23] on small "/ September 26, 2025 / 10:00 - 12:00 / Shalom Choong / NO COVERS" at bounding box center [233, 21] width 258 height 12
copy small "Shalom Choong"
click at [642, 284] on link "Save Changes" at bounding box center [681, 287] width 143 height 22
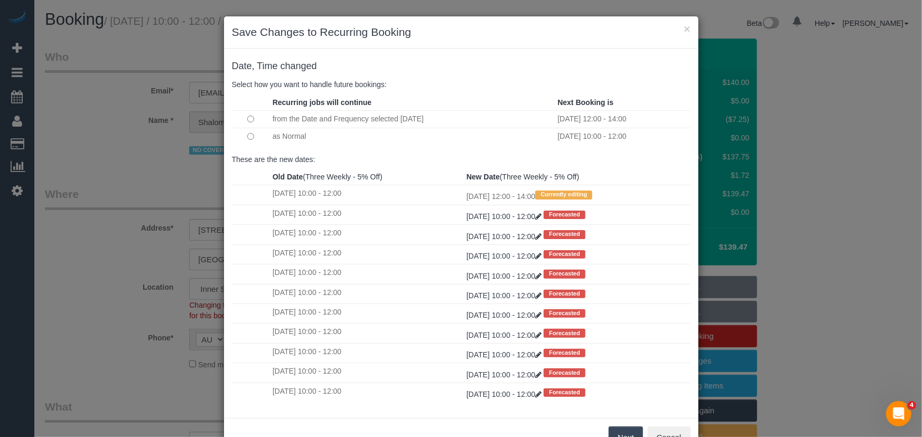
click at [625, 431] on button "Next" at bounding box center [626, 438] width 34 height 22
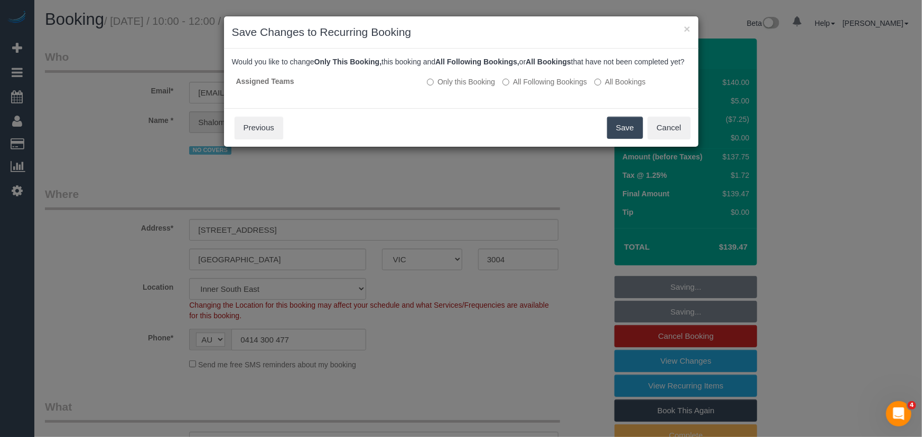
click at [622, 136] on button "Save" at bounding box center [625, 128] width 36 height 22
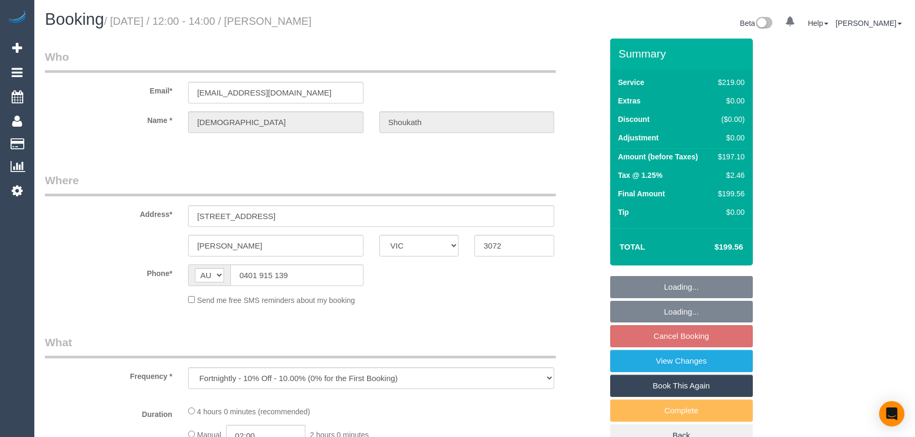
select select "VIC"
select select "string:stripe-pm_1R47zI2GScqysDRV1c1SO9Ey"
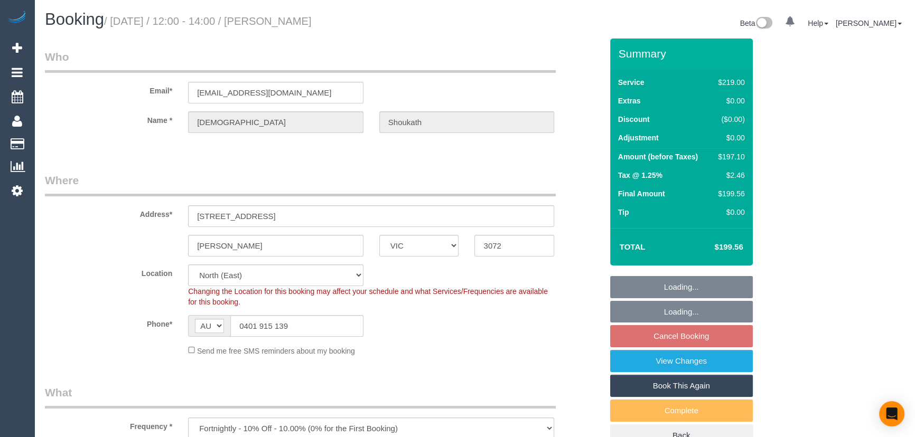
select select "number:28"
select select "number:17"
select select "number:19"
select select "number:22"
select select "number:34"
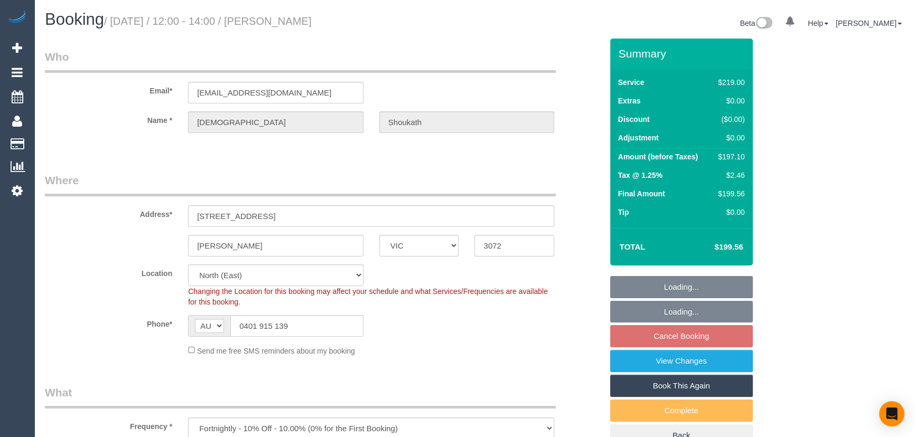
select select "number:12"
select select "object:809"
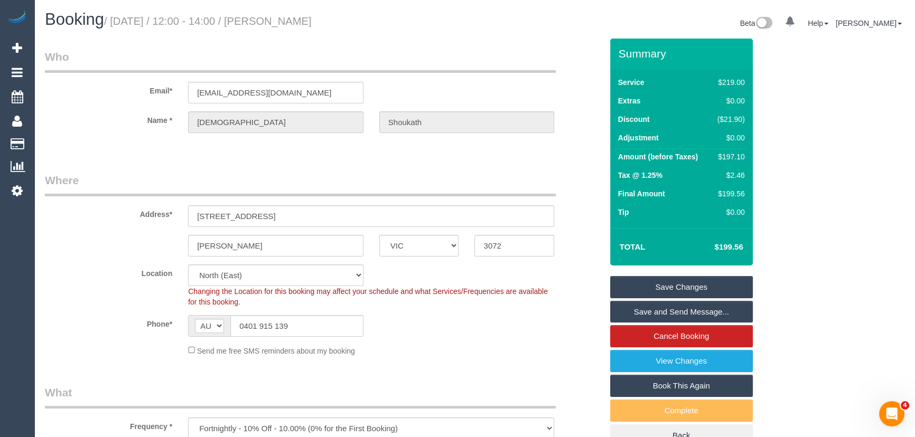
scroll to position [192, 0]
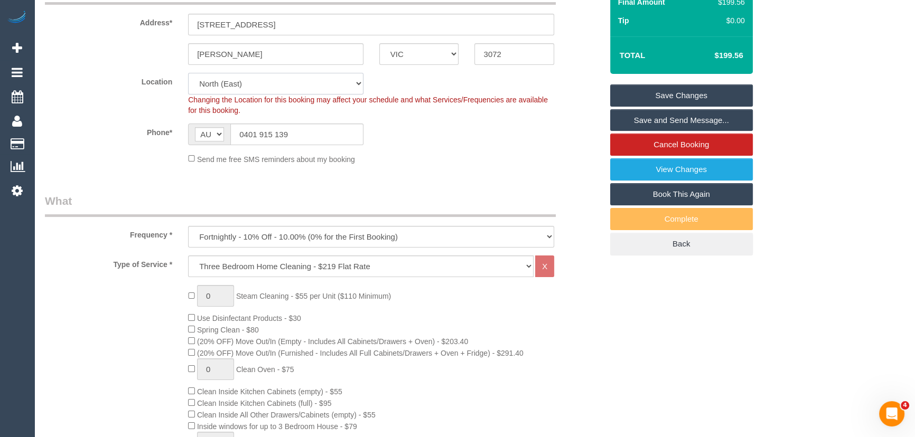
click at [230, 85] on select "Office [GEOGRAPHIC_DATA] (North) East (South) [GEOGRAPHIC_DATA] (East) [GEOGRAP…" at bounding box center [275, 84] width 175 height 22
select select "50"
click at [188, 73] on select "Office [GEOGRAPHIC_DATA] (North) East (South) [GEOGRAPHIC_DATA] (East) [GEOGRAP…" at bounding box center [275, 84] width 175 height 22
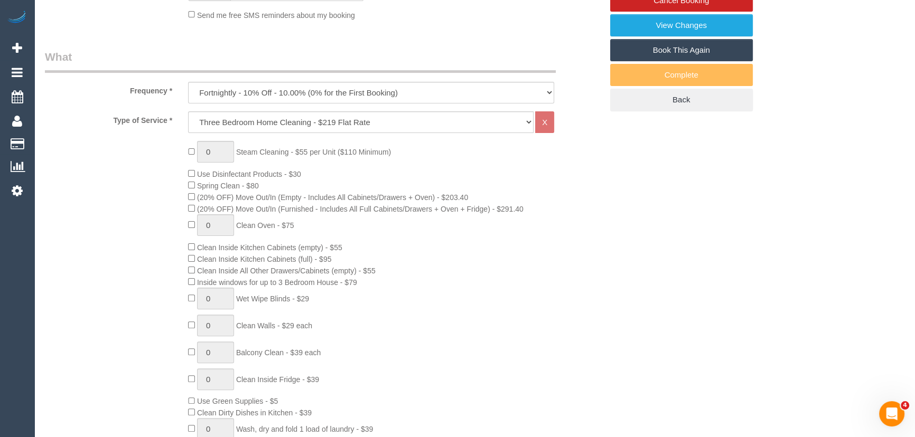
select select "object:2064"
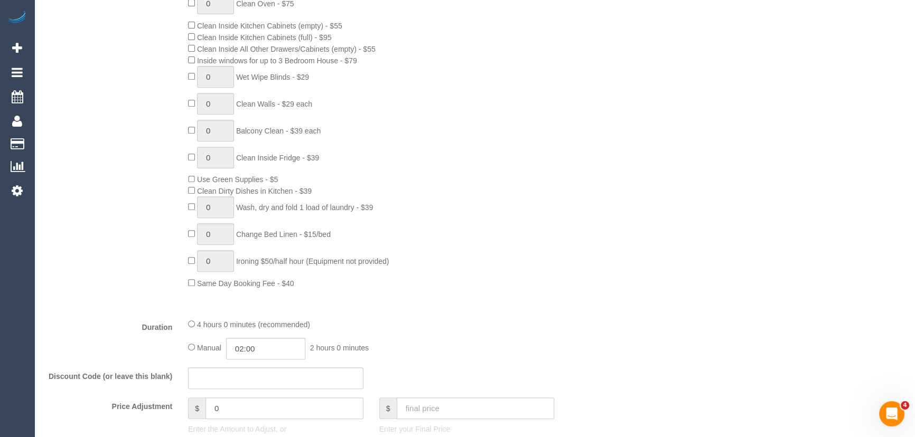
scroll to position [672, 0]
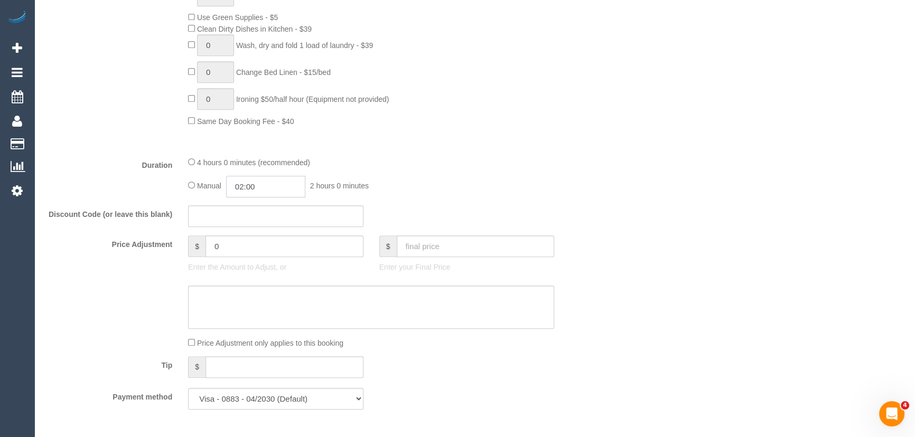
click at [269, 185] on input "02:00" at bounding box center [265, 187] width 79 height 22
type input "03:30"
click at [256, 256] on li "03:30" at bounding box center [254, 263] width 47 height 14
click at [455, 202] on fieldset "What Frequency * One Time Cleaning Weekly - 10% Off - 10.00% (0% for the First …" at bounding box center [323, 41] width 557 height 752
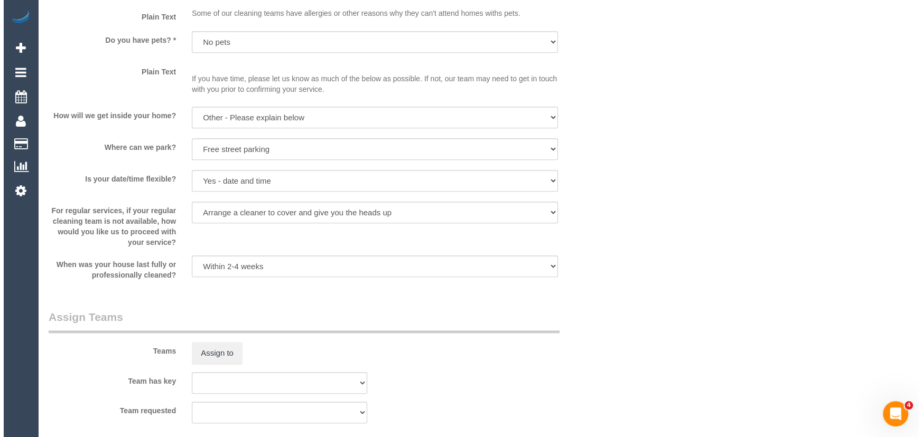
scroll to position [1441, 0]
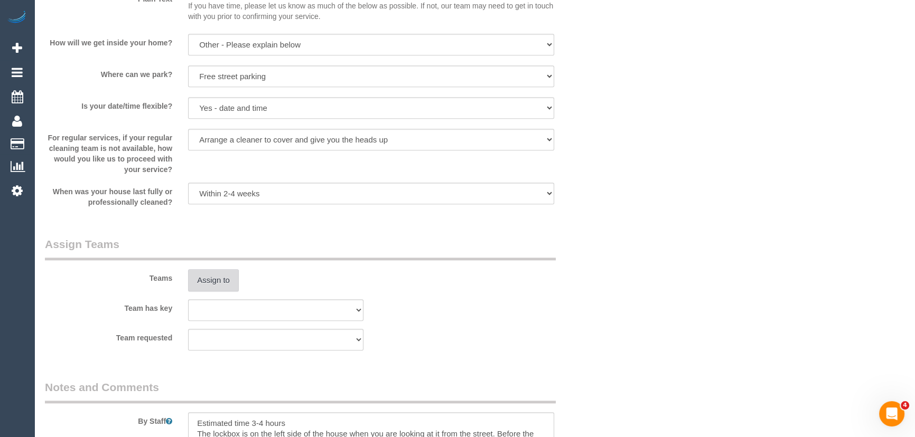
click at [220, 281] on button "Assign to" at bounding box center [213, 280] width 51 height 22
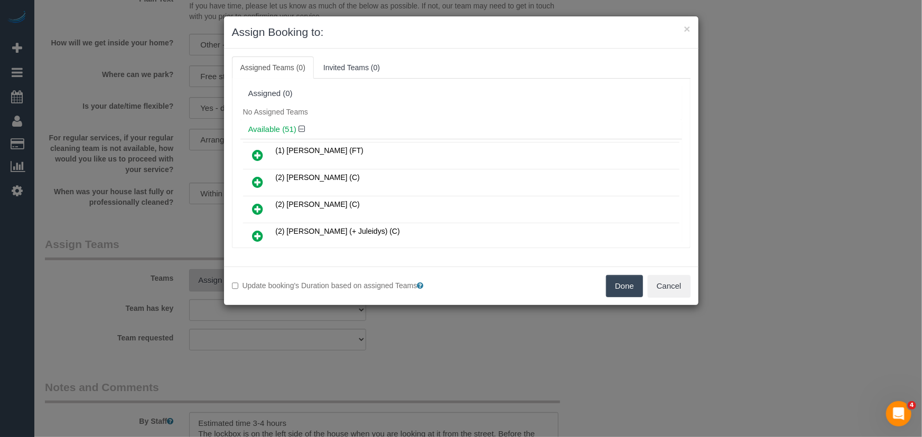
scroll to position [3236, 0]
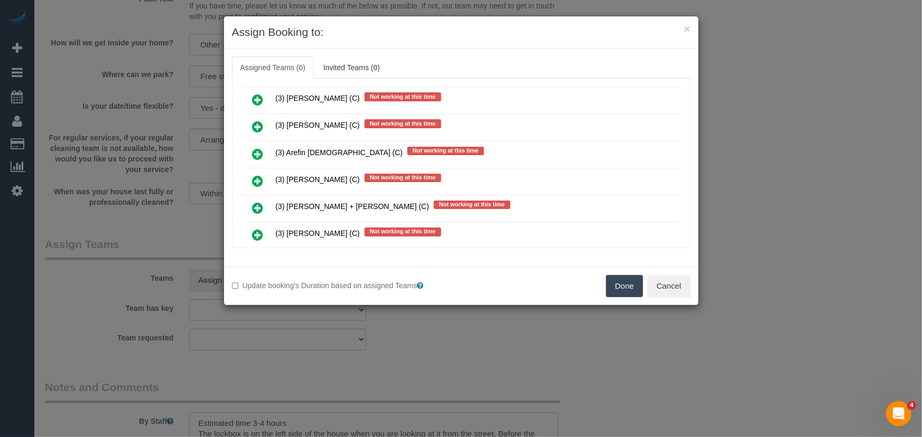
click at [257, 229] on icon at bounding box center [258, 235] width 11 height 13
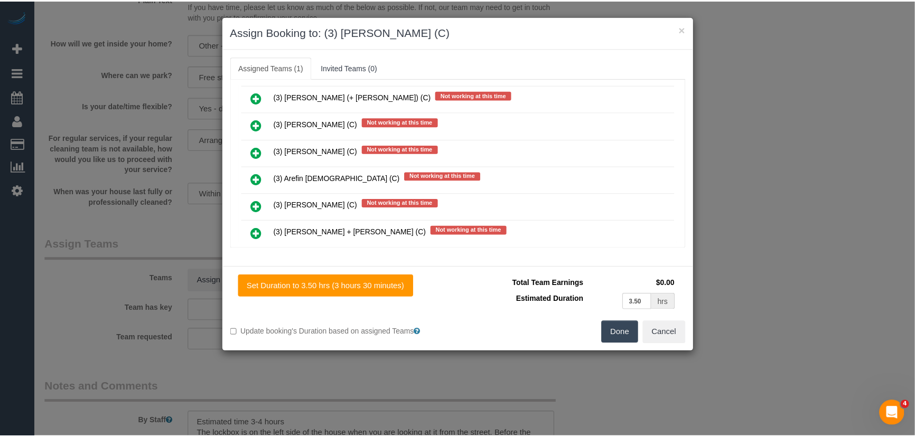
scroll to position [3260, 0]
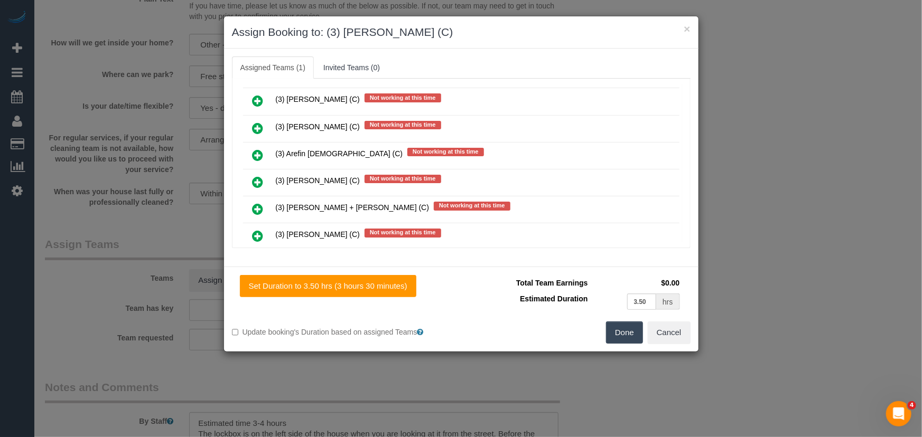
click at [628, 335] on button "Done" at bounding box center [624, 333] width 37 height 22
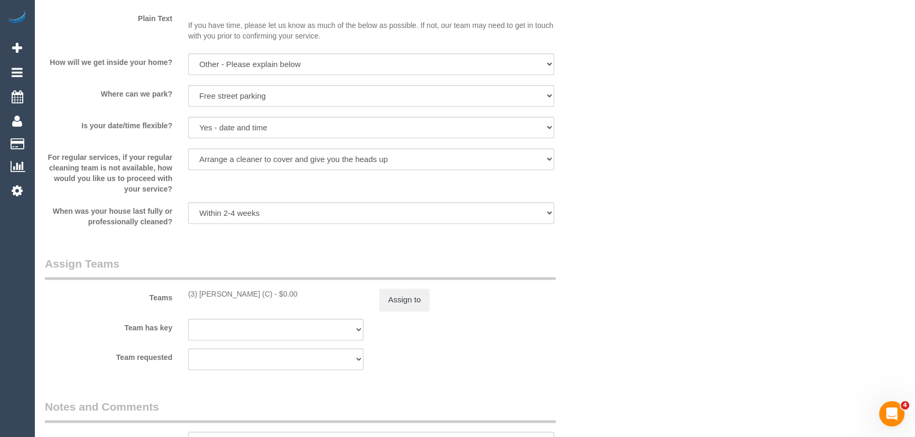
scroll to position [1489, 0]
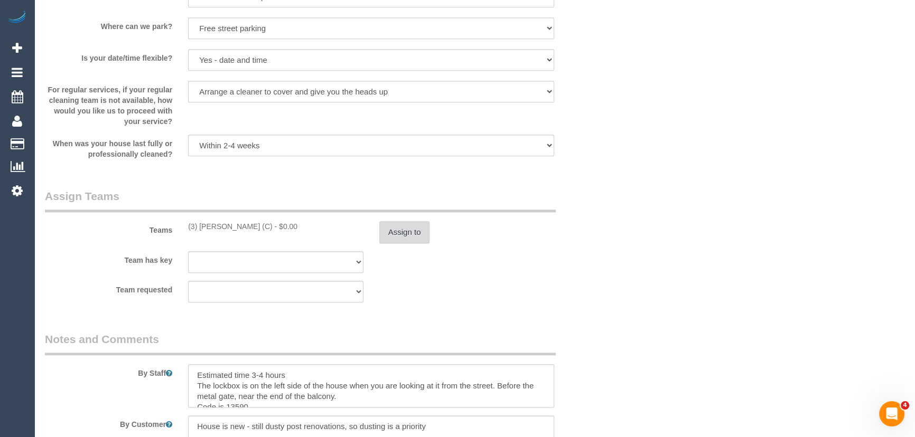
click at [392, 235] on button "Assign to" at bounding box center [404, 232] width 51 height 22
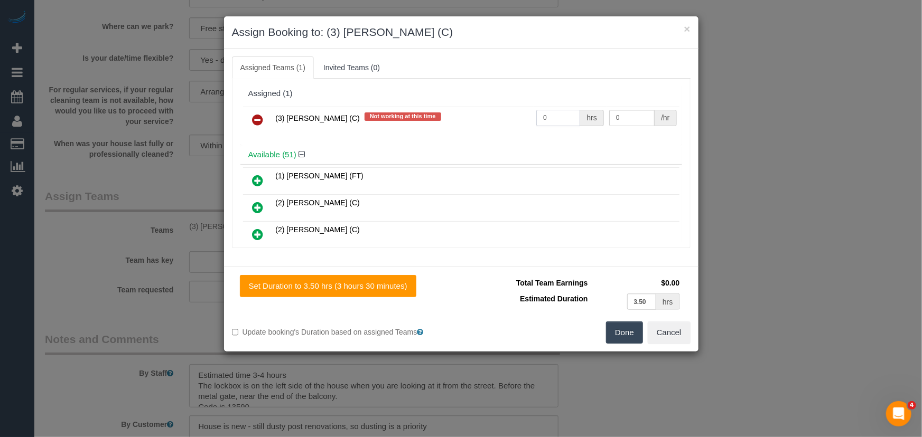
click at [558, 113] on input "0" at bounding box center [558, 118] width 44 height 16
type input "1"
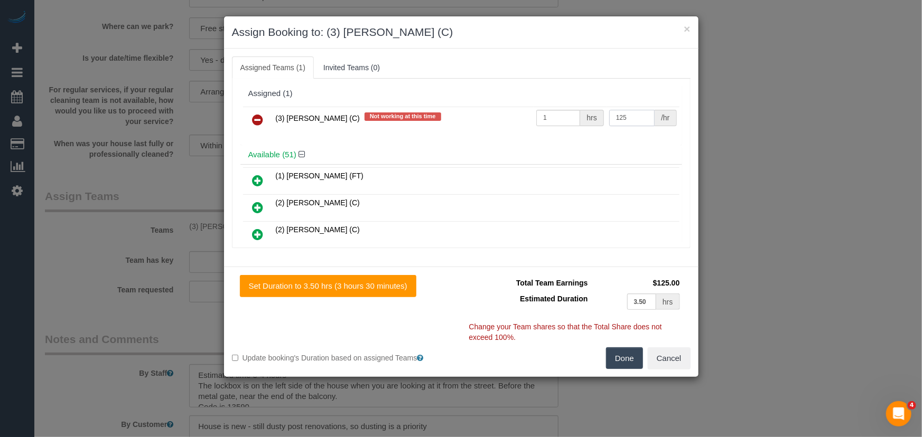
type input "125"
click at [631, 361] on button "Done" at bounding box center [624, 359] width 37 height 22
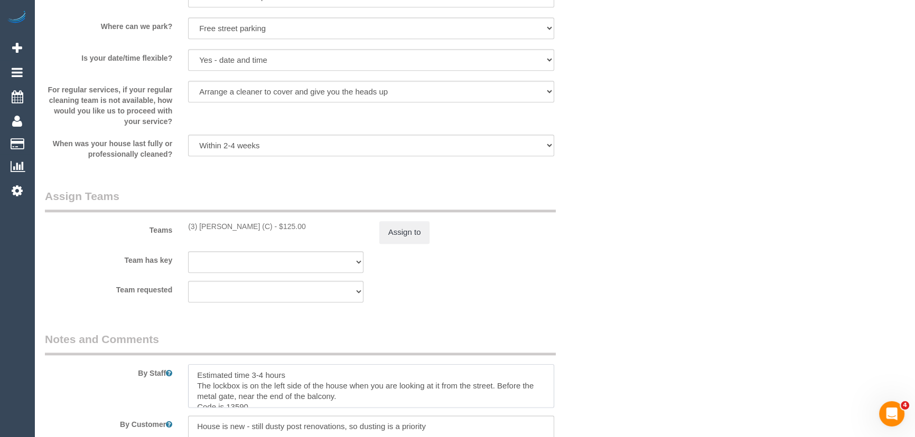
click at [194, 376] on textarea at bounding box center [371, 385] width 366 height 43
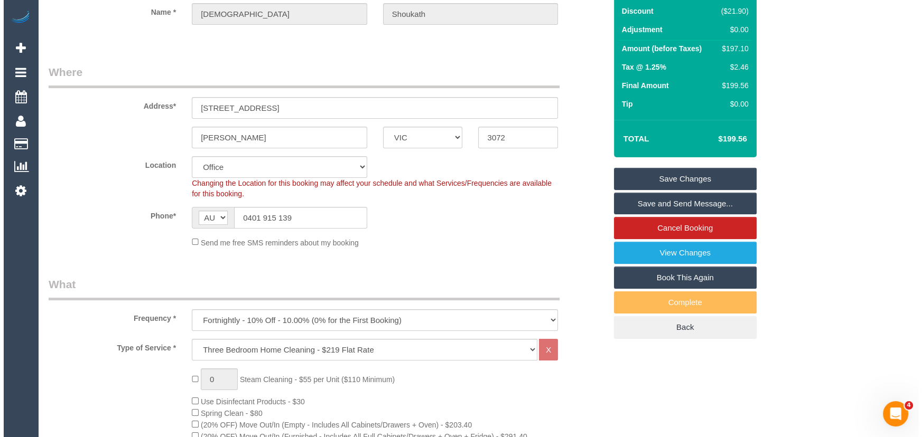
scroll to position [0, 0]
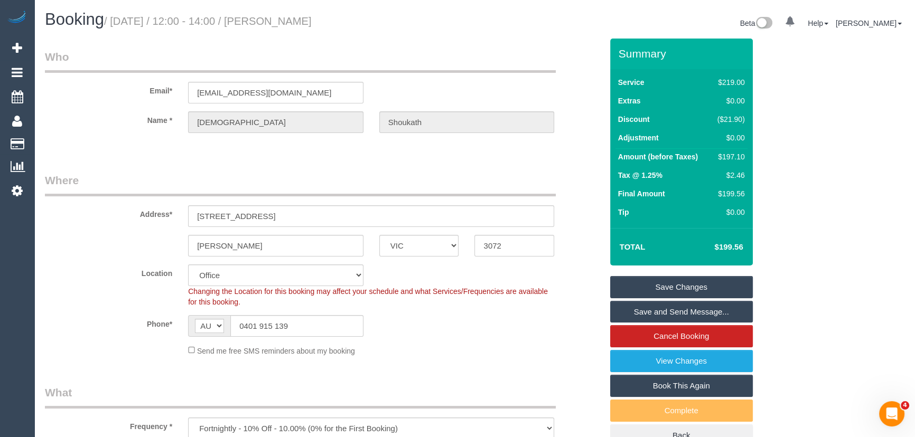
type textarea "*cover* Estimated time 3-4 hours The lockbox is on the left side of the house w…"
click at [305, 16] on small "/ [DATE] / 12:00 - 14:00 / [PERSON_NAME]" at bounding box center [208, 21] width 208 height 12
copy small "[PERSON_NAME]"
drag, startPoint x: 635, startPoint y: 312, endPoint x: 630, endPoint y: 304, distance: 9.4
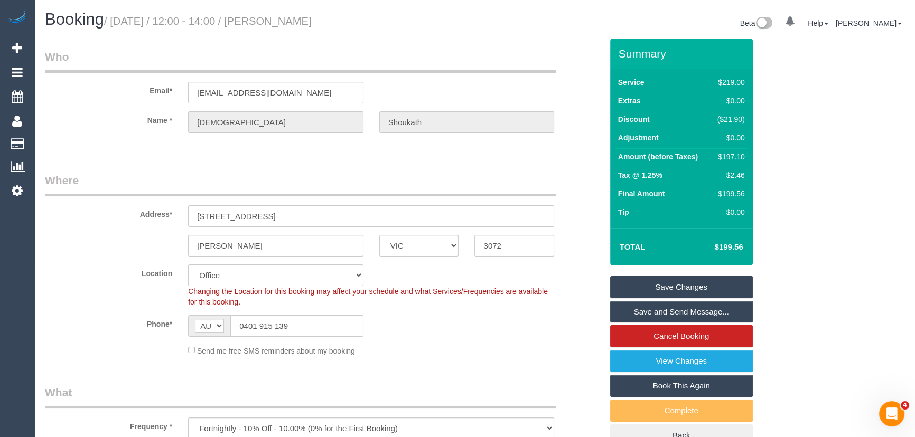
click at [635, 312] on link "Save and Send Message..." at bounding box center [681, 312] width 143 height 22
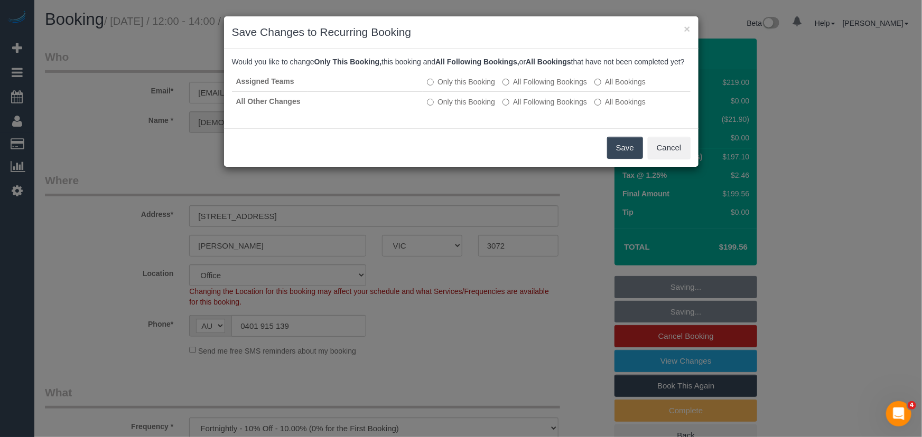
click at [620, 158] on button "Save" at bounding box center [625, 148] width 36 height 22
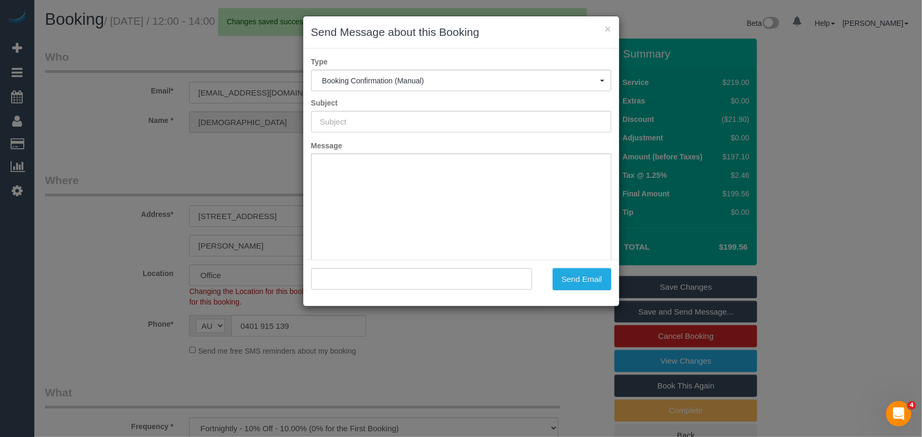
type input "Booking Confirmed"
type input ""Sajna Shoukath" <[EMAIL_ADDRESS][DOMAIN_NAME]>"
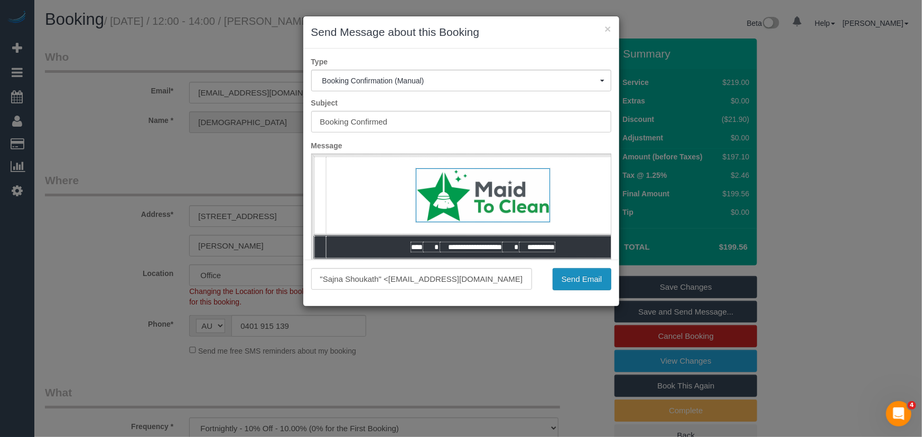
click at [585, 283] on button "Send Email" at bounding box center [582, 279] width 59 height 22
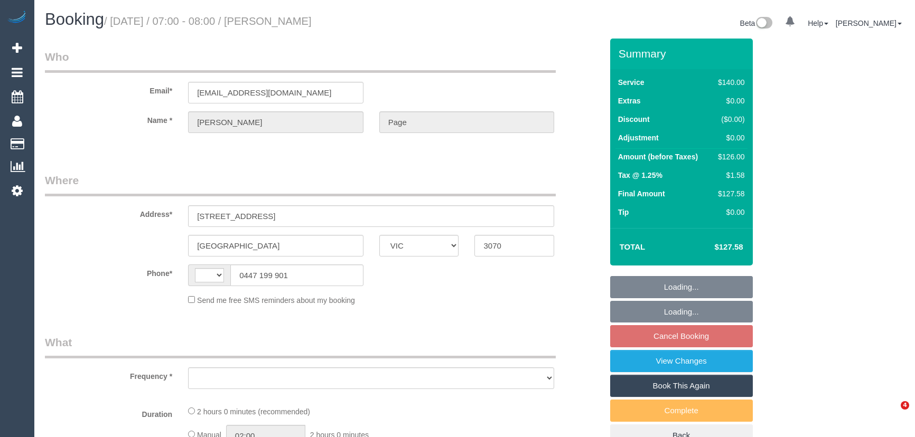
select select "VIC"
select select "string:AU"
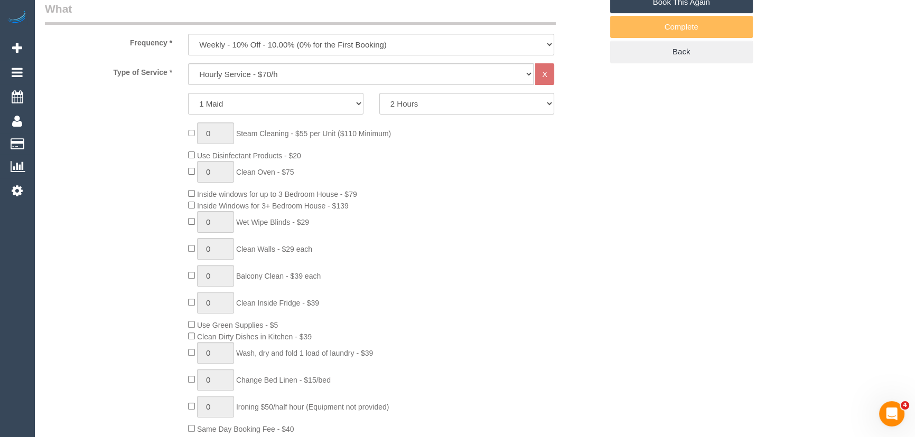
select select "object:1569"
select select "string:stripe-pm_1IPmoN2GScqysDRVAmJcw9gx"
select select "number:28"
select select "number:14"
select select "number:19"
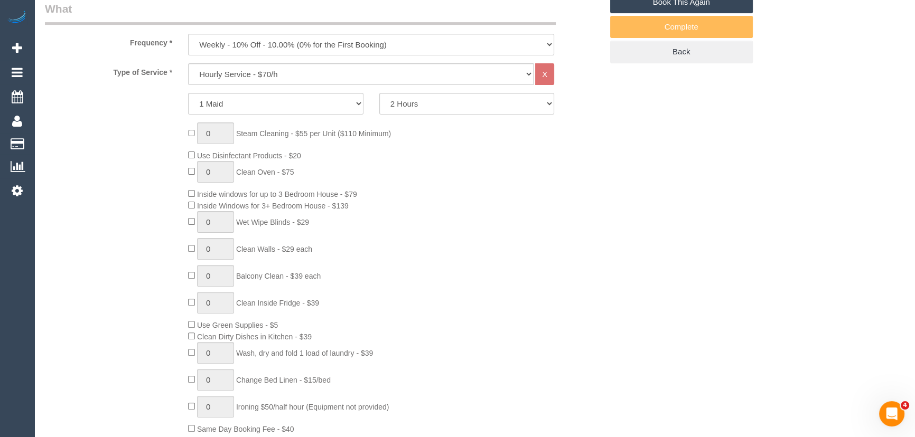
select select "number:36"
select select "number:35"
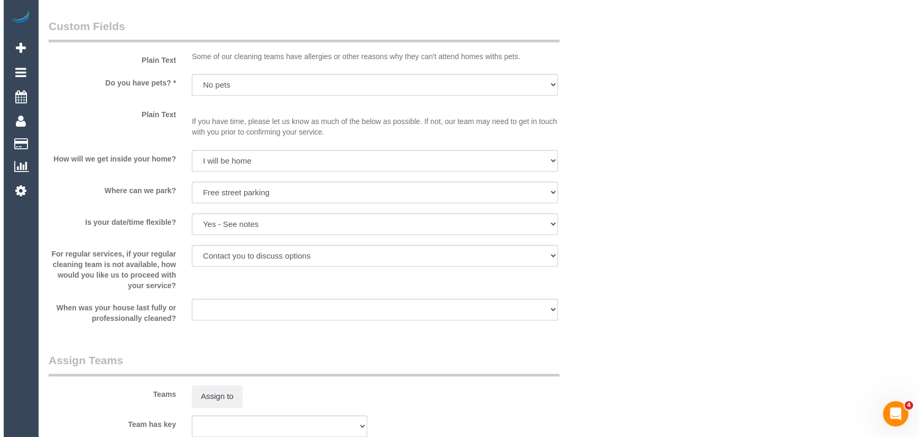
scroll to position [1441, 0]
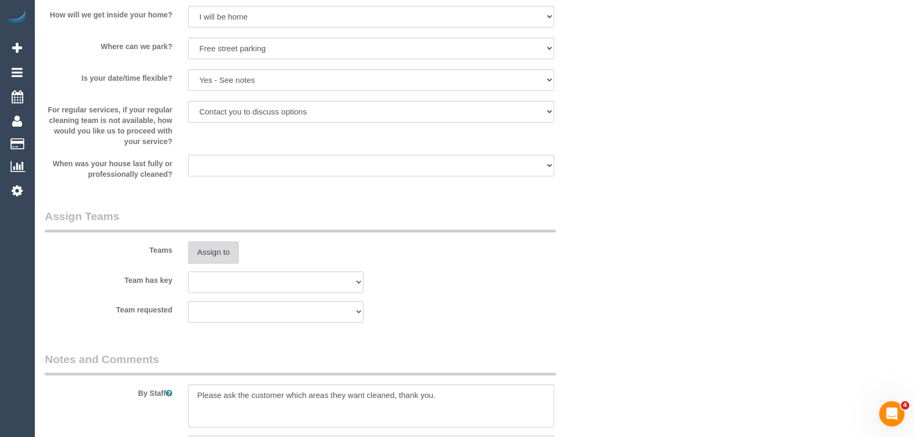
click at [212, 253] on button "Assign to" at bounding box center [213, 252] width 51 height 22
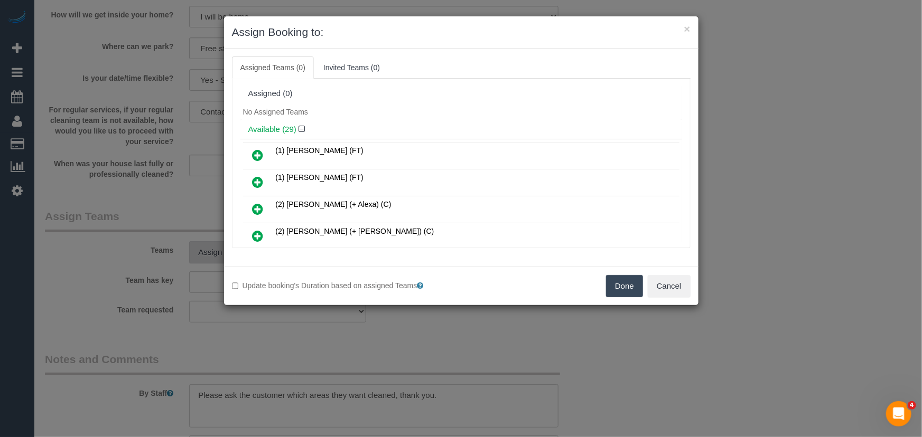
scroll to position [172, 0]
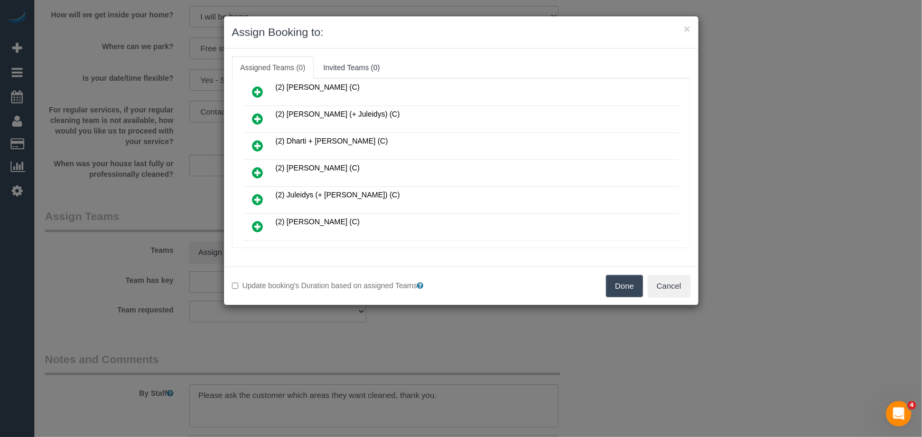
drag, startPoint x: 255, startPoint y: 164, endPoint x: 268, endPoint y: 162, distance: 12.9
click at [255, 166] on icon at bounding box center [258, 172] width 11 height 13
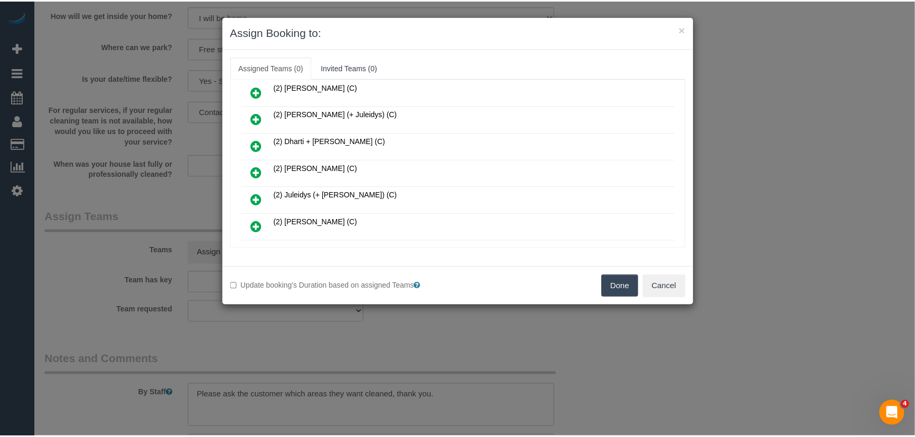
scroll to position [196, 0]
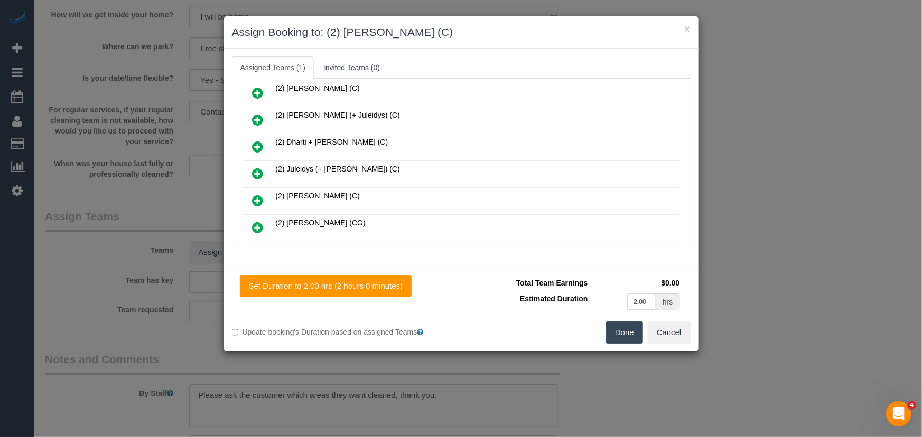
click at [634, 333] on button "Done" at bounding box center [624, 333] width 37 height 22
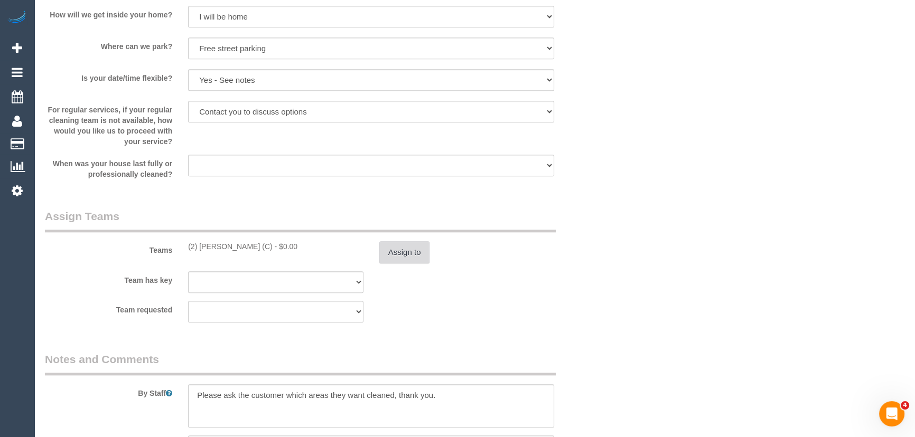
click at [417, 254] on button "Assign to" at bounding box center [404, 252] width 51 height 22
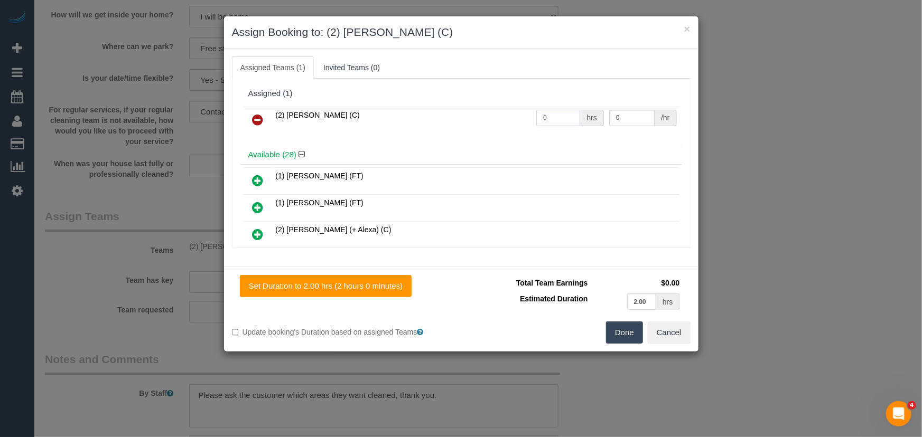
click at [555, 123] on input "0" at bounding box center [558, 118] width 44 height 16
type input "2"
type input "37.5"
click at [630, 329] on button "Done" at bounding box center [624, 333] width 37 height 22
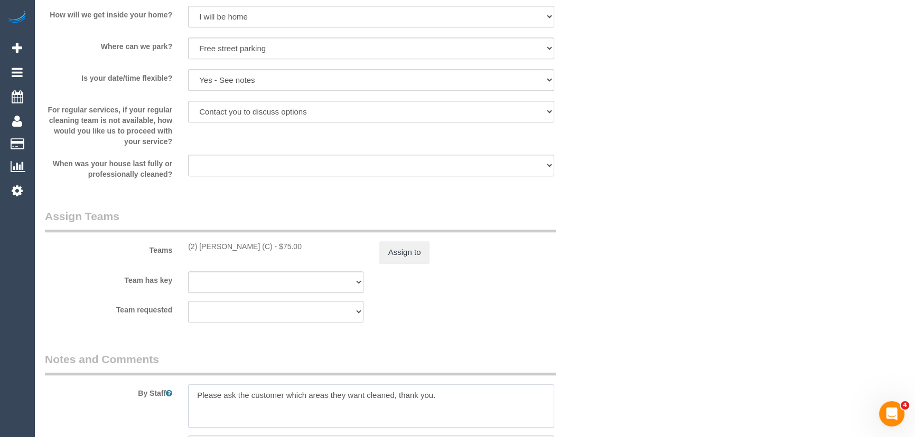
click at [195, 395] on textarea at bounding box center [371, 406] width 366 height 43
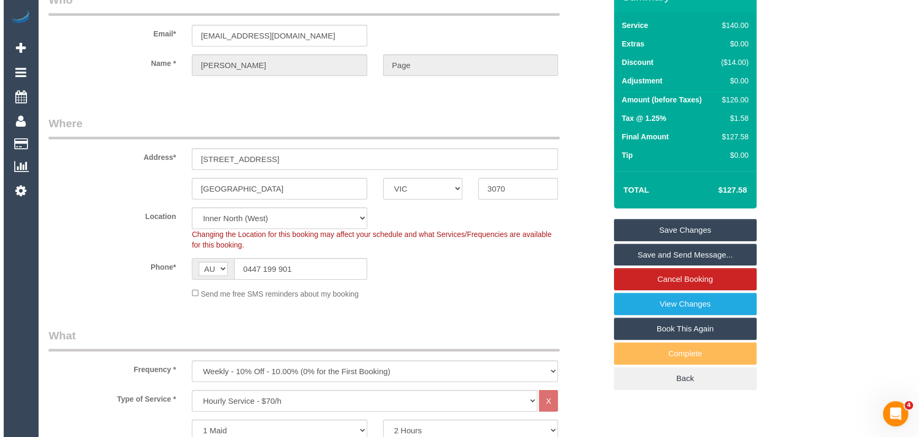
scroll to position [0, 0]
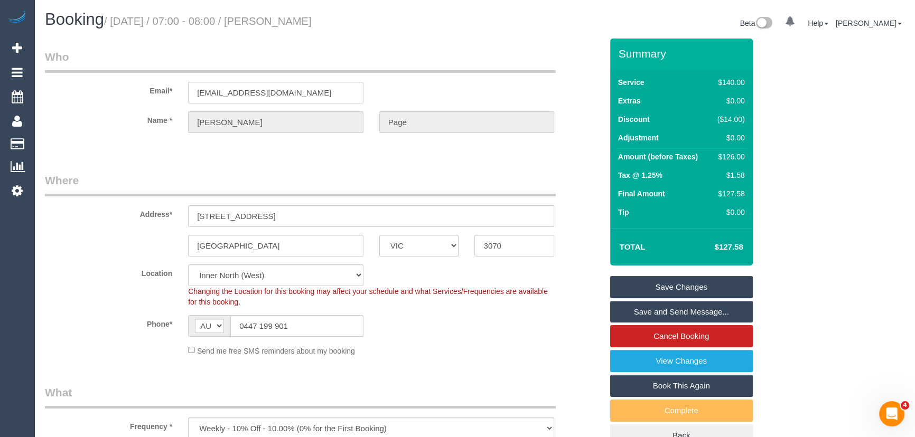
type textarea "*cover* Please ask the customer which areas they want cleaned, thank you."
click at [306, 21] on small "/ September 26, 2025 / 07:00 - 08:00 / Kathryn Page" at bounding box center [208, 21] width 208 height 12
click at [349, 76] on div "Email* pagek6@gmail.com" at bounding box center [323, 76] width 573 height 54
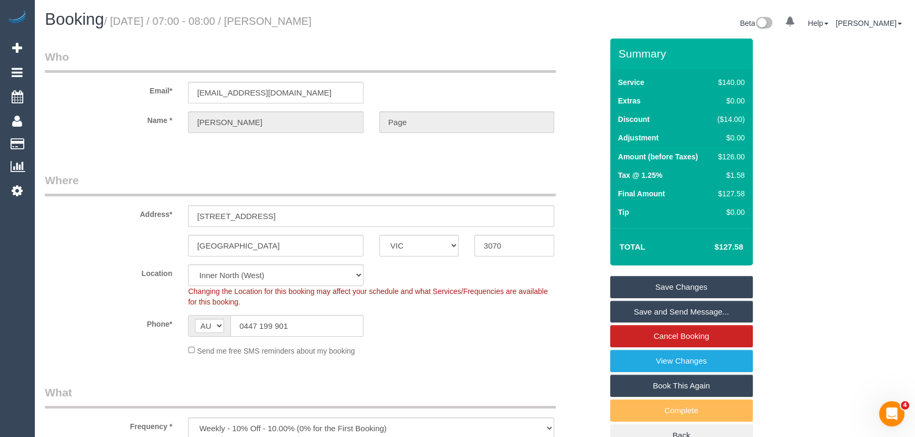
click at [312, 17] on small "/ September 26, 2025 / 07:00 - 08:00 / Kathryn Page" at bounding box center [208, 21] width 208 height 12
copy small "Kathryn Page"
click at [657, 312] on link "Save and Send Message..." at bounding box center [681, 312] width 143 height 22
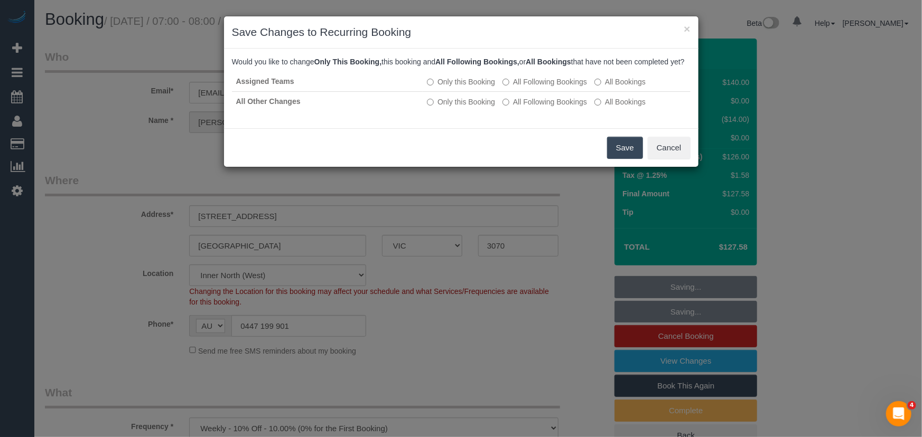
click at [631, 159] on button "Save" at bounding box center [625, 148] width 36 height 22
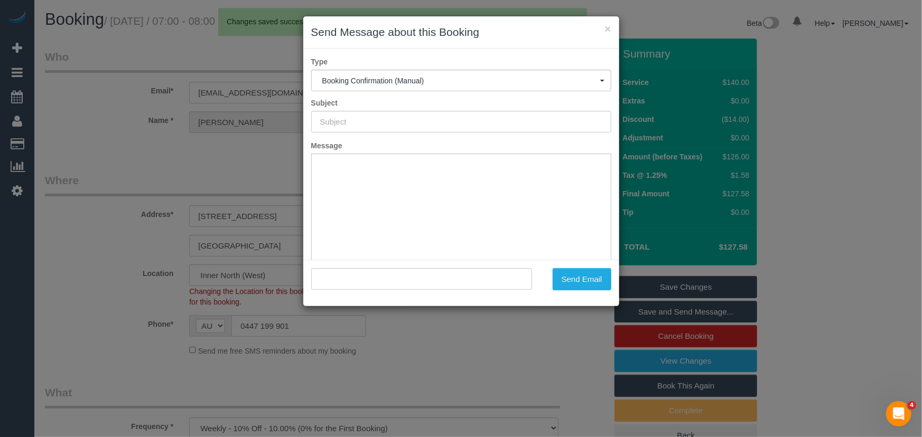
type input "Booking Confirmed"
type input ""Kathryn Page" <pagek6@gmail.com>"
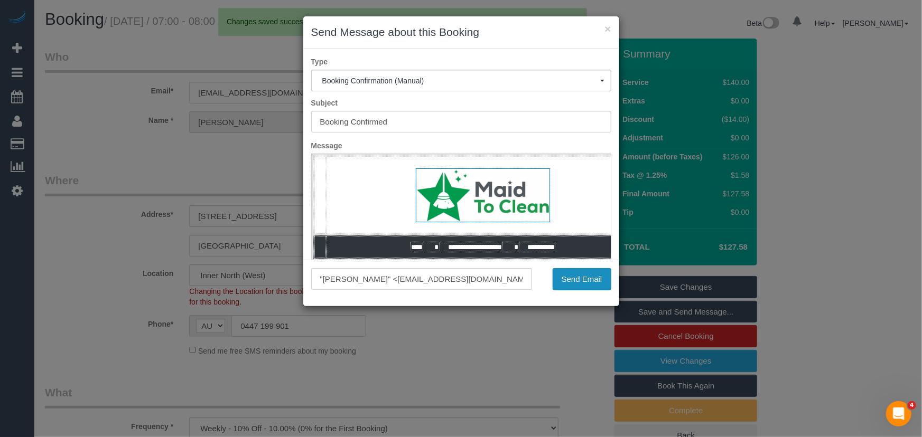
click at [576, 285] on button "Send Email" at bounding box center [582, 279] width 59 height 22
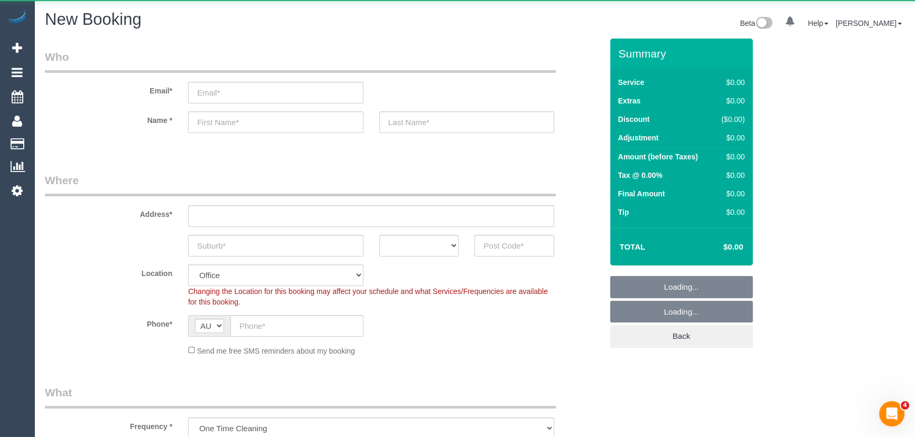
select select "object:813"
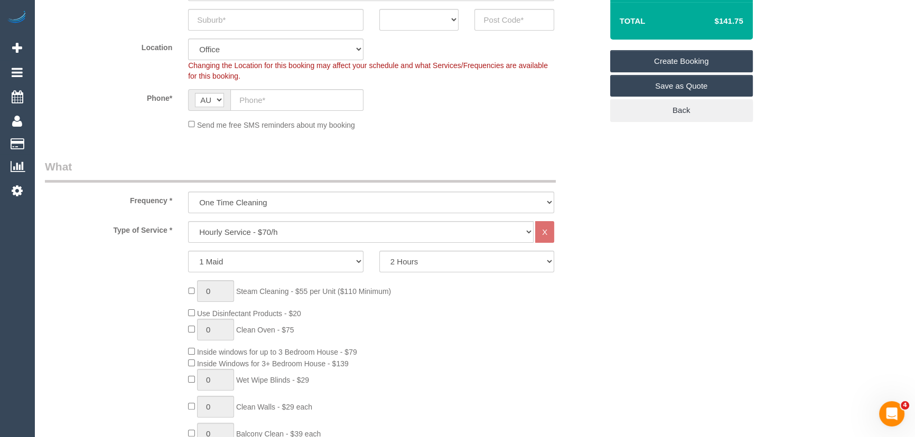
scroll to position [240, 0]
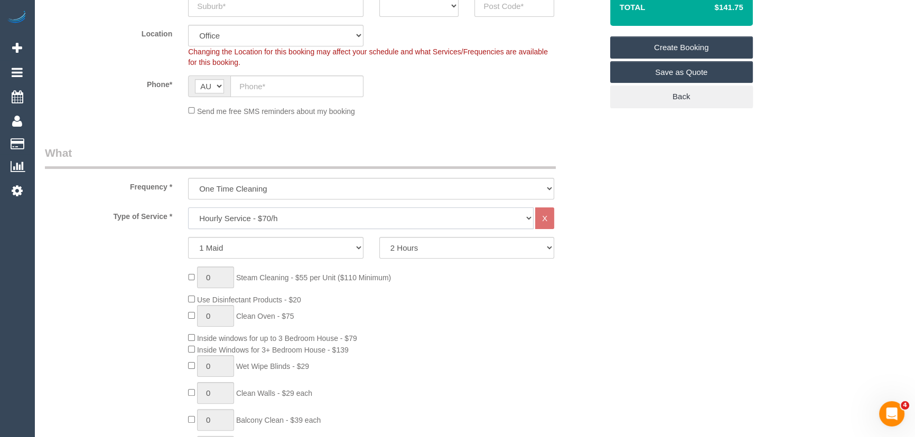
click at [228, 219] on select "Hourly Service - $70/h Hourly Service - $65/h Hourly Service - $60/h Hourly Ser…" at bounding box center [360, 219] width 345 height 22
select select "213"
click at [188, 208] on select "Hourly Service - $70/h Hourly Service - $65/h Hourly Service - $60/h Hourly Ser…" at bounding box center [360, 219] width 345 height 22
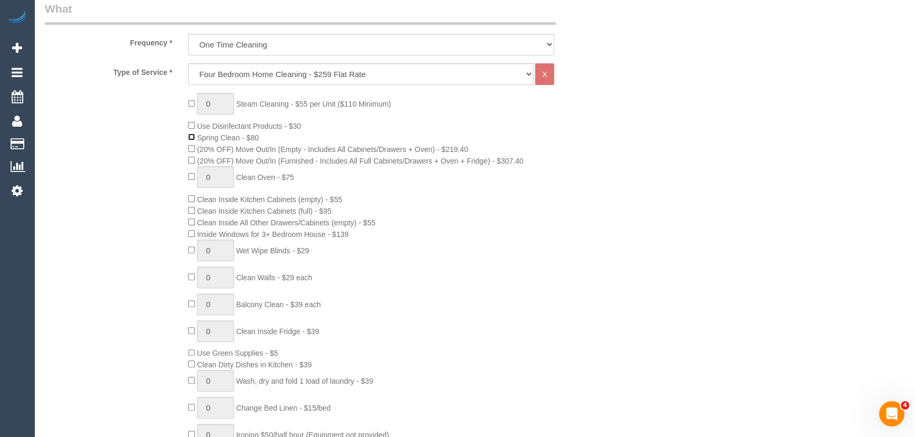
scroll to position [288, 0]
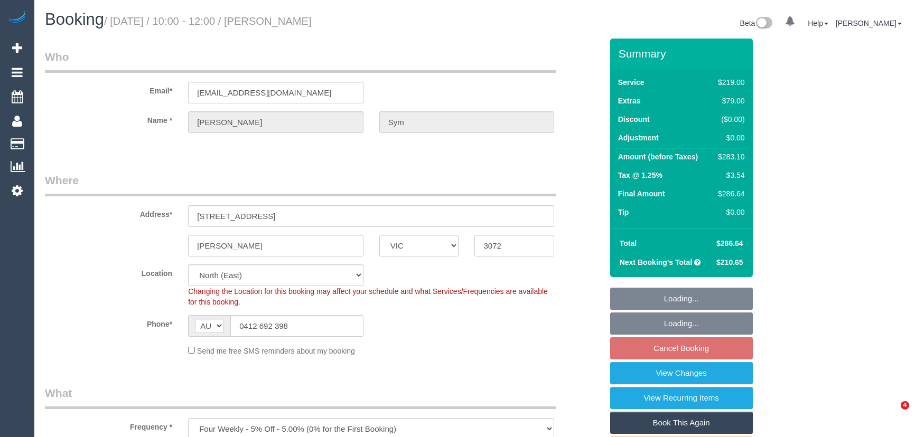
select select "VIC"
select select "string:stripe-pm_1QMNUa2GScqysDRVRcnSU3j9"
select select "number:29"
select select "number:14"
select select "number:19"
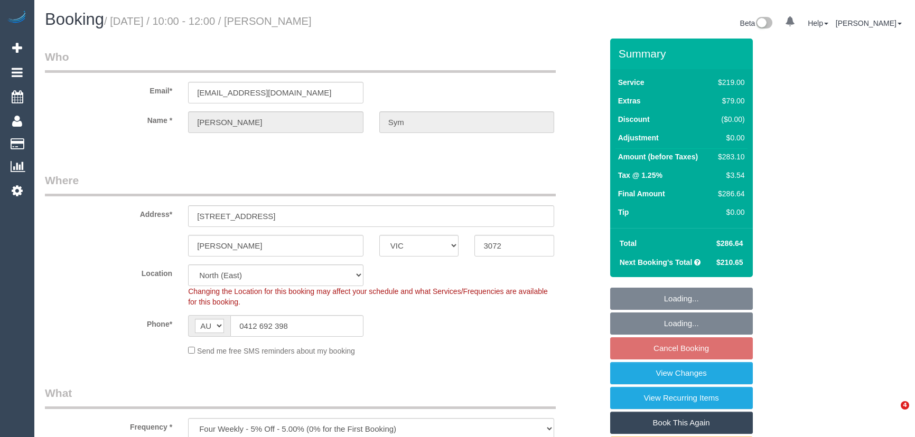
select select "number:24"
select select "number:34"
select select "number:13"
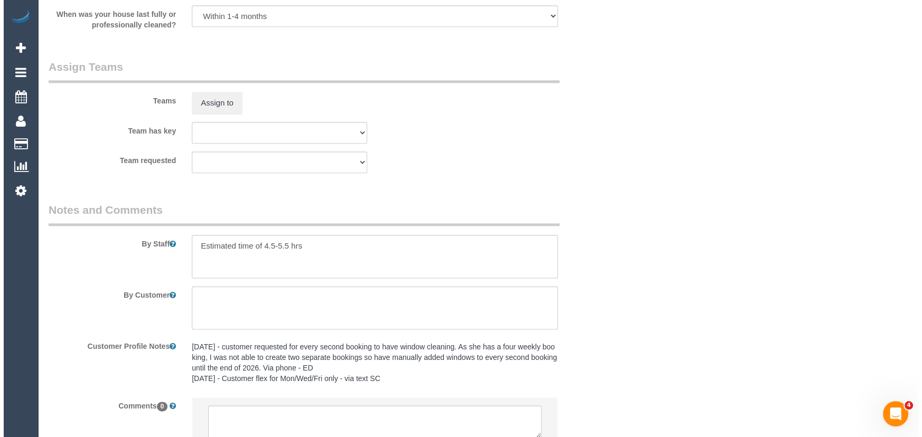
scroll to position [1465, 0]
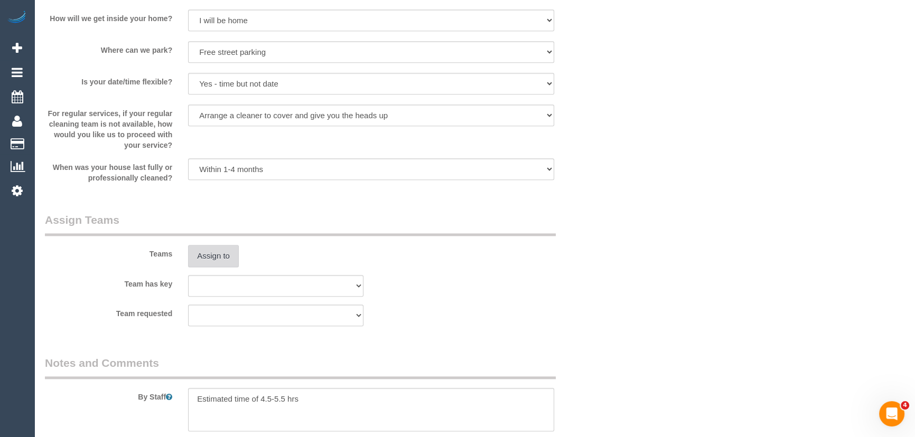
click at [210, 258] on button "Assign to" at bounding box center [213, 256] width 51 height 22
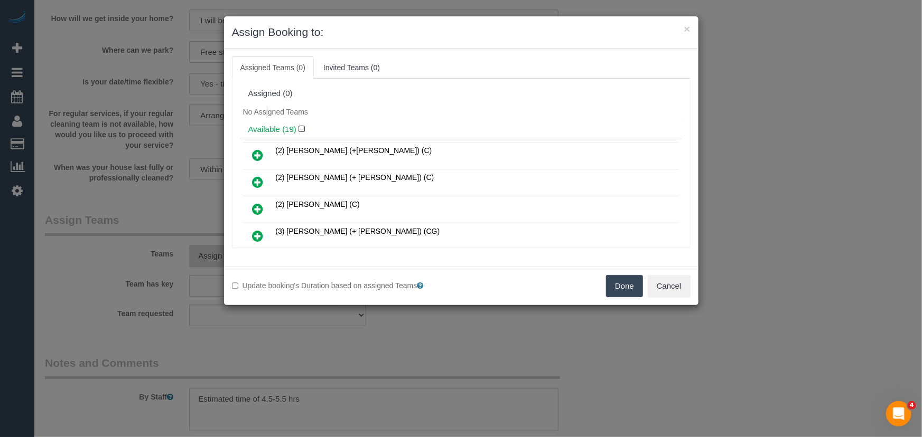
scroll to position [2937, 0]
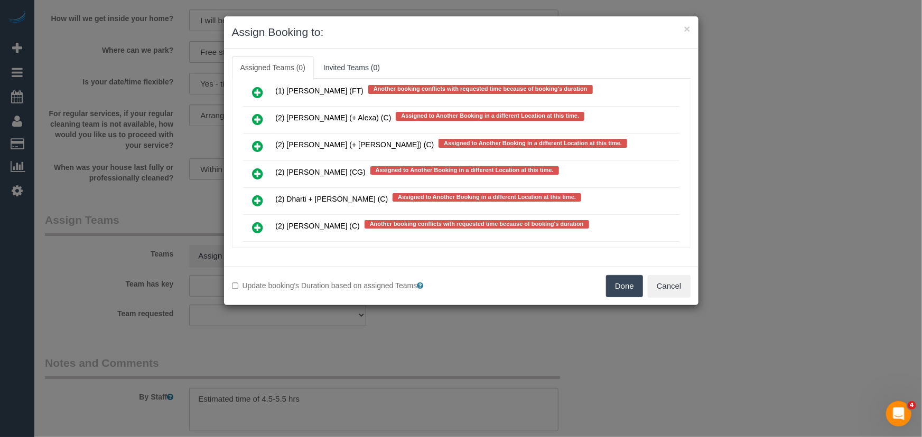
drag, startPoint x: 258, startPoint y: 161, endPoint x: 275, endPoint y: 168, distance: 18.0
click at [258, 221] on icon at bounding box center [258, 227] width 11 height 13
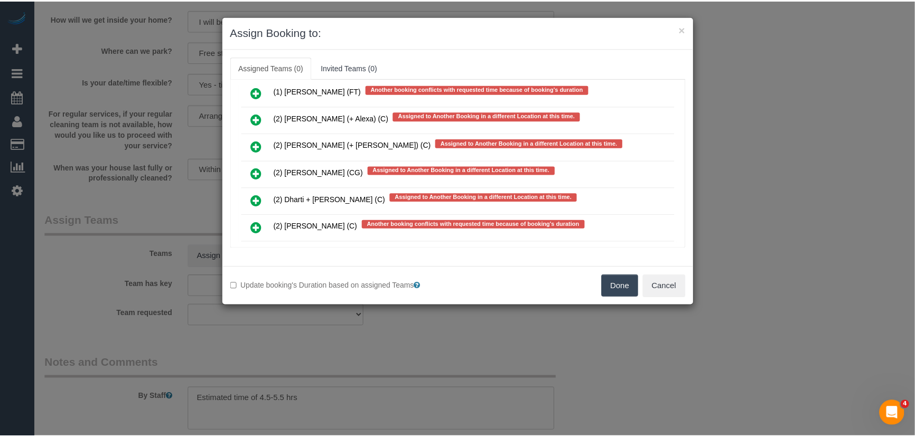
scroll to position [2966, 0]
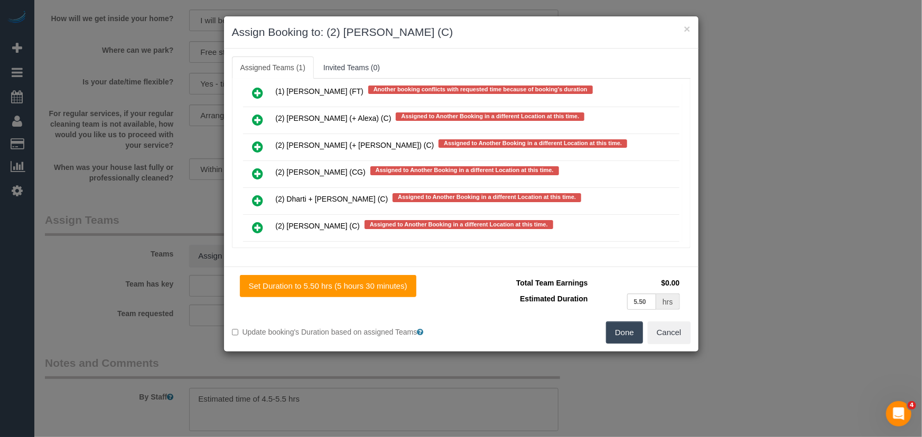
click at [630, 335] on button "Done" at bounding box center [624, 333] width 37 height 22
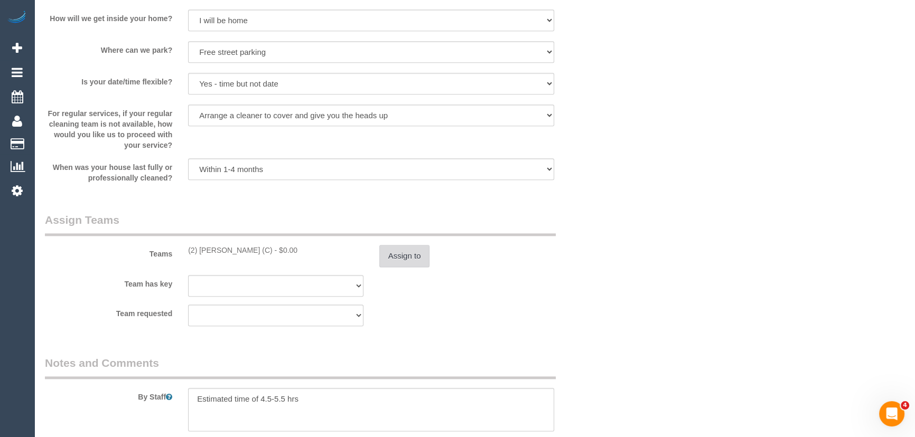
click at [409, 264] on button "Assign to" at bounding box center [404, 256] width 51 height 22
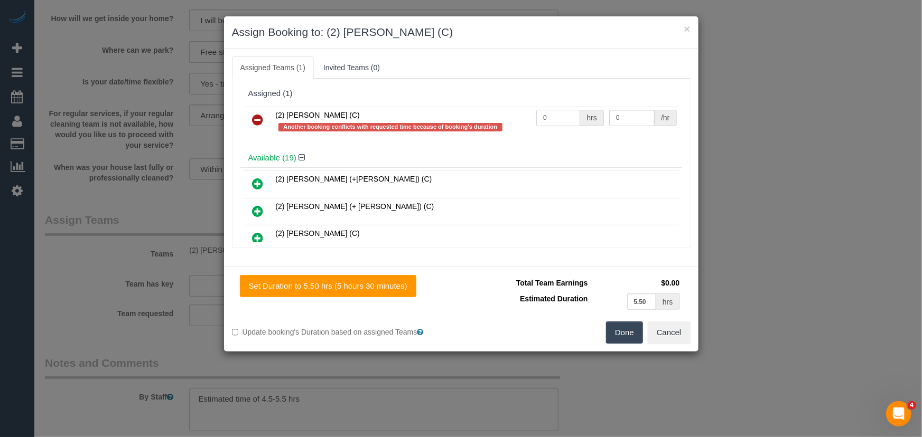
click at [563, 114] on input "0" at bounding box center [558, 118] width 44 height 16
type input "1"
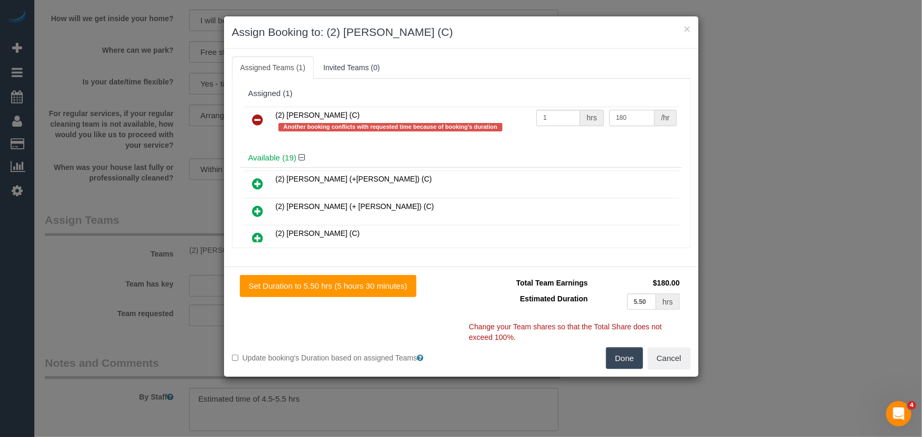
type input "180"
click at [626, 363] on button "Done" at bounding box center [624, 359] width 37 height 22
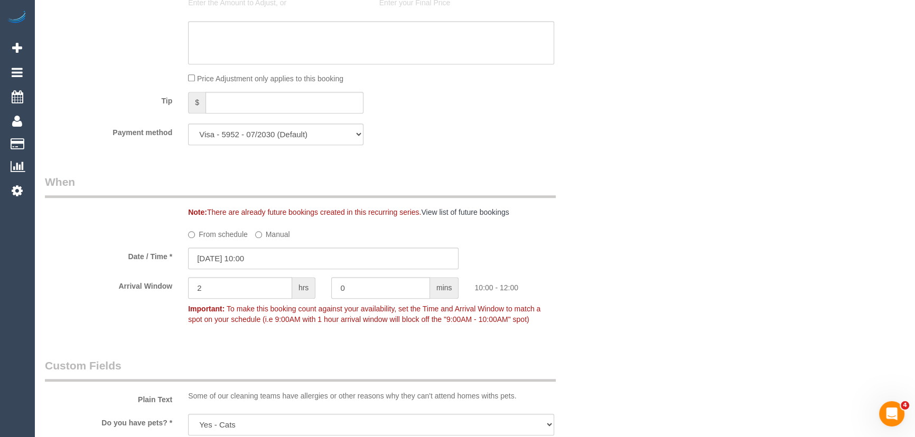
scroll to position [745, 0]
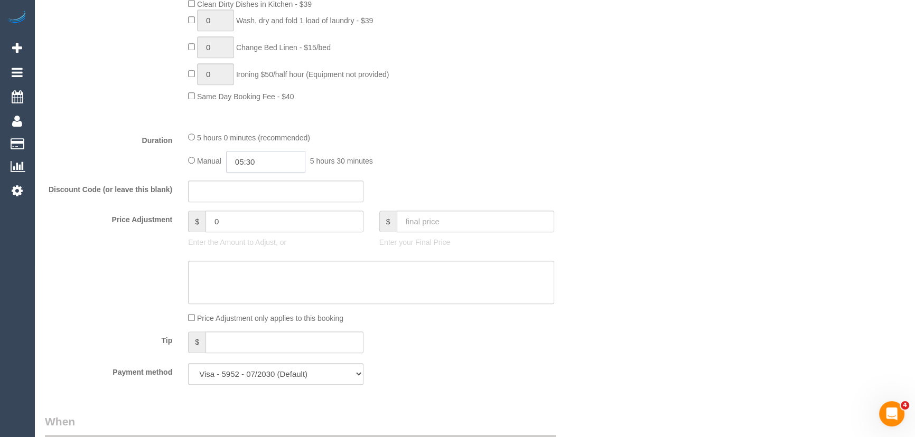
click at [277, 164] on input "05:30" at bounding box center [265, 162] width 79 height 22
click at [263, 215] on li "04:00" at bounding box center [254, 214] width 47 height 14
type input "04:00"
click at [513, 158] on div "Manual 04:00 4 hours 0 minutes" at bounding box center [371, 162] width 366 height 22
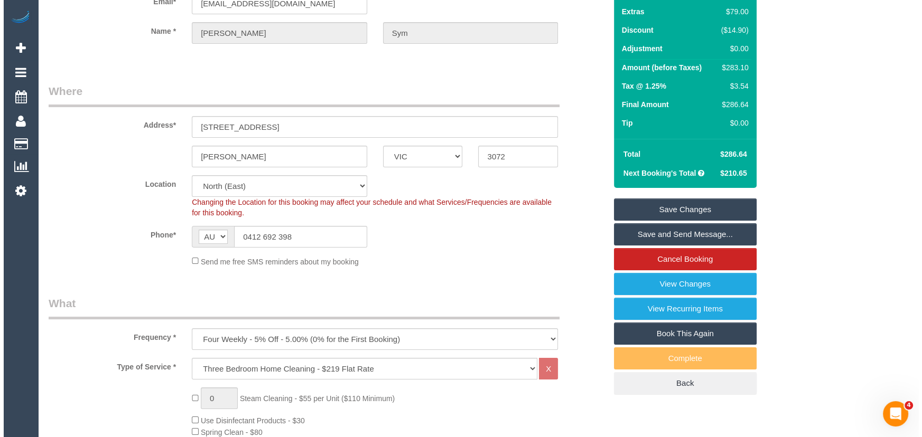
scroll to position [0, 0]
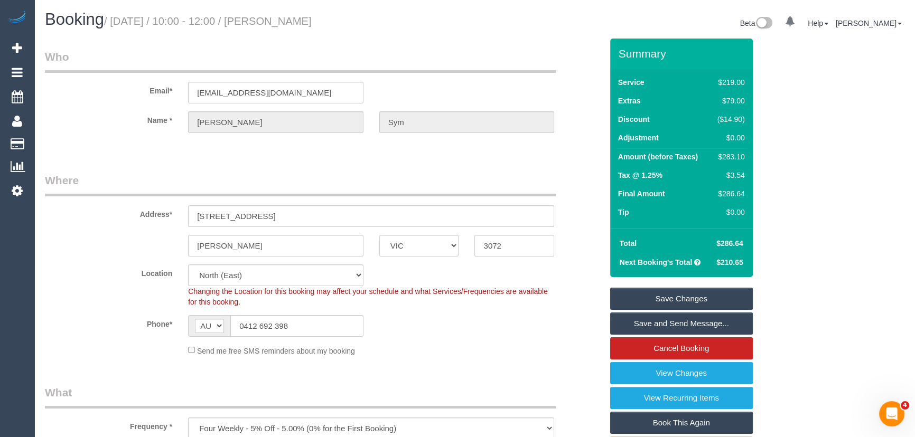
click at [312, 21] on small "/ [DATE] / 10:00 - 12:00 / [PERSON_NAME]" at bounding box center [208, 21] width 208 height 12
click at [316, 53] on legend "Who" at bounding box center [300, 61] width 511 height 24
click at [309, 23] on small "/ [DATE] / 10:00 - 12:00 / [PERSON_NAME]" at bounding box center [208, 21] width 208 height 12
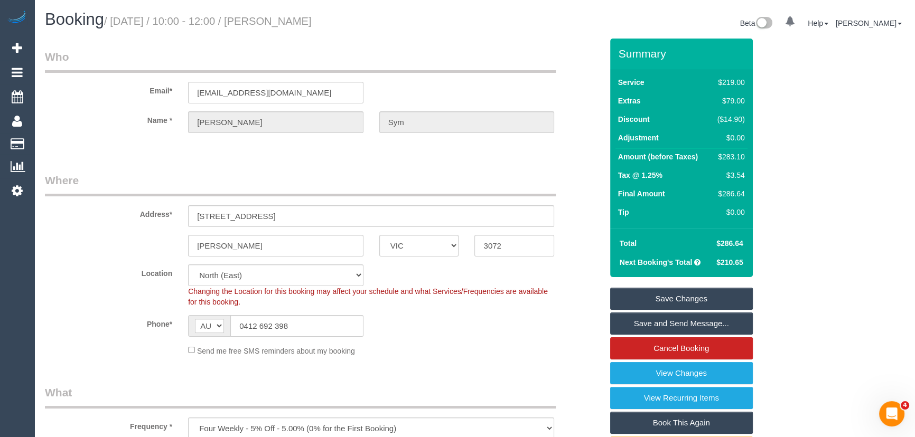
click at [309, 23] on small "/ [DATE] / 10:00 - 12:00 / [PERSON_NAME]" at bounding box center [208, 21] width 208 height 12
copy small "[PERSON_NAME]"
click at [644, 323] on link "Save and Send Message..." at bounding box center [681, 324] width 143 height 22
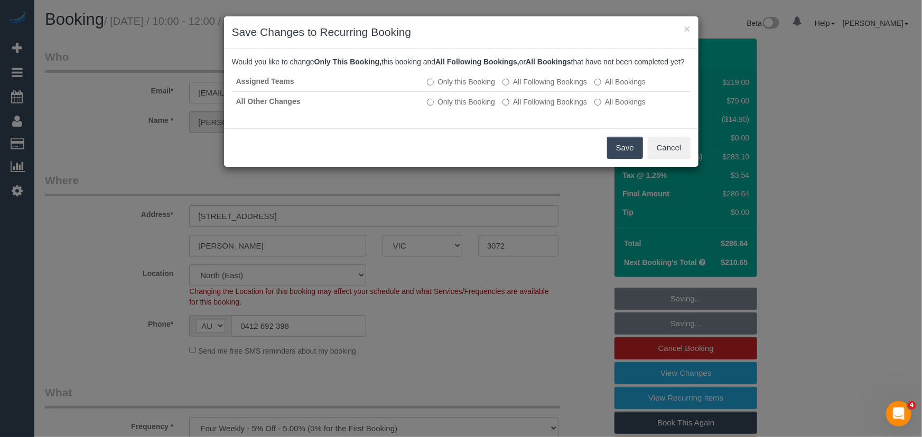
click at [613, 154] on button "Save" at bounding box center [625, 148] width 36 height 22
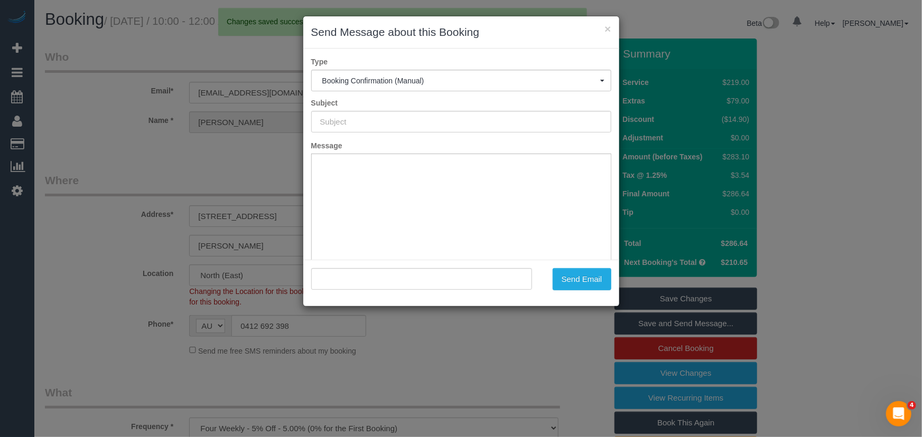
type input "Booking Confirmed"
type input ""[PERSON_NAME]" <[EMAIL_ADDRESS][DOMAIN_NAME]>"
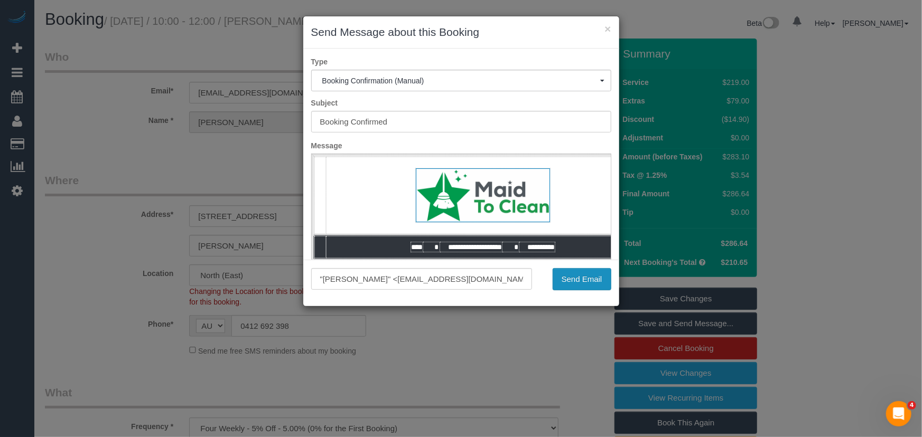
click at [575, 287] on button "Send Email" at bounding box center [582, 279] width 59 height 22
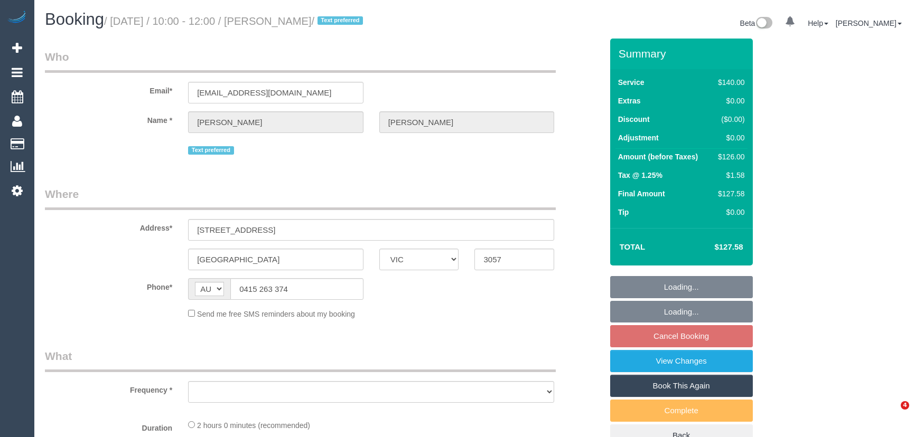
select select "VIC"
select select "object:716"
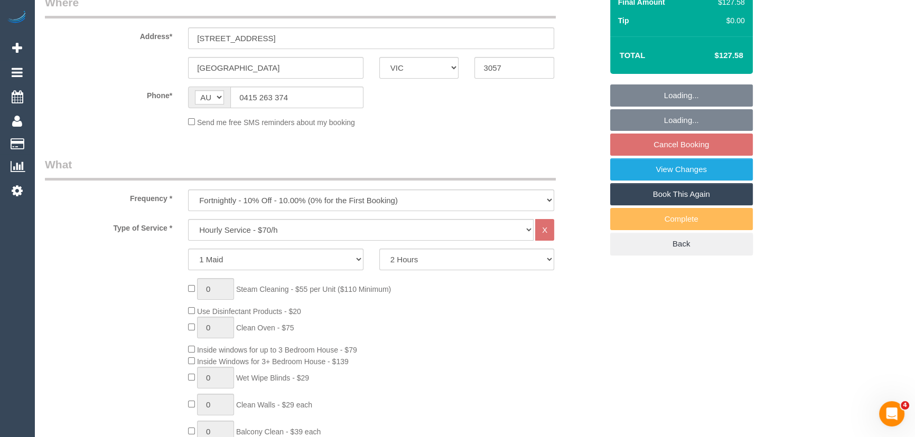
select select "string:stripe-pm_1MCWoS2GScqysDRVX3PjRoG7"
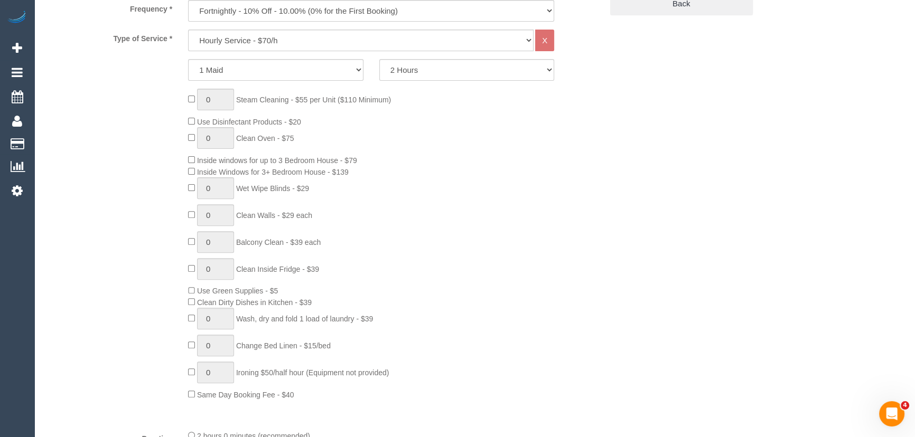
select select "number:29"
select select "number:14"
select select "number:19"
select select "number:24"
select select "number:35"
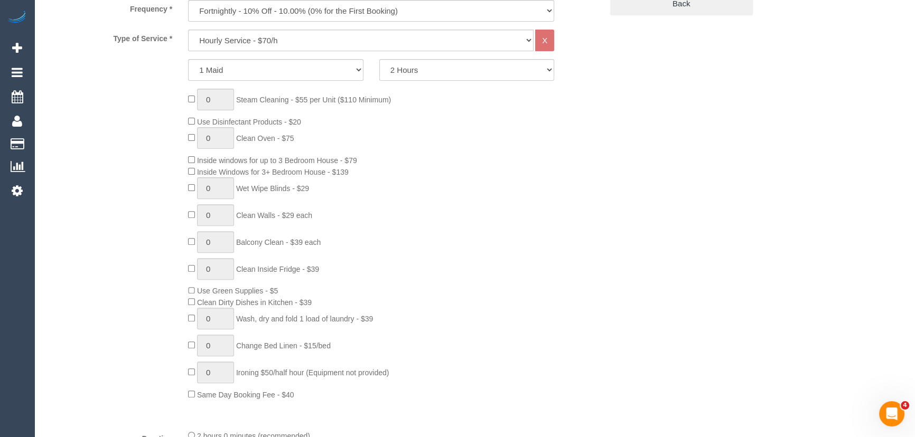
select select "number:12"
select select "object:1720"
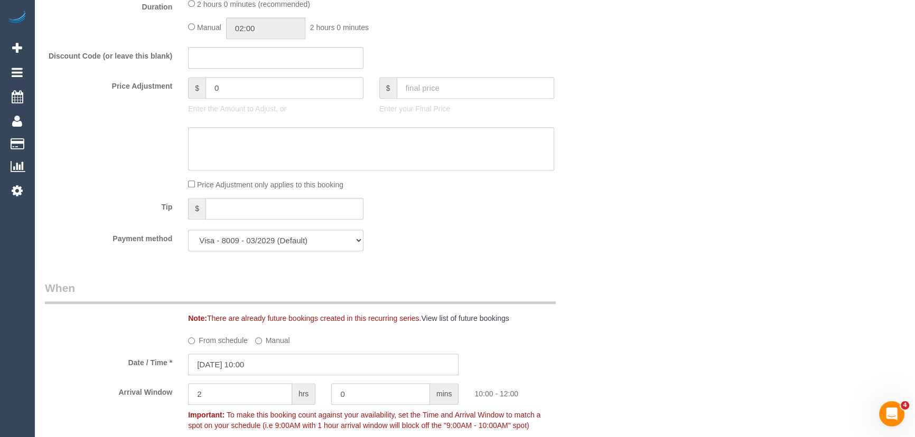
scroll to position [1057, 0]
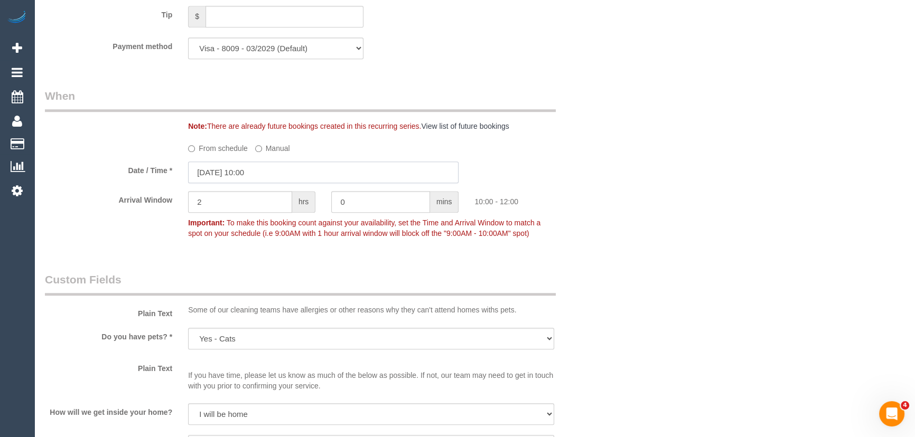
click at [278, 171] on input "26/09/2025 10:00" at bounding box center [323, 173] width 270 height 22
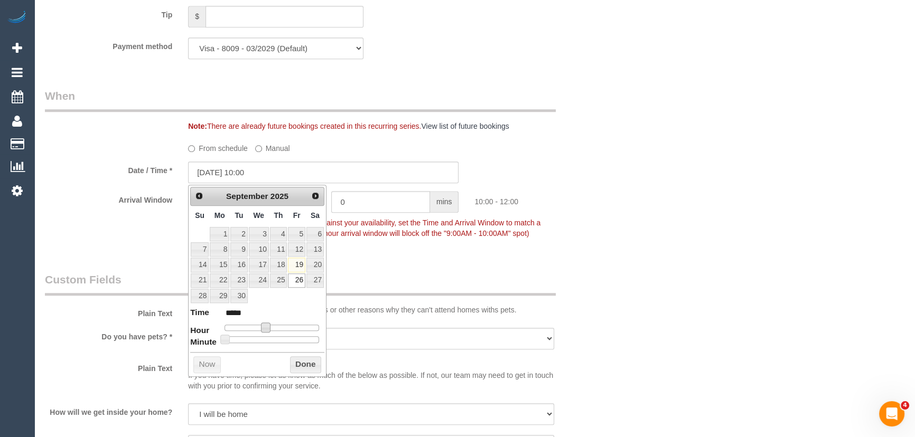
type input "26/09/2025 11:00"
type input "*****"
type input "26/09/2025 12:00"
type input "*****"
type input "26/09/2025 14:00"
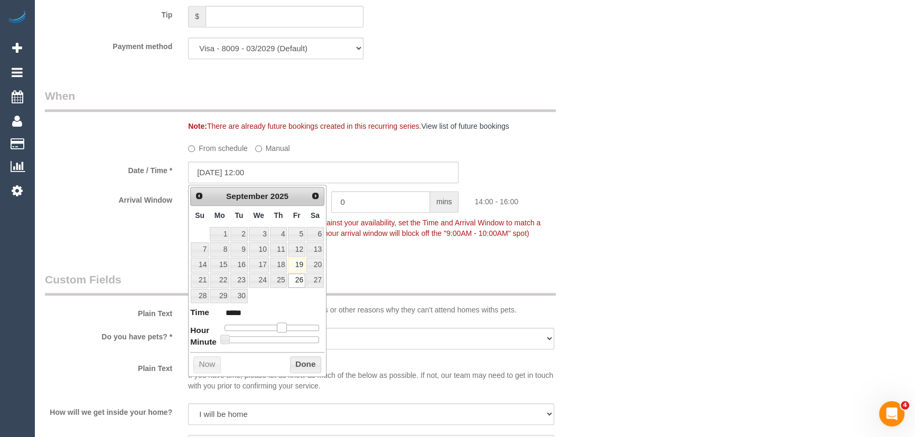
type input "*****"
type input "26/09/2025 15:00"
type input "*****"
drag, startPoint x: 265, startPoint y: 328, endPoint x: 285, endPoint y: 327, distance: 20.1
click at [285, 327] on span at bounding box center [286, 328] width 10 height 10
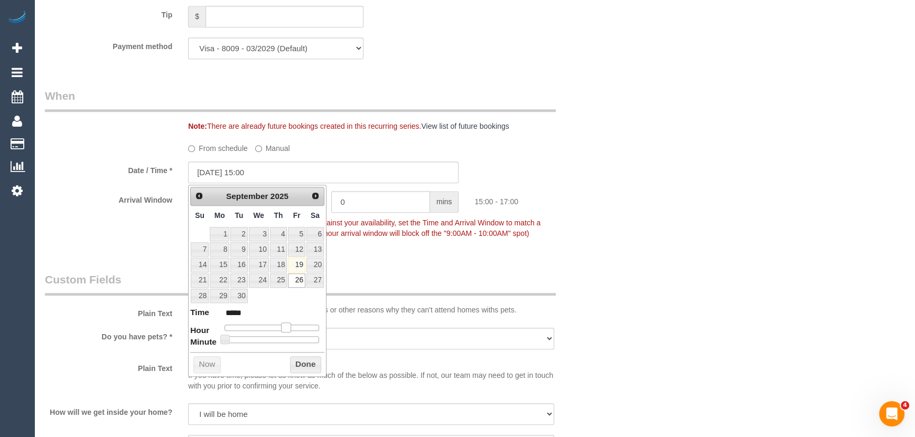
type input "26/09/2025 14:00"
type input "*****"
click at [281, 327] on span at bounding box center [282, 328] width 10 height 10
click at [407, 264] on div "Who Email* sendstuffca@gmail.com Name * Caroline Armstrong Text preferred Where…" at bounding box center [323, 69] width 573 height 2174
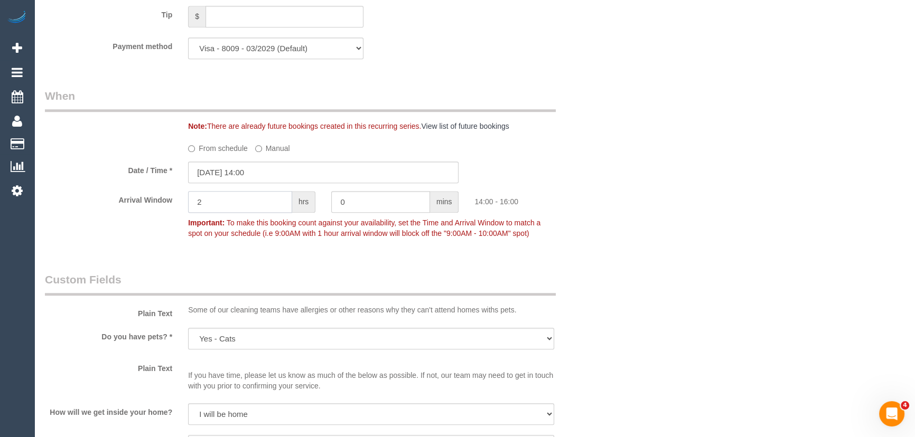
click at [259, 207] on input "2" at bounding box center [240, 202] width 104 height 22
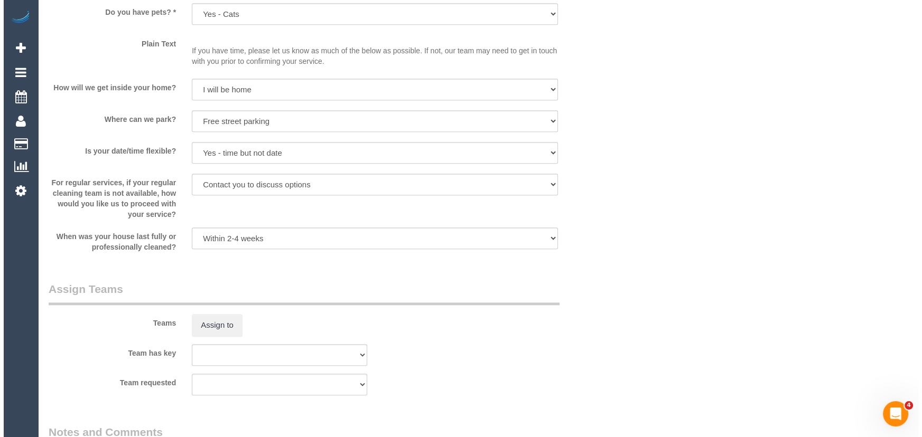
scroll to position [1489, 0]
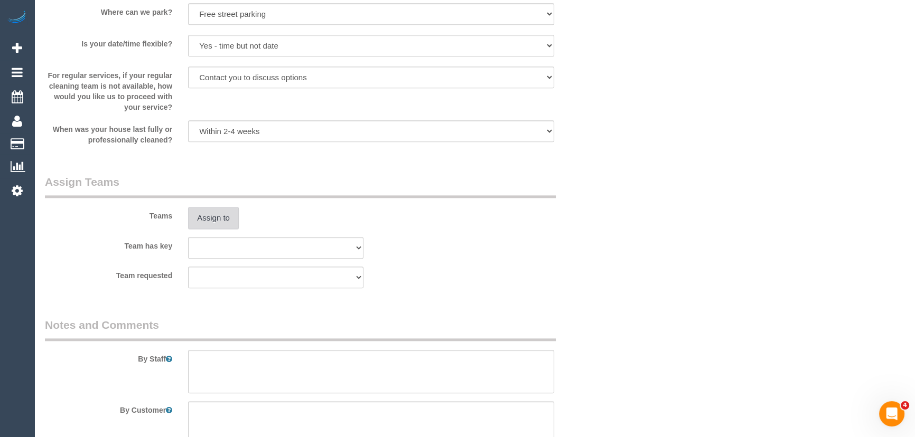
type input "1"
click at [213, 214] on button "Assign to" at bounding box center [213, 218] width 51 height 22
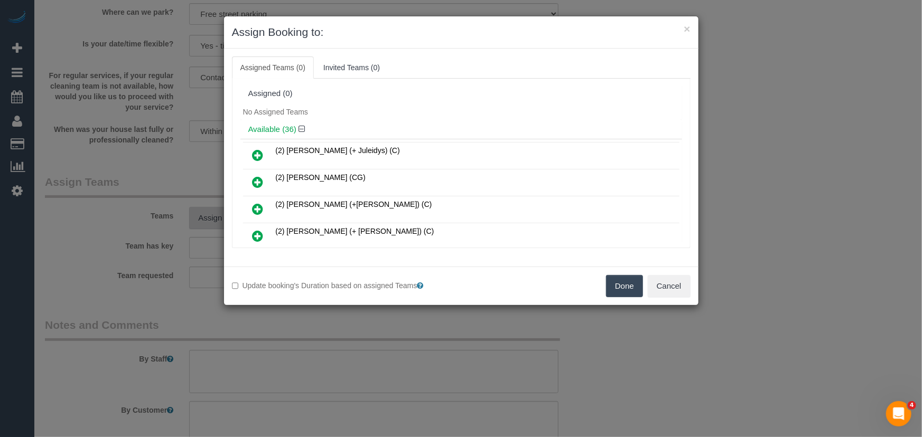
scroll to position [172, 0]
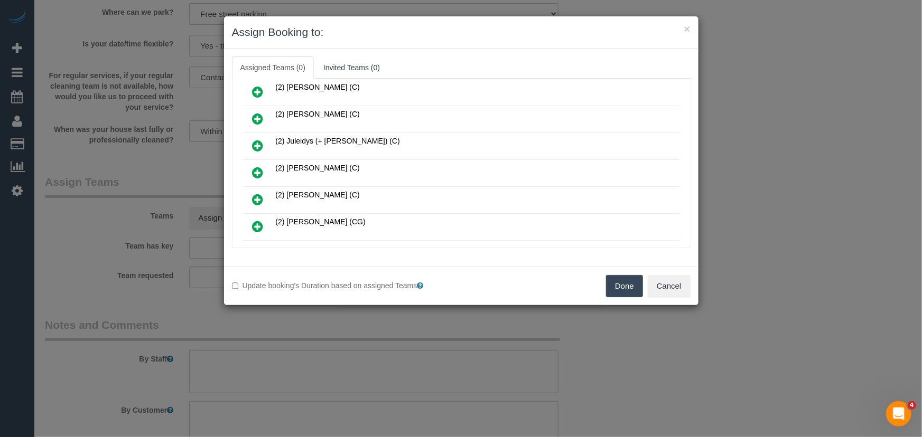
click at [258, 167] on icon at bounding box center [258, 172] width 11 height 13
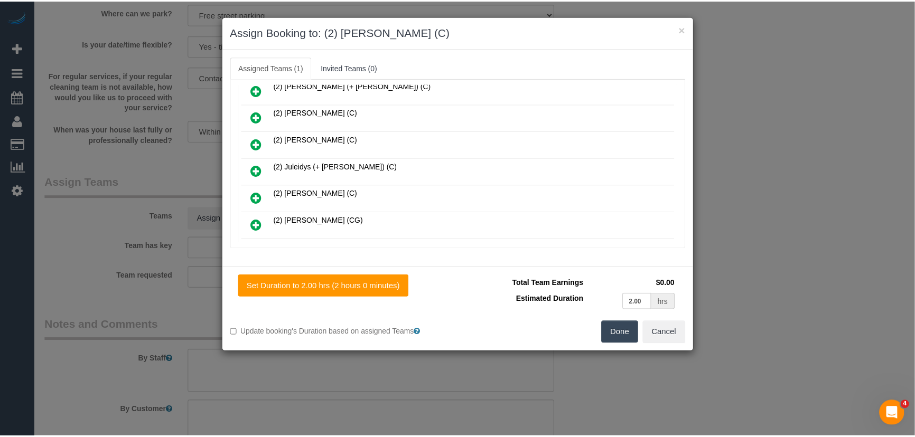
scroll to position [196, 0]
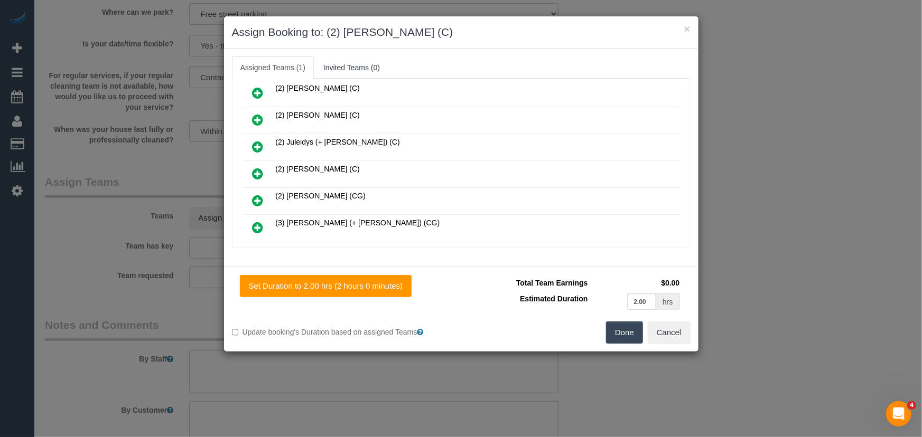
click at [621, 338] on button "Done" at bounding box center [624, 333] width 37 height 22
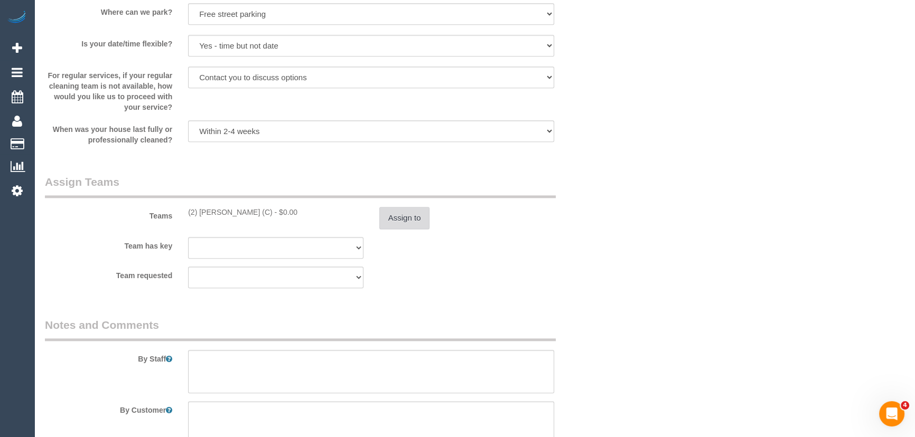
click at [394, 223] on button "Assign to" at bounding box center [404, 218] width 51 height 22
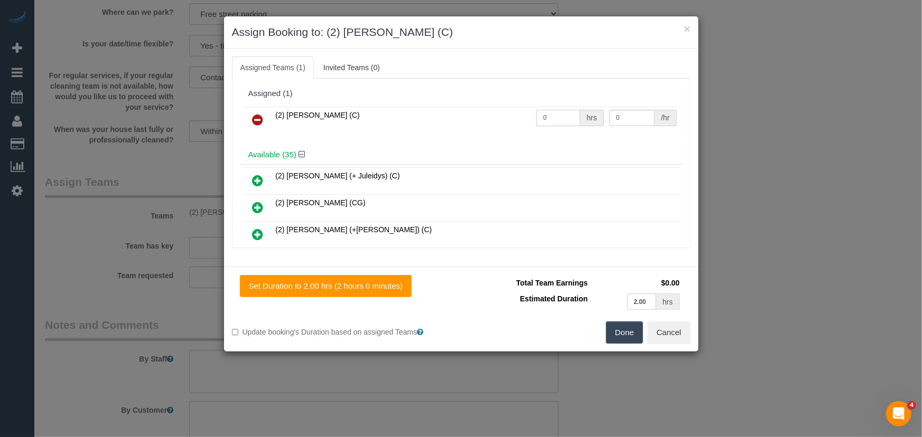
click at [559, 113] on input "0" at bounding box center [558, 118] width 44 height 16
type input "2"
type input "40"
click at [623, 334] on button "Done" at bounding box center [624, 333] width 37 height 22
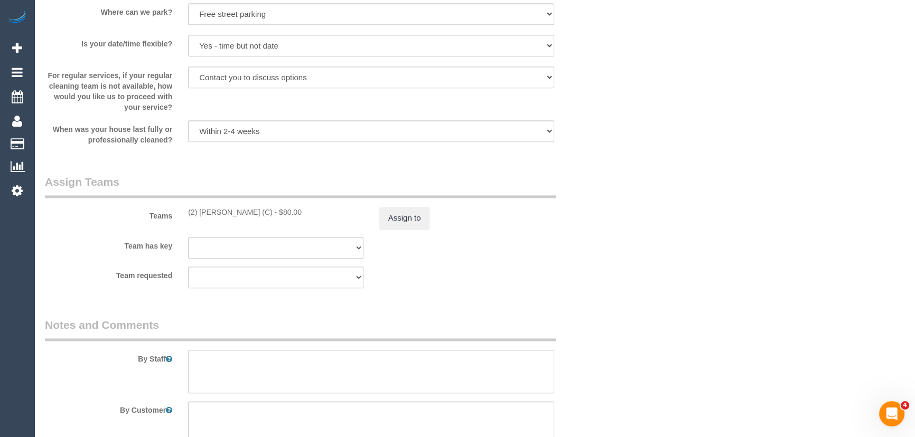
click at [354, 363] on textarea at bounding box center [371, 371] width 366 height 43
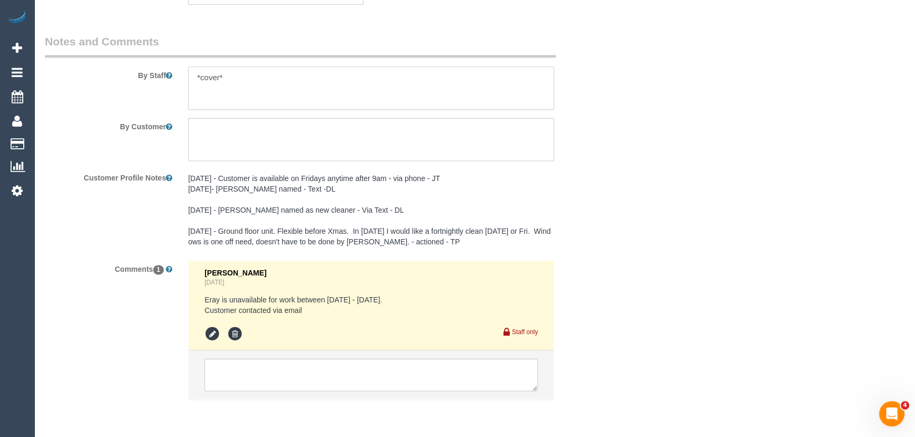
scroll to position [1811, 0]
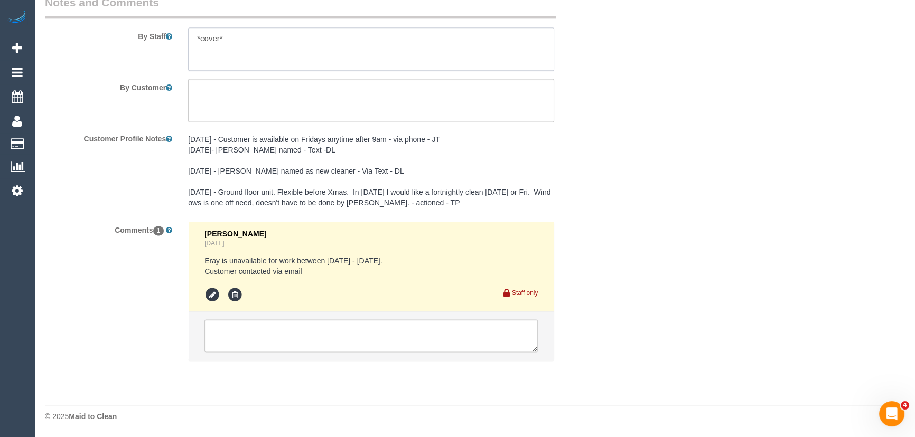
type textarea "*cover*"
click at [294, 335] on textarea at bounding box center [370, 336] width 333 height 33
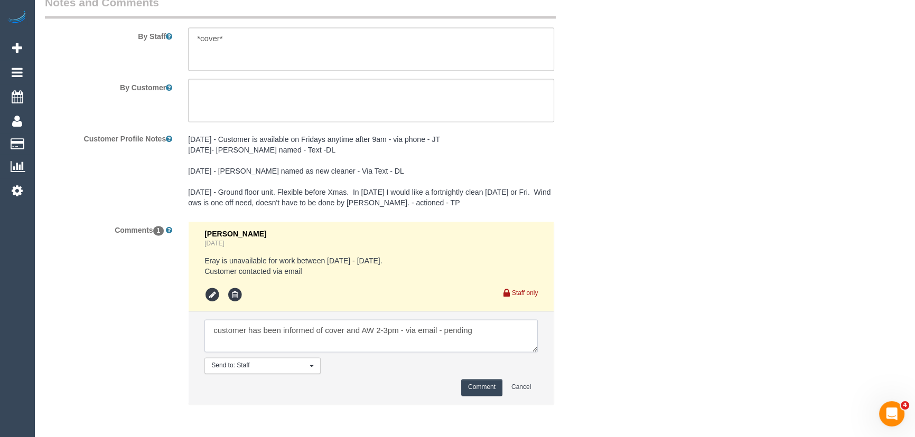
type textarea "customer has been informed of cover and AW 2-3pm - via email - pending"
click at [471, 388] on button "Comment" at bounding box center [481, 387] width 41 height 16
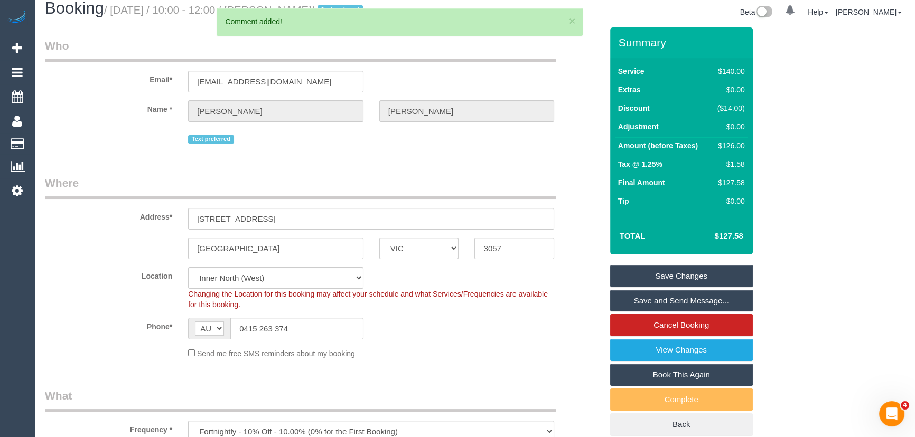
scroll to position [0, 0]
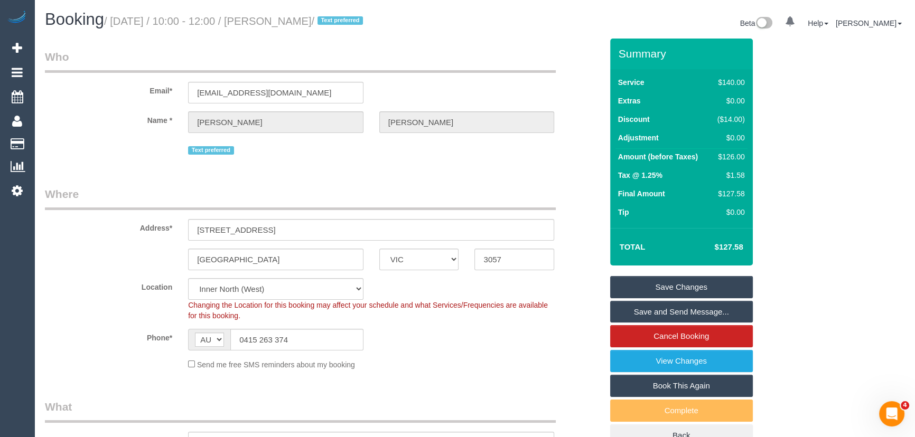
click at [301, 23] on small "/ September 26, 2025 / 10:00 - 12:00 / Caroline Armstrong / Text preferred" at bounding box center [235, 21] width 262 height 12
copy small "Caroline Armstrong"
click at [296, 98] on input "sendstuffca@gmail.com" at bounding box center [275, 93] width 175 height 22
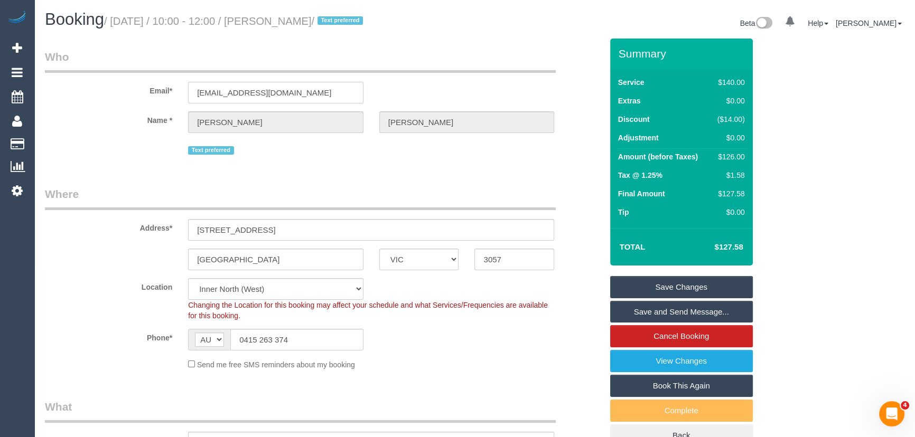
click at [296, 98] on input "sendstuffca@gmail.com" at bounding box center [275, 93] width 175 height 22
click at [632, 291] on link "Save Changes" at bounding box center [681, 287] width 143 height 22
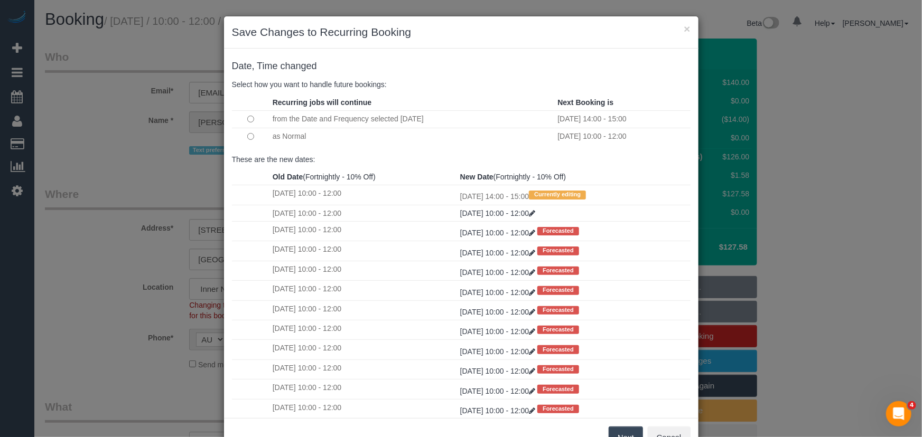
click at [629, 434] on button "Next" at bounding box center [626, 438] width 34 height 22
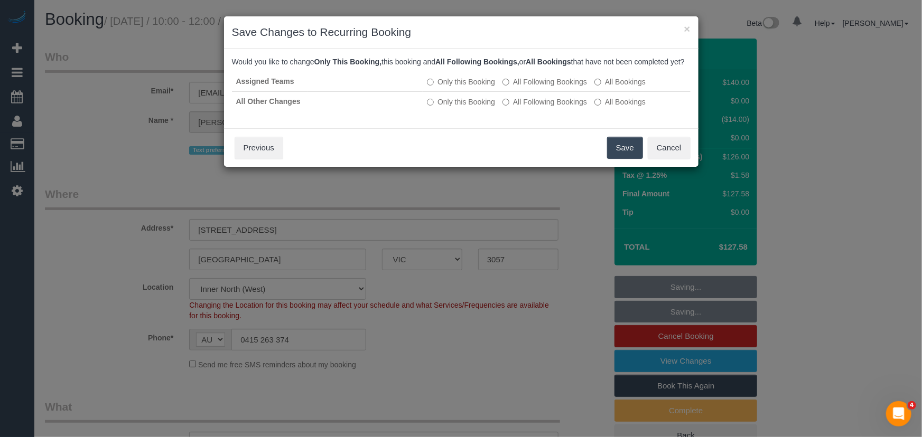
click at [624, 159] on button "Save" at bounding box center [625, 148] width 36 height 22
click at [624, 159] on div "Save Cancel Previous" at bounding box center [461, 147] width 474 height 39
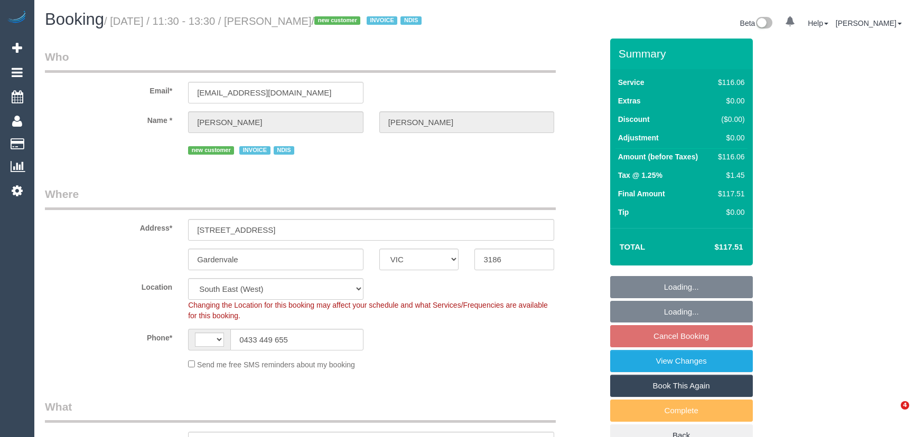
select select "VIC"
select select "string:AU"
select select "object:637"
select select "number:28"
select select "number:14"
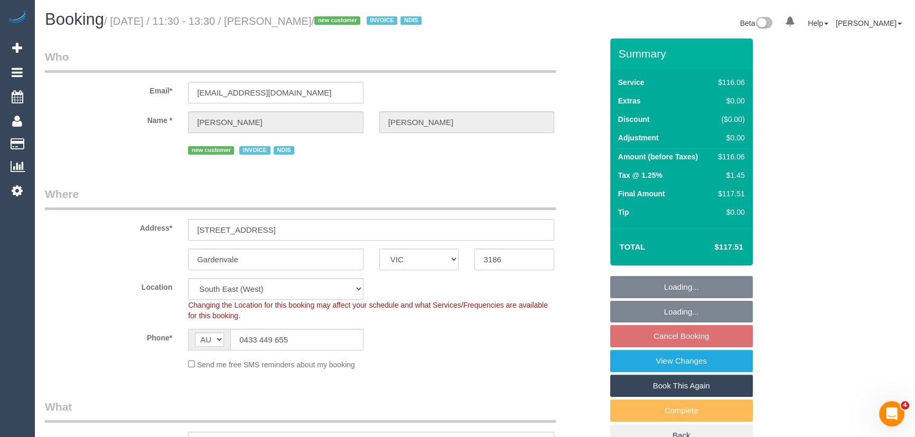
select select "number:19"
select select "number:36"
select select "number:34"
select select "number:26"
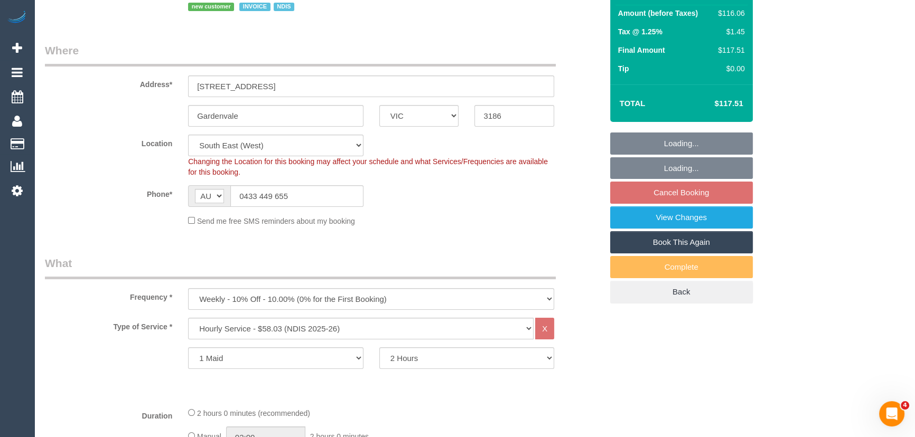
select select "object:1299"
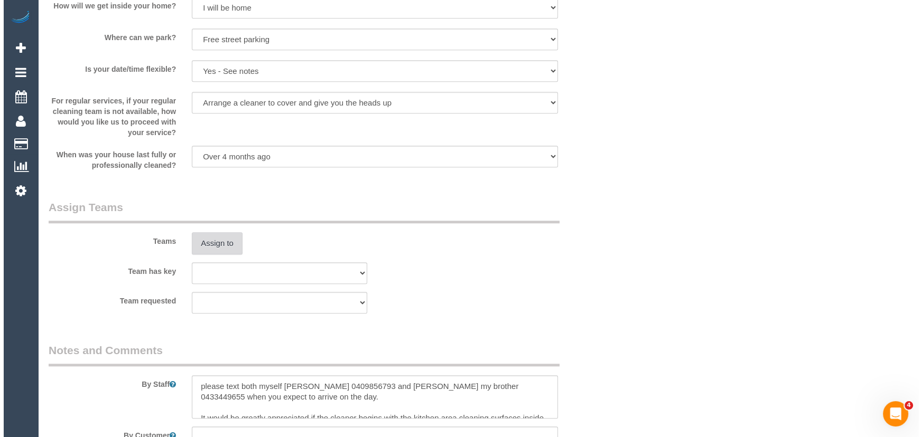
scroll to position [1200, 0]
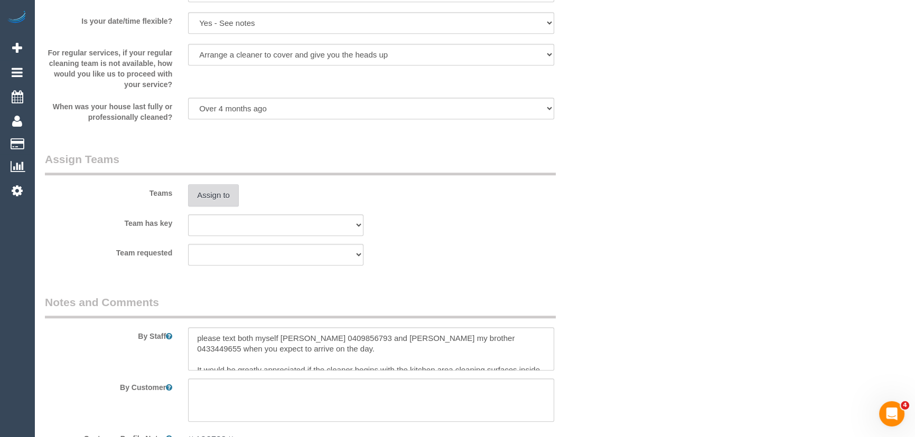
click at [204, 200] on button "Assign to" at bounding box center [213, 195] width 51 height 22
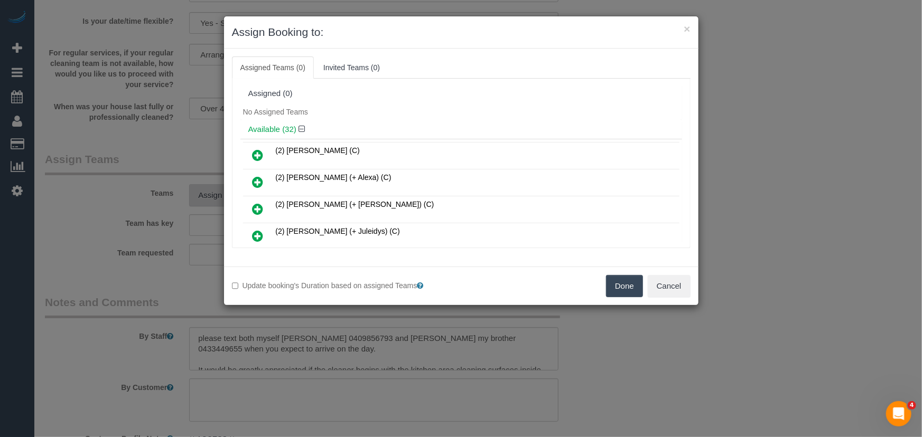
scroll to position [225, 0]
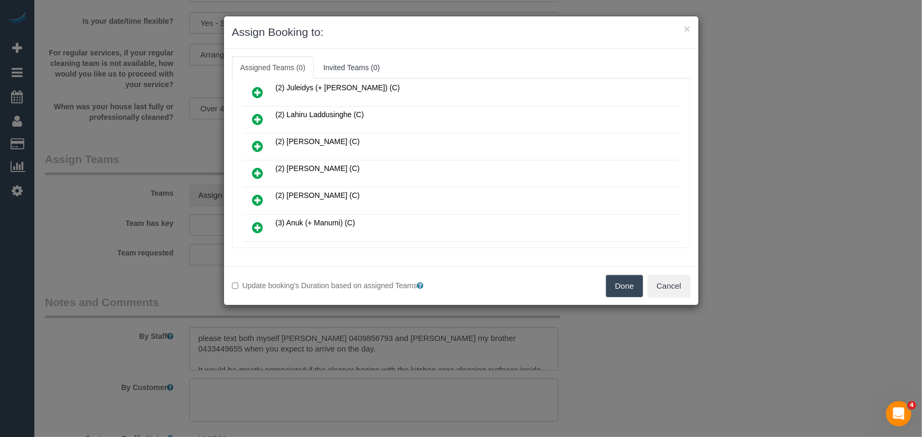
drag, startPoint x: 255, startPoint y: 167, endPoint x: 278, endPoint y: 169, distance: 23.8
click at [255, 167] on icon at bounding box center [258, 173] width 11 height 13
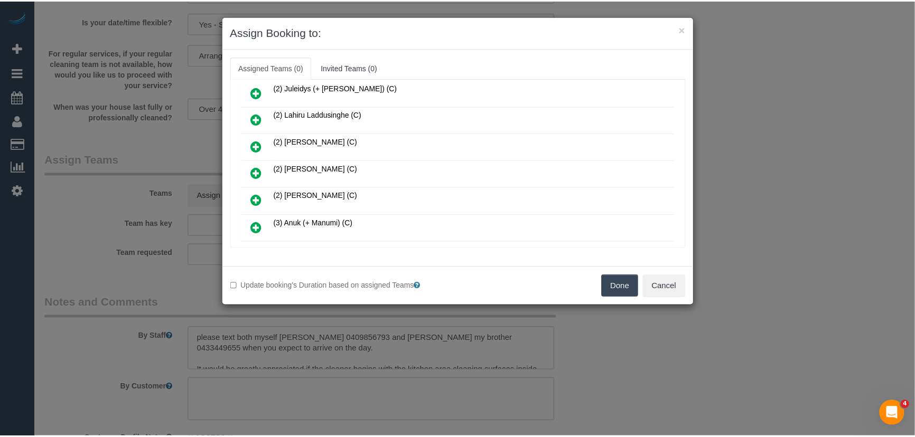
scroll to position [249, 0]
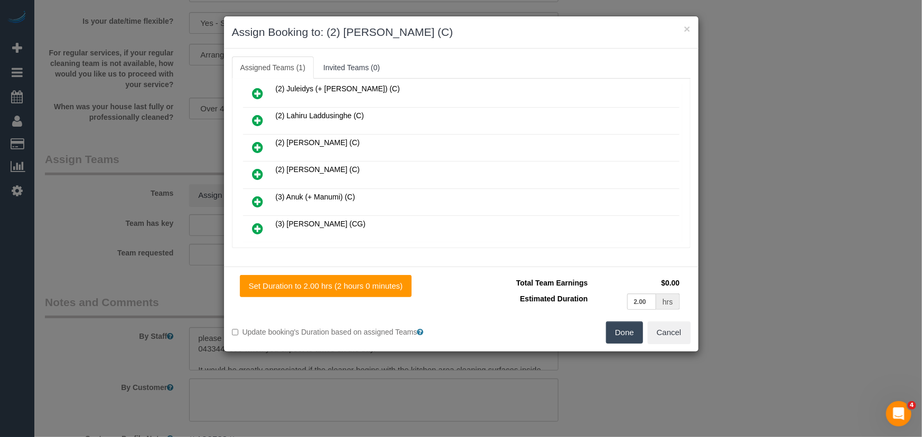
click at [643, 338] on div "Done Cancel" at bounding box center [579, 333] width 237 height 22
click at [628, 337] on button "Done" at bounding box center [624, 333] width 37 height 22
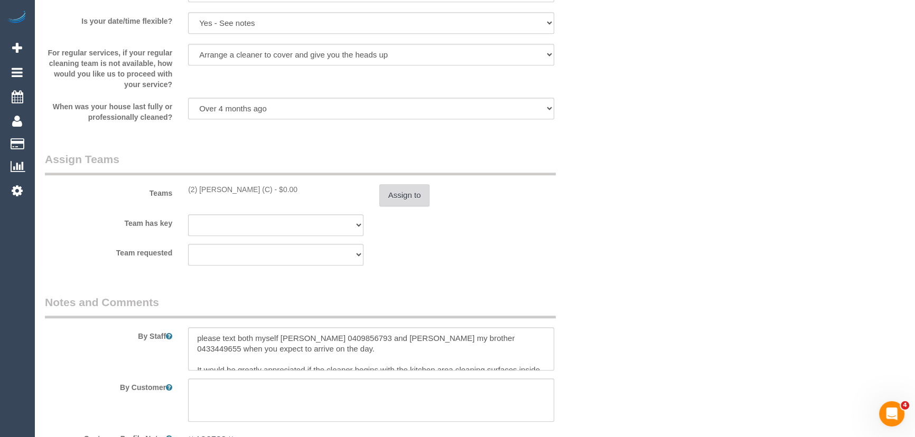
click at [400, 207] on button "Assign to" at bounding box center [404, 195] width 51 height 22
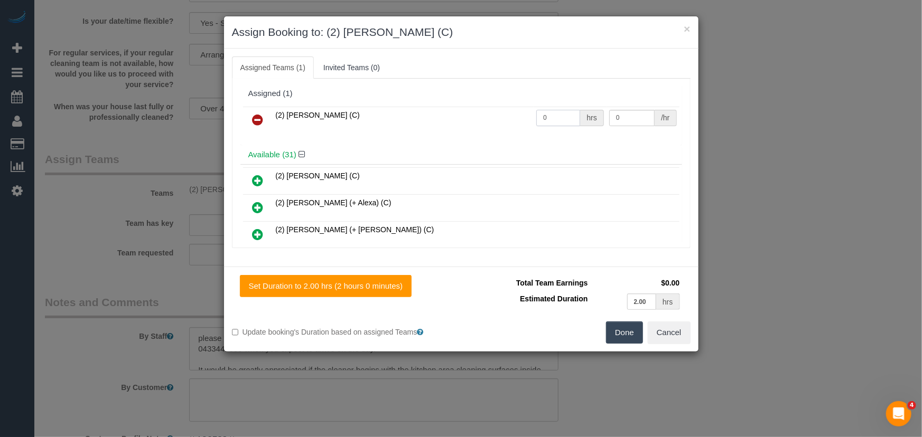
click at [554, 110] on input "0" at bounding box center [558, 118] width 44 height 16
type input "2"
type input "37.5"
click at [624, 326] on button "Done" at bounding box center [624, 333] width 37 height 22
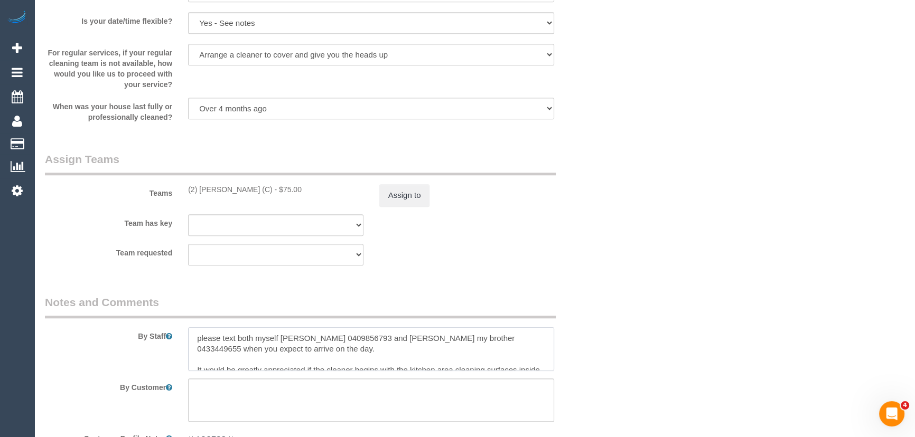
click at [195, 349] on textarea at bounding box center [371, 349] width 366 height 43
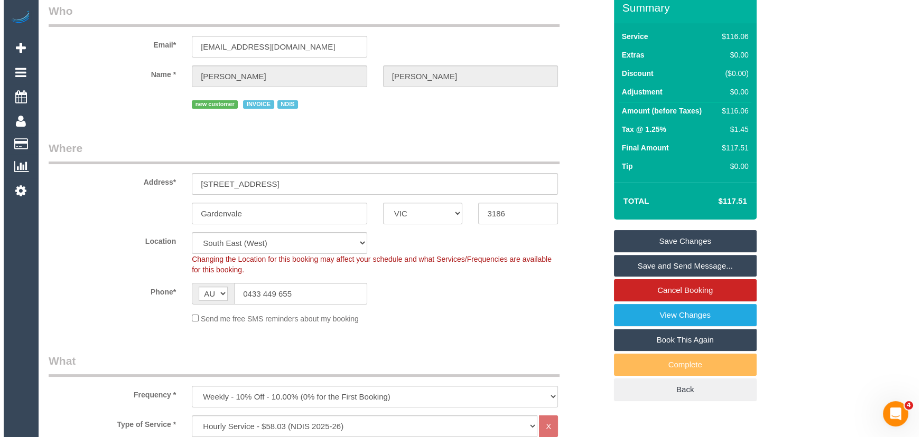
scroll to position [0, 0]
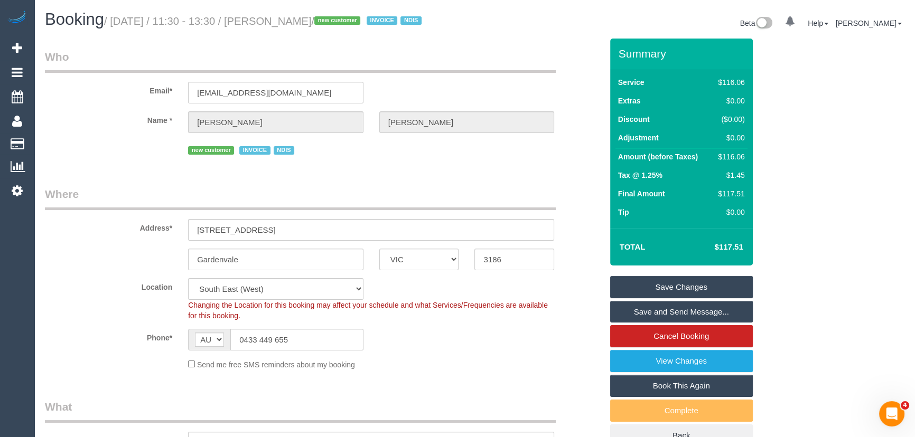
type textarea "*cover* please text both myself [PERSON_NAME] 0409856793 and [PERSON_NAME] my b…"
click at [300, 20] on small "/ [DATE] / 11:30 - 13:30 / [PERSON_NAME] / new customer INVOICE NDIS" at bounding box center [264, 21] width 321 height 12
copy small "[PERSON_NAME]"
click at [656, 314] on link "Save and Send Message..." at bounding box center [681, 312] width 143 height 22
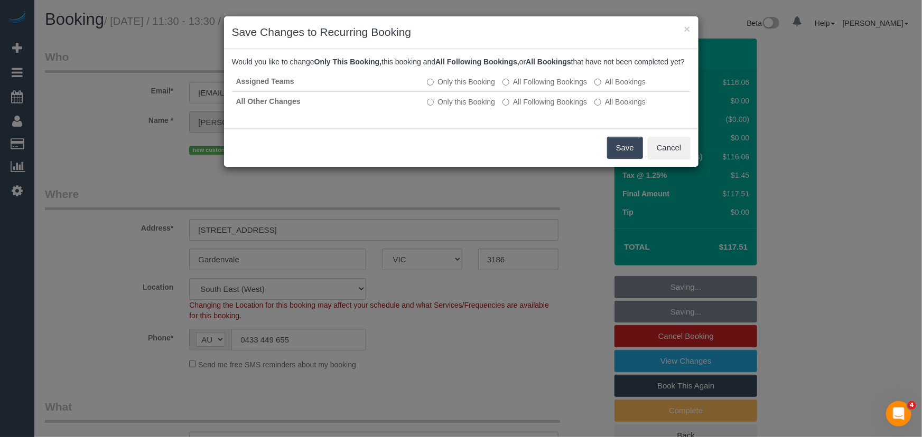
click at [616, 157] on button "Save" at bounding box center [625, 148] width 36 height 22
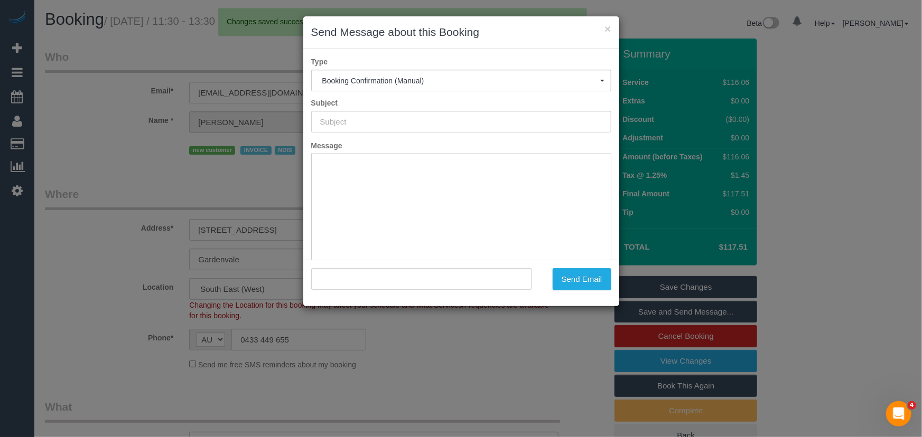
type input "Booking Confirmed"
type input ""[PERSON_NAME]" <[EMAIL_ADDRESS][DOMAIN_NAME]>"
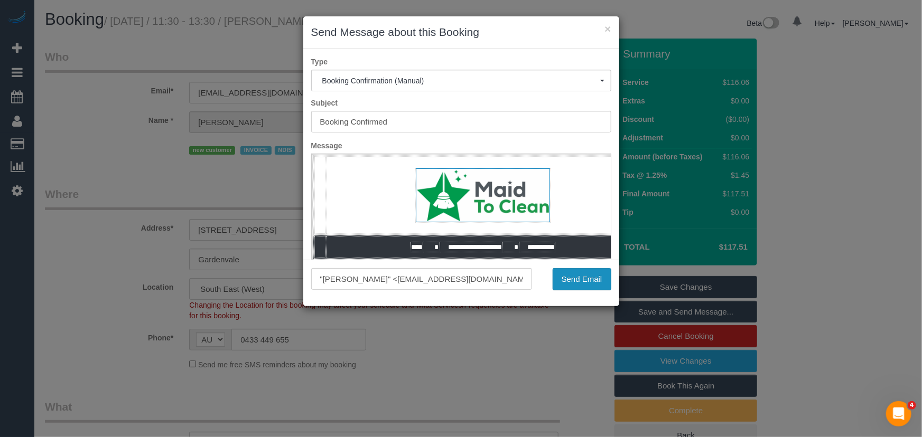
drag, startPoint x: 578, startPoint y: 283, endPoint x: 144, endPoint y: 46, distance: 494.5
click at [578, 283] on button "Send Email" at bounding box center [582, 279] width 59 height 22
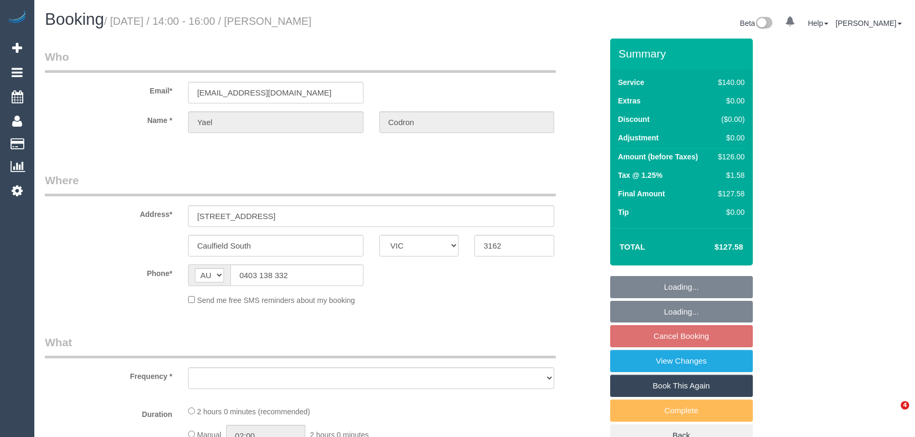
select select "VIC"
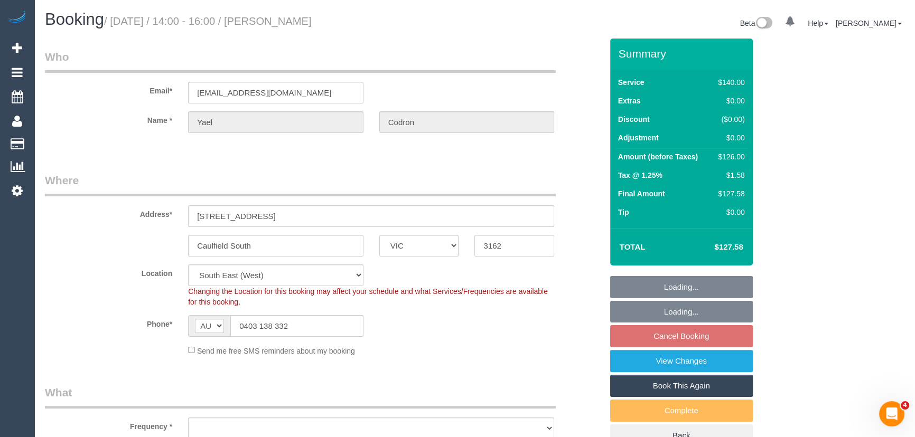
select select "object:524"
select select "string:stripe-pm_1RwGVo2GScqysDRVJXDhjlqF"
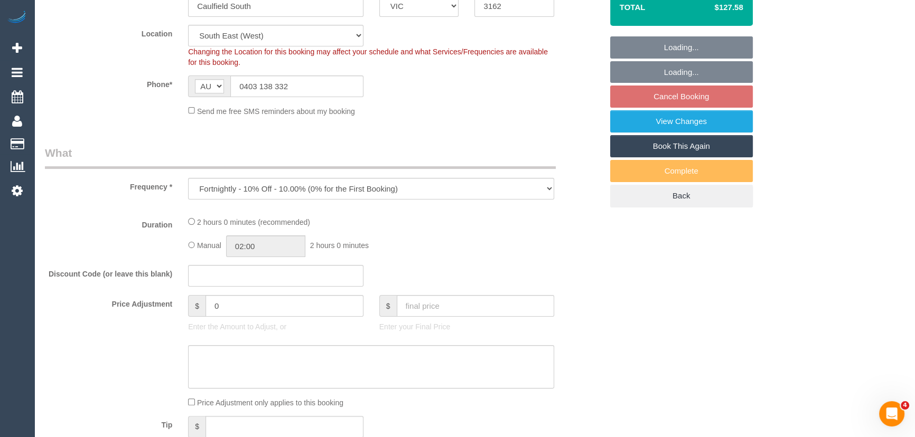
select select "object:1075"
select select "number:28"
select select "number:14"
select select "number:19"
select select "number:25"
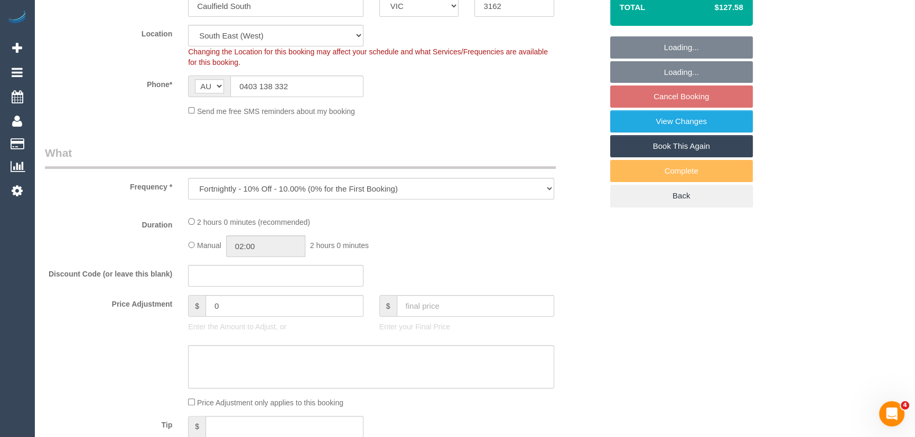
select select "number:34"
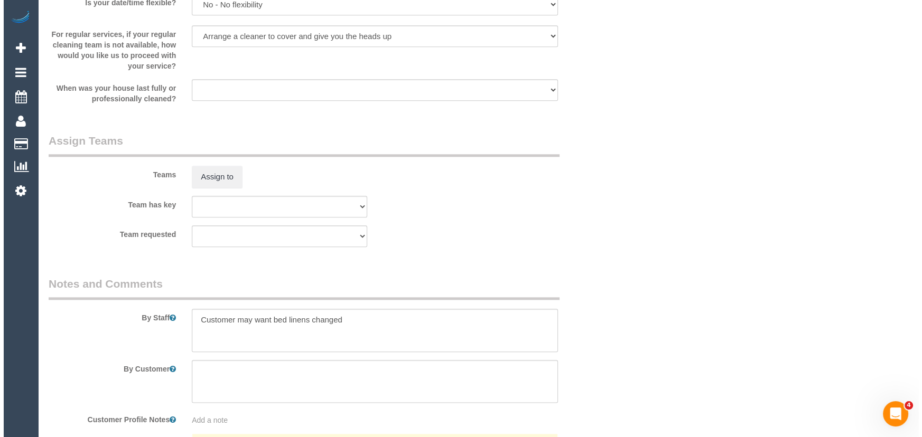
scroll to position [1470, 0]
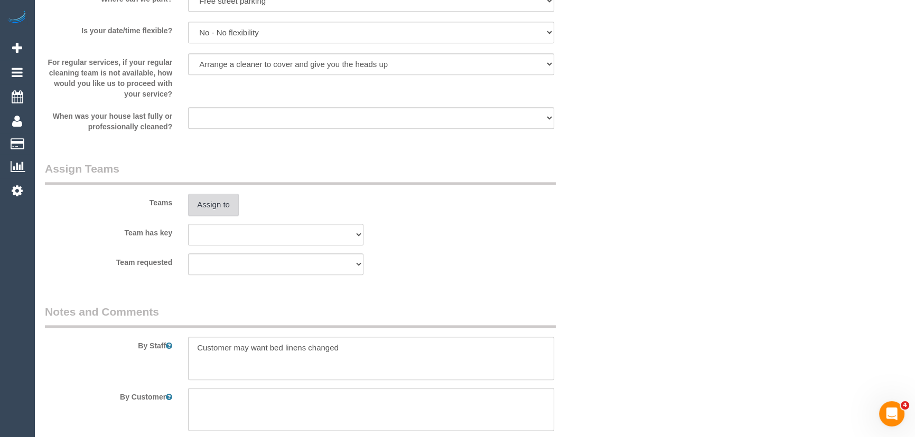
click at [211, 204] on button "Assign to" at bounding box center [213, 205] width 51 height 22
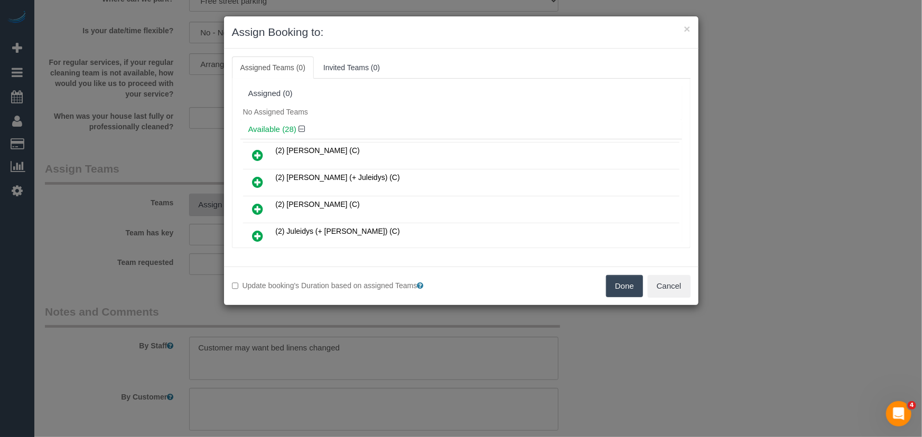
scroll to position [145, 0]
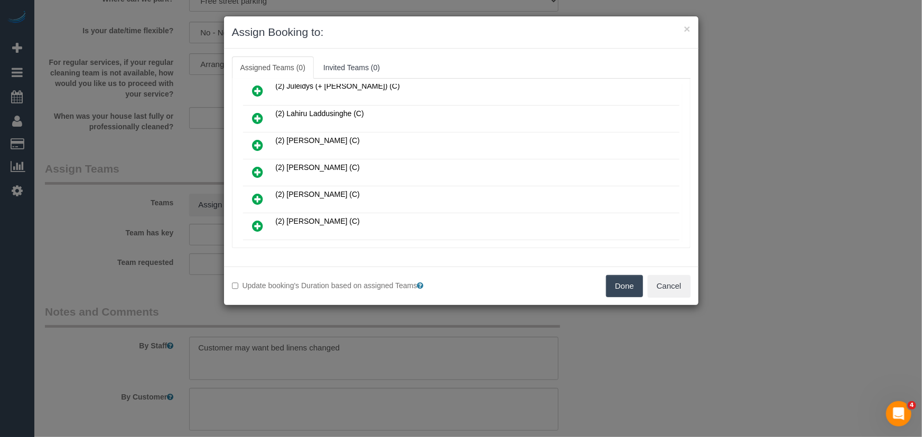
click at [256, 166] on icon at bounding box center [258, 172] width 11 height 13
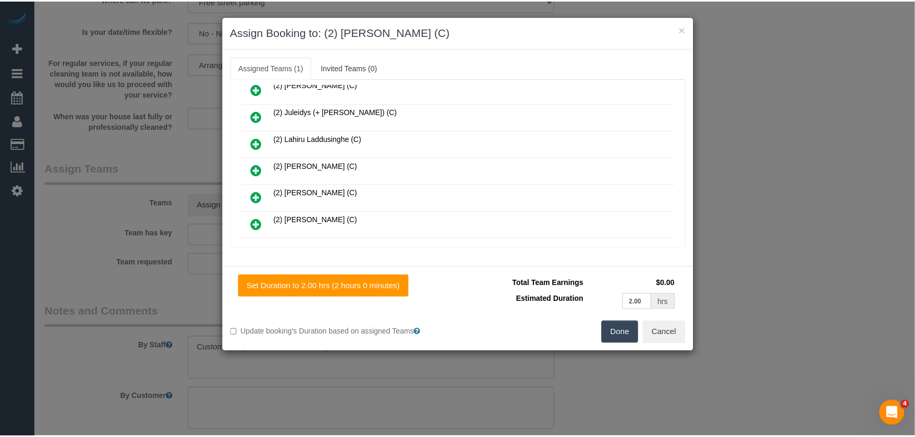
scroll to position [170, 0]
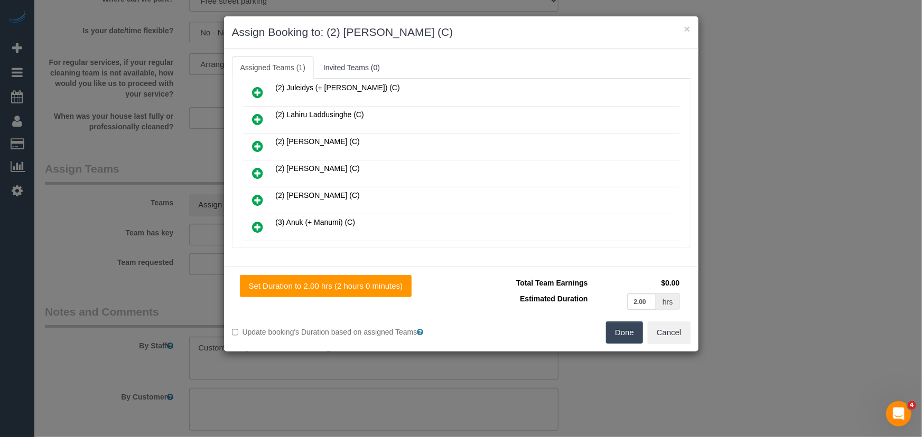
click at [639, 330] on button "Done" at bounding box center [624, 333] width 37 height 22
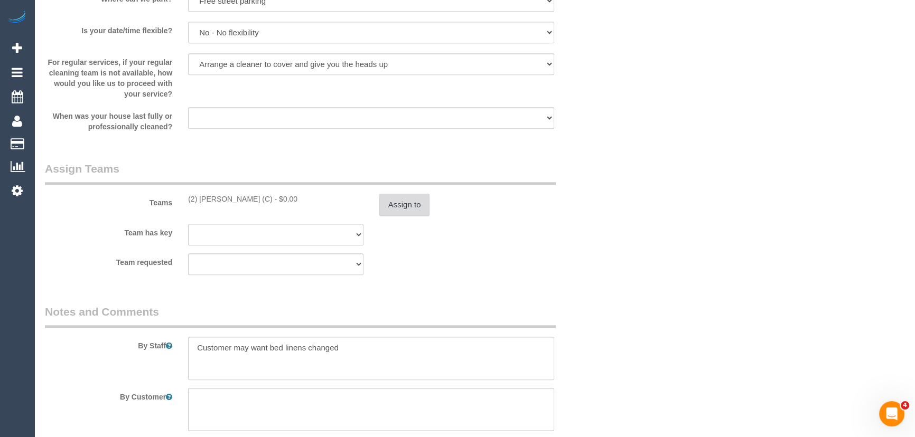
click at [407, 200] on button "Assign to" at bounding box center [404, 205] width 51 height 22
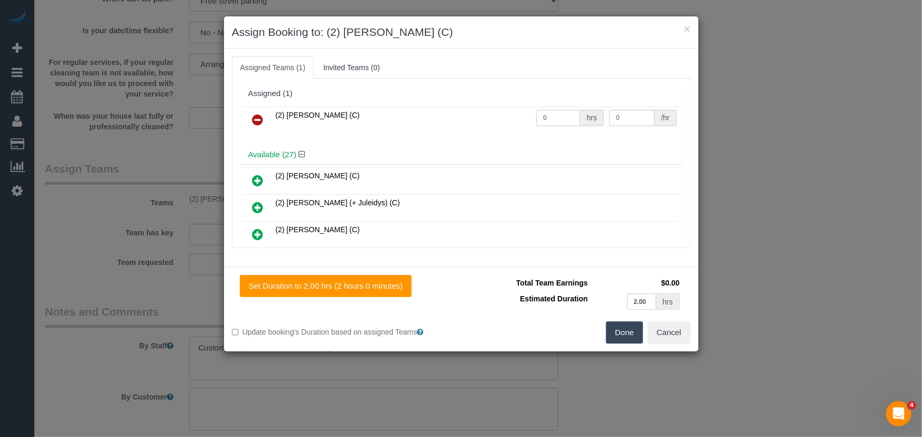
click at [558, 118] on input "0" at bounding box center [558, 118] width 44 height 16
type input "2"
type input "37.5"
click at [629, 329] on button "Done" at bounding box center [624, 333] width 37 height 22
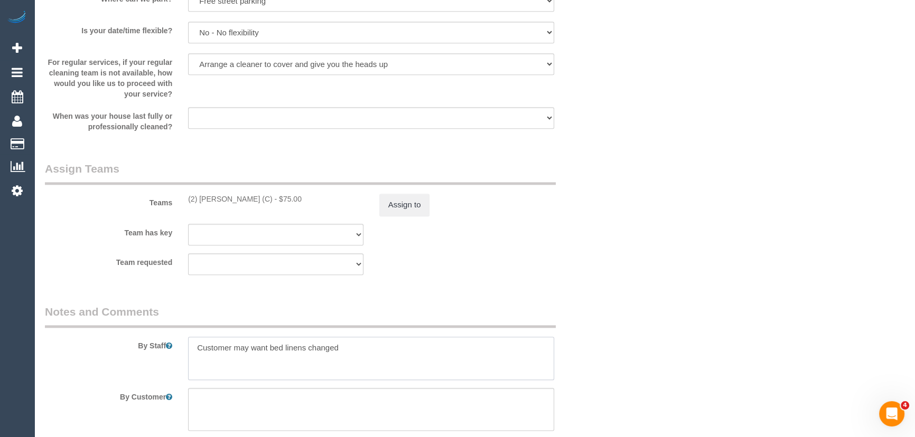
click at [194, 347] on textarea at bounding box center [371, 358] width 366 height 43
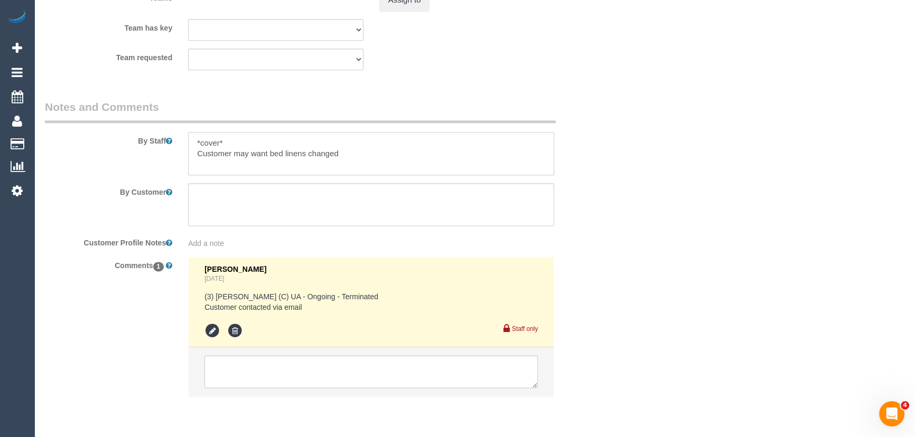
scroll to position [1710, 0]
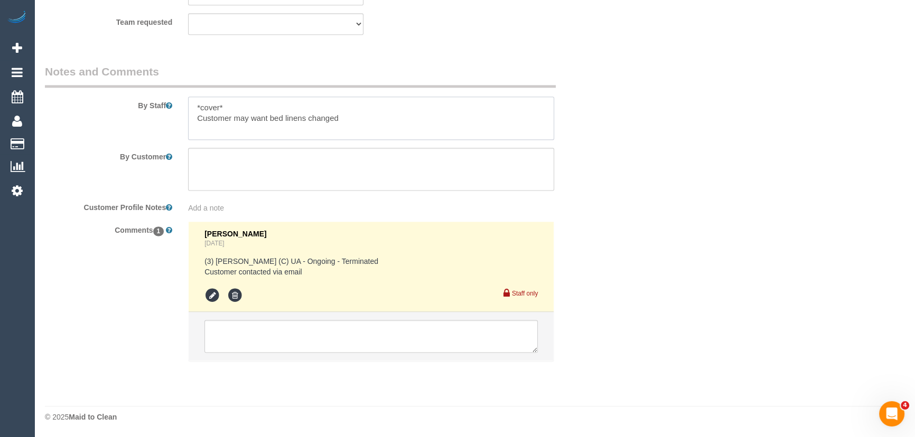
type textarea "*cover* Customer may want bed linens changed"
click at [272, 341] on textarea at bounding box center [370, 336] width 333 height 33
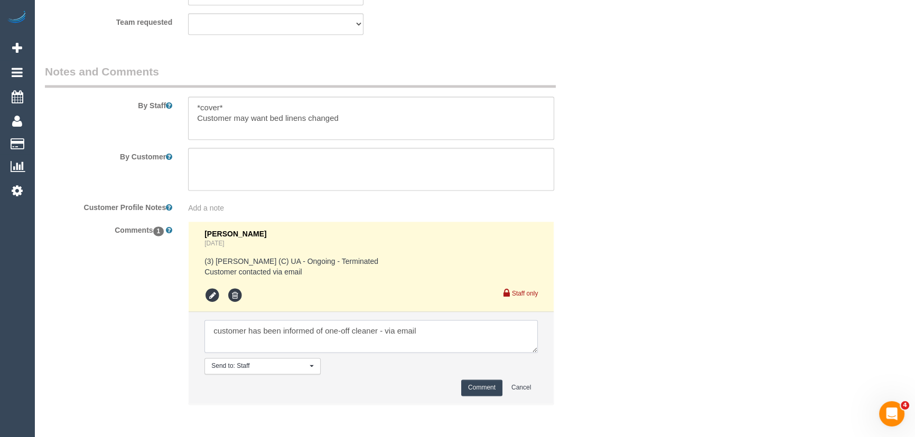
type textarea "customer has been informed of one-off cleaner - via email"
click at [496, 390] on button "Comment" at bounding box center [481, 388] width 41 height 16
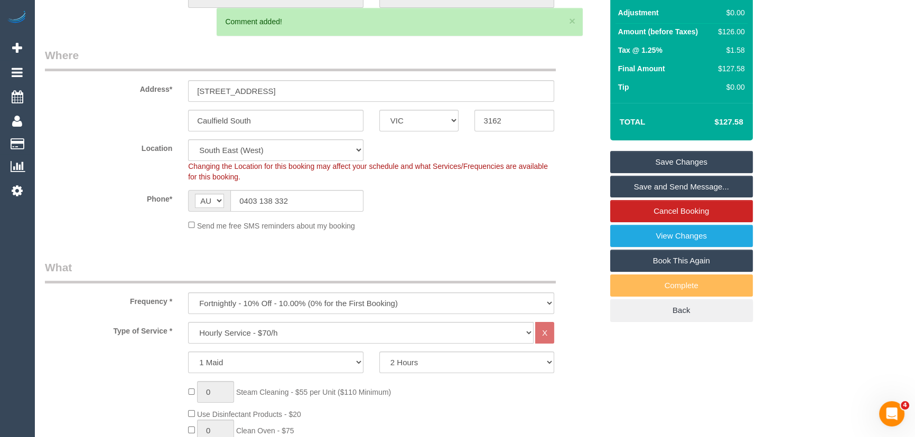
scroll to position [0, 0]
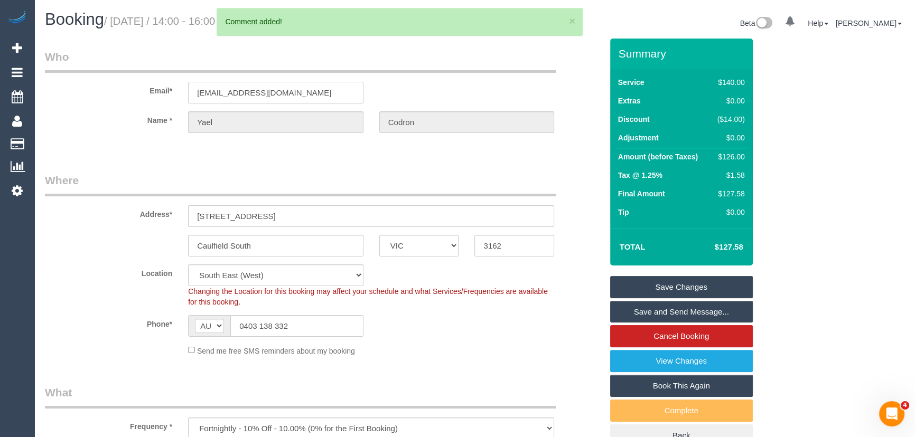
click at [320, 91] on input "yaelcodron@gmail.com" at bounding box center [275, 93] width 175 height 22
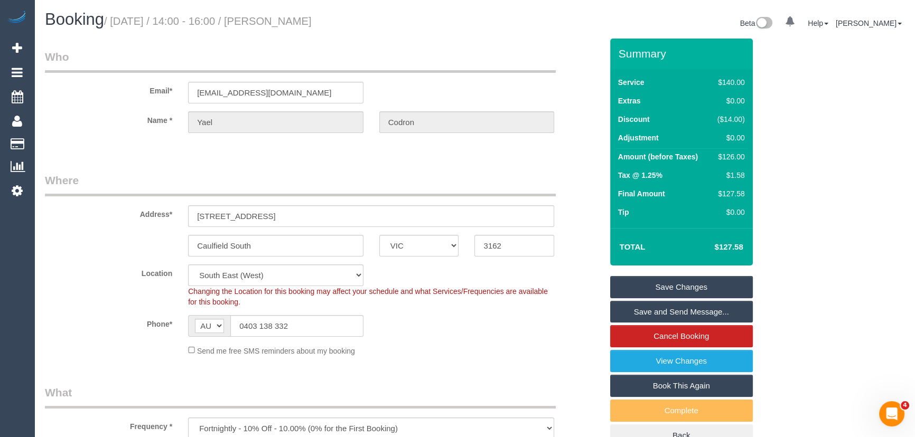
click at [648, 313] on link "Save and Send Message..." at bounding box center [681, 312] width 143 height 22
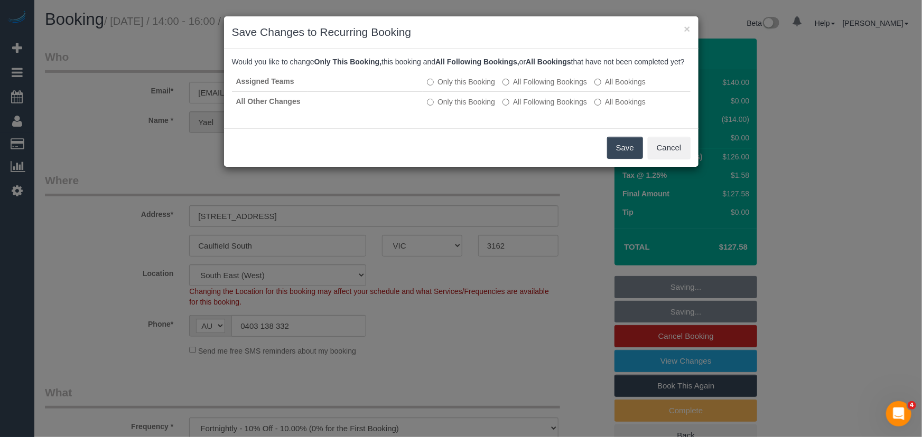
click at [634, 159] on button "Save" at bounding box center [625, 148] width 36 height 22
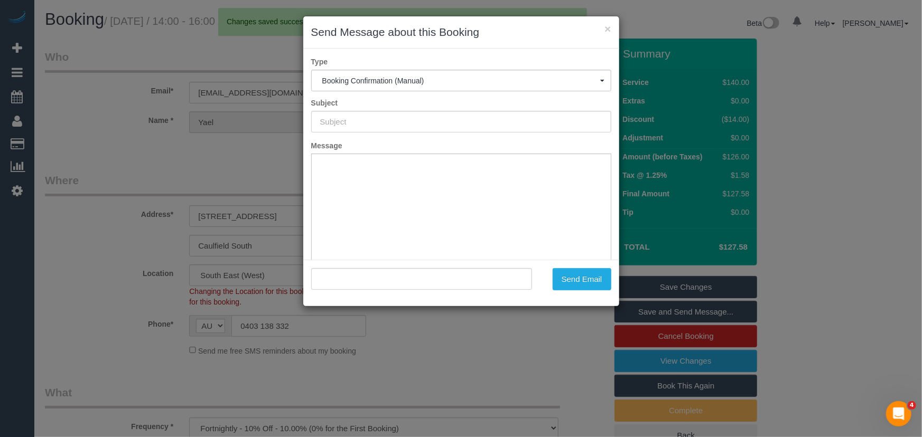
type input "Booking Confirmed"
type input ""Yael Codron" <yaelcodron@gmail.com>"
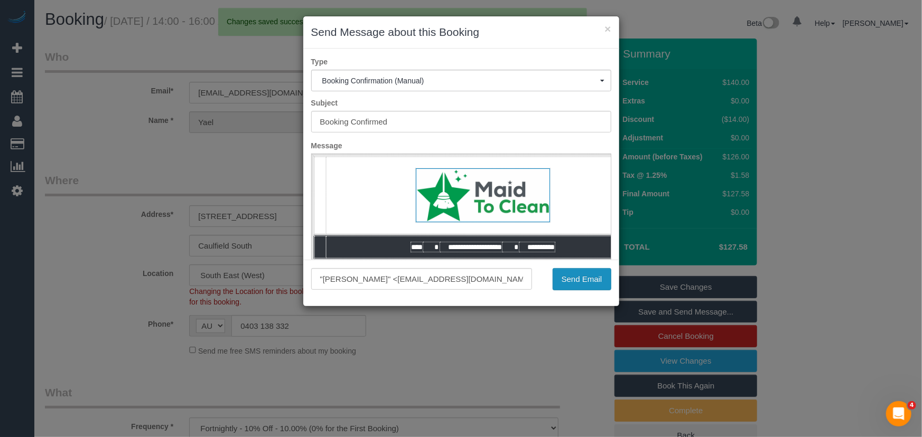
click at [581, 284] on button "Send Email" at bounding box center [582, 279] width 59 height 22
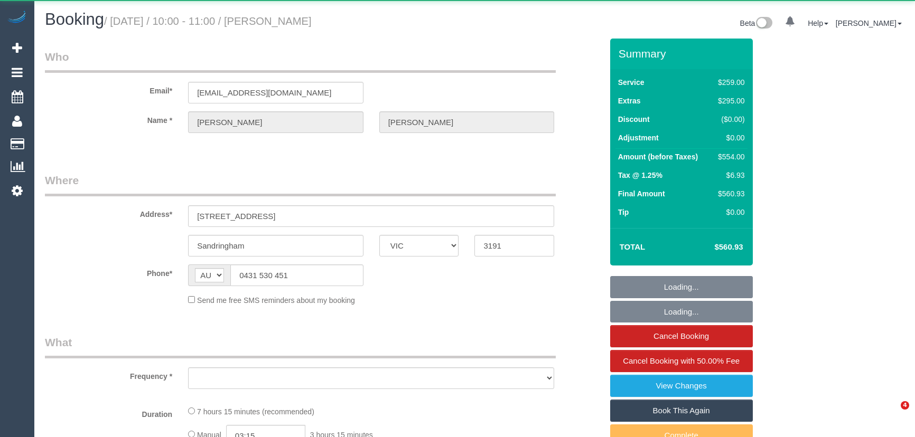
select select "VIC"
select select "string:stripe-pm_1QuiJU2GScqysDRVA8fU0KcC"
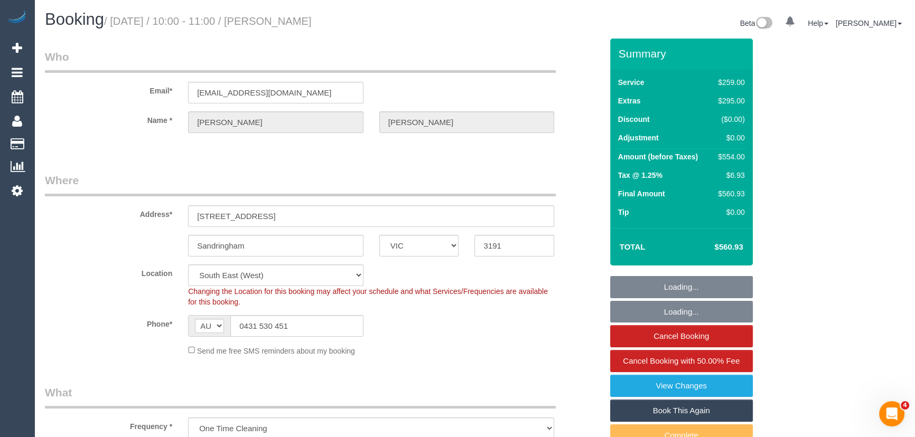
select select "object:607"
select select "number:28"
select select "number:14"
select select "number:19"
select select "number:36"
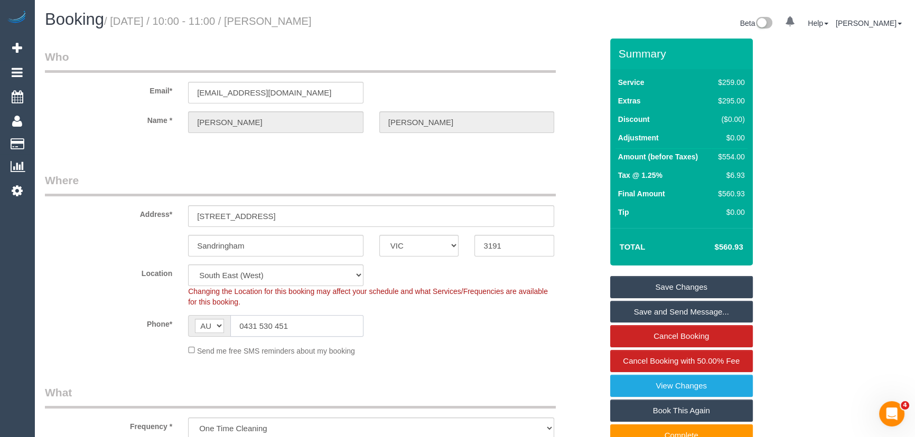
click at [303, 330] on input "0431 530 451" at bounding box center [296, 326] width 133 height 22
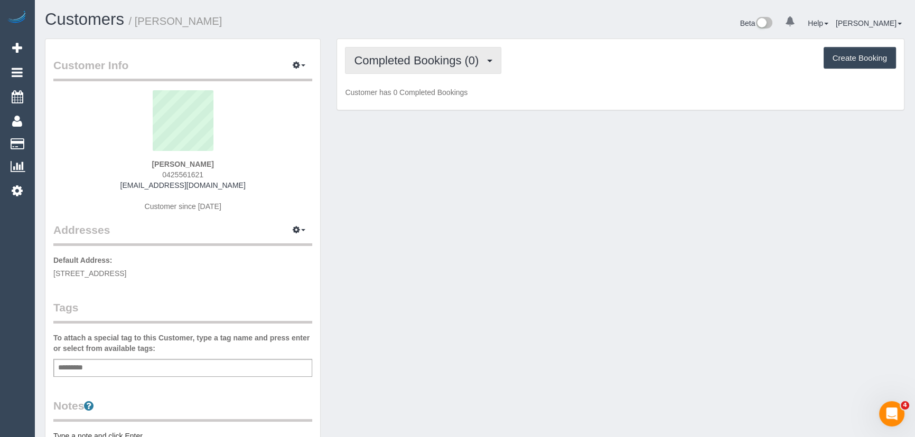
click at [466, 62] on span "Completed Bookings (0)" at bounding box center [419, 60] width 130 height 13
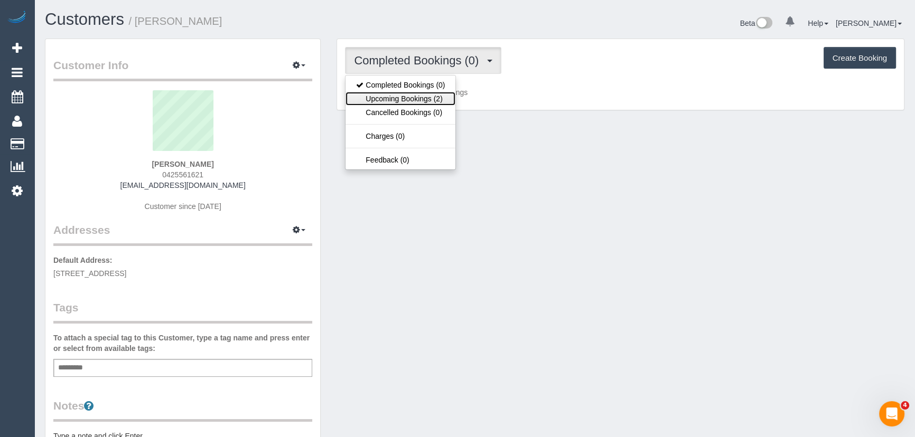
click at [447, 97] on link "Upcoming Bookings (2)" at bounding box center [400, 99] width 110 height 14
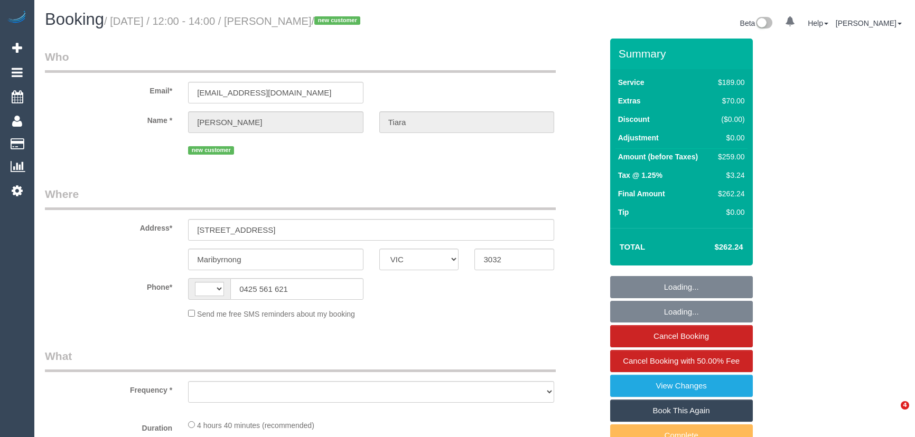
select select "VIC"
select select "string:stripe-pm_1S5zmc2GScqysDRVyz7m8t0B"
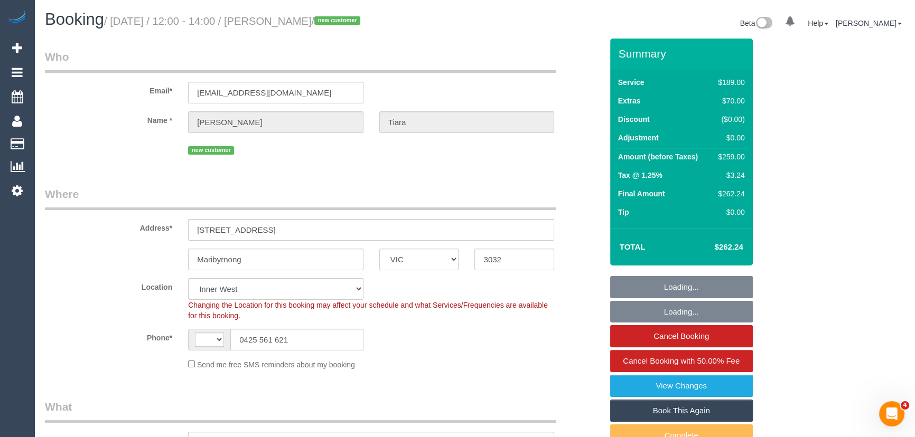
select select "number:28"
select select "number:14"
select select "number:19"
select select "number:24"
select select "number:26"
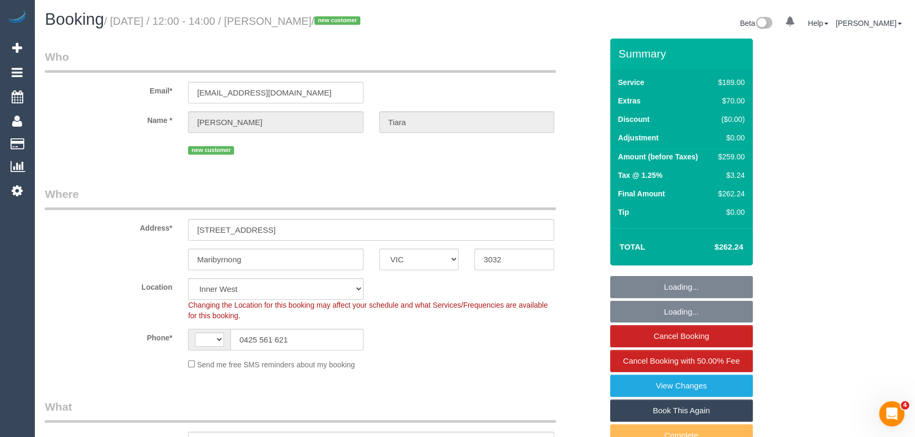
select select "string:AU"
select select "object:1627"
select select "spot1"
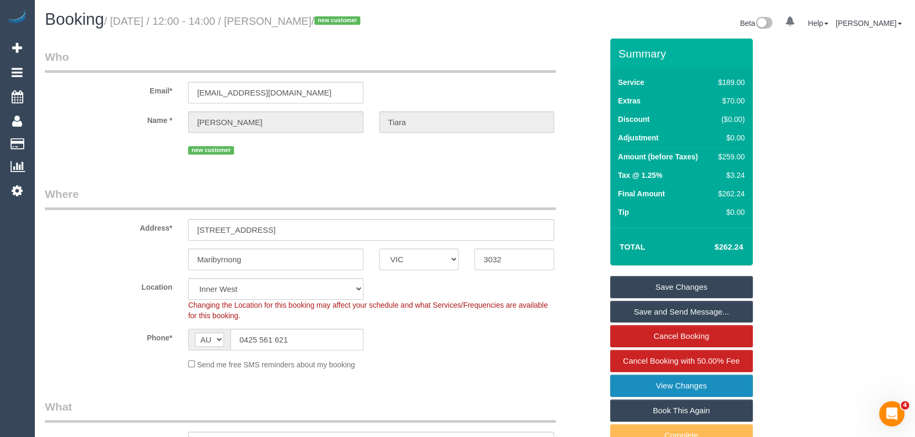
click at [666, 388] on link "View Changes" at bounding box center [681, 386] width 143 height 22
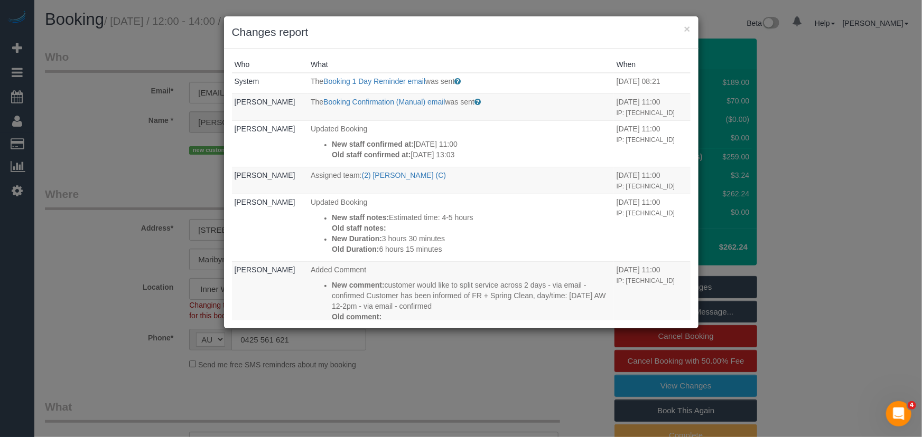
click at [71, 118] on div "× Changes report Who What When System The Booking 1 Day Reminder email was sent…" at bounding box center [461, 218] width 922 height 437
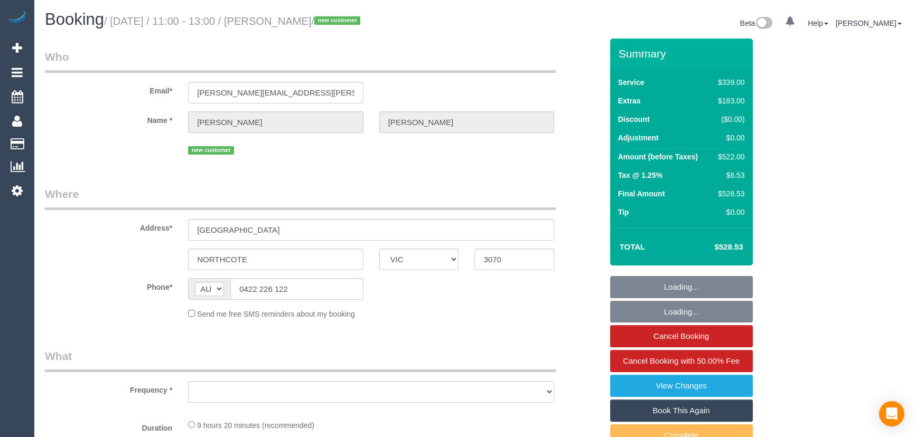
select select "VIC"
select select "object:1555"
select select "string:stripe-pm_1S7PBQ2GScqysDRVqOUJ0p10"
select select "number:27"
select select "number:14"
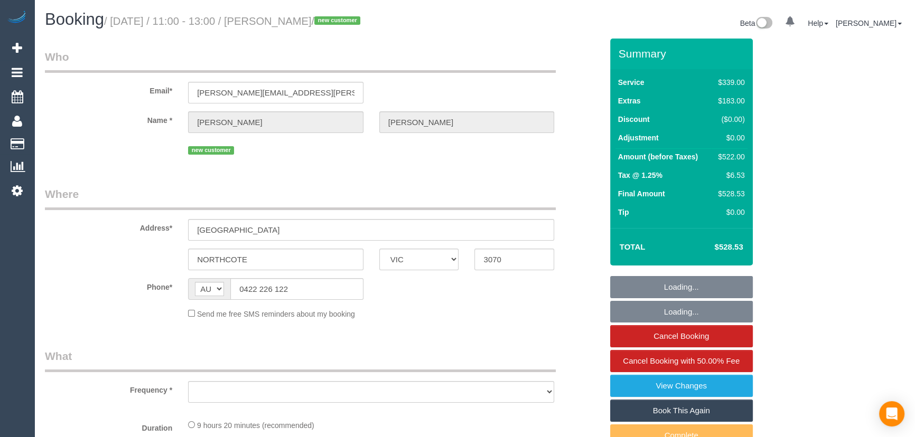
select select "number:19"
select select "number:22"
select select "number:12"
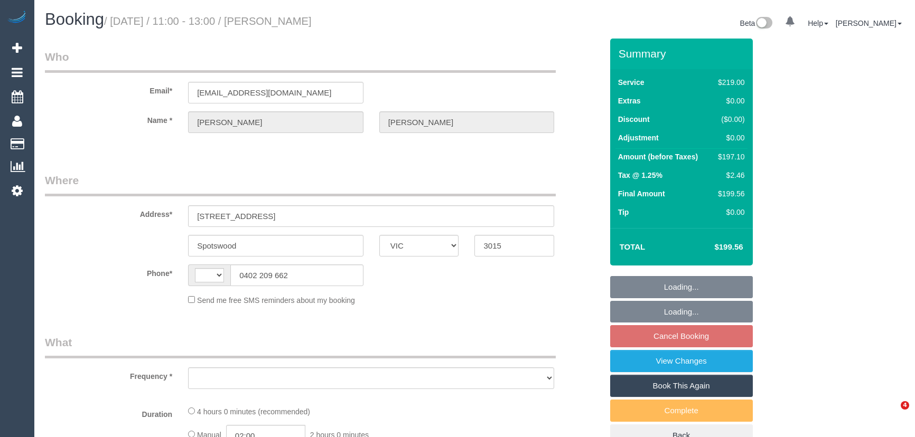
select select "VIC"
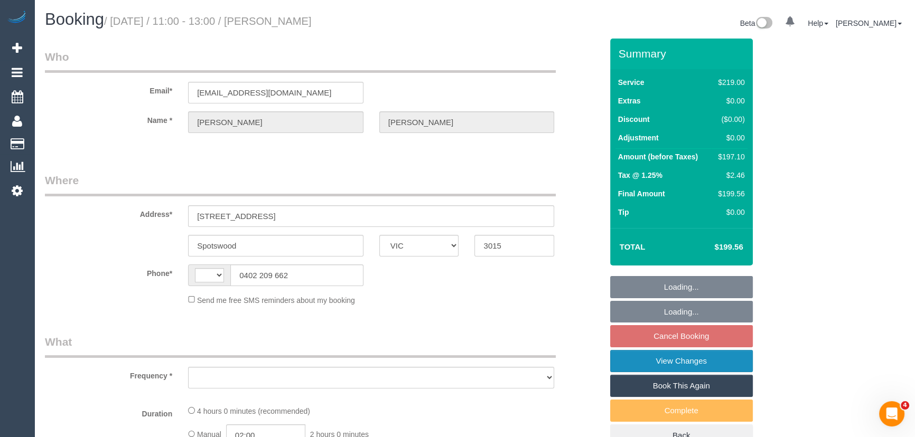
select select "string:AU"
select select "string:stripe-pm_1PzB1x2GScqysDRV4ROslCiM"
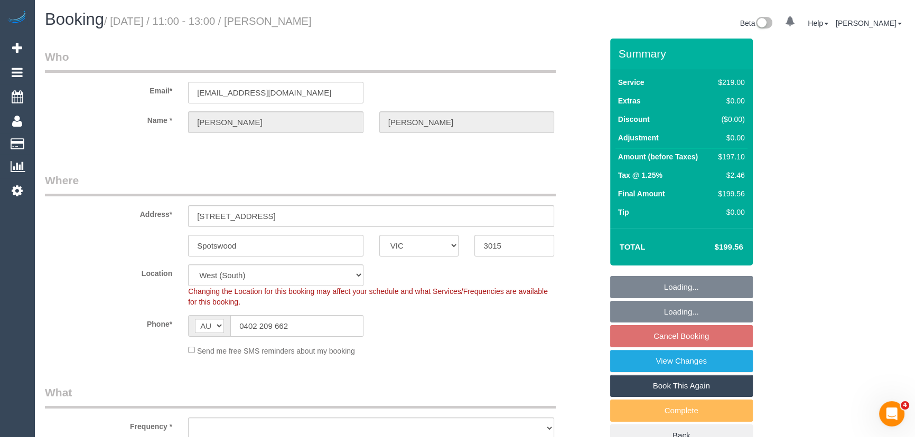
select select "object:582"
select select "23081"
select select "object:1134"
select select "number:27"
select select "number:14"
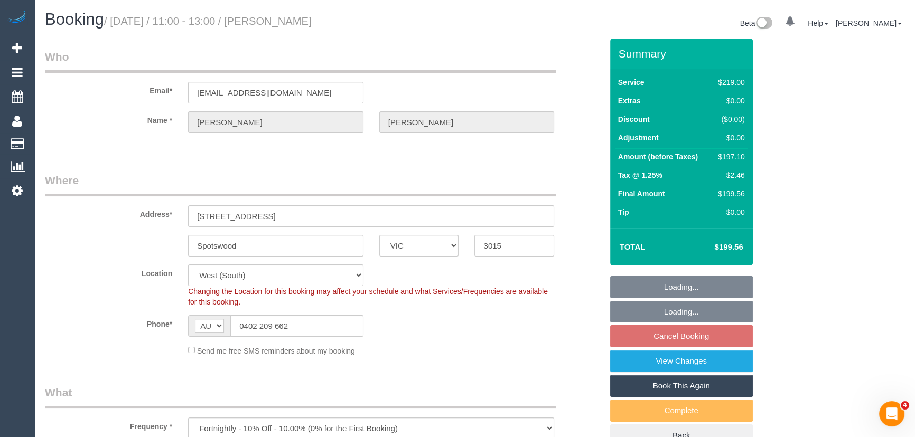
select select "number:19"
select select "number:36"
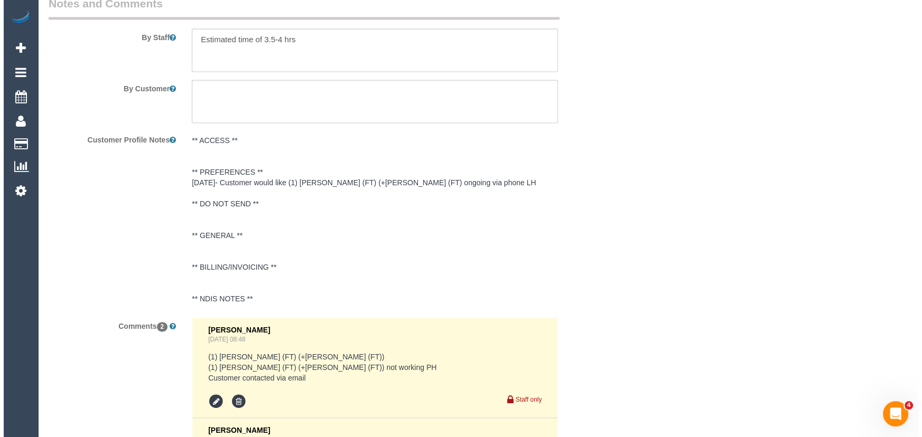
scroll to position [1632, 0]
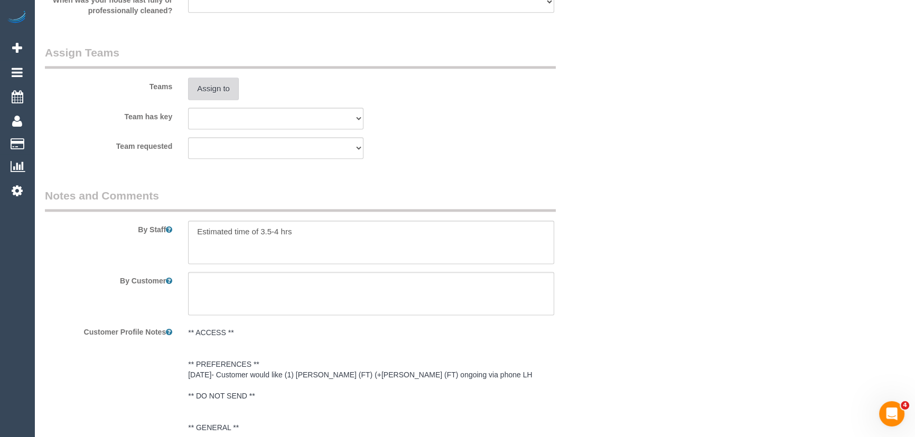
click at [223, 87] on button "Assign to" at bounding box center [213, 89] width 51 height 22
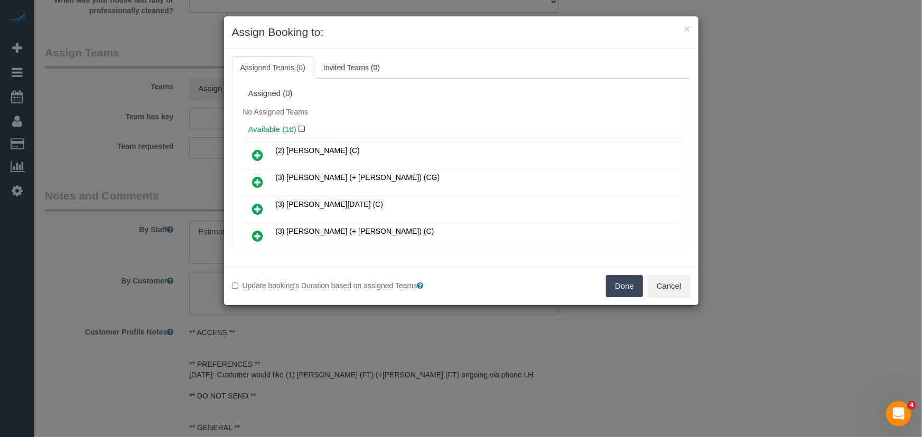
click at [443, 89] on div "Assigned (0)" at bounding box center [461, 93] width 426 height 9
click at [256, 181] on icon at bounding box center [258, 182] width 11 height 13
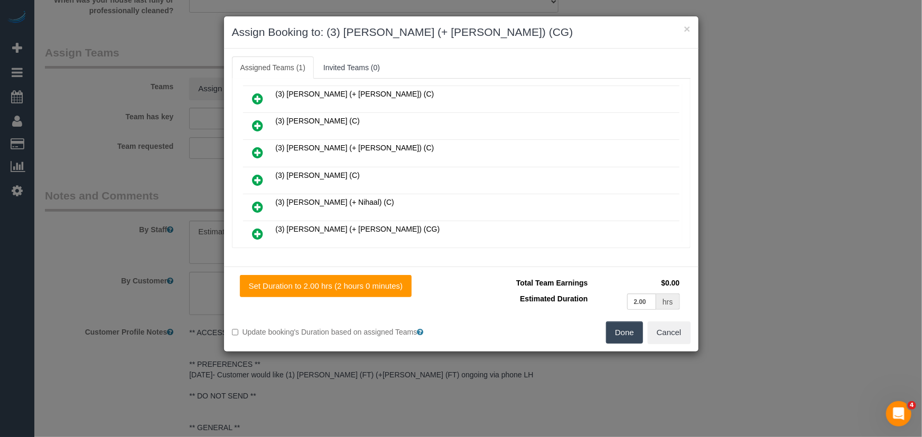
scroll to position [288, 0]
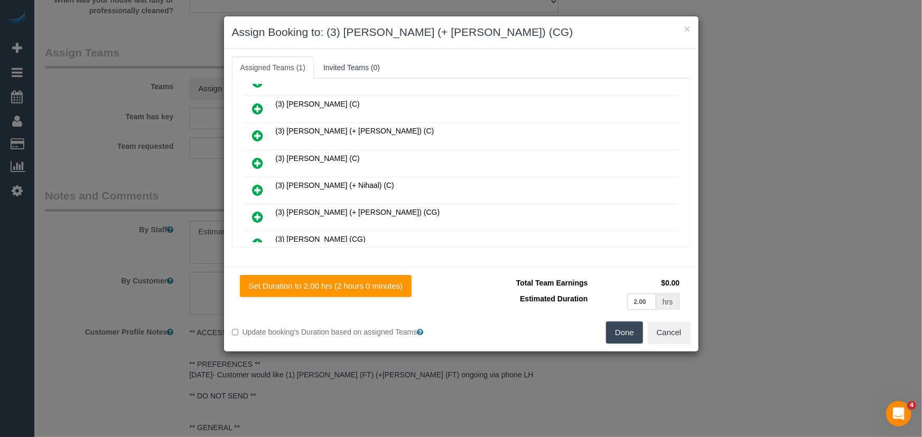
click at [256, 211] on icon at bounding box center [258, 217] width 11 height 13
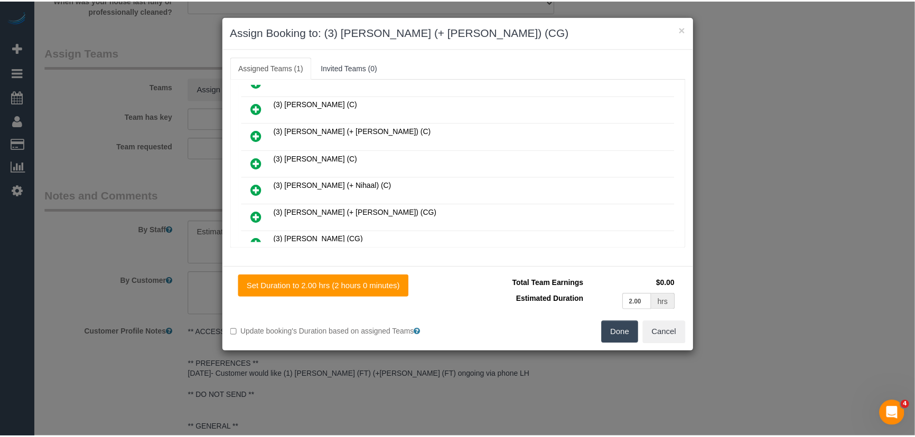
scroll to position [314, 0]
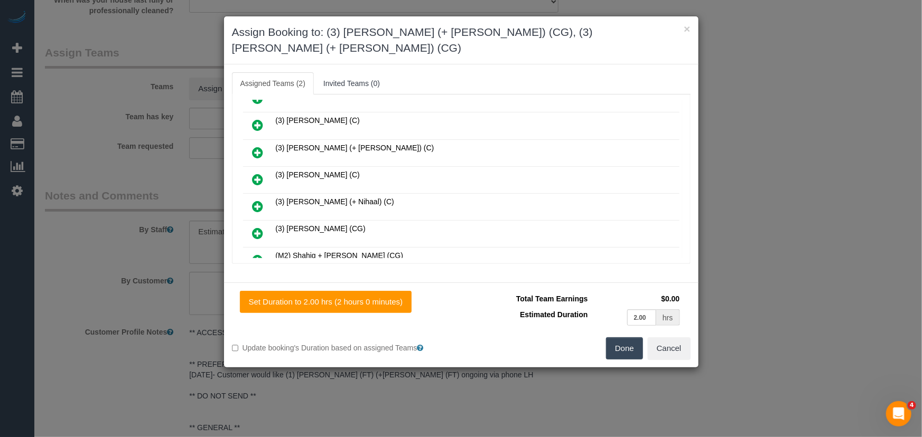
click at [634, 338] on button "Done" at bounding box center [624, 349] width 37 height 22
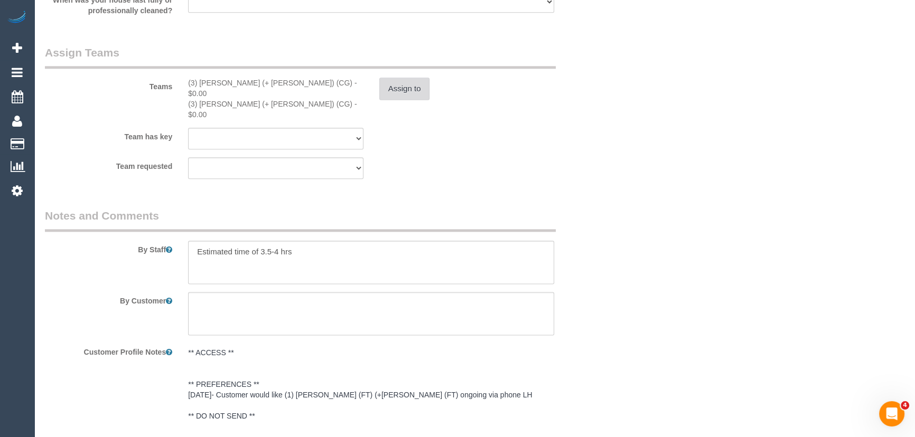
click at [407, 82] on button "Assign to" at bounding box center [404, 89] width 51 height 22
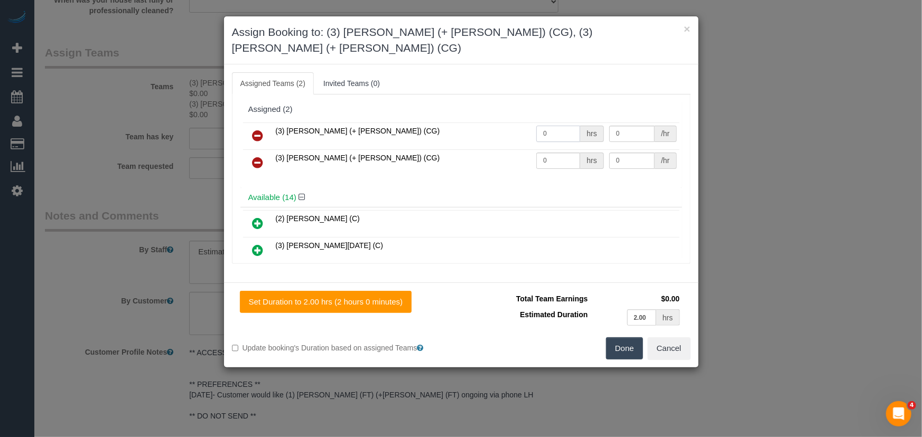
click at [563, 126] on input "0" at bounding box center [558, 134] width 44 height 16
type input "1"
type input "70"
click at [560, 153] on input "0" at bounding box center [558, 161] width 44 height 16
type input "1"
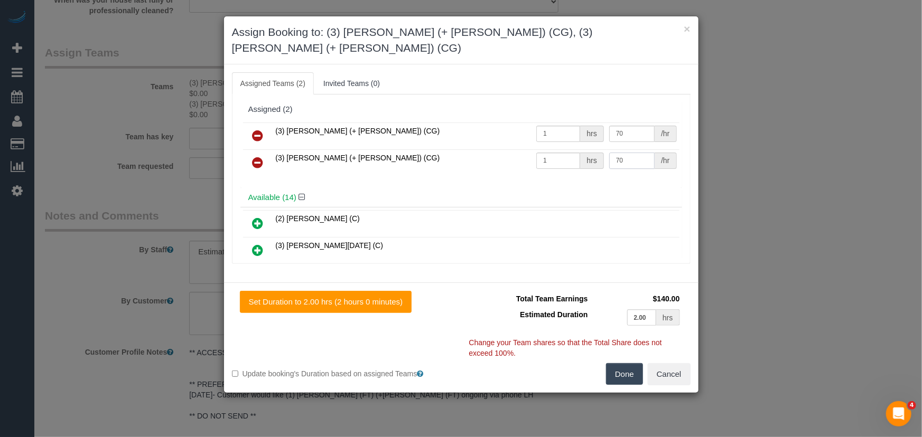
type input "70"
click at [620, 363] on button "Done" at bounding box center [624, 374] width 37 height 22
click at [620, 358] on div "× Assign Booking to: (3) Amninder (+ Sohail) (CG), (3) Sohail (+ Amninder) (CG)…" at bounding box center [461, 218] width 922 height 437
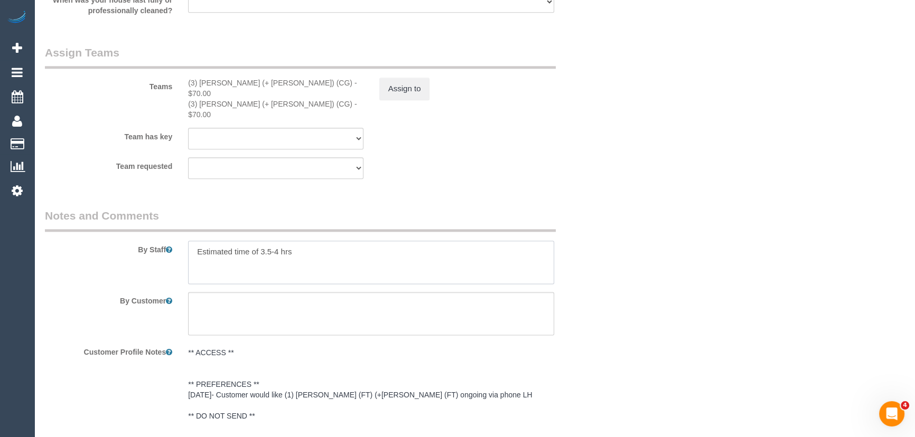
click at [191, 241] on textarea at bounding box center [371, 262] width 366 height 43
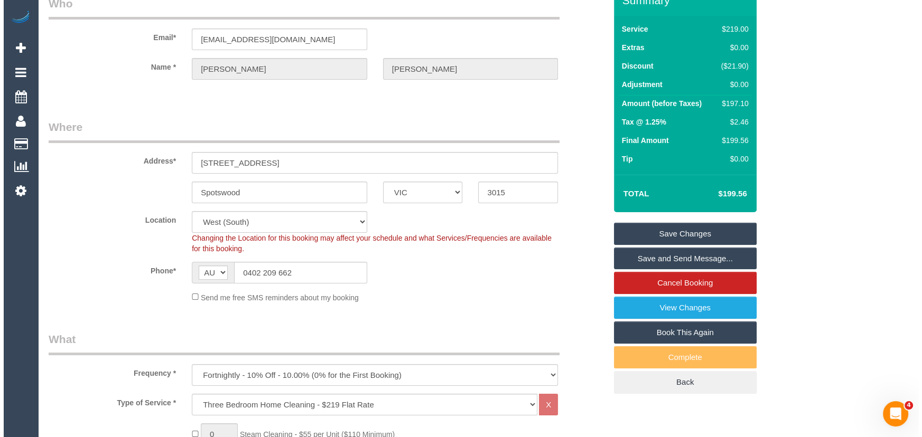
scroll to position [0, 0]
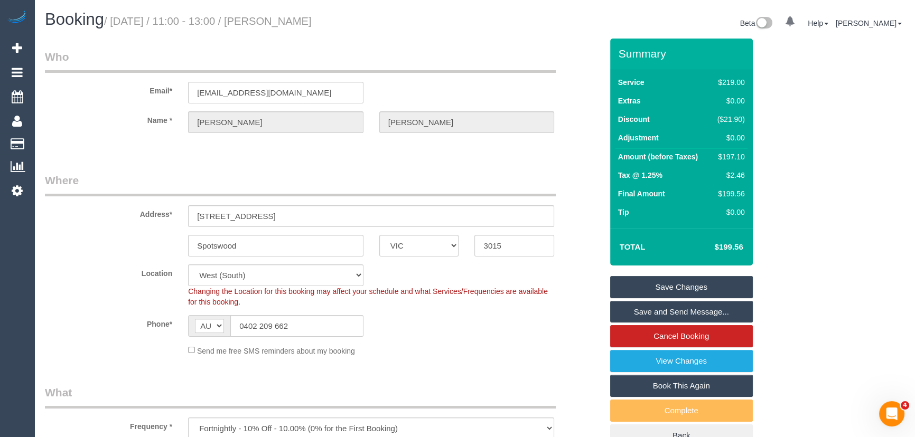
type textarea "*cover* Estimated time of 3.5-4 hrs"
click at [306, 19] on small "/ September 26, 2025 / 11:00 - 13:00 / Karin Reid" at bounding box center [208, 21] width 208 height 12
copy small "Karin Reid"
drag, startPoint x: 638, startPoint y: 314, endPoint x: 627, endPoint y: 294, distance: 22.7
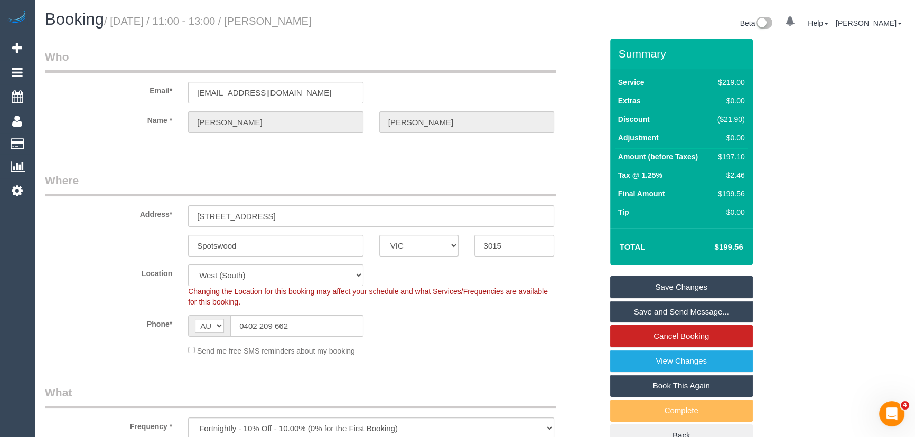
click at [638, 314] on link "Save and Send Message..." at bounding box center [681, 312] width 143 height 22
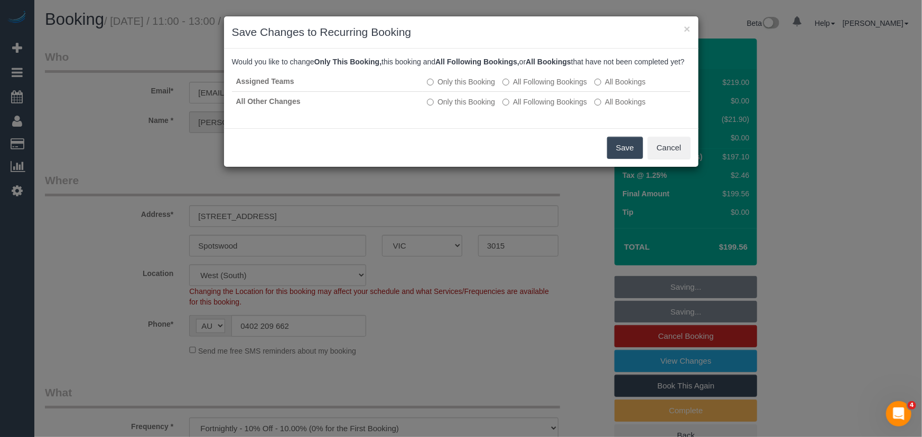
click at [618, 155] on button "Save" at bounding box center [625, 148] width 36 height 22
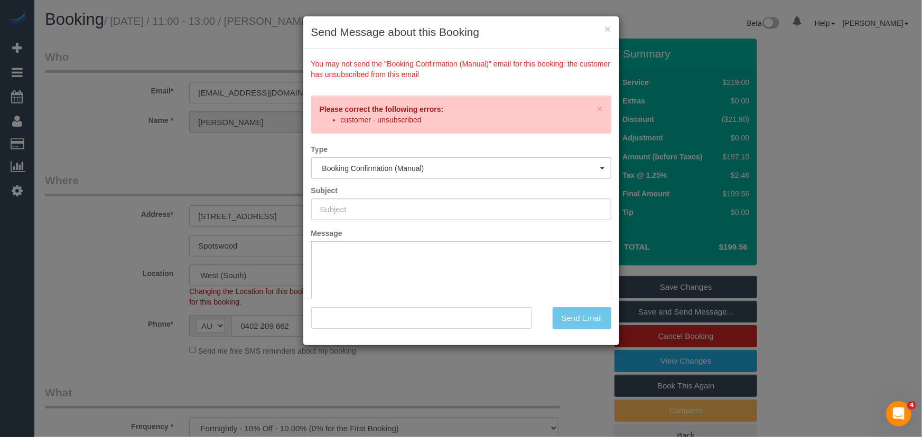
drag, startPoint x: 498, startPoint y: 383, endPoint x: 507, endPoint y: 377, distance: 11.0
click at [499, 384] on div "× Send Message about this Booking You may not send the "Booking Confirmation (M…" at bounding box center [461, 218] width 922 height 437
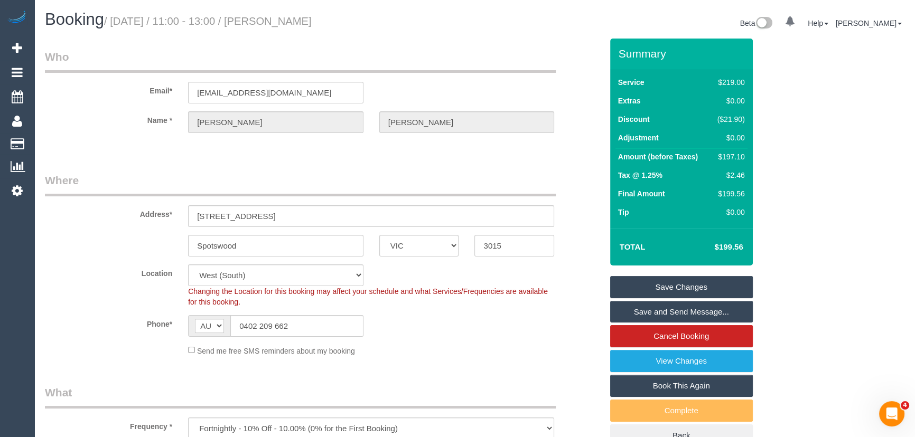
click at [687, 282] on link "Save Changes" at bounding box center [681, 287] width 143 height 22
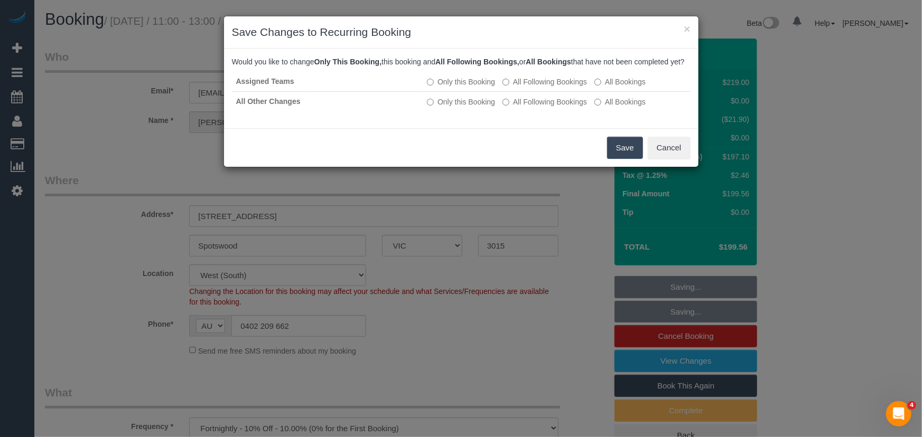
click at [633, 159] on button "Save" at bounding box center [625, 148] width 36 height 22
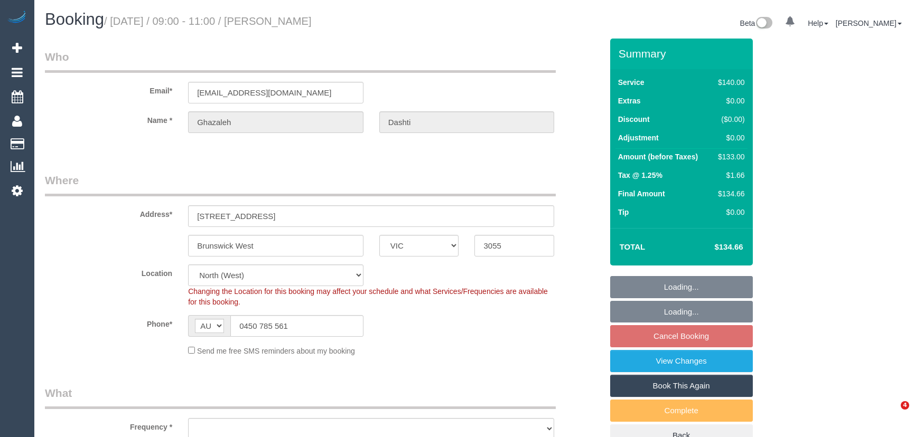
select select "VIC"
select select "number:28"
select select "number:14"
select select "number:19"
select select "number:25"
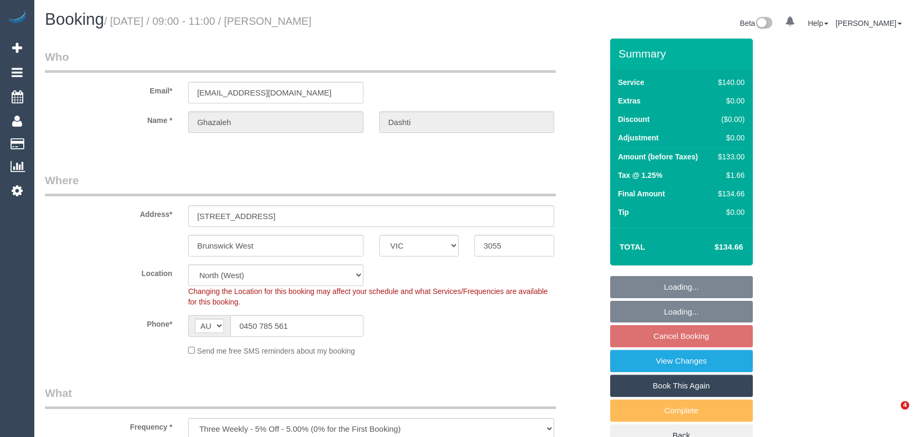
select select "object:1564"
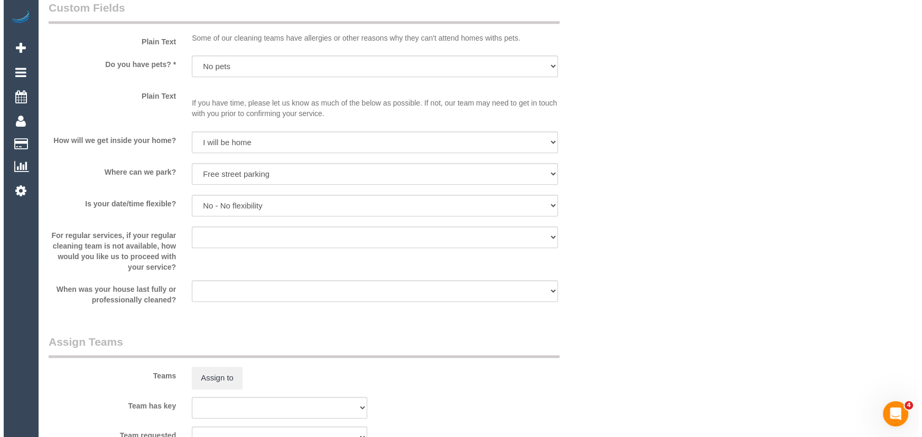
scroll to position [1441, 0]
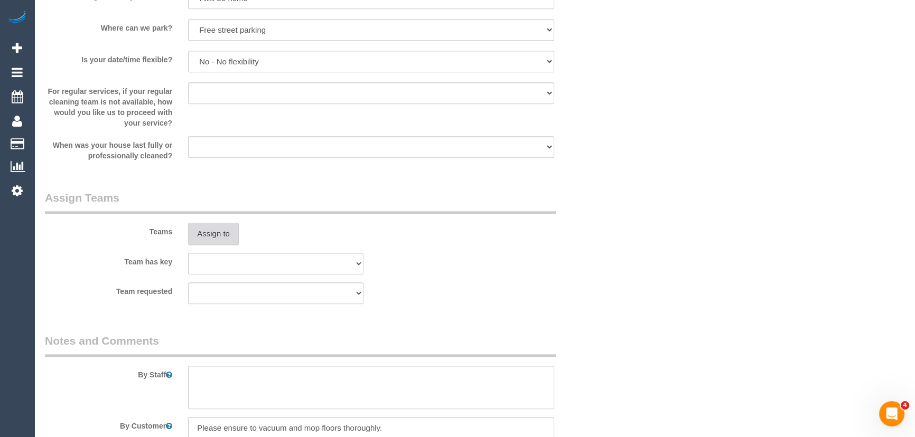
click at [217, 235] on button "Assign to" at bounding box center [213, 234] width 51 height 22
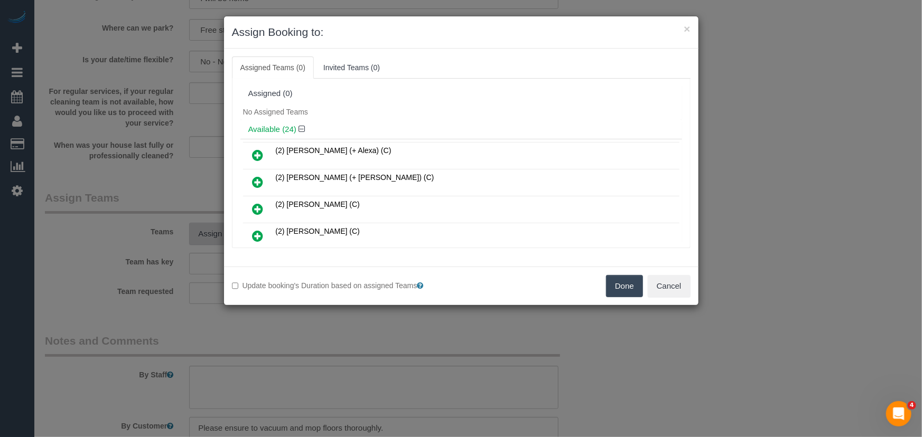
scroll to position [119, 0]
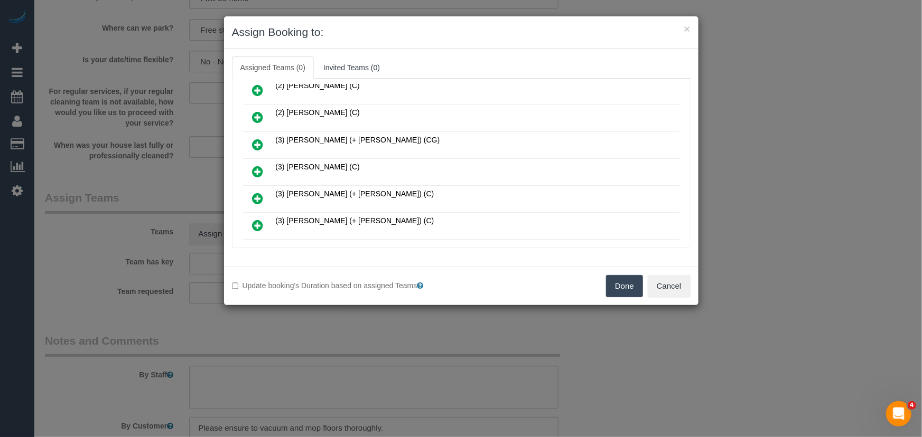
drag, startPoint x: 255, startPoint y: 168, endPoint x: 261, endPoint y: 170, distance: 6.7
click at [255, 168] on icon at bounding box center [258, 171] width 11 height 13
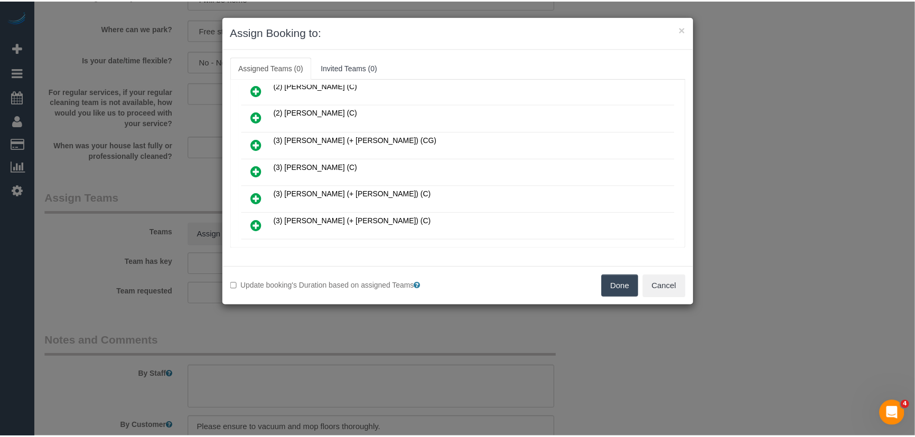
scroll to position [143, 0]
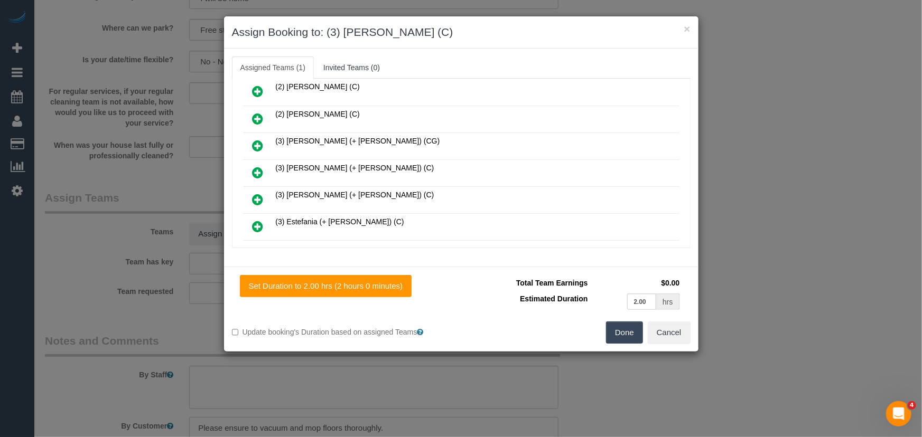
drag, startPoint x: 624, startPoint y: 336, endPoint x: 620, endPoint y: 332, distance: 5.6
click at [624, 336] on button "Done" at bounding box center [624, 333] width 37 height 22
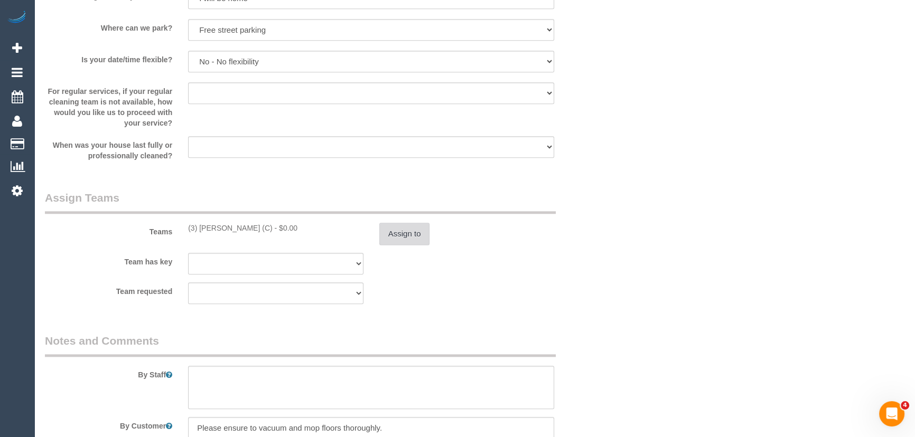
click at [391, 230] on button "Assign to" at bounding box center [404, 234] width 51 height 22
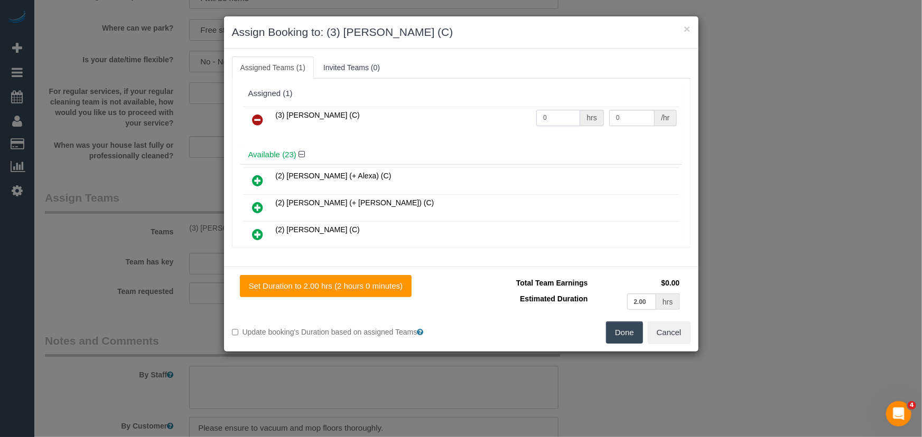
click at [550, 115] on input "0" at bounding box center [558, 118] width 44 height 16
type input "2"
type input "35"
click at [625, 330] on button "Done" at bounding box center [624, 333] width 37 height 22
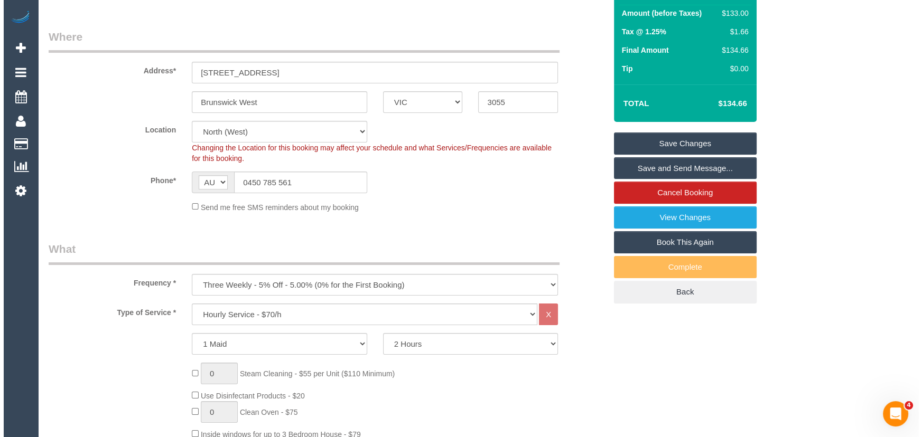
scroll to position [0, 0]
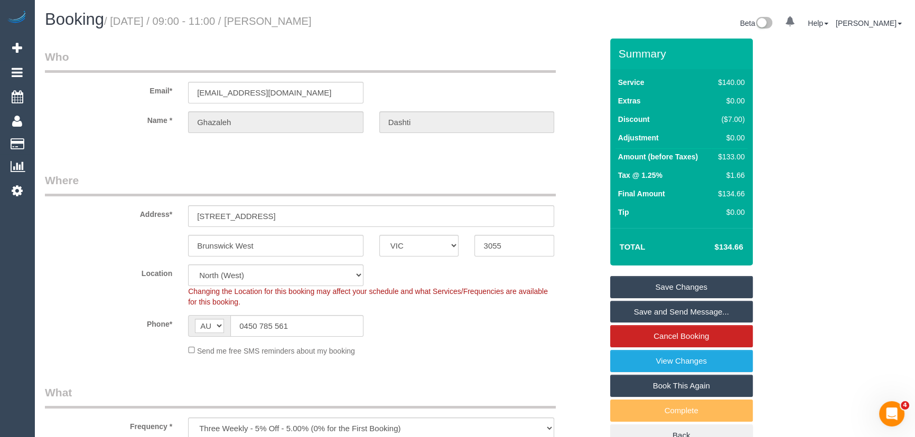
click at [300, 15] on small "/ [DATE] / 09:00 - 11:00 / [PERSON_NAME]" at bounding box center [208, 21] width 208 height 12
copy small "[PERSON_NAME]"
click at [655, 315] on link "Save and Send Message..." at bounding box center [681, 312] width 143 height 22
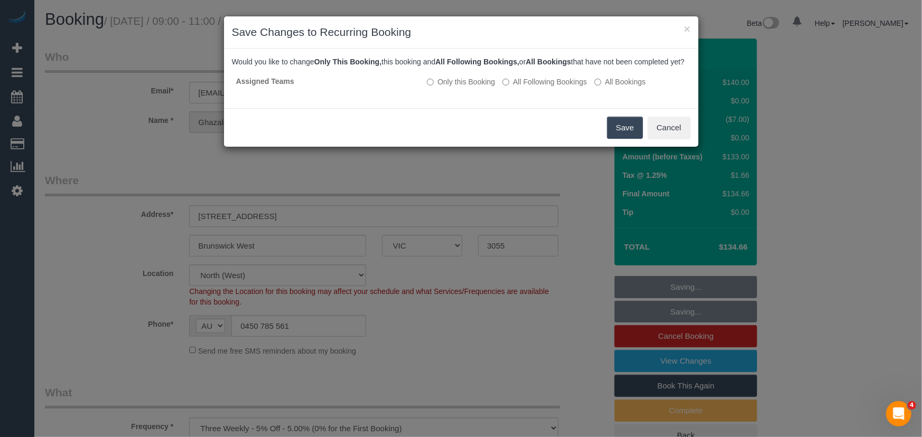
click at [635, 139] on button "Save" at bounding box center [625, 128] width 36 height 22
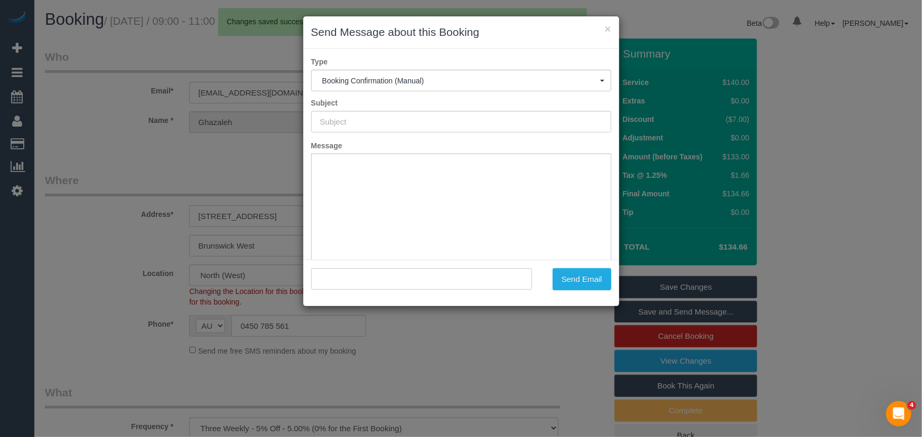
type input "Booking Confirmed"
type input ""[PERSON_NAME]" <[EMAIL_ADDRESS][DOMAIN_NAME]>"
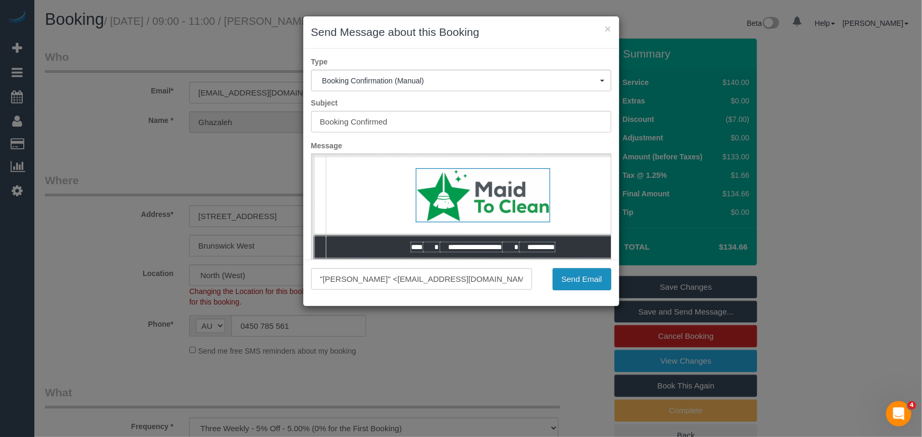
click at [591, 281] on button "Send Email" at bounding box center [582, 279] width 59 height 22
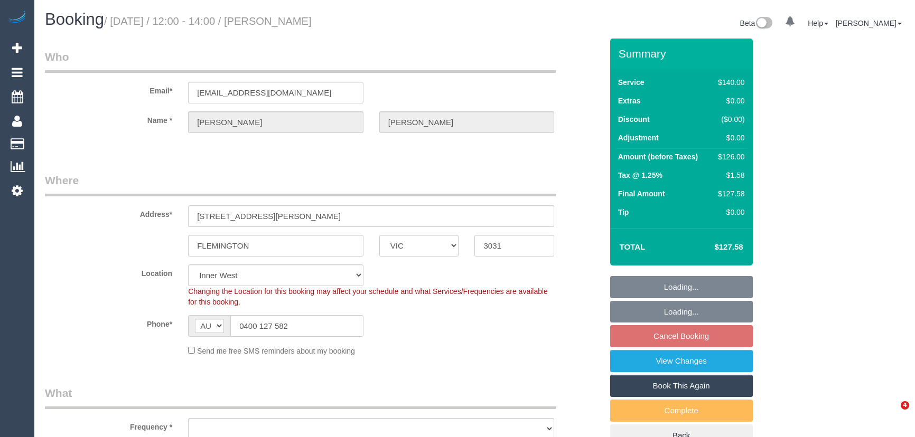
select select "VIC"
select select "string:stripe-pm_1QwgUM2GScqysDRVpDBA9Thl"
select select "number:27"
select select "number:15"
select select "number:21"
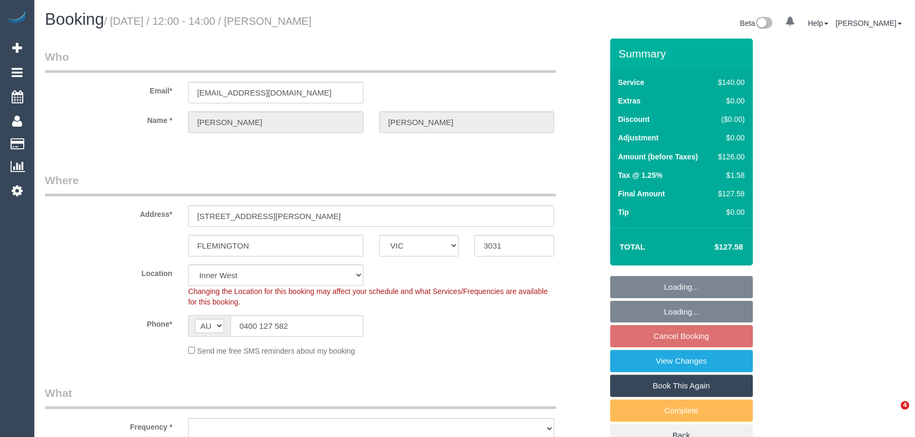
select select "number:22"
select select "number:34"
select select "number:11"
select select "object:1371"
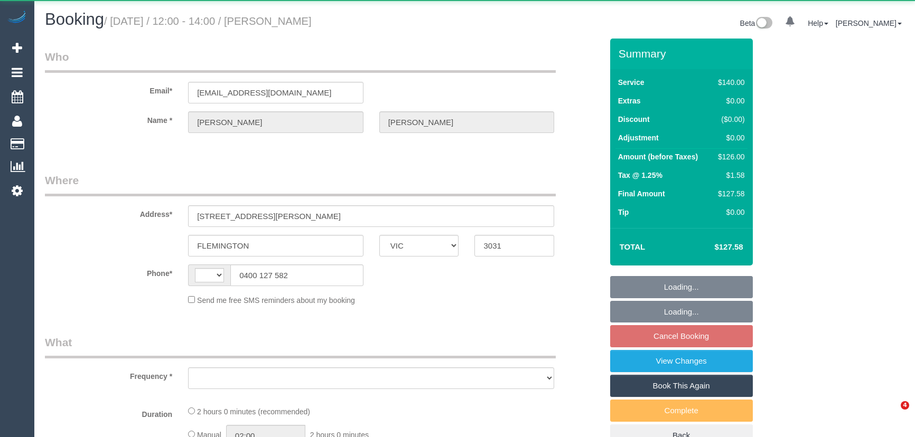
select select "VIC"
select select "string:AU"
select select "object:543"
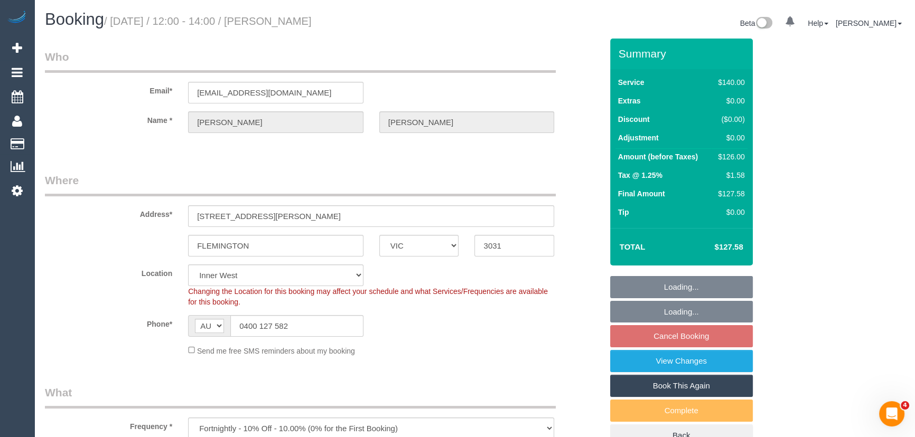
select select "string:stripe-pm_1QwgUM2GScqysDRVpDBA9Thl"
select select "number:27"
select select "number:15"
select select "number:21"
select select "number:22"
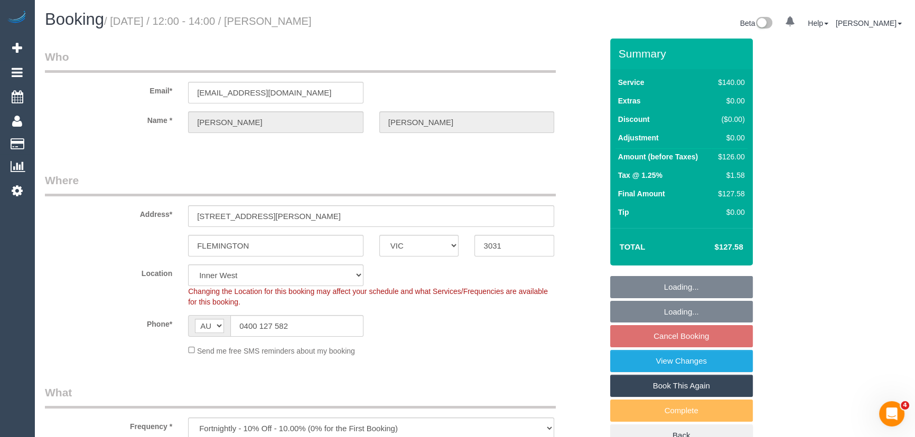
select select "number:34"
select select "number:11"
select select "object:1535"
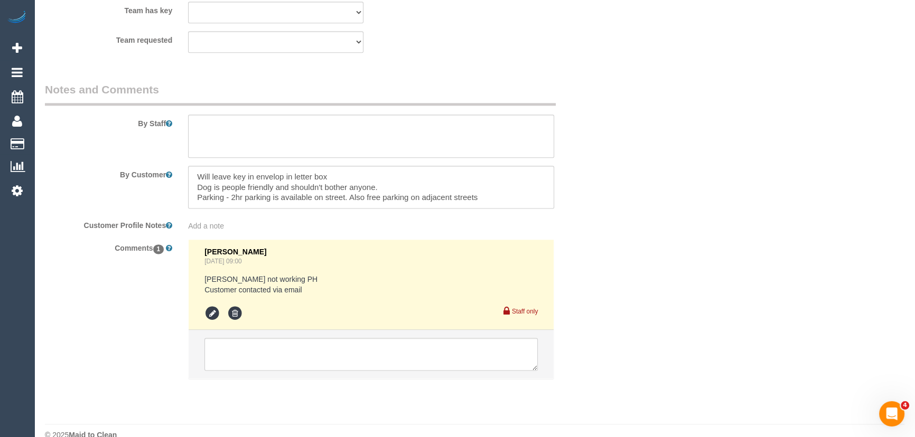
scroll to position [1728, 0]
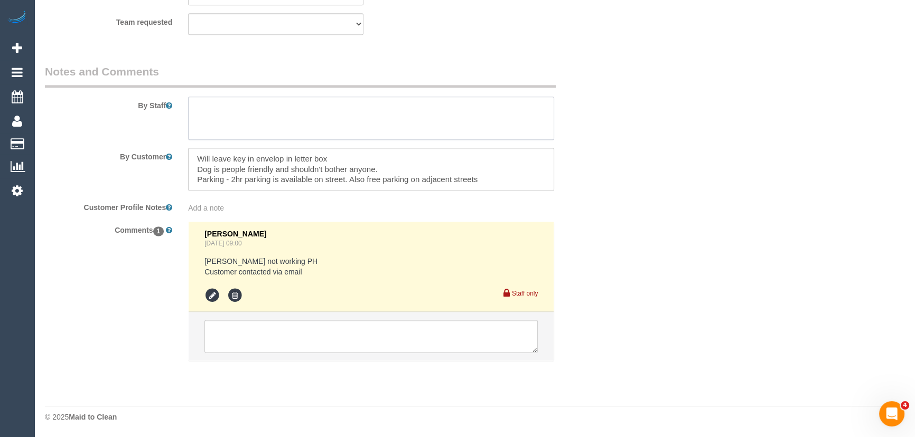
click at [235, 116] on textarea at bounding box center [371, 118] width 366 height 43
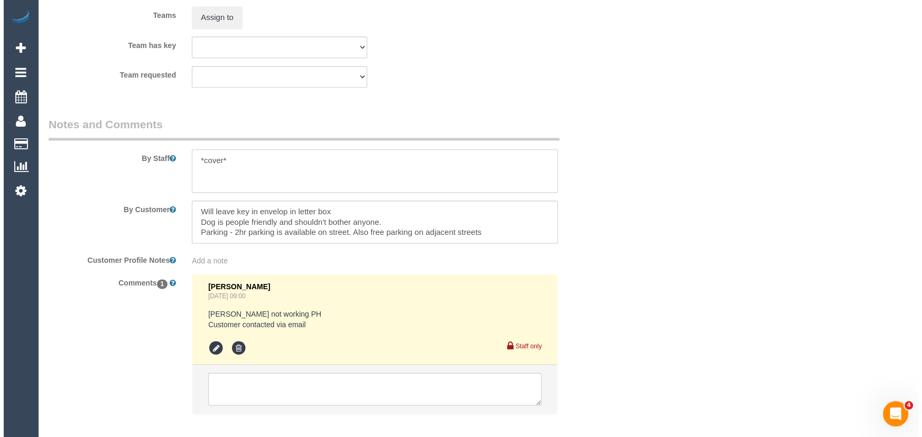
scroll to position [1585, 0]
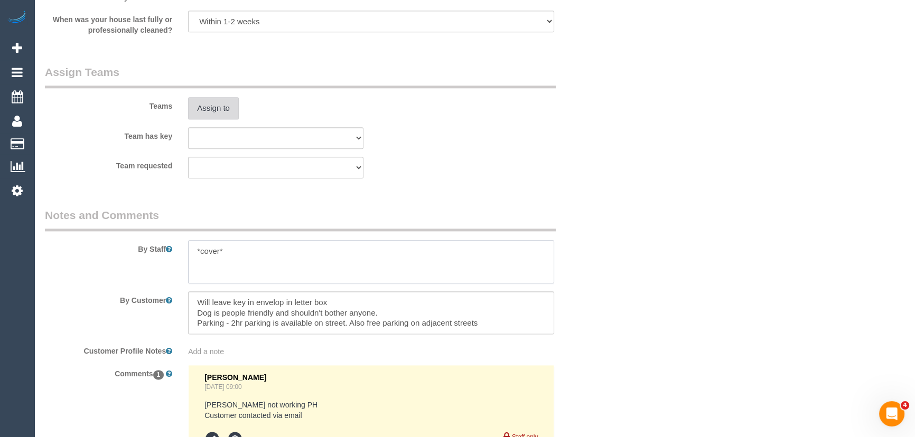
type textarea "*cover*"
click at [221, 115] on button "Assign to" at bounding box center [213, 108] width 51 height 22
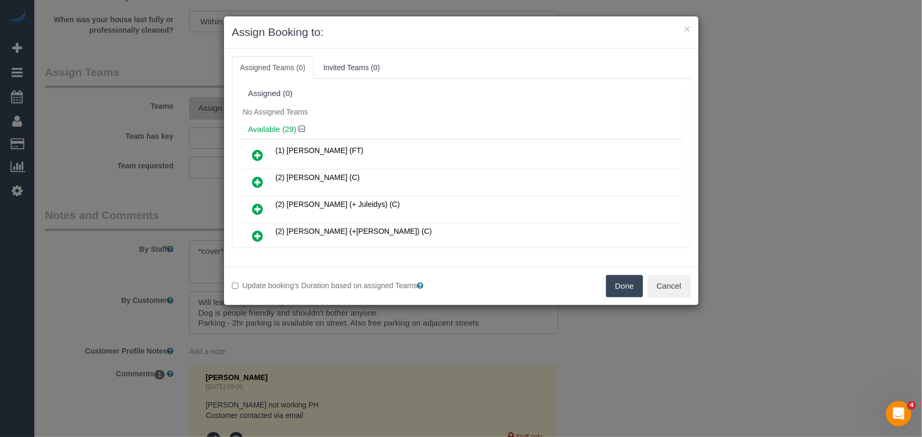
scroll to position [225, 0]
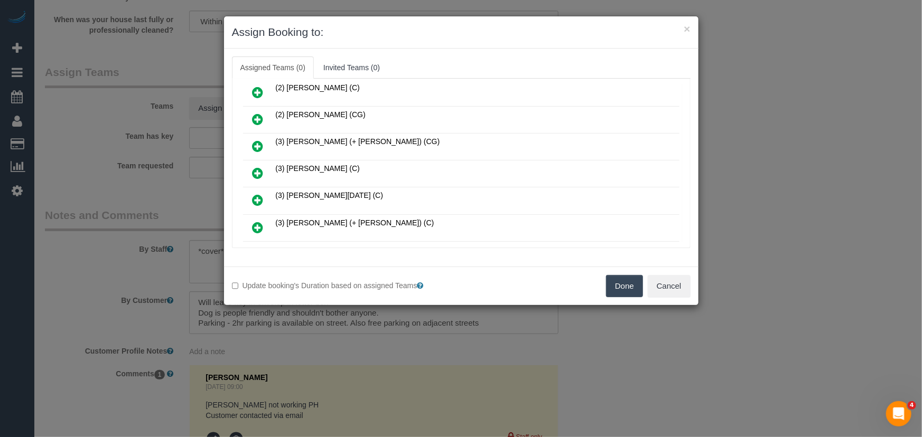
click at [256, 167] on icon at bounding box center [258, 173] width 11 height 13
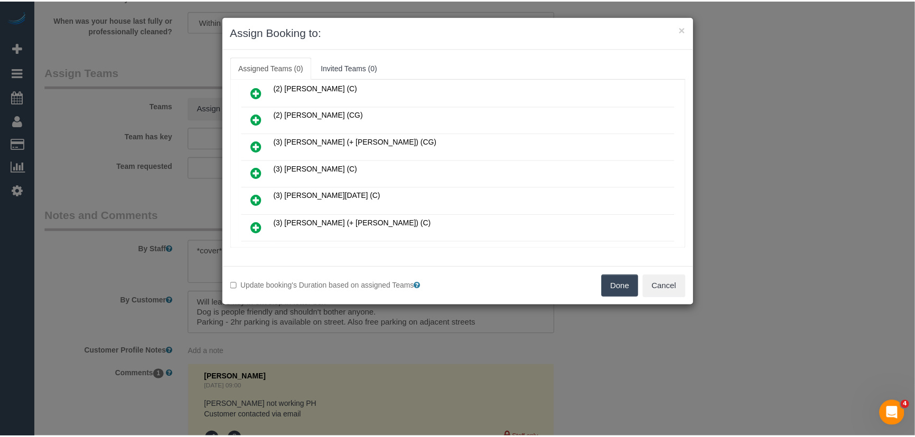
scroll to position [249, 0]
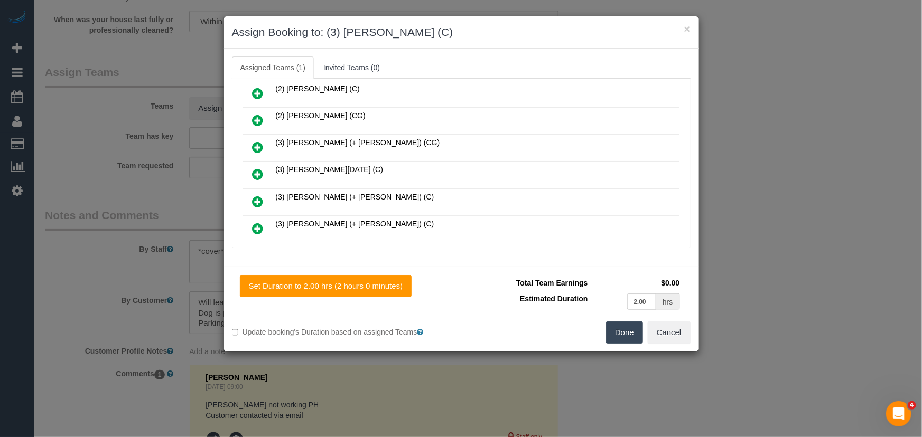
drag, startPoint x: 630, startPoint y: 331, endPoint x: 606, endPoint y: 316, distance: 27.3
click at [630, 331] on button "Done" at bounding box center [624, 333] width 37 height 22
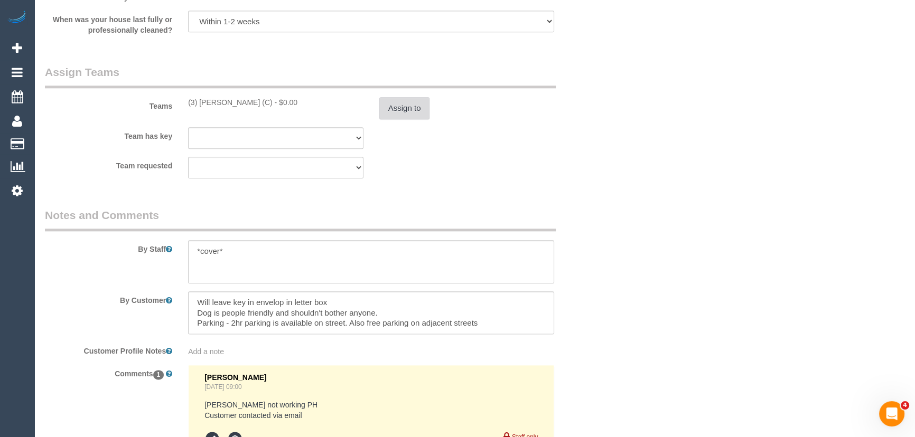
click at [403, 108] on button "Assign to" at bounding box center [404, 108] width 51 height 22
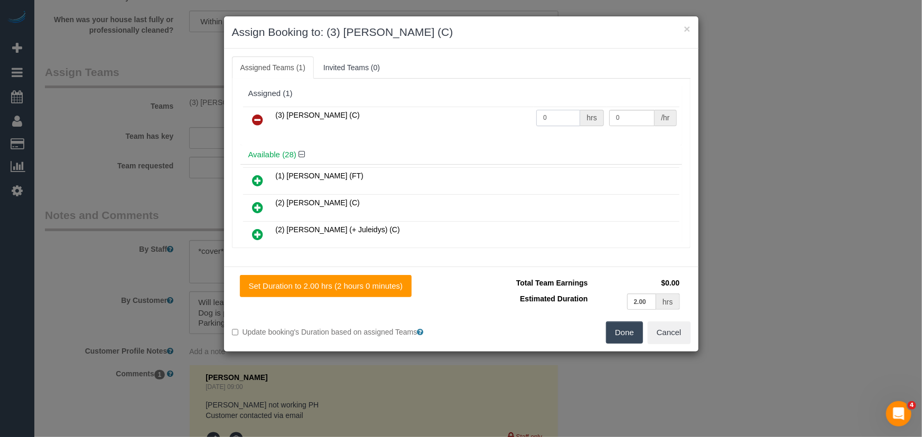
click at [556, 118] on input "0" at bounding box center [558, 118] width 44 height 16
type input "2"
type input "35"
click at [631, 336] on button "Done" at bounding box center [624, 333] width 37 height 22
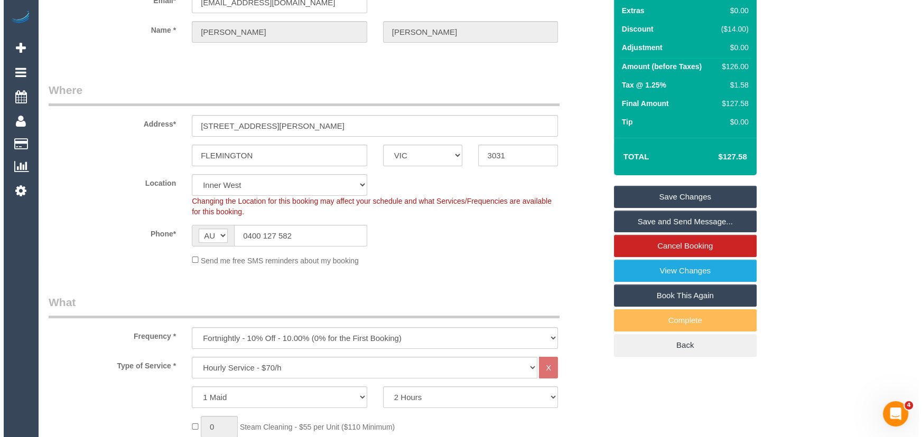
scroll to position [0, 0]
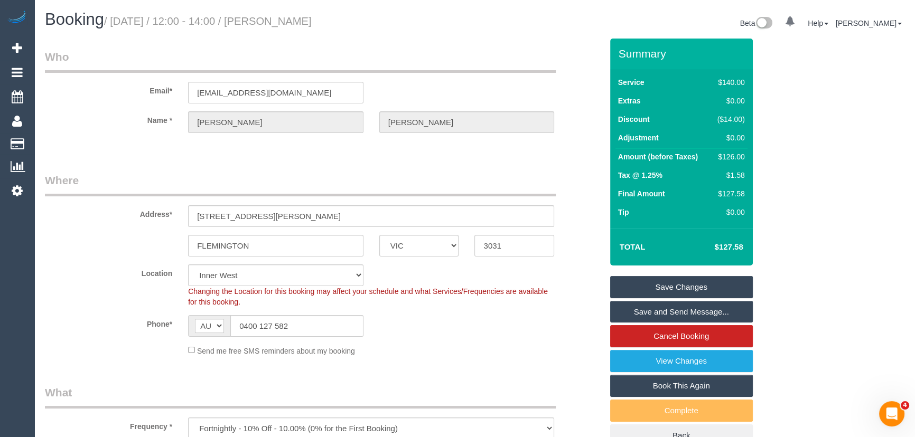
click at [301, 21] on small "/ [DATE] / 12:00 - 14:00 / [PERSON_NAME]" at bounding box center [208, 21] width 208 height 12
click at [299, 35] on div "Booking / [DATE] / 12:00 - 14:00 / [PERSON_NAME] Beta 0 Your Notifications You …" at bounding box center [474, 25] width 875 height 28
click at [303, 17] on small "/ [DATE] / 12:00 - 14:00 / [PERSON_NAME]" at bounding box center [208, 21] width 208 height 12
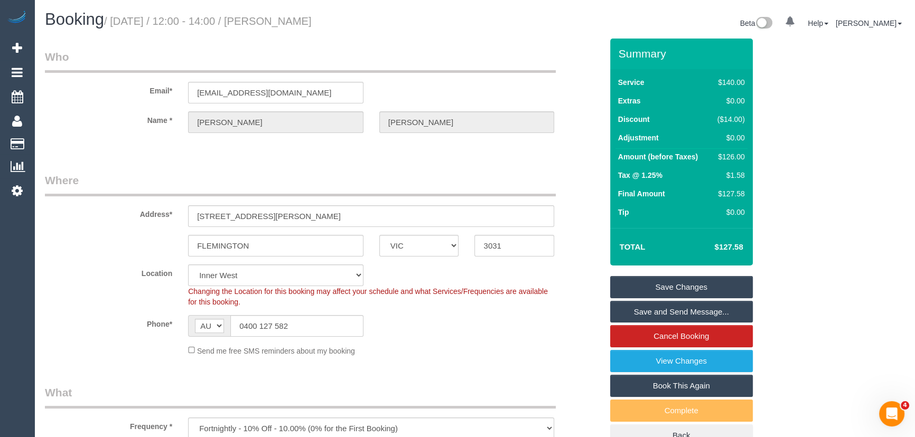
click at [303, 17] on small "/ [DATE] / 12:00 - 14:00 / [PERSON_NAME]" at bounding box center [208, 21] width 208 height 12
click at [302, 17] on small "/ [DATE] / 12:00 - 14:00 / [PERSON_NAME]" at bounding box center [208, 21] width 208 height 12
click at [304, 20] on small "/ [DATE] / 12:00 - 14:00 / [PERSON_NAME]" at bounding box center [208, 21] width 208 height 12
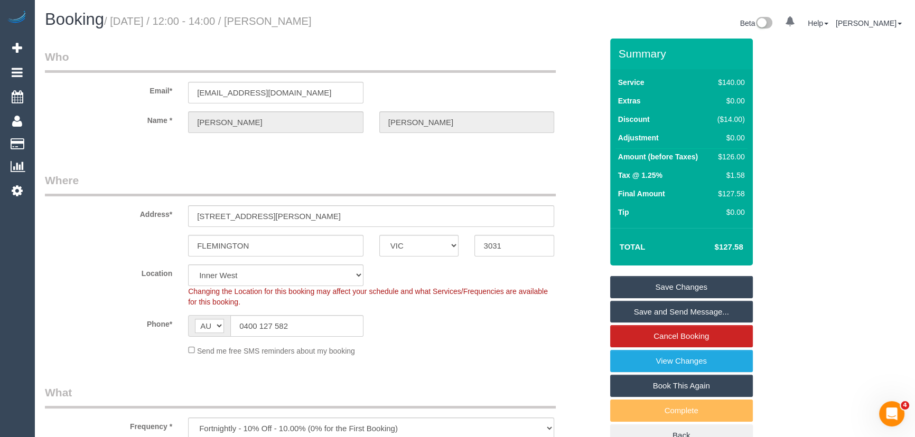
copy small "[PERSON_NAME]"
click at [635, 313] on link "Save and Send Message..." at bounding box center [681, 312] width 143 height 22
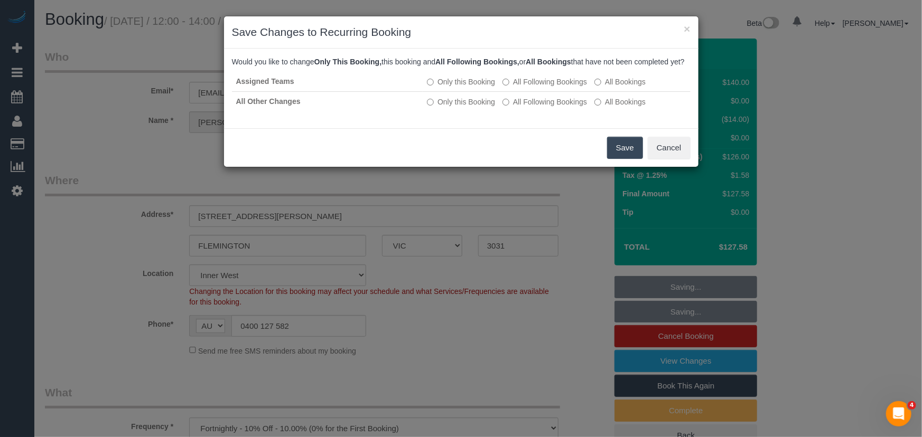
click at [614, 159] on button "Save" at bounding box center [625, 148] width 36 height 22
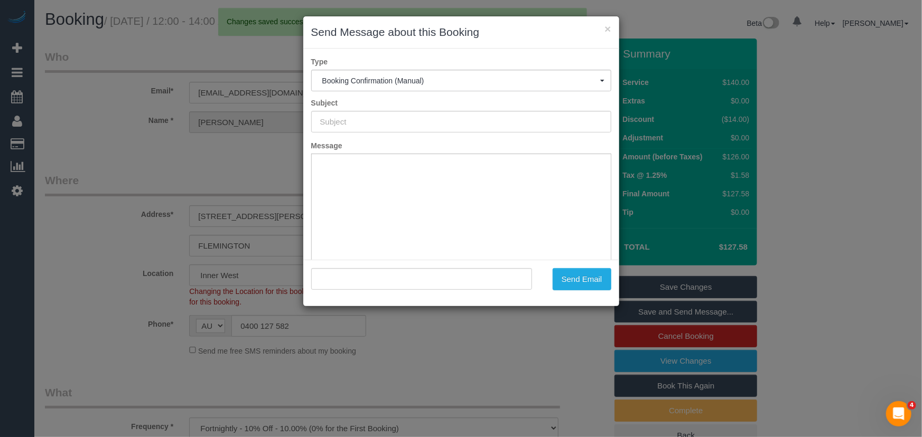
type input "Booking Confirmed"
type input ""[PERSON_NAME]" <[EMAIL_ADDRESS][DOMAIN_NAME]>"
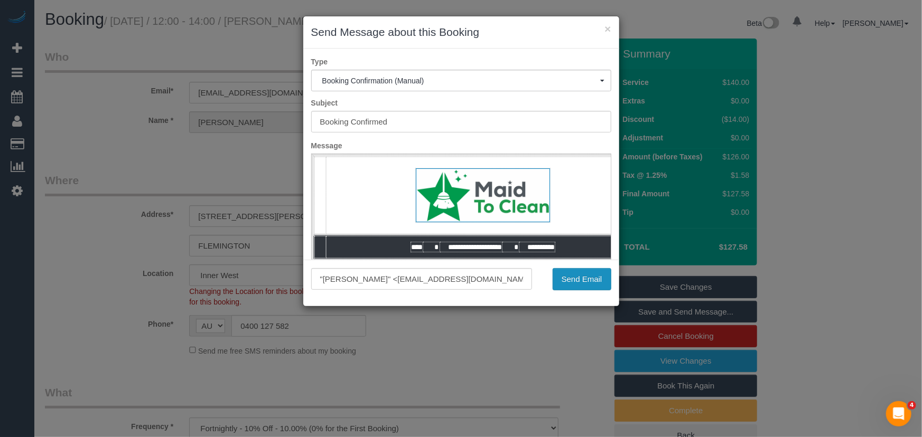
click at [582, 275] on button "Send Email" at bounding box center [582, 279] width 59 height 22
